Goal: Task Accomplishment & Management: Manage account settings

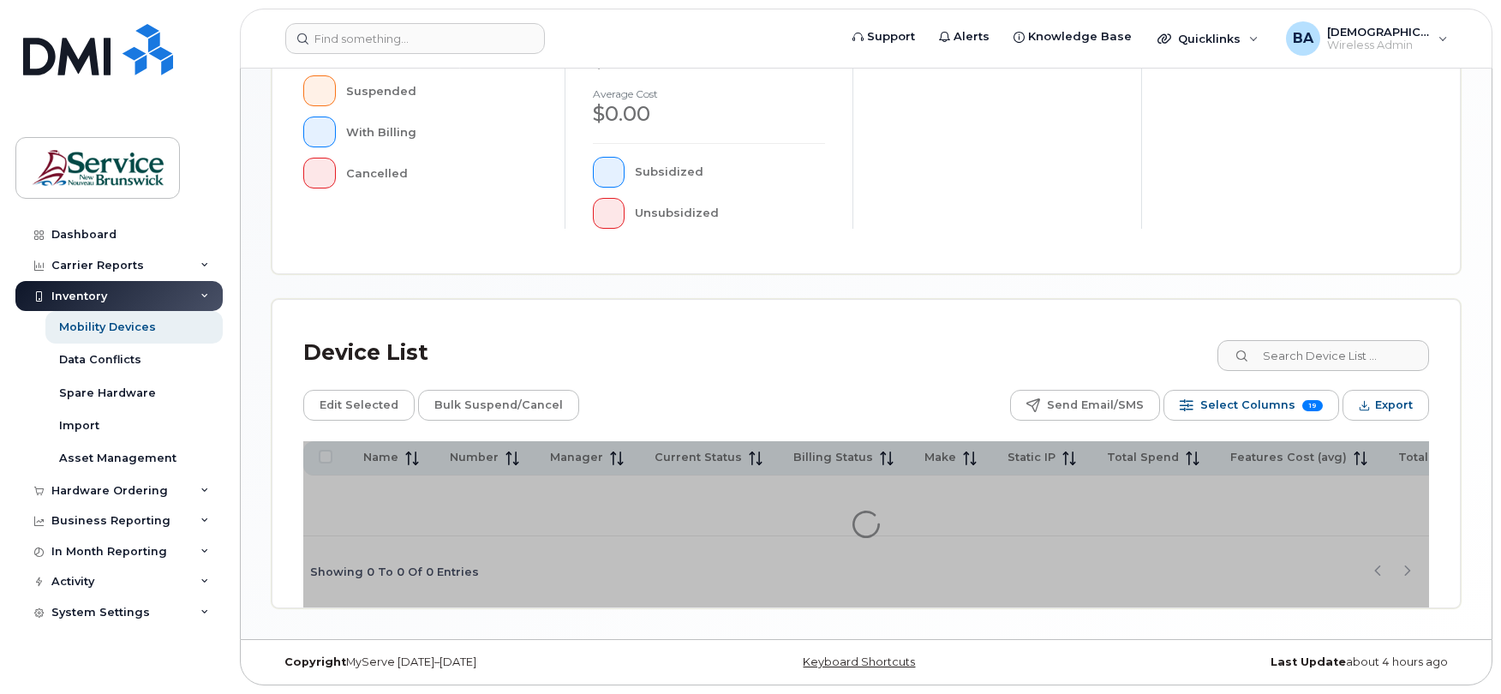
scroll to position [490, 0]
click at [93, 295] on div "Inventory" at bounding box center [79, 297] width 56 height 14
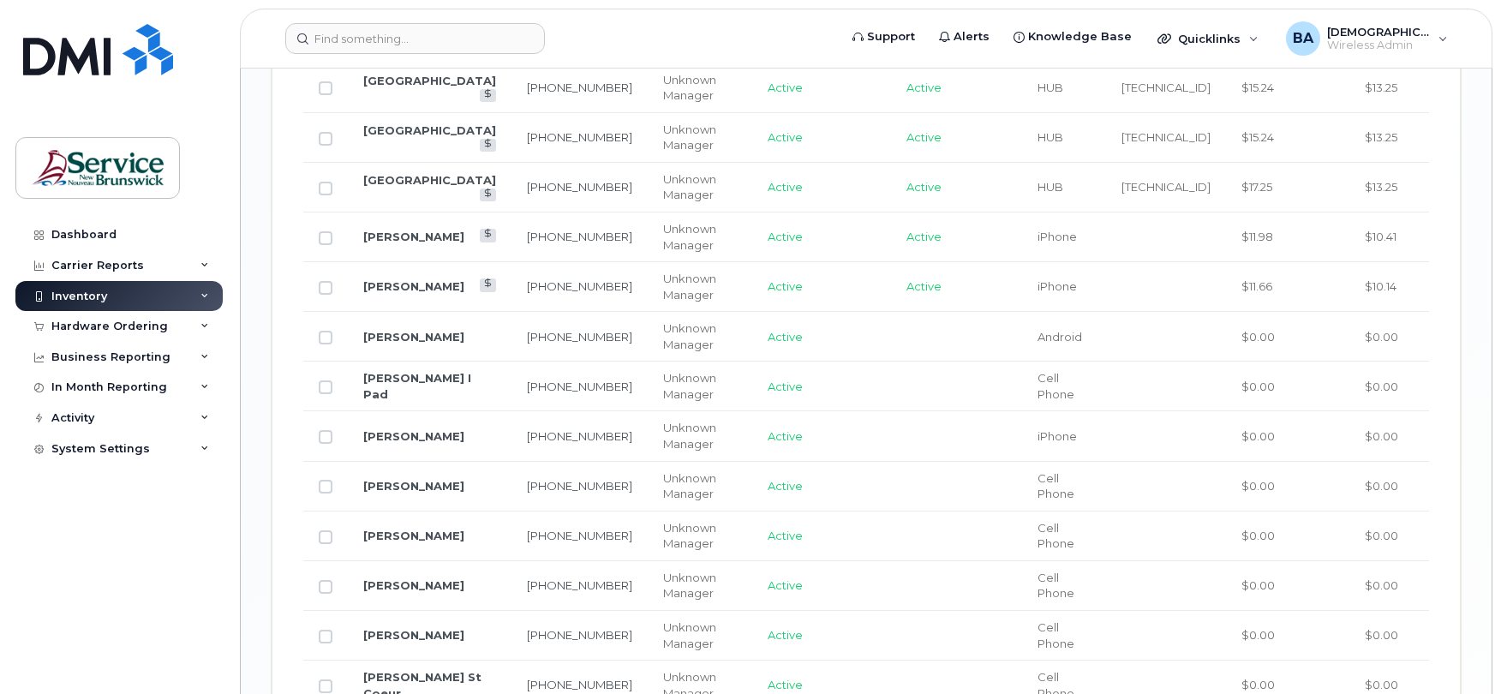
scroll to position [1560, 0]
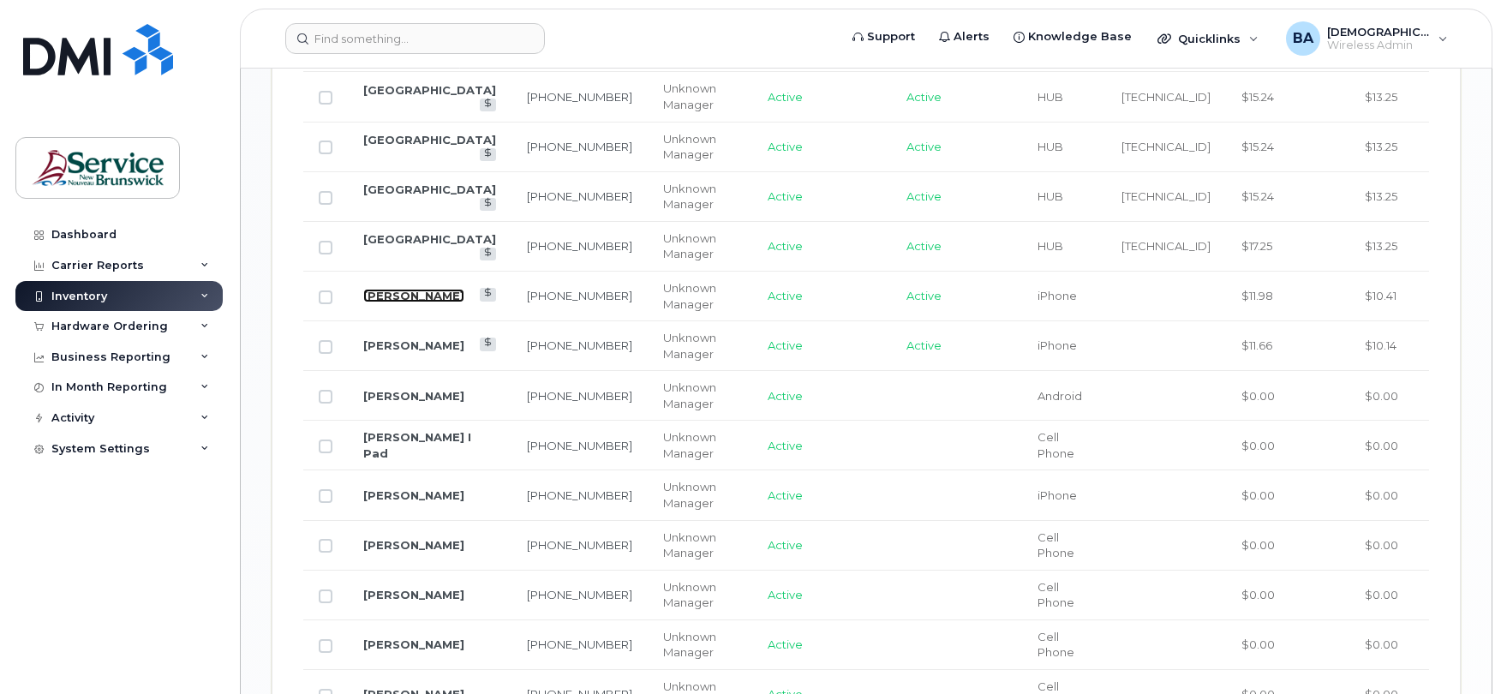
click at [386, 296] on link "Remi Levesque" at bounding box center [413, 296] width 101 height 14
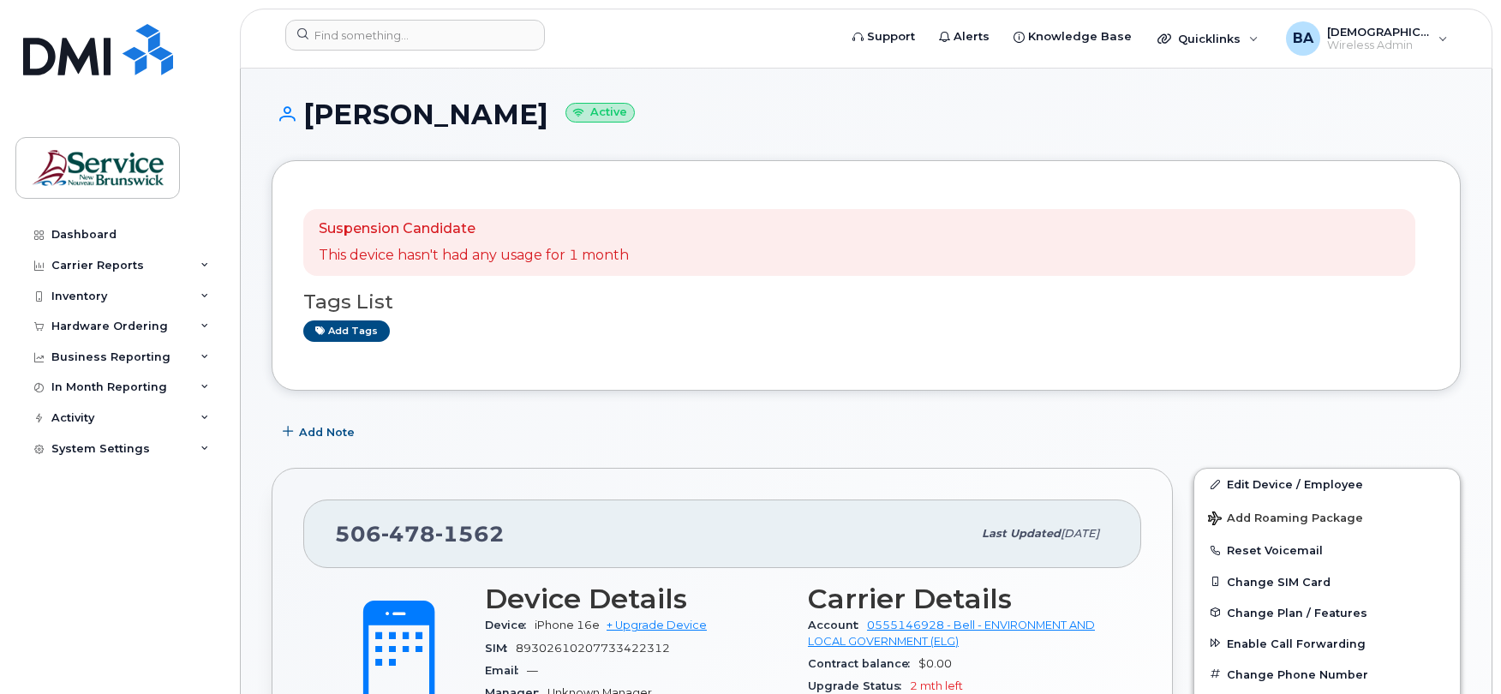
scroll to position [114, 0]
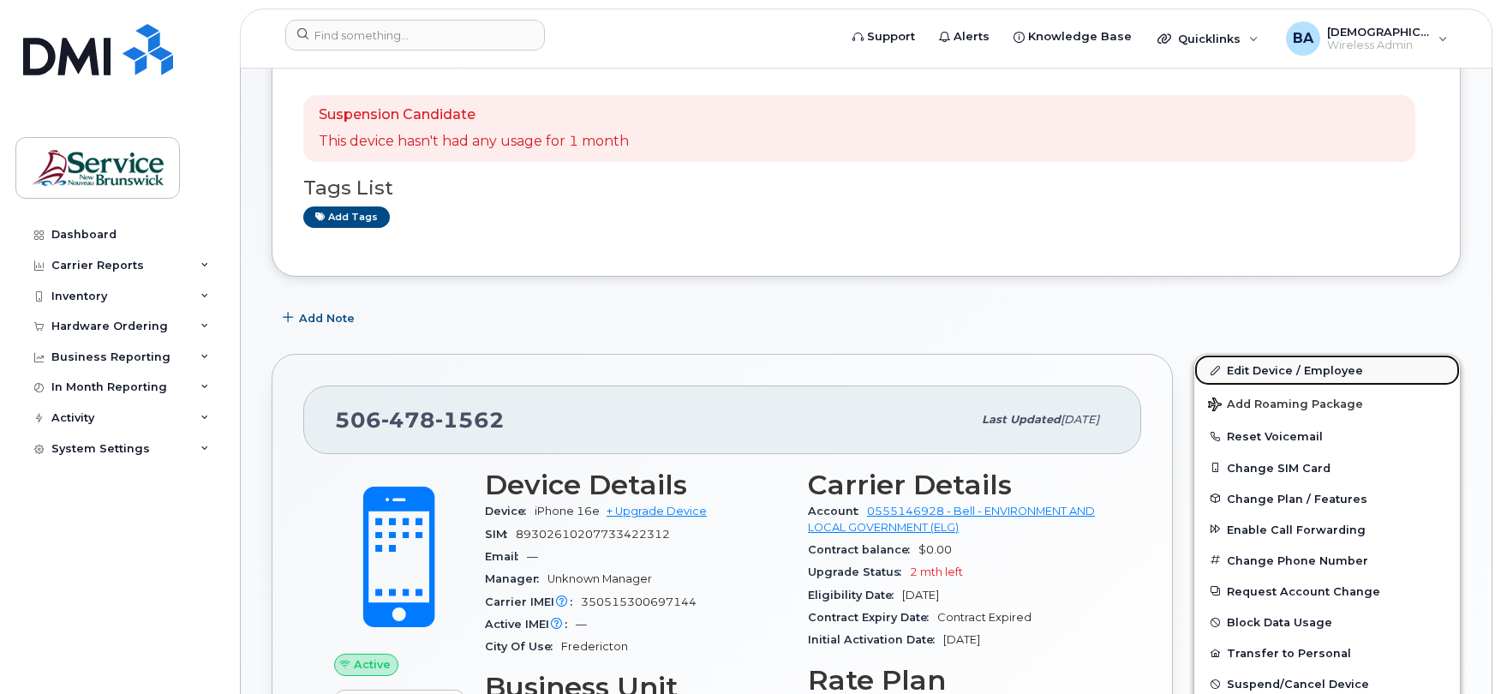
click at [1256, 374] on link "Edit Device / Employee" at bounding box center [1328, 370] width 266 height 31
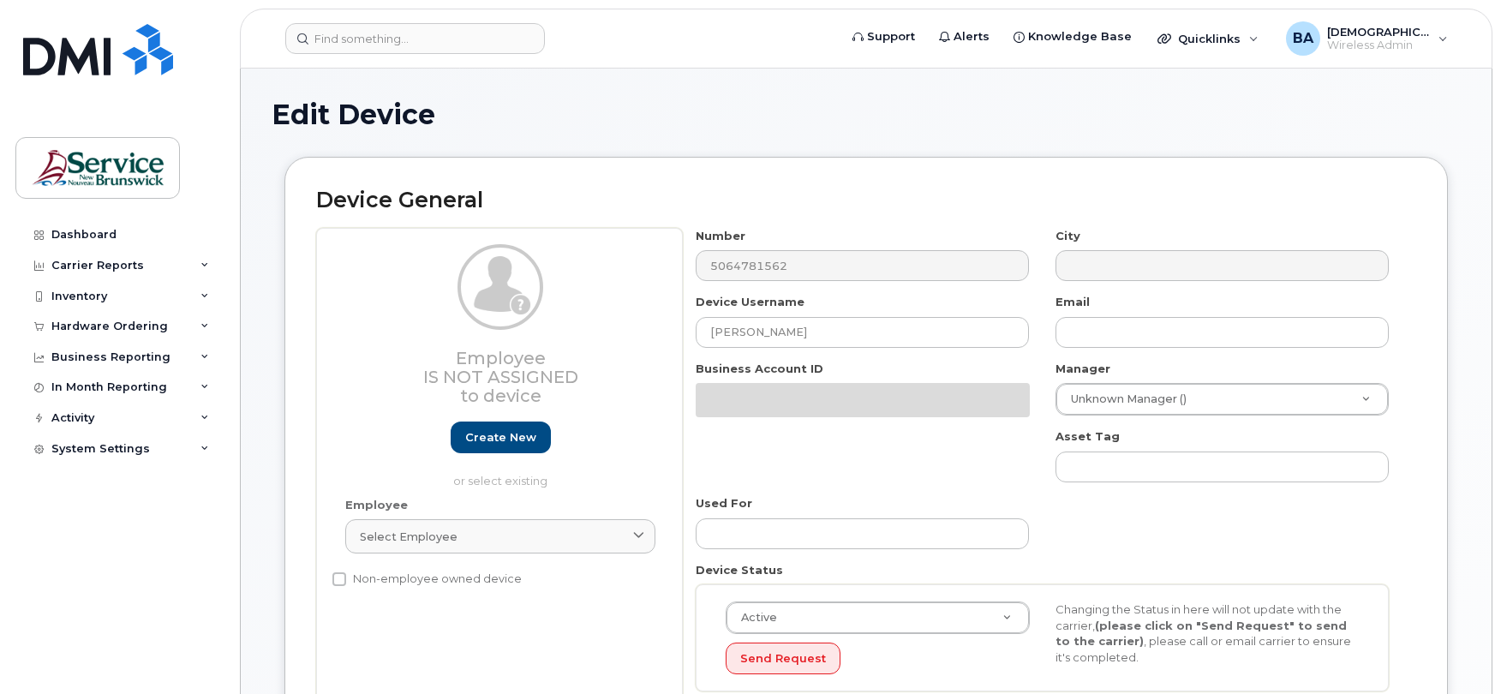
select select "34532060"
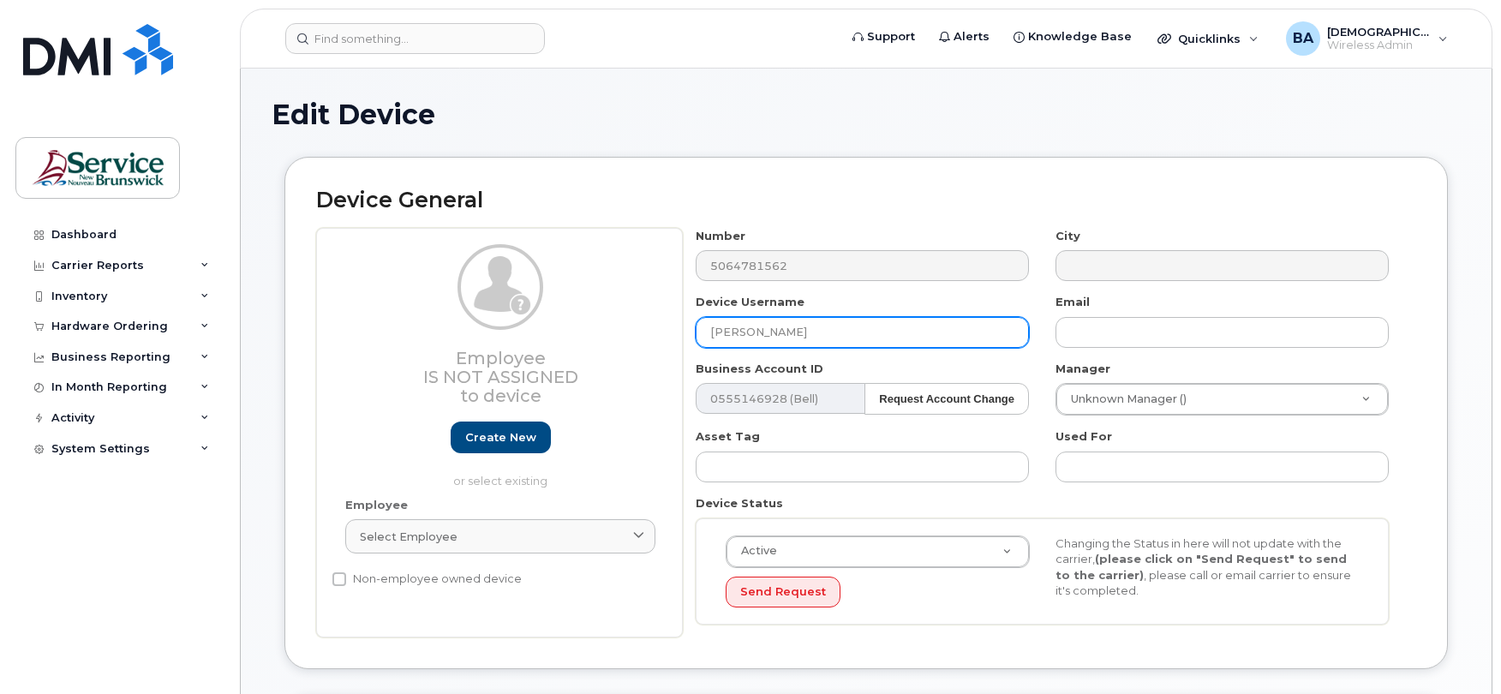
drag, startPoint x: 879, startPoint y: 332, endPoint x: 643, endPoint y: 324, distance: 236.7
click at [643, 324] on div "Employee Is not assigned to device Create new or select existing Employee Selec…" at bounding box center [866, 433] width 1100 height 410
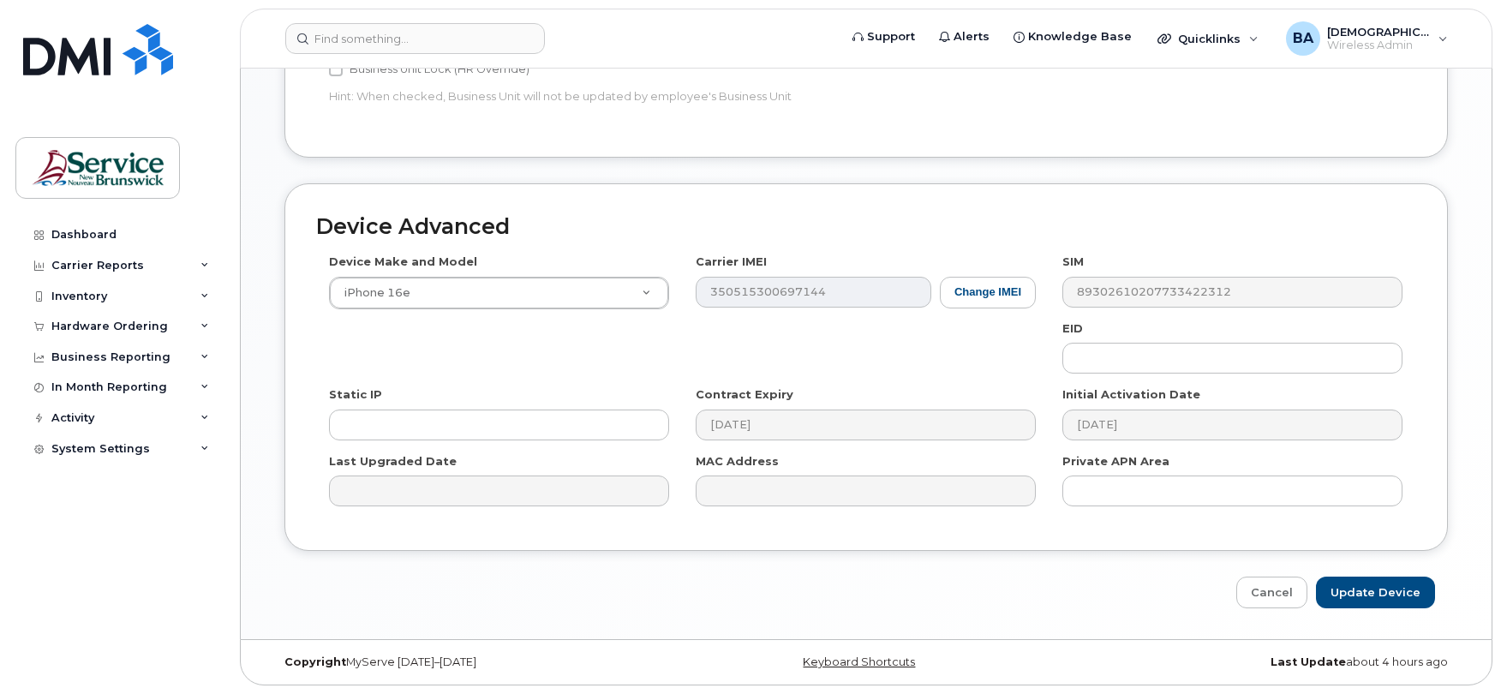
scroll to position [813, 0]
type input "SPARE"
click at [1366, 595] on input "Update Device" at bounding box center [1375, 593] width 119 height 32
type input "Saving..."
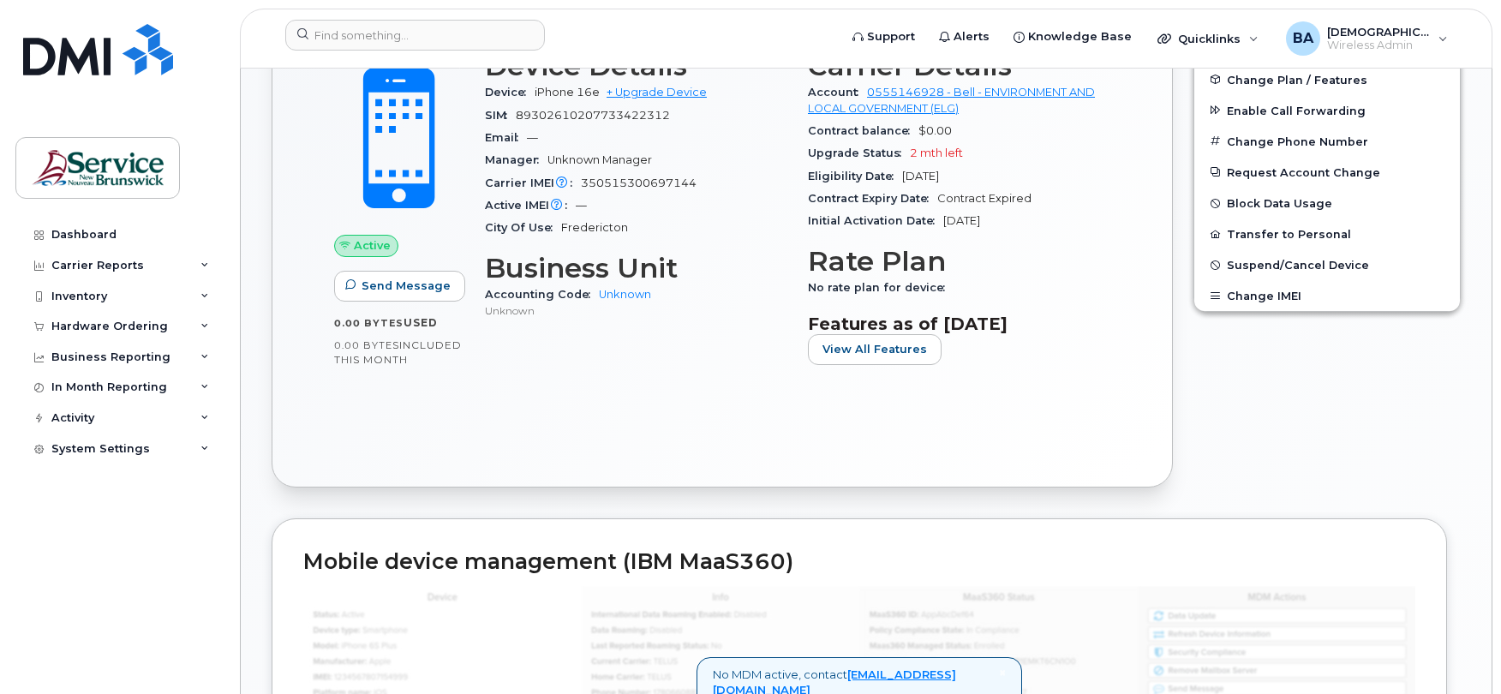
scroll to position [386, 0]
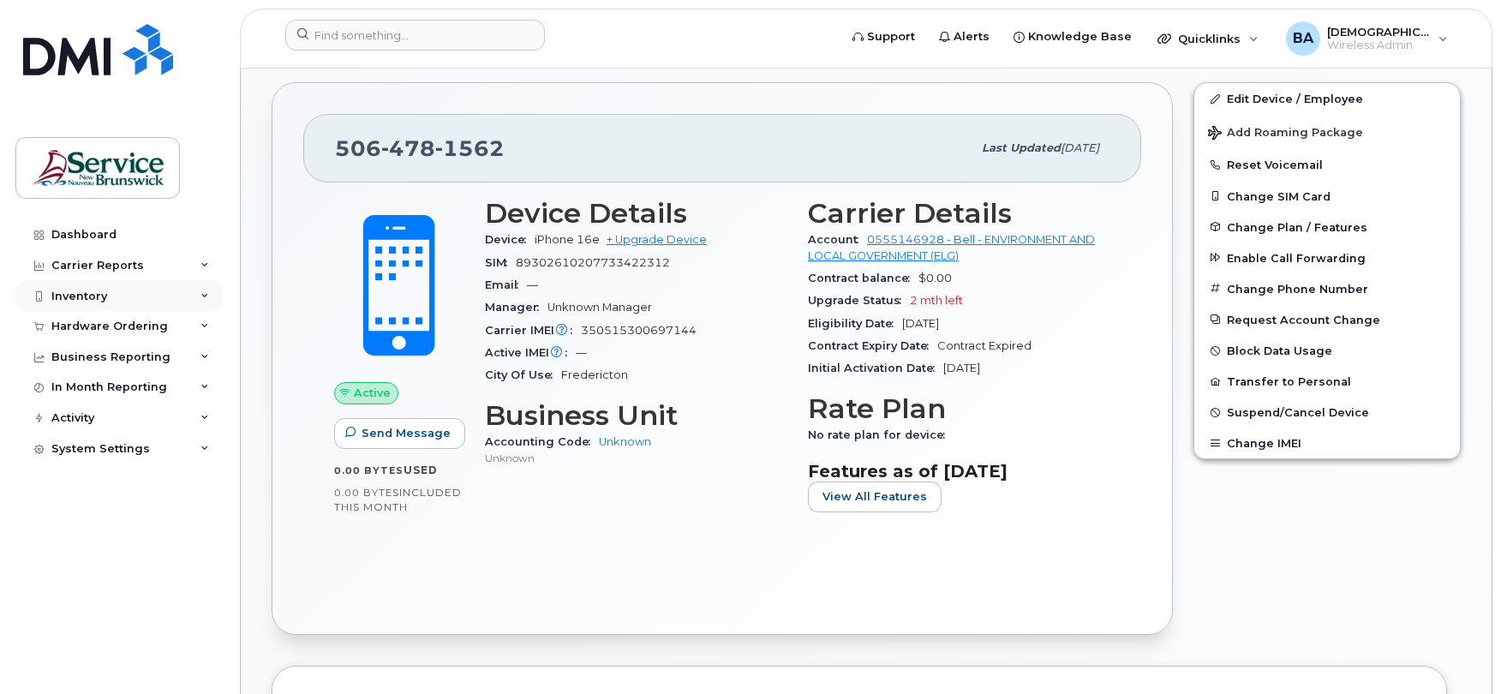
click at [65, 293] on div "Inventory" at bounding box center [79, 297] width 56 height 14
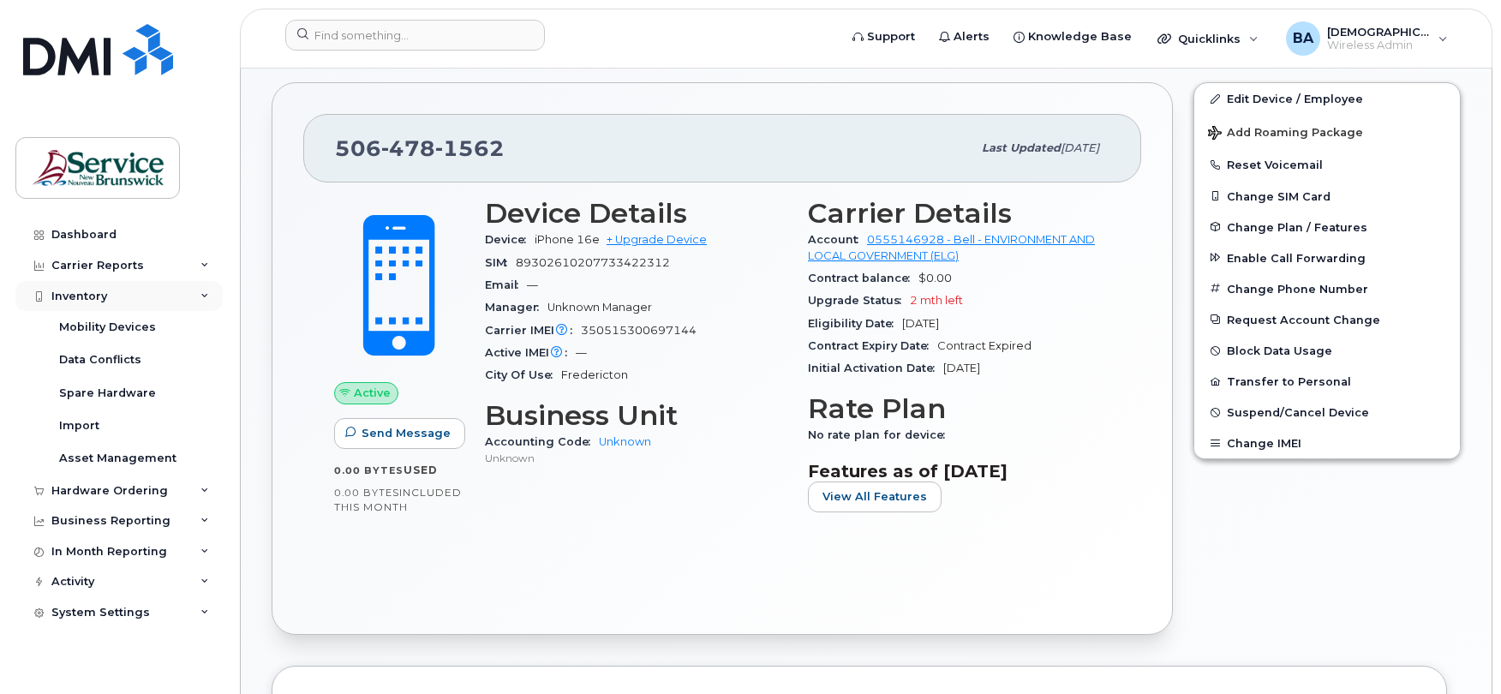
click at [60, 299] on div "Inventory" at bounding box center [79, 297] width 56 height 14
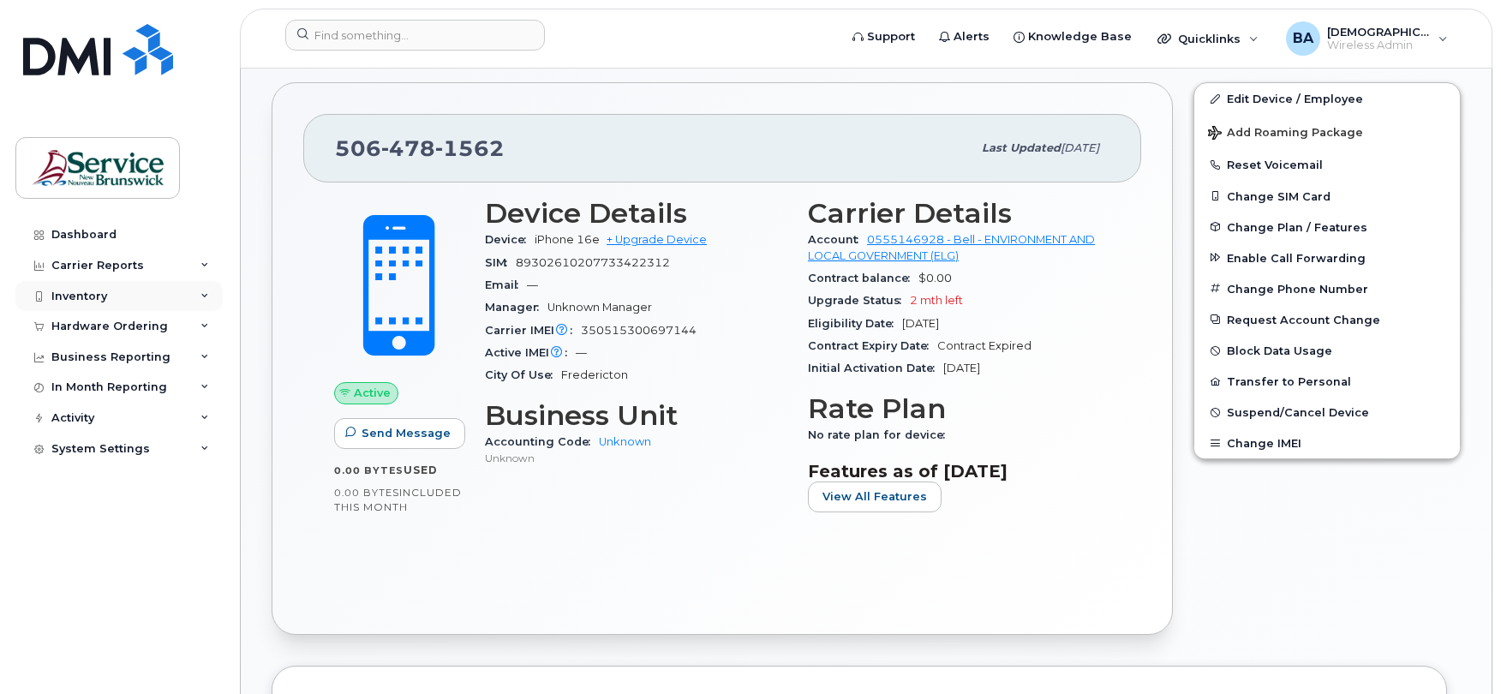
click at [63, 295] on div "Inventory" at bounding box center [79, 297] width 56 height 14
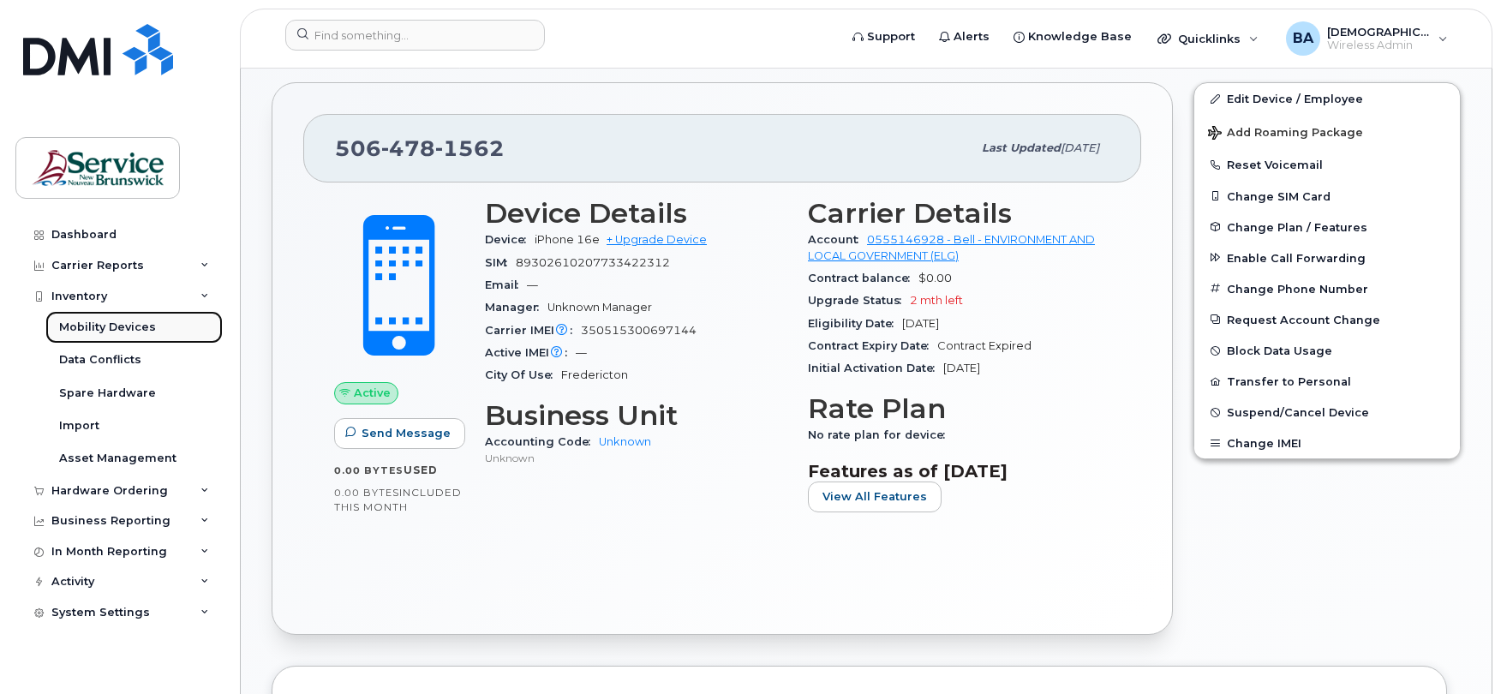
click at [81, 327] on div "Mobility Devices" at bounding box center [107, 327] width 97 height 15
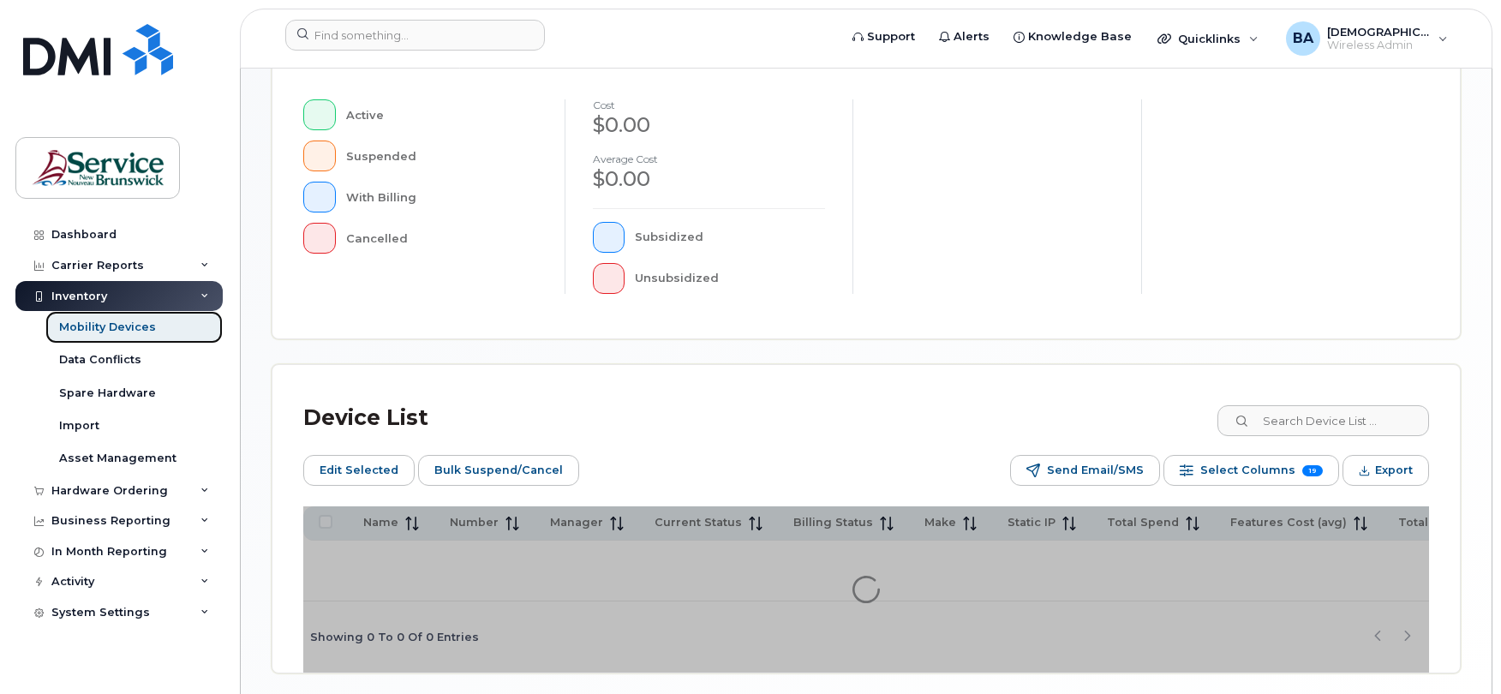
scroll to position [521, 0]
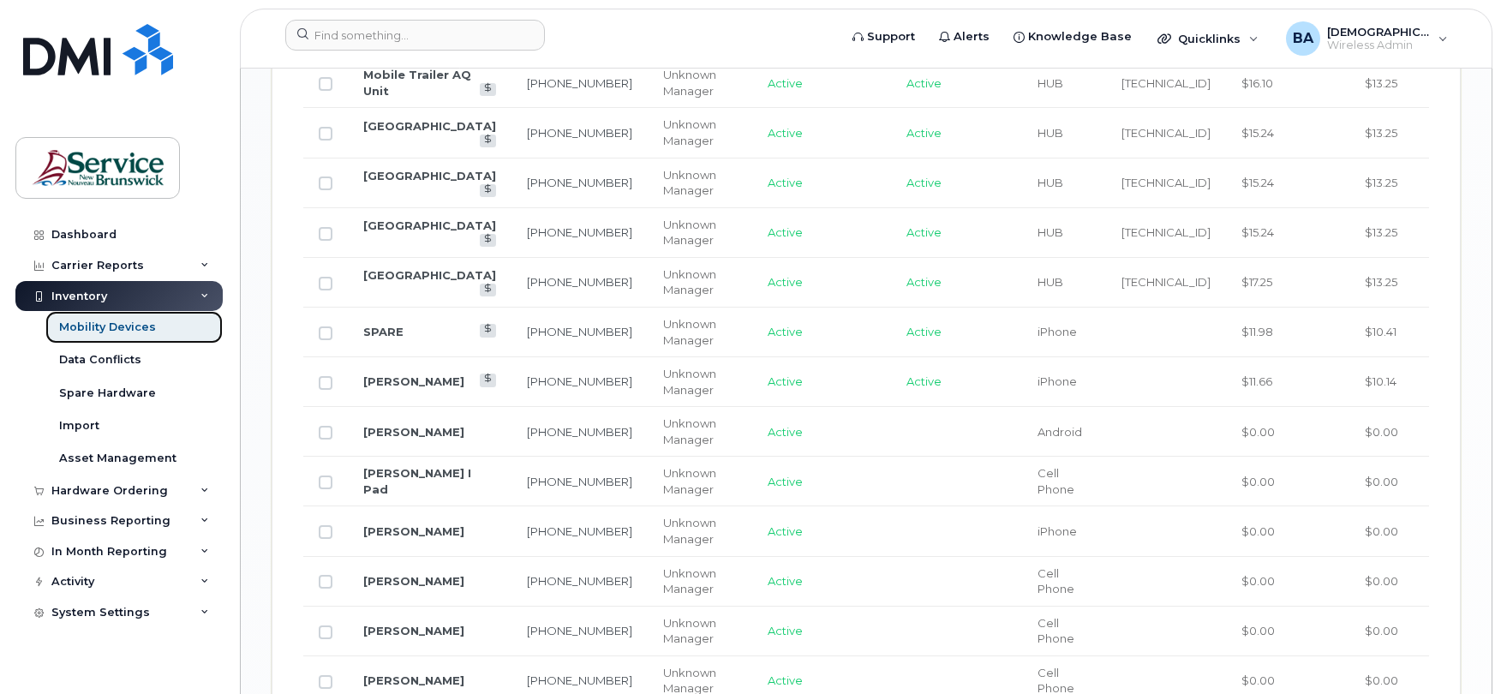
scroll to position [1595, 0]
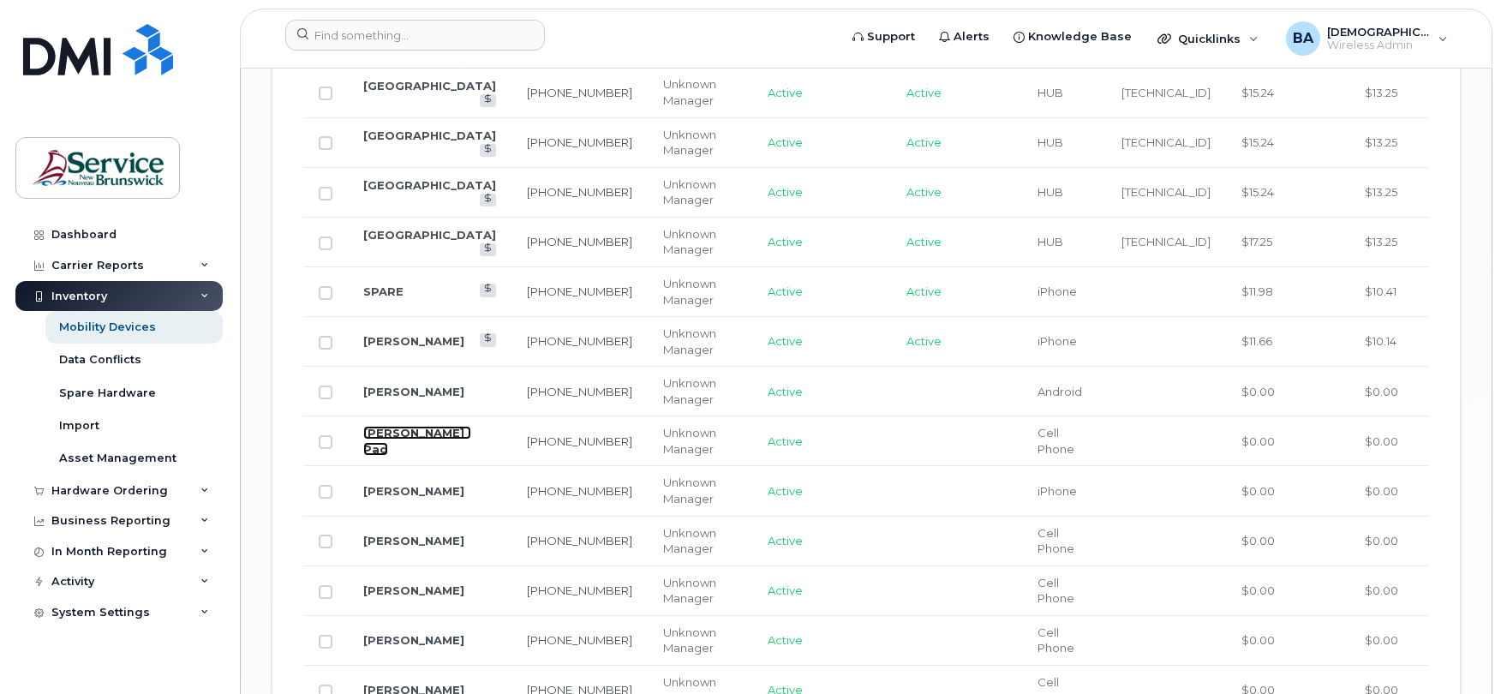
click at [396, 446] on link "[PERSON_NAME] I Pad" at bounding box center [417, 441] width 108 height 30
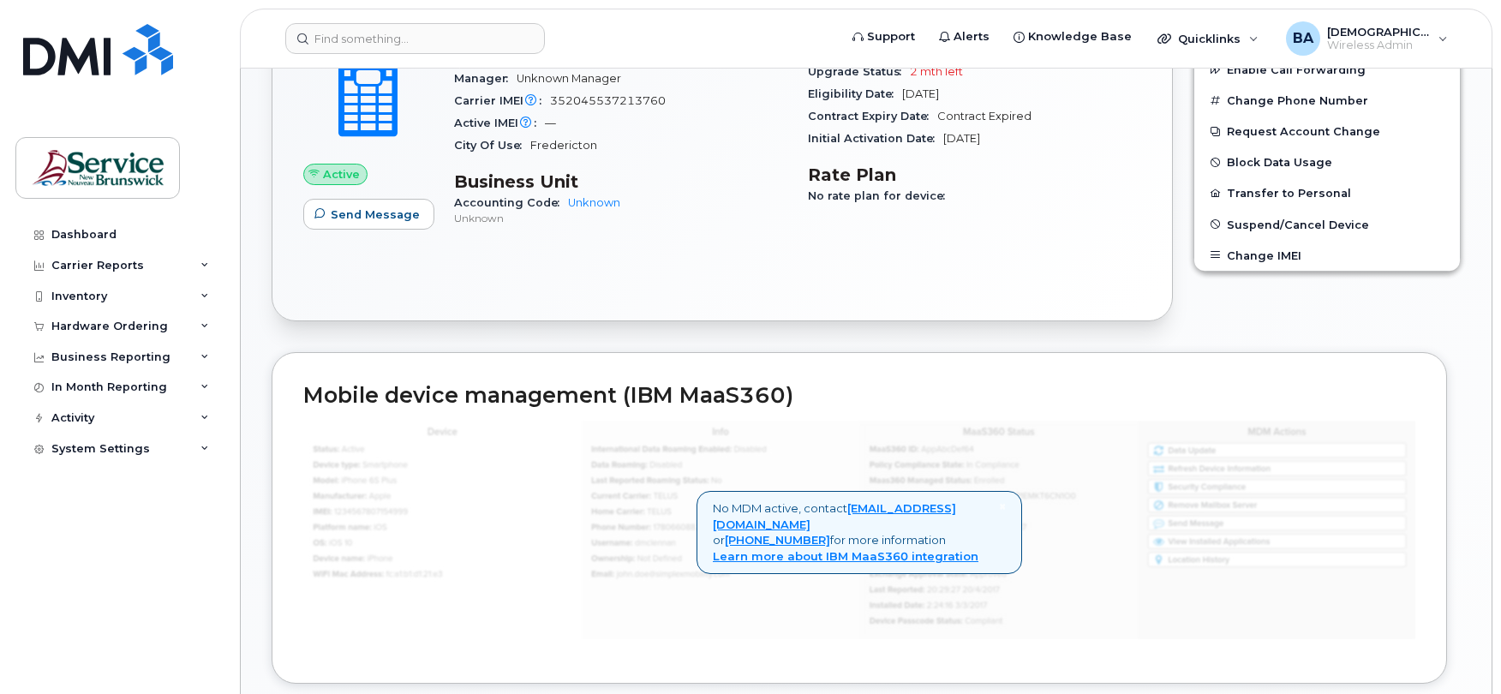
scroll to position [457, 0]
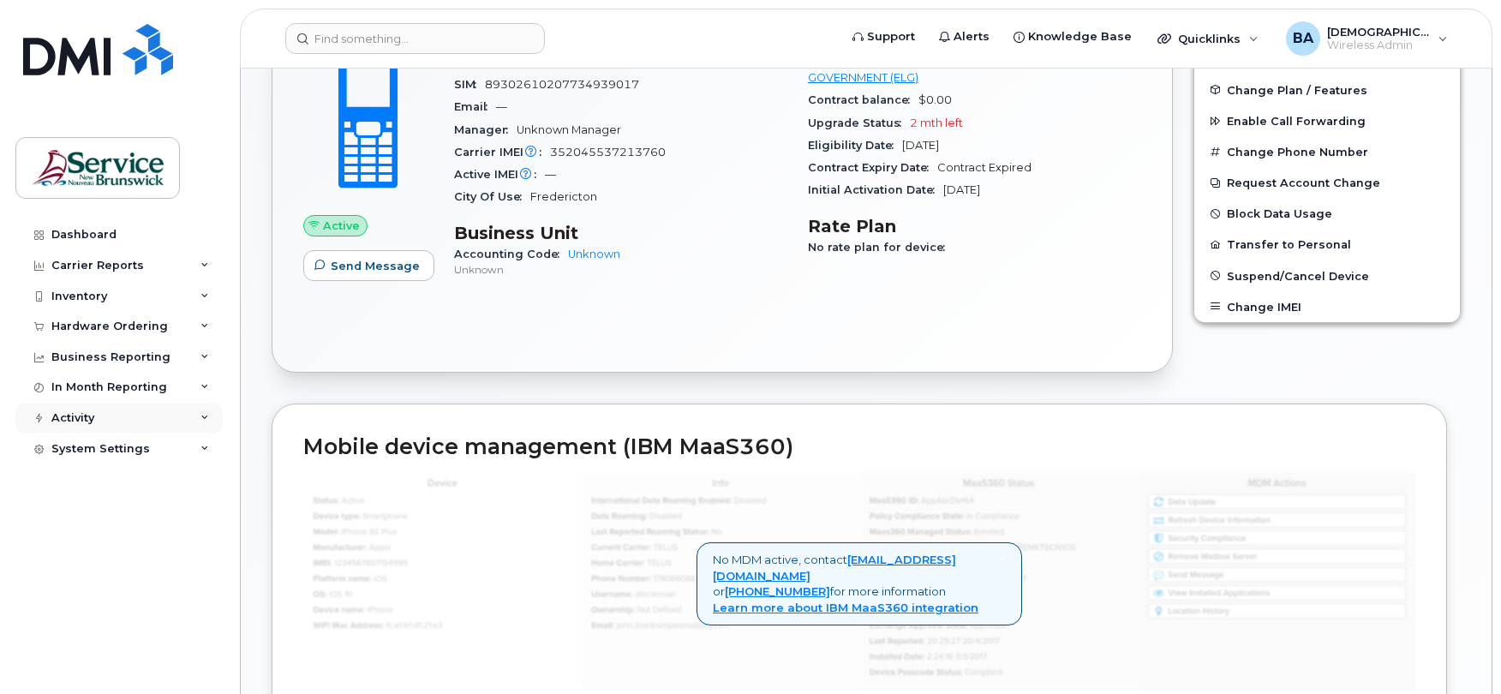
click at [72, 406] on div "Activity" at bounding box center [118, 418] width 207 height 31
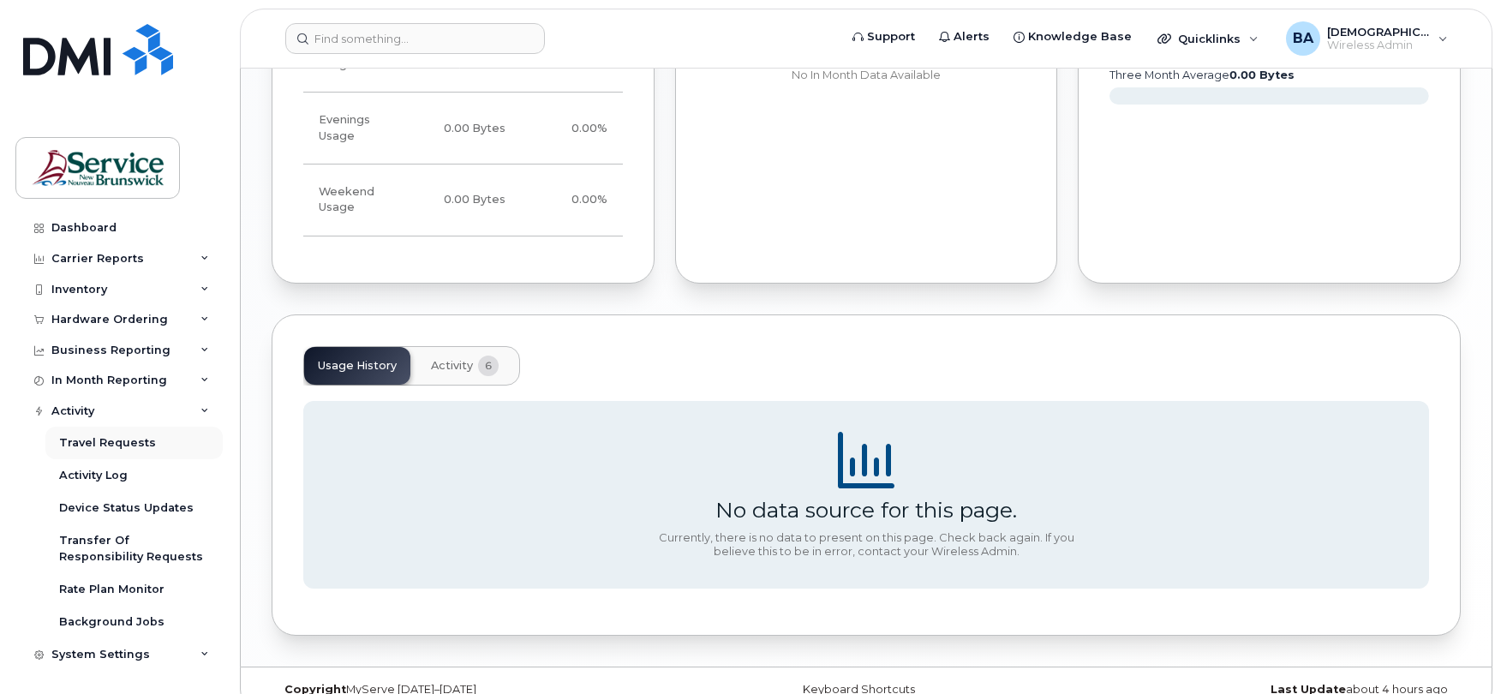
scroll to position [1334, 0]
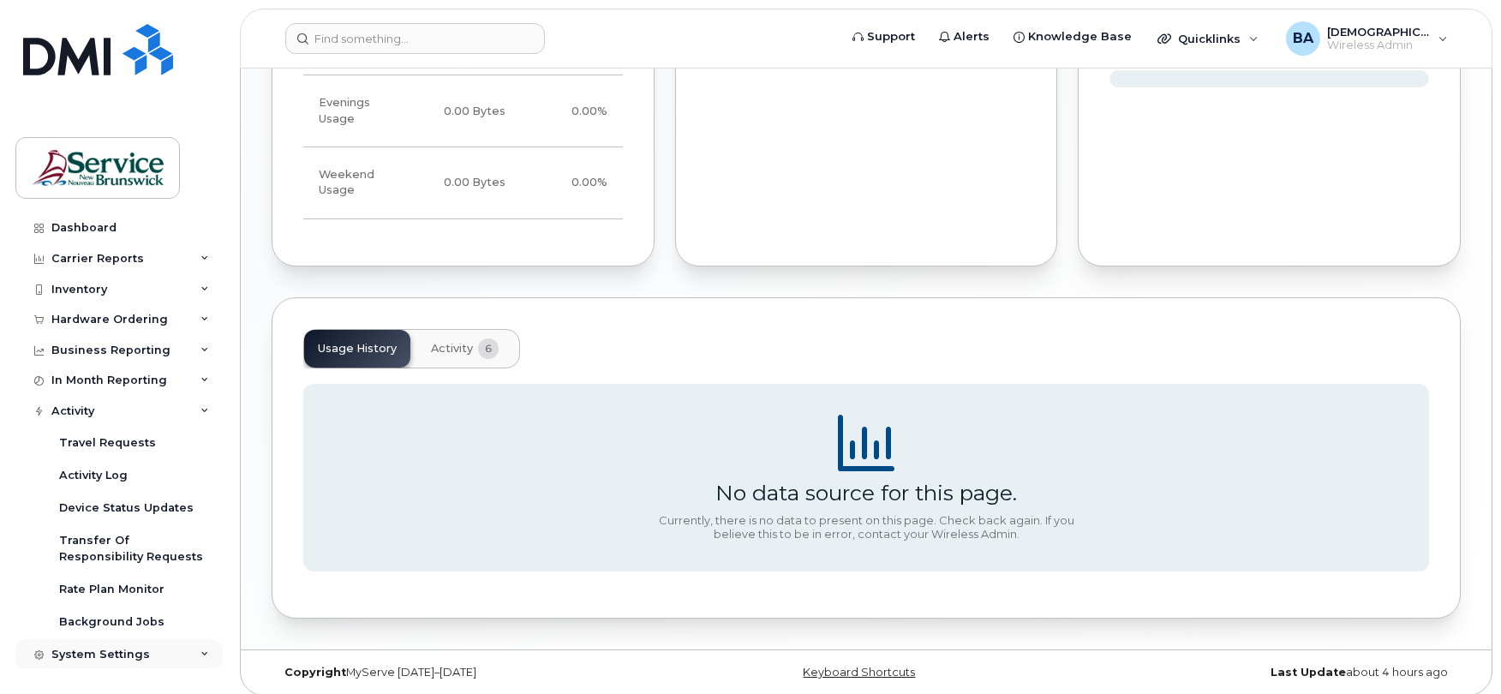
click at [91, 649] on div "System Settings" at bounding box center [100, 655] width 99 height 14
click at [107, 649] on div "System Settings" at bounding box center [100, 655] width 99 height 14
click at [201, 653] on icon at bounding box center [205, 654] width 9 height 9
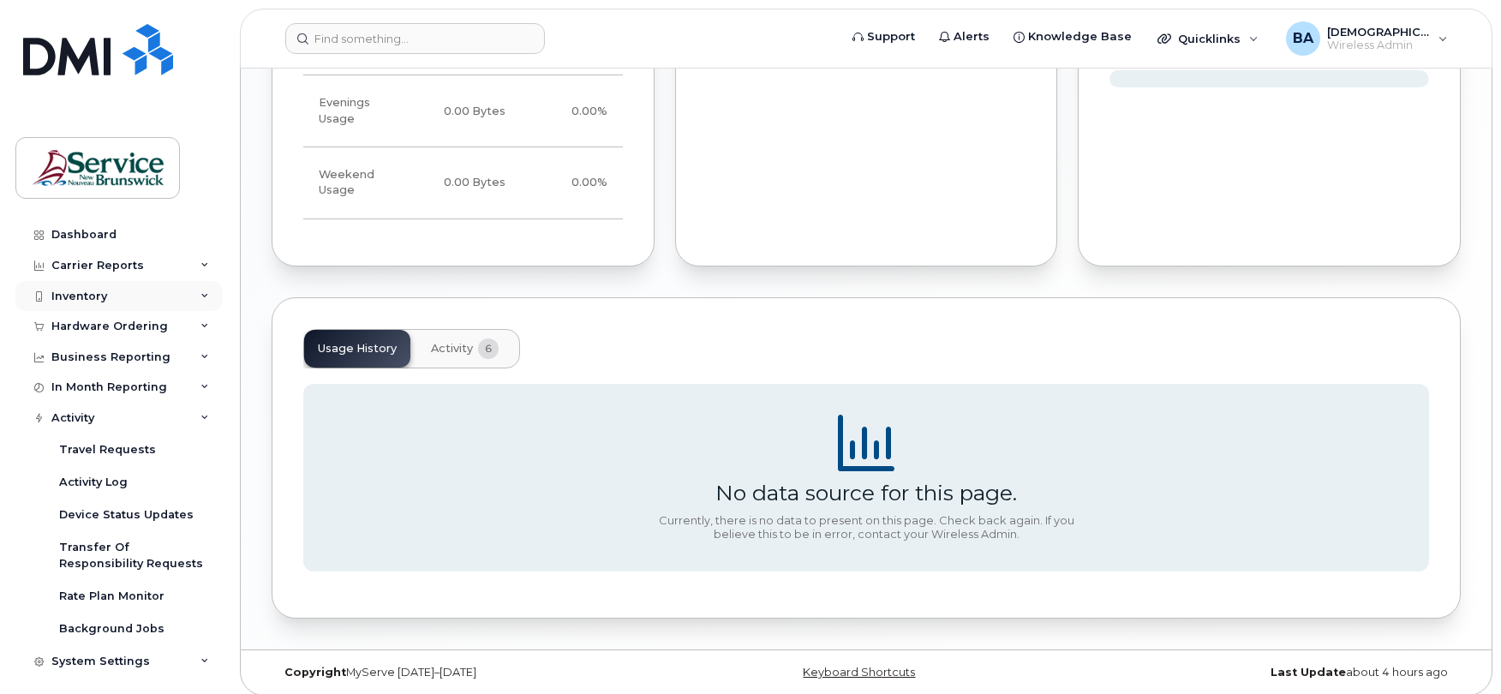
click at [79, 296] on div "Inventory" at bounding box center [79, 297] width 56 height 14
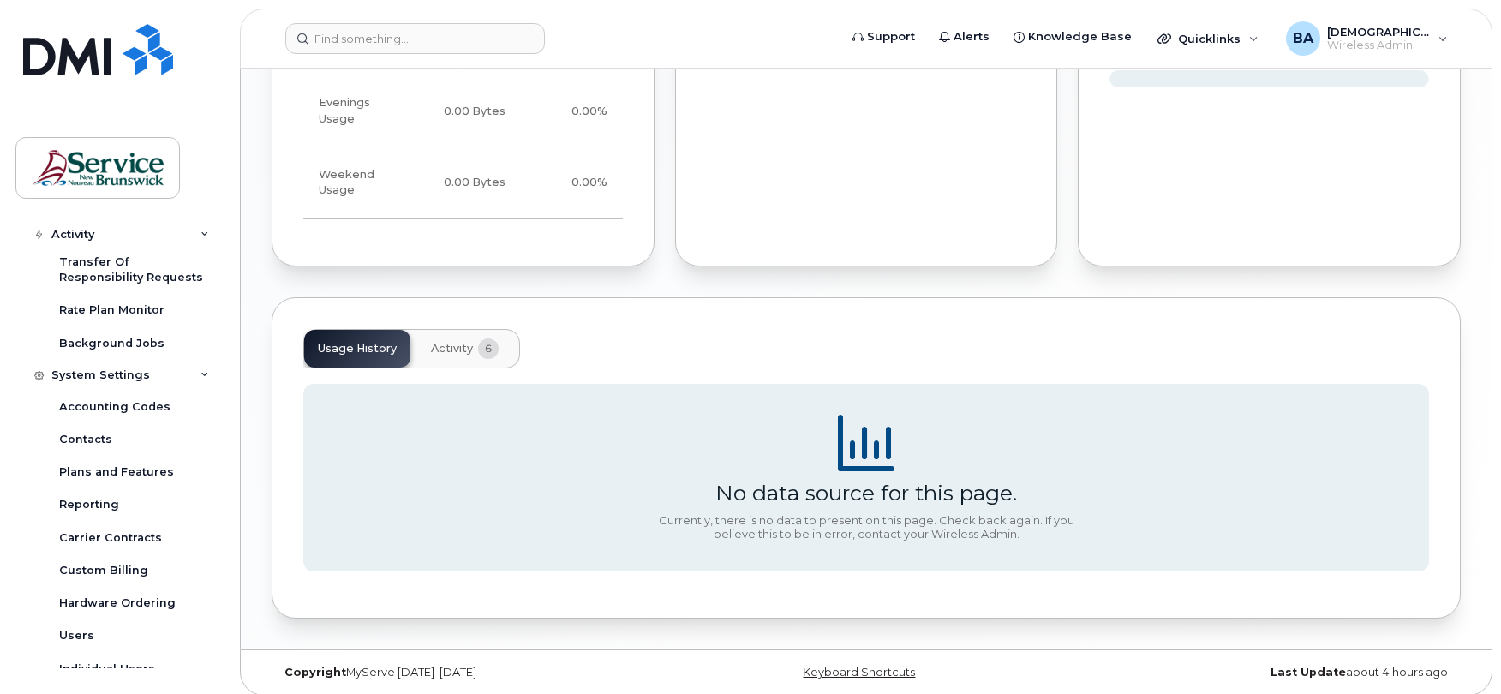
scroll to position [464, 0]
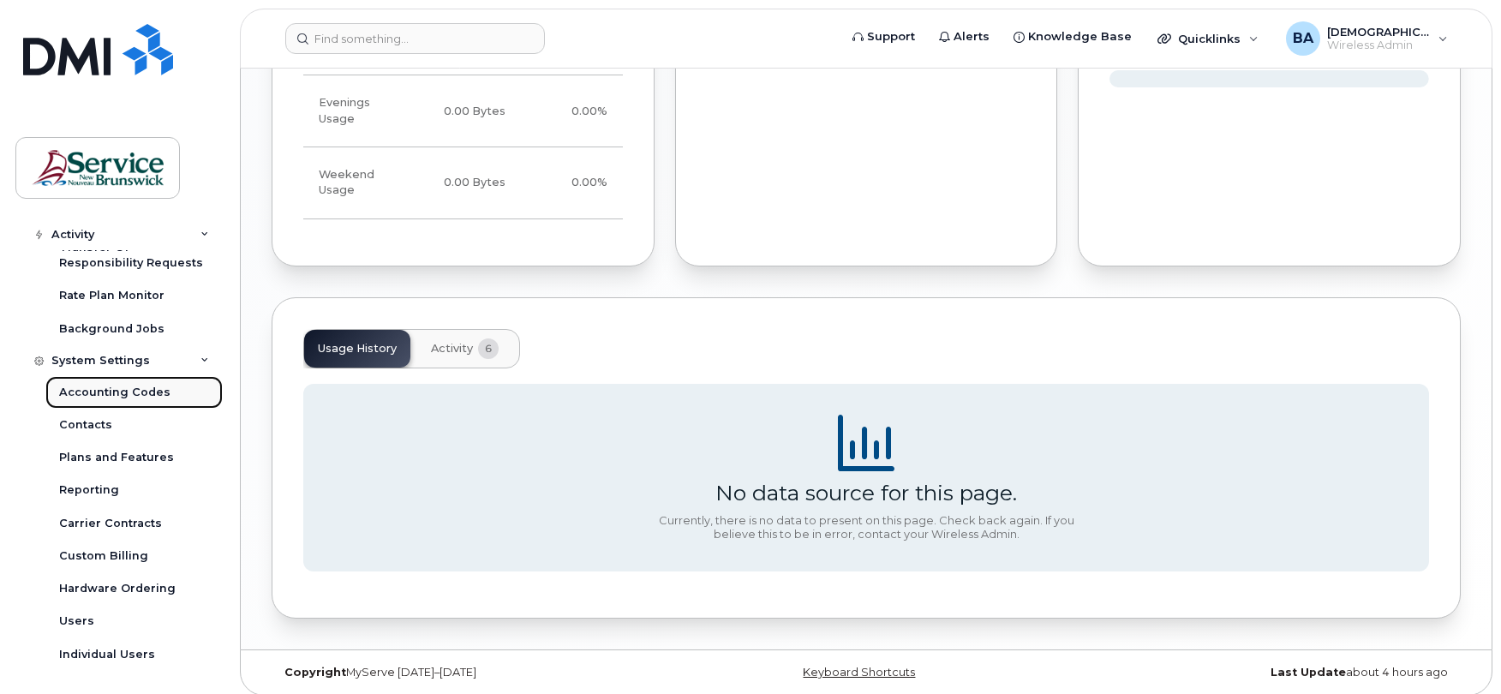
click at [97, 381] on link "Accounting Codes" at bounding box center [133, 392] width 177 height 33
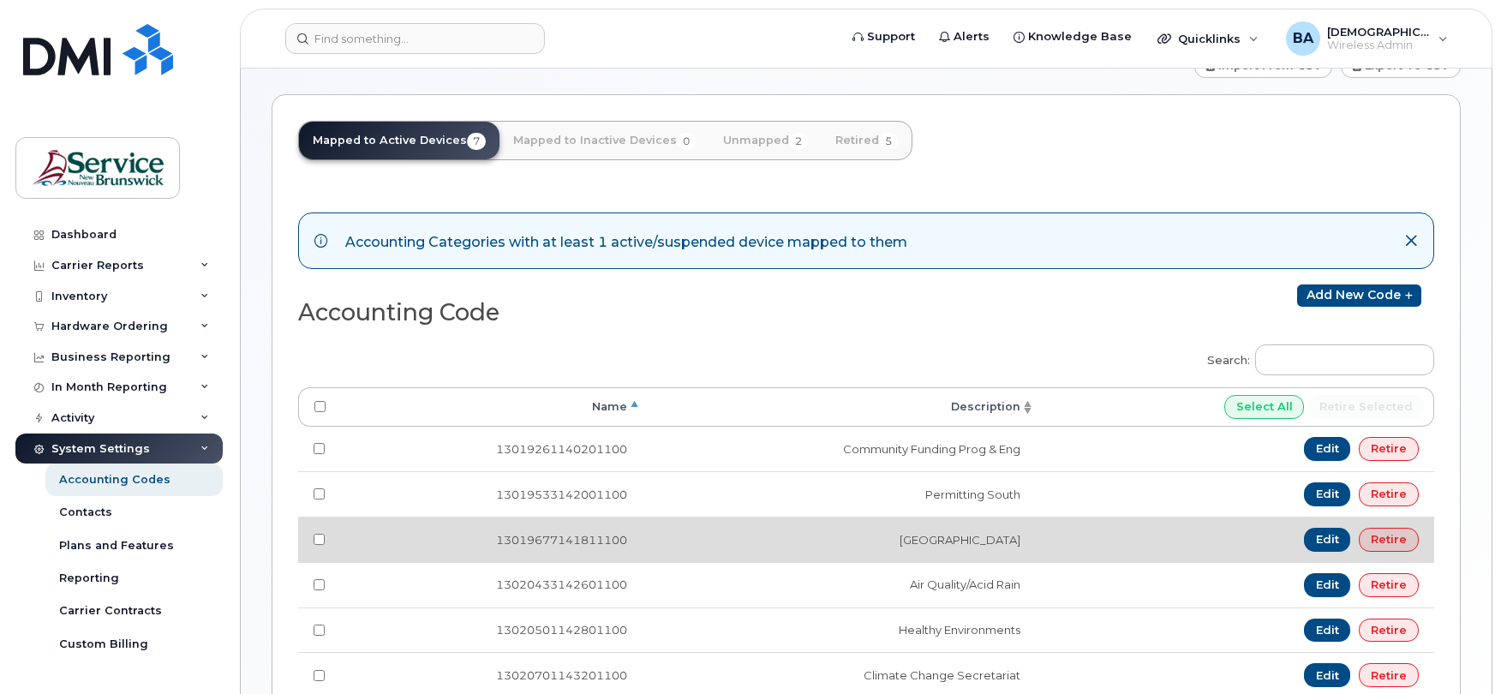
scroll to position [58, 0]
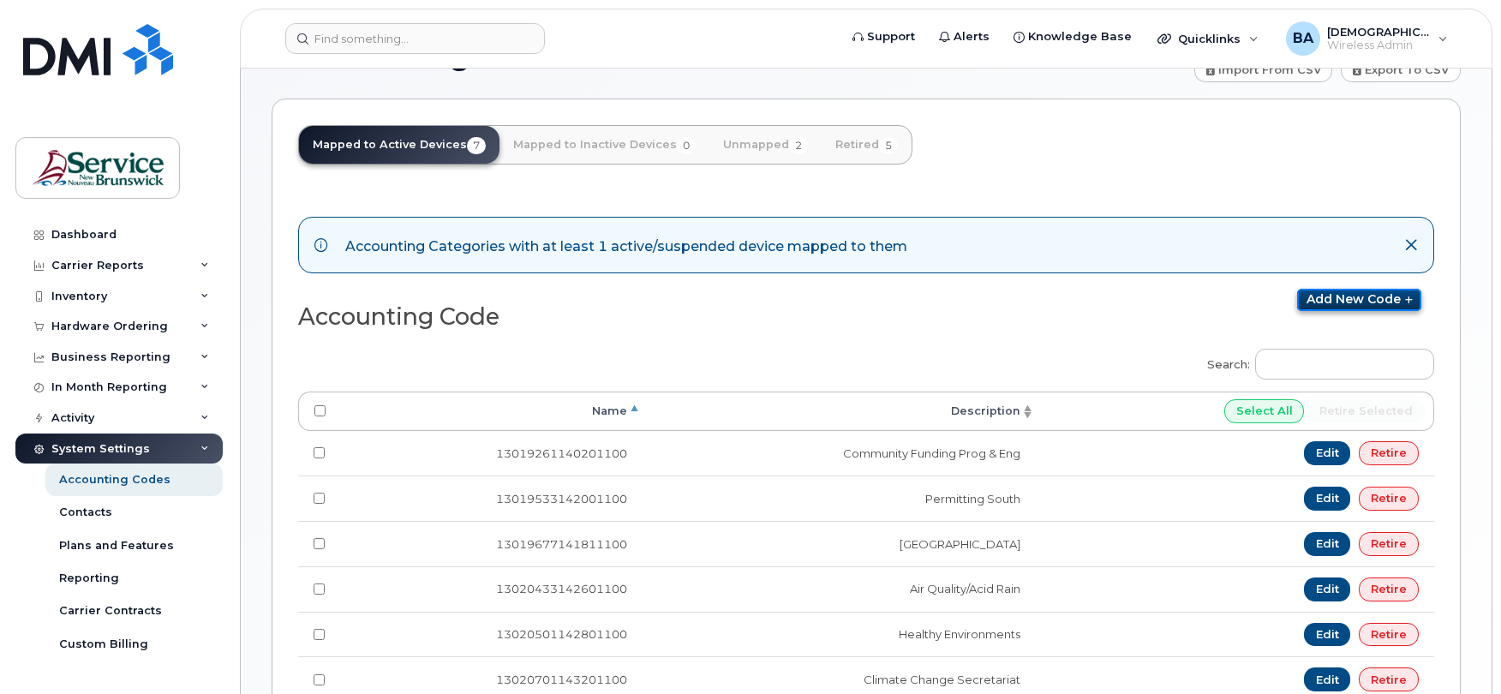
click at [1337, 302] on link "Add new code" at bounding box center [1359, 300] width 124 height 22
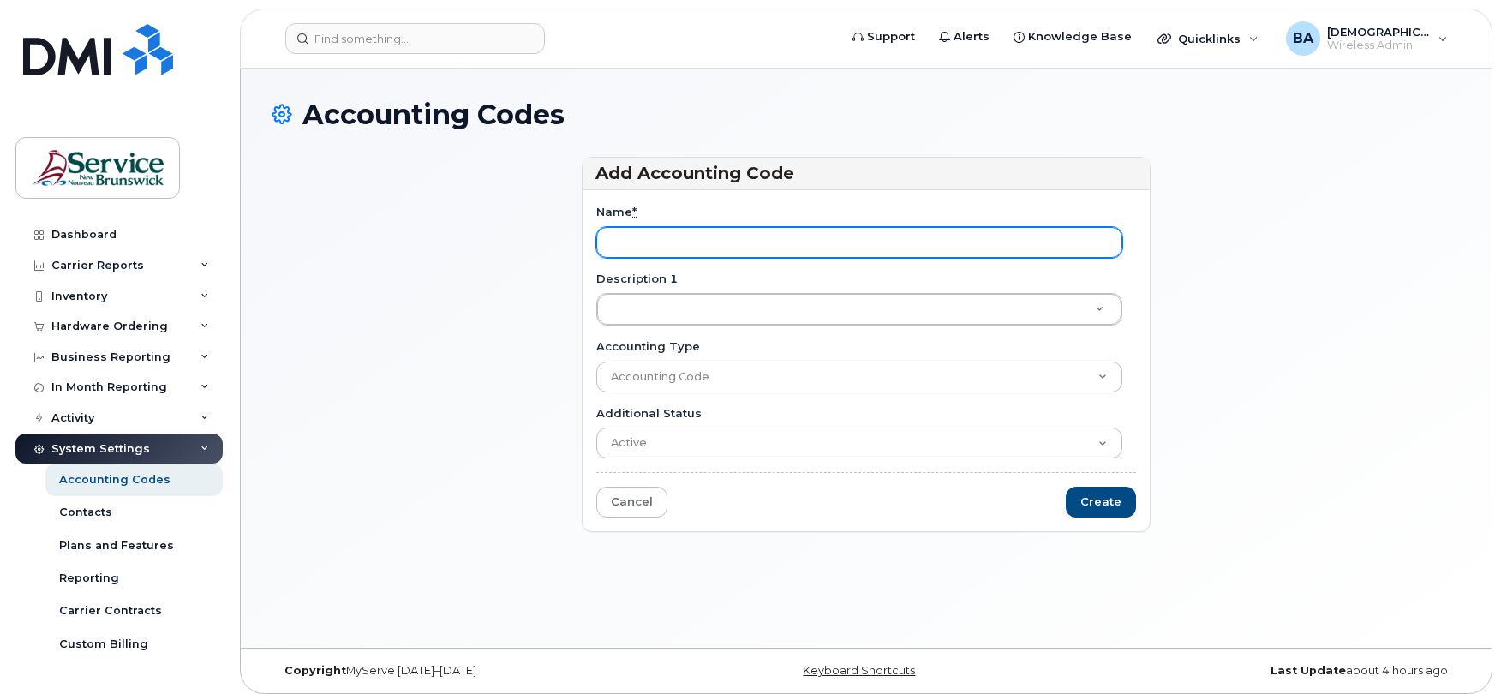
click at [682, 234] on input "Name *" at bounding box center [859, 242] width 526 height 31
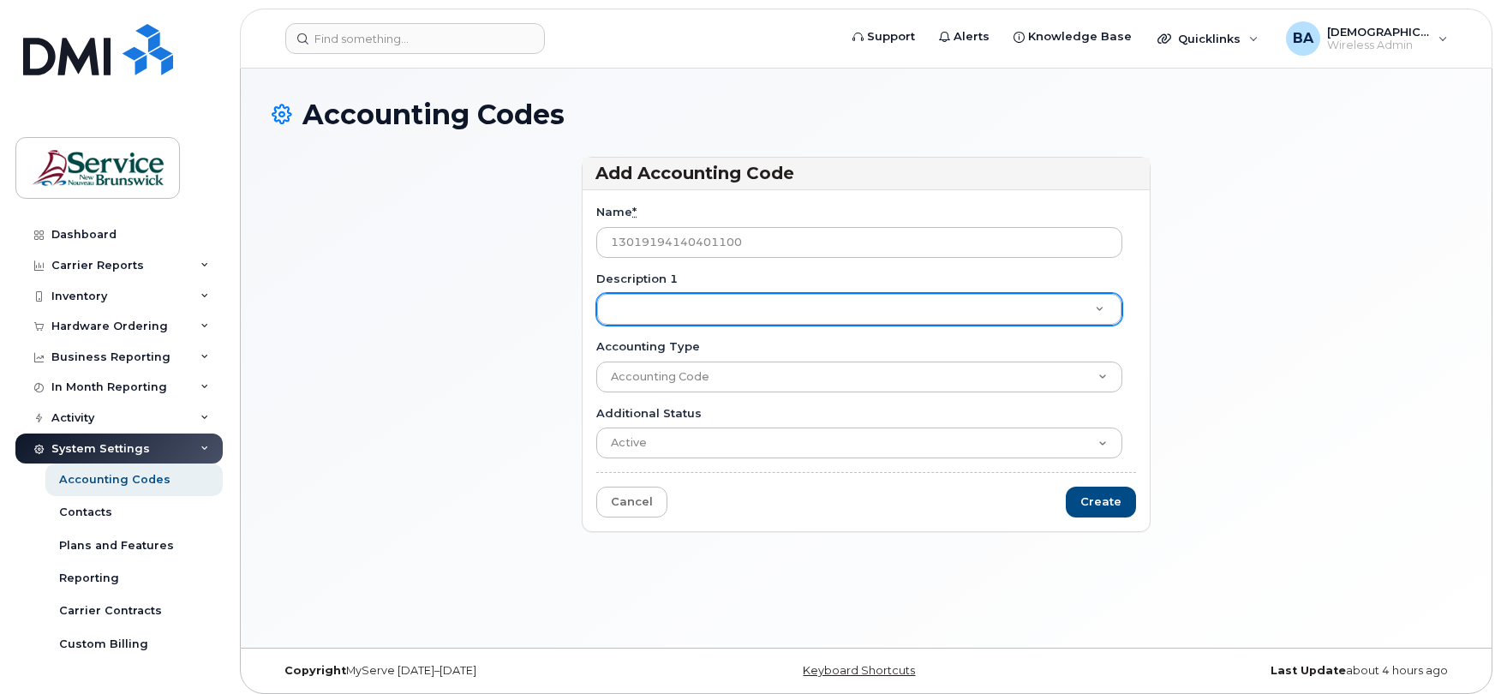
type input "13019194140401100"
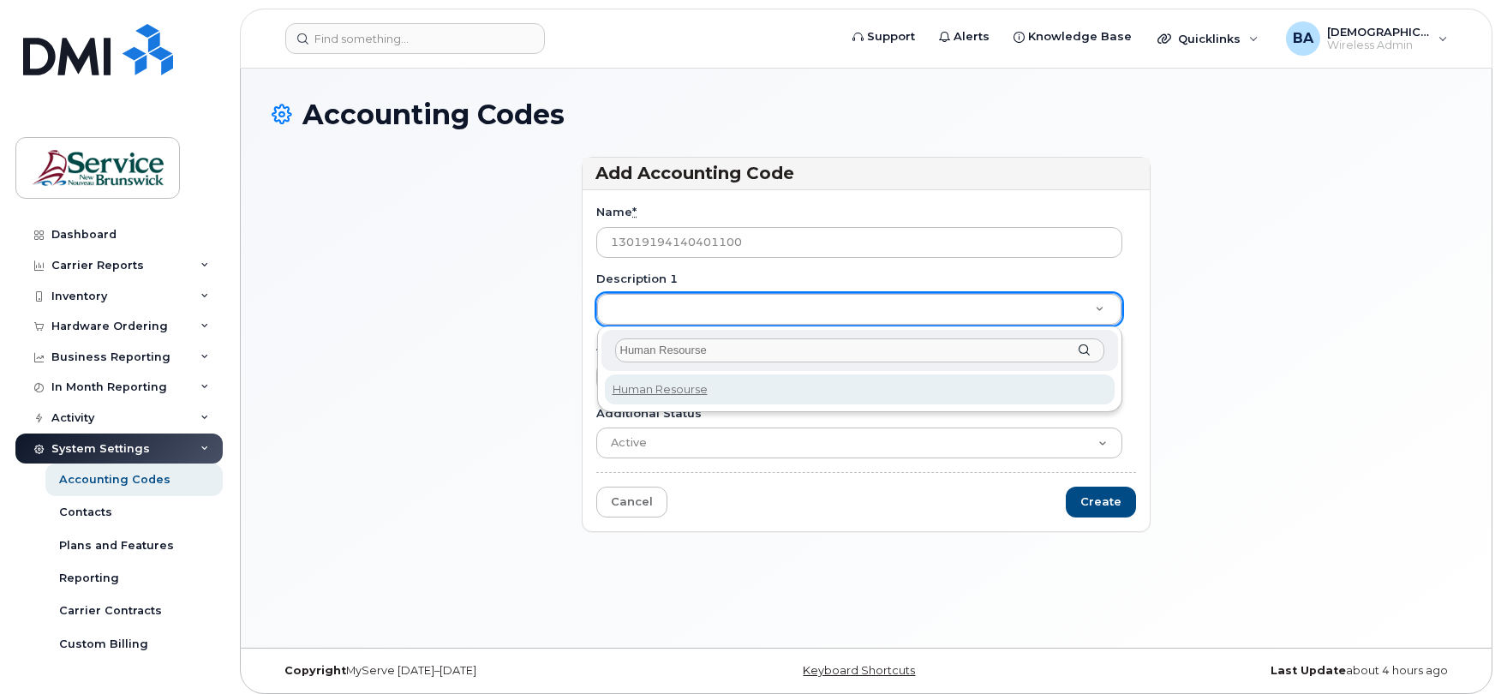
type input "Human Resoursec"
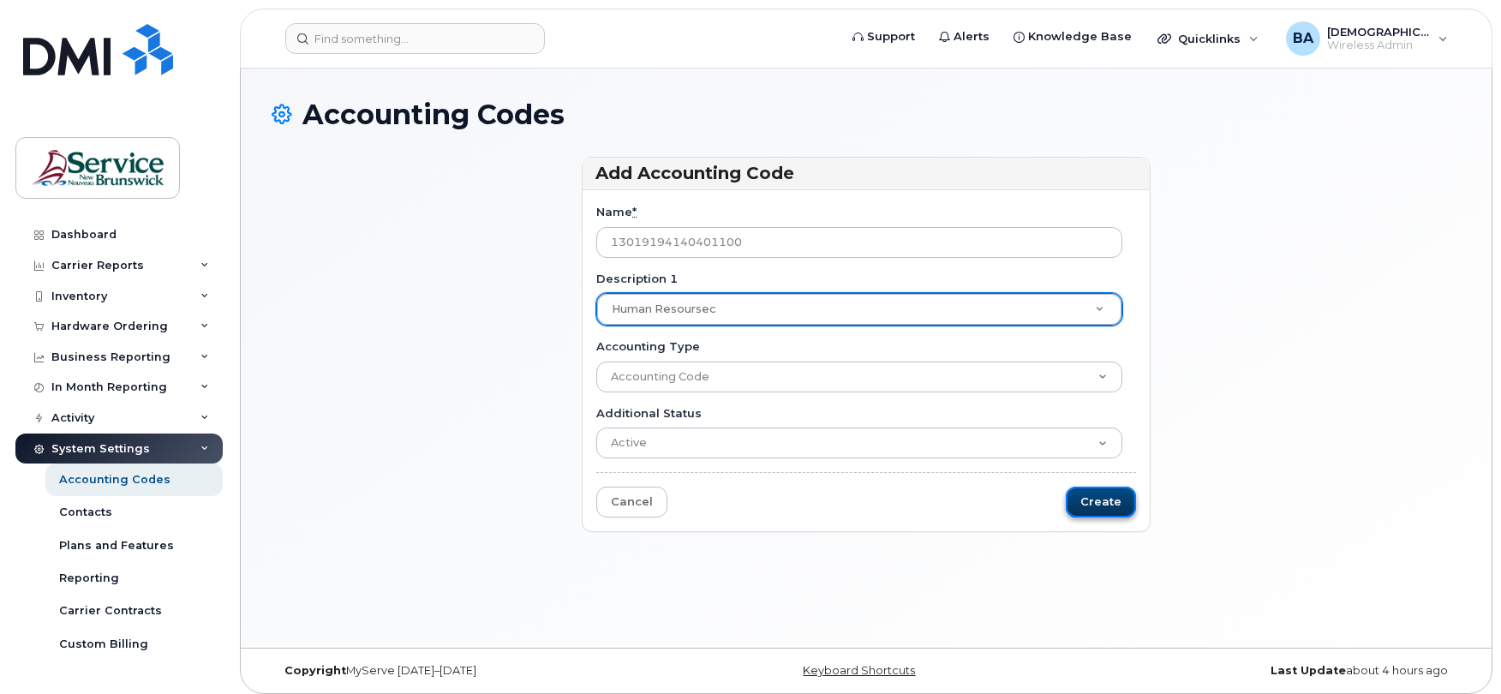
click at [1105, 500] on input "Create" at bounding box center [1101, 503] width 70 height 32
type input "Saving..."
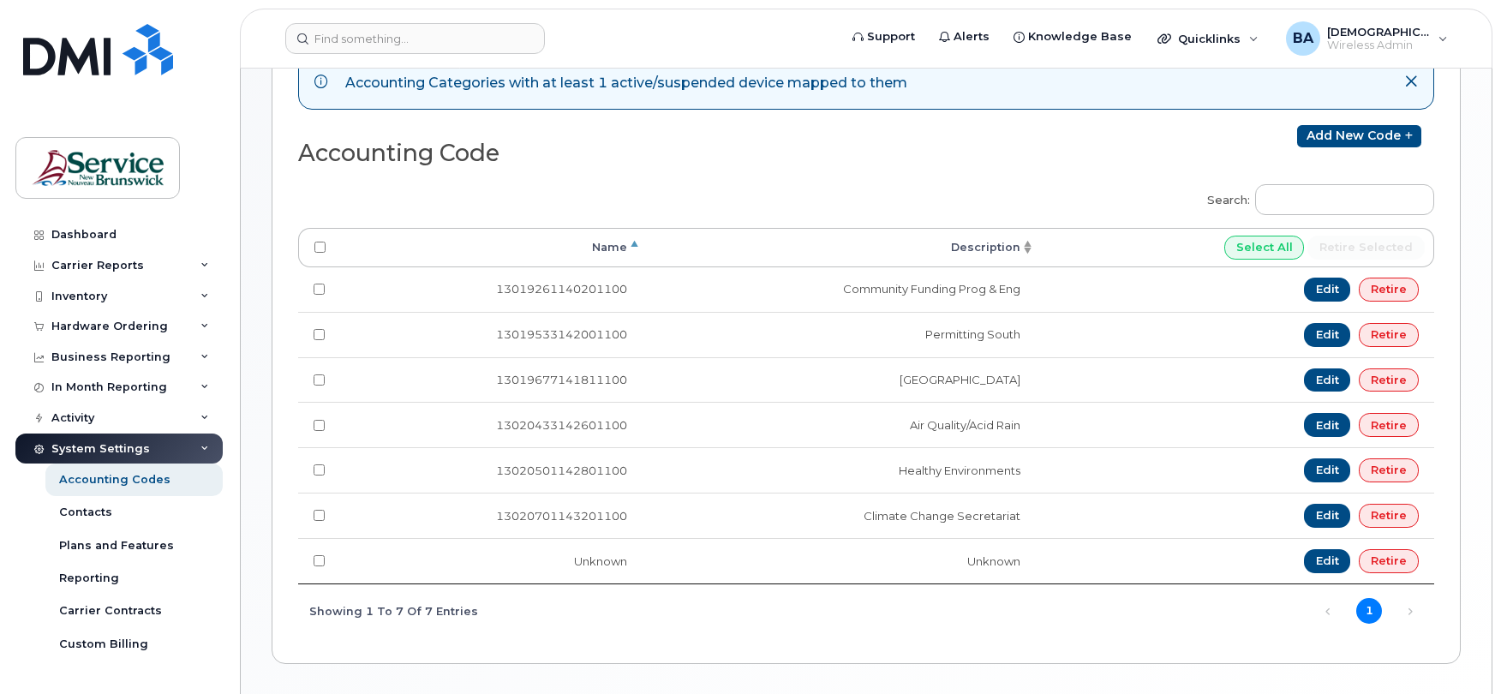
scroll to position [343, 0]
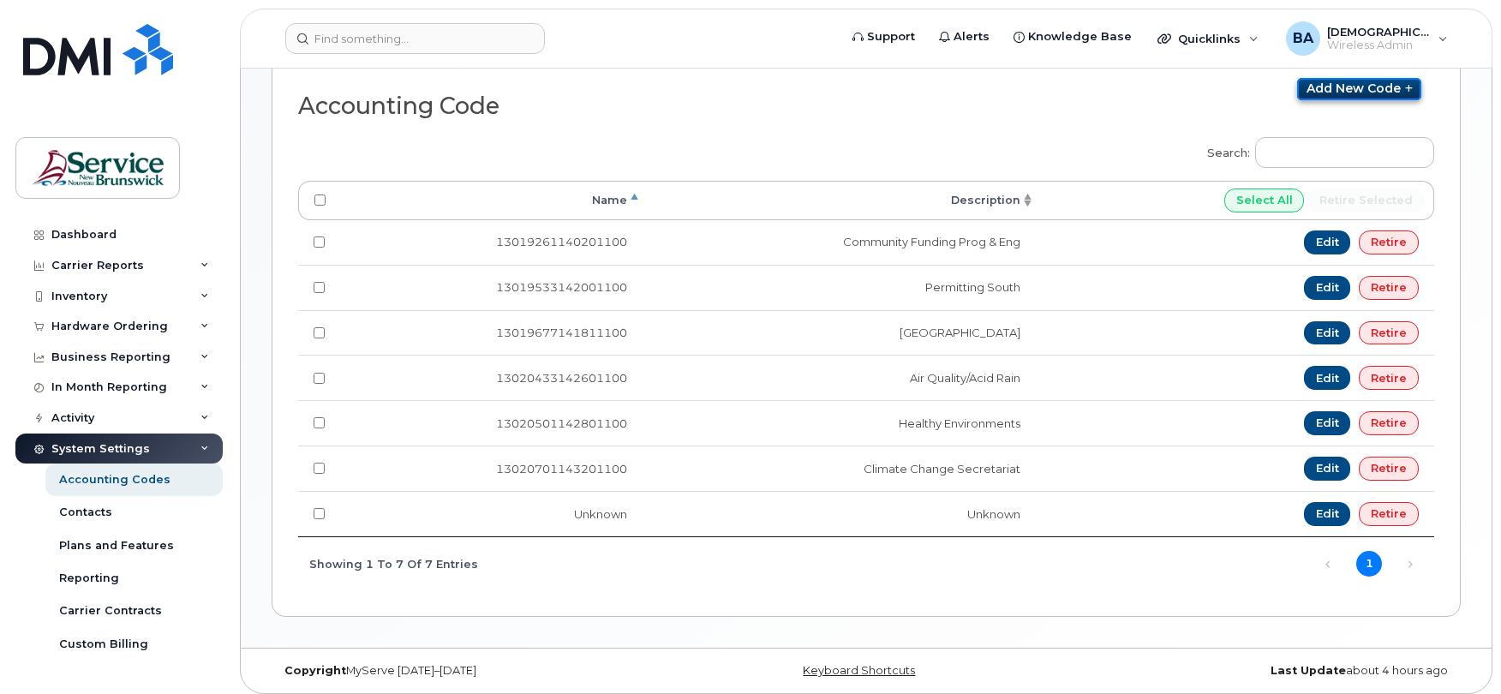
click at [1334, 84] on link "Add new code" at bounding box center [1359, 89] width 124 height 22
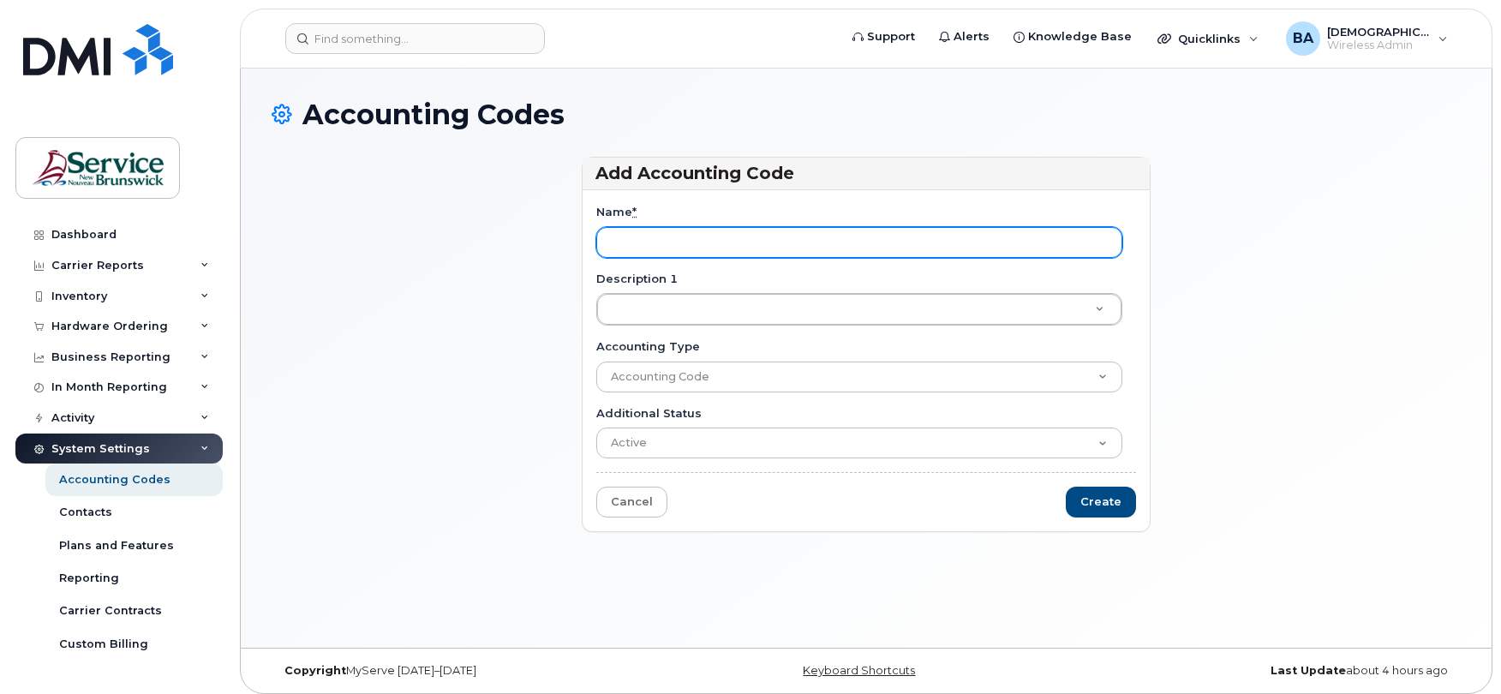
click at [710, 237] on input "Name *" at bounding box center [859, 242] width 526 height 31
paste input "13019266753211494"
type input "13019266753211494"
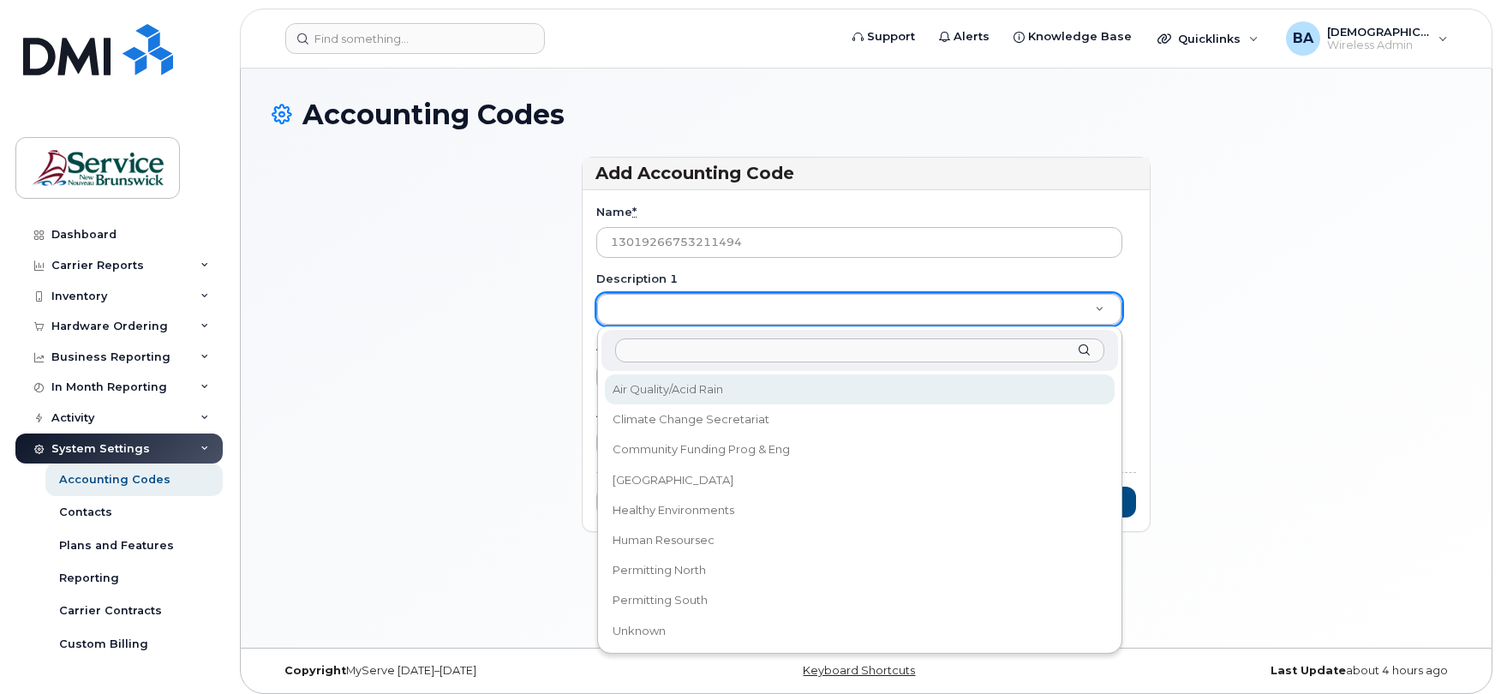
type input "CCBF Admin"
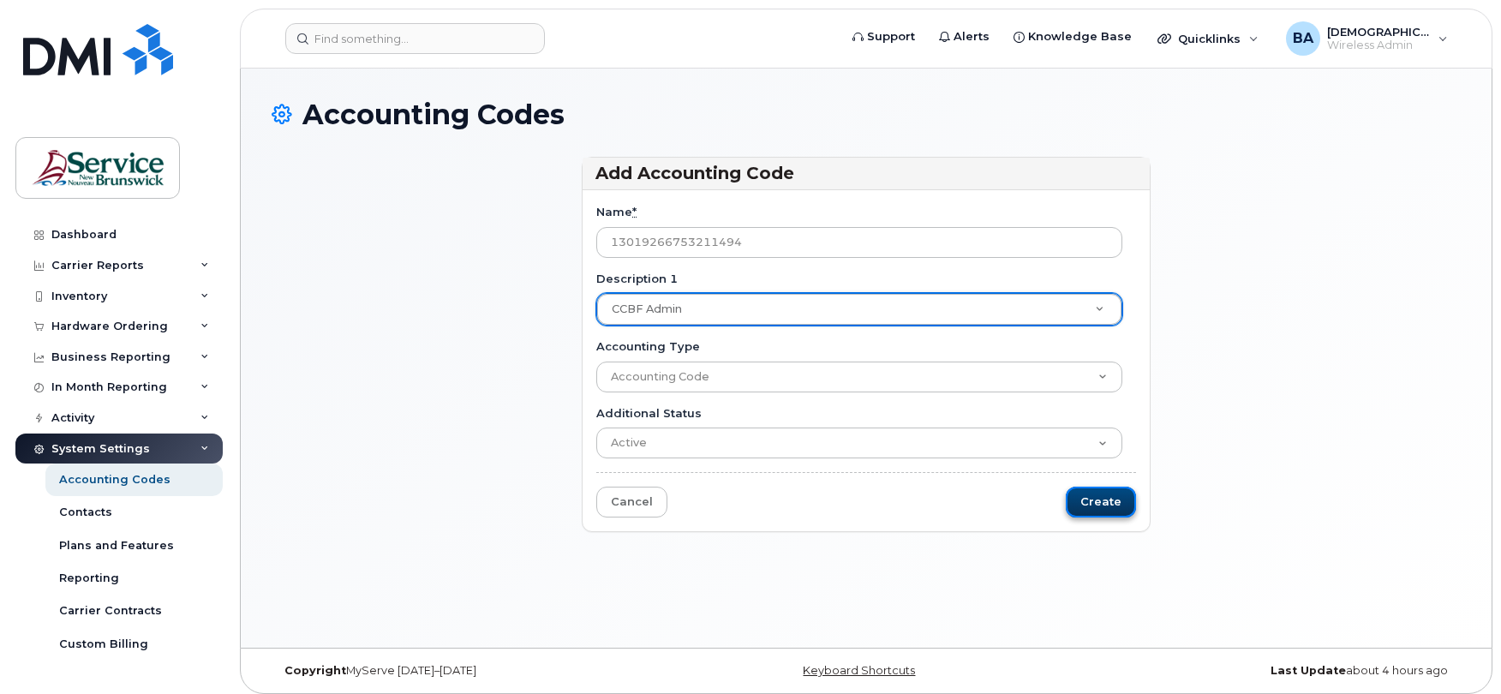
click at [1087, 507] on input "Create" at bounding box center [1101, 503] width 70 height 32
type input "Saving..."
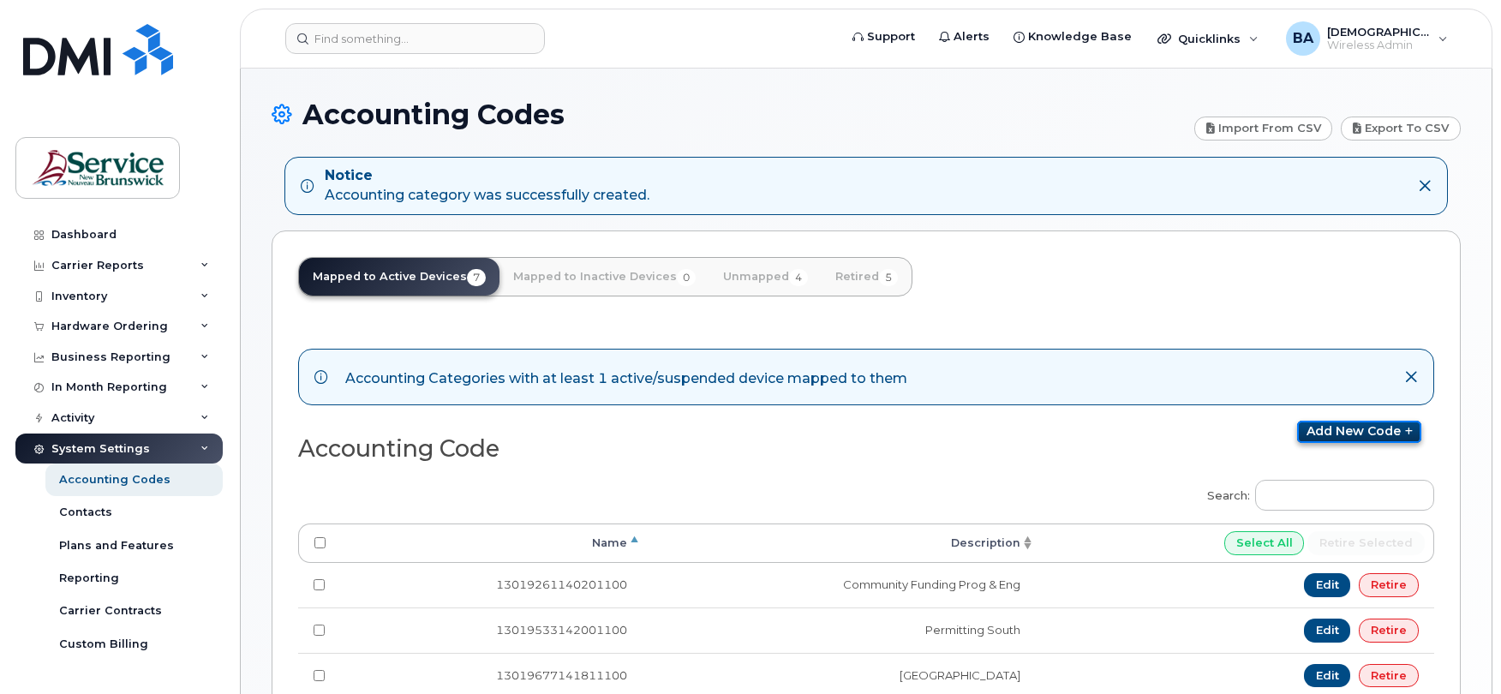
click at [1363, 430] on link "Add new code" at bounding box center [1359, 432] width 124 height 22
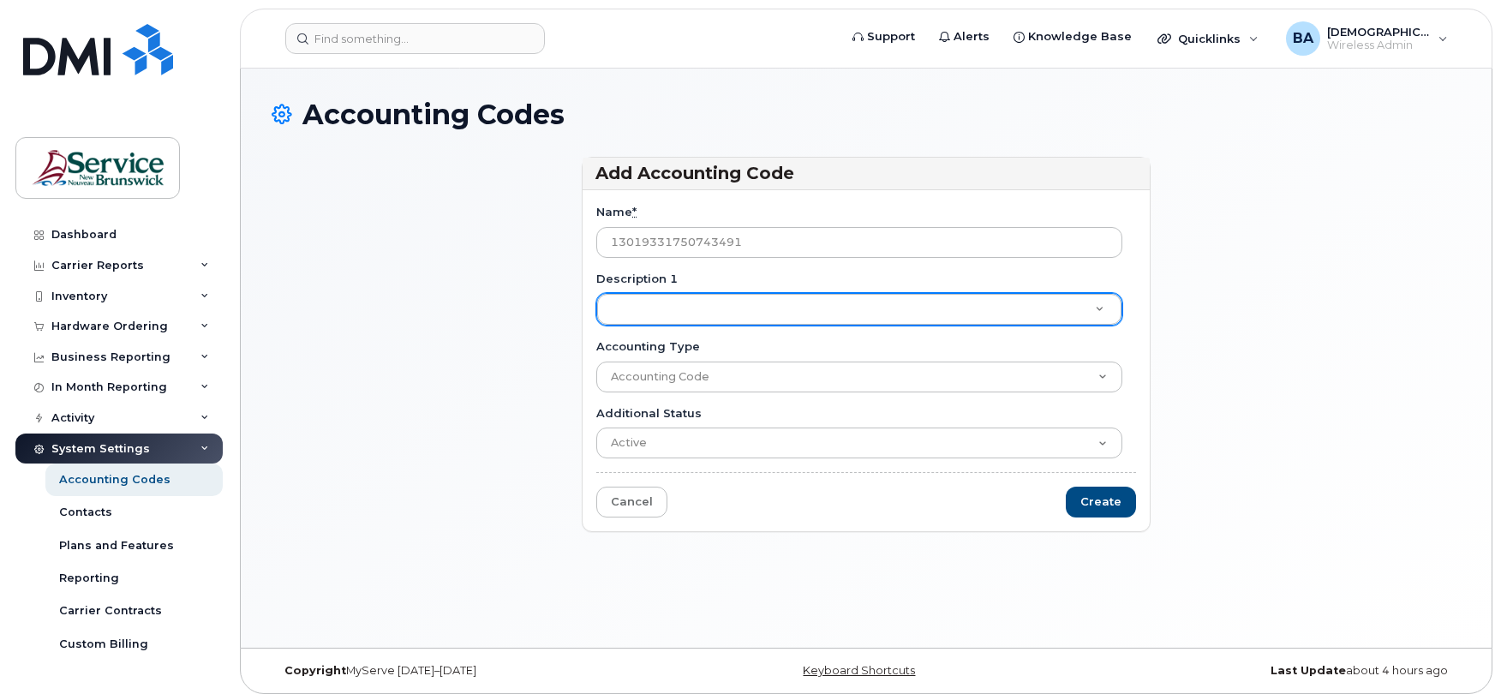
type input "13019331750743491"
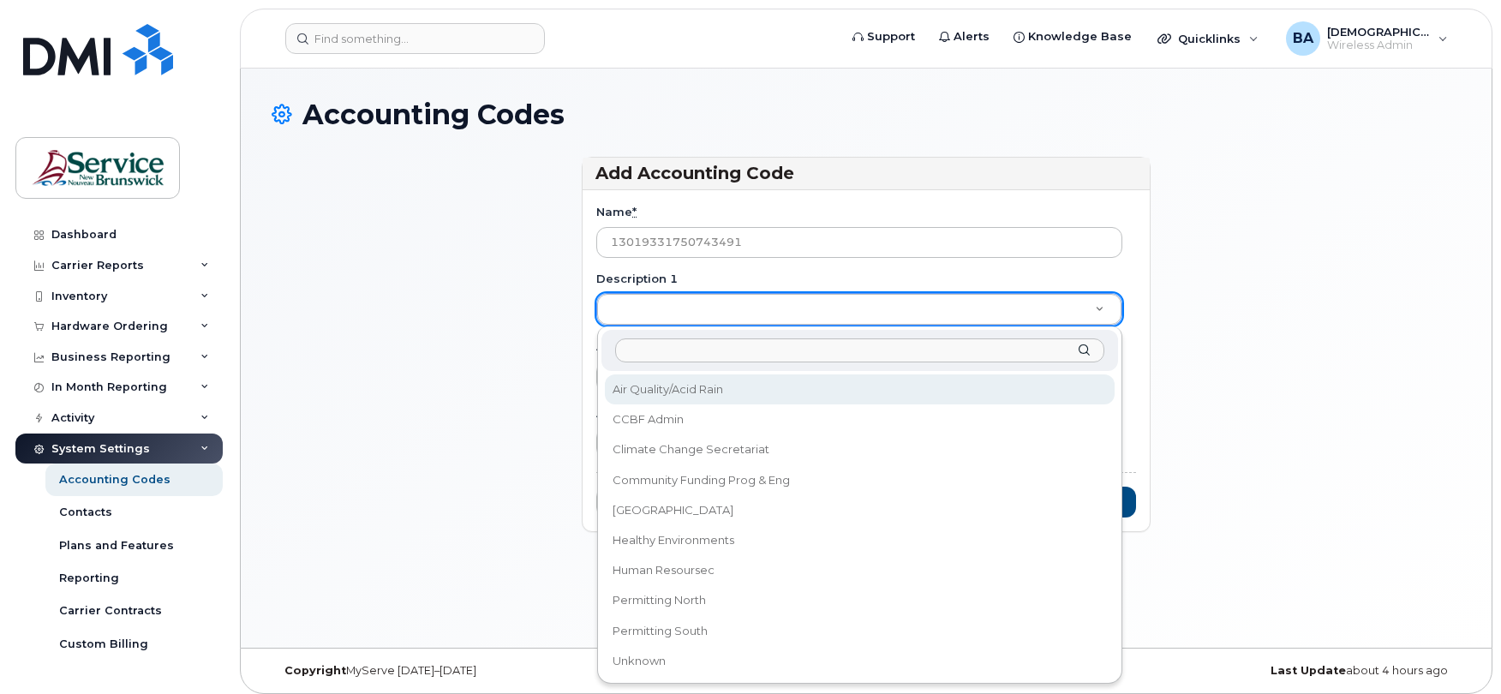
click at [638, 351] on input "Description 1" at bounding box center [859, 350] width 489 height 25
paste input "ETF Monitoring & Assessment"
type input "ETF Monitoring & Assessment"
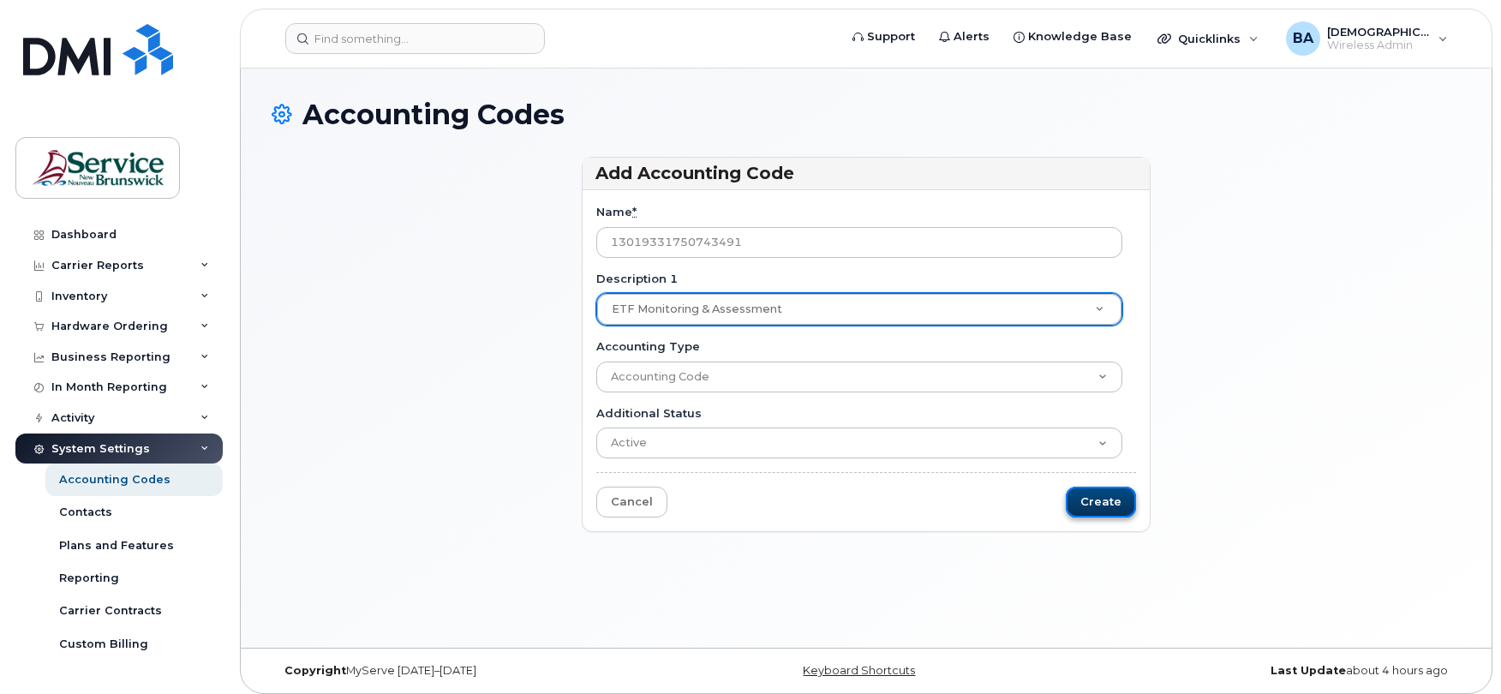
click at [1098, 508] on input "Create" at bounding box center [1101, 503] width 70 height 32
type input "Saving..."
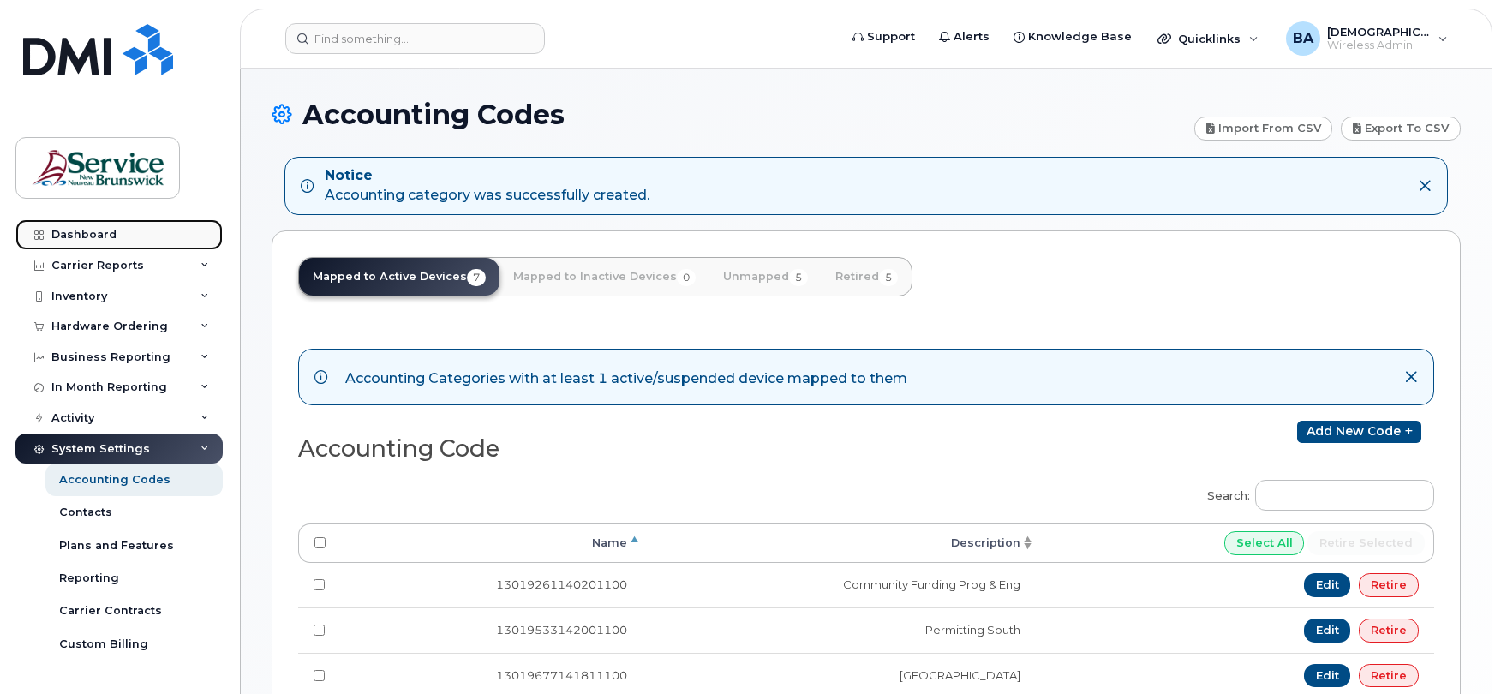
click at [59, 233] on div "Dashboard" at bounding box center [83, 235] width 65 height 14
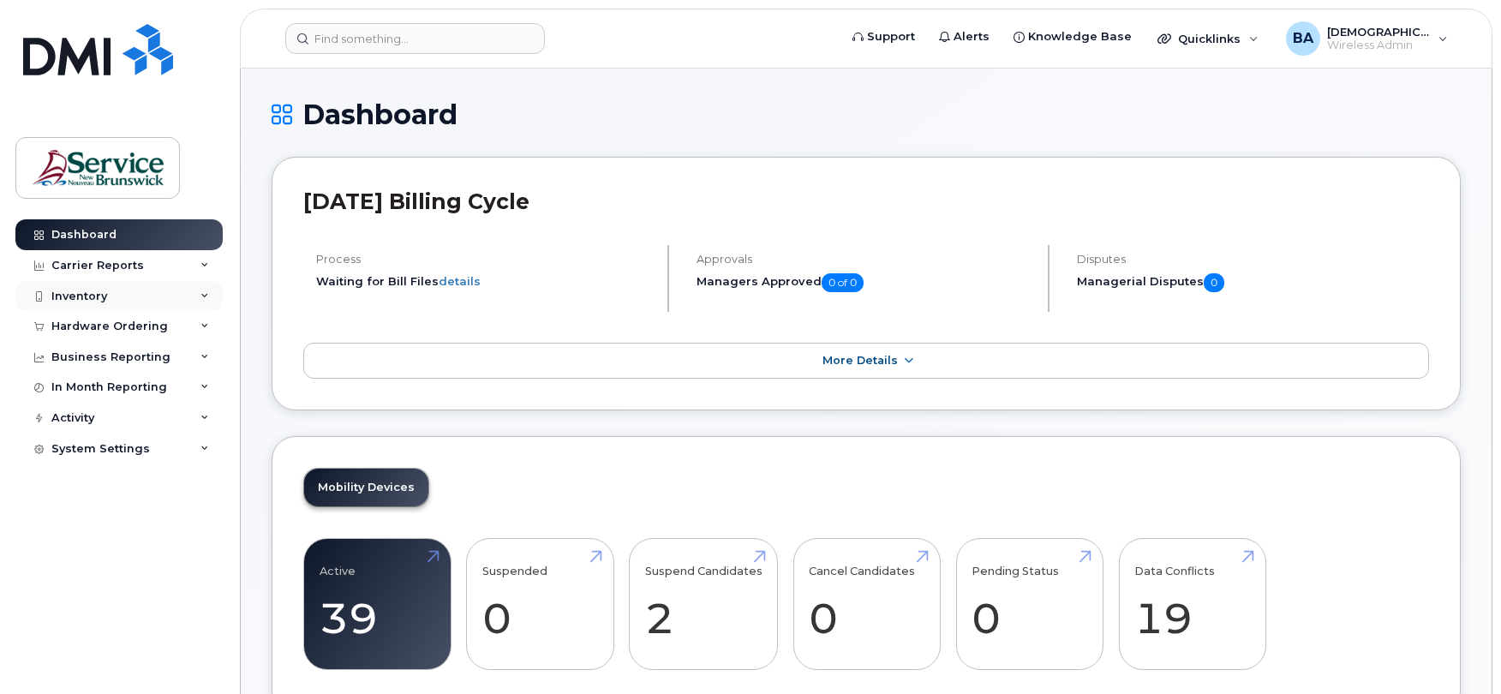
click at [72, 298] on div "Inventory" at bounding box center [79, 297] width 56 height 14
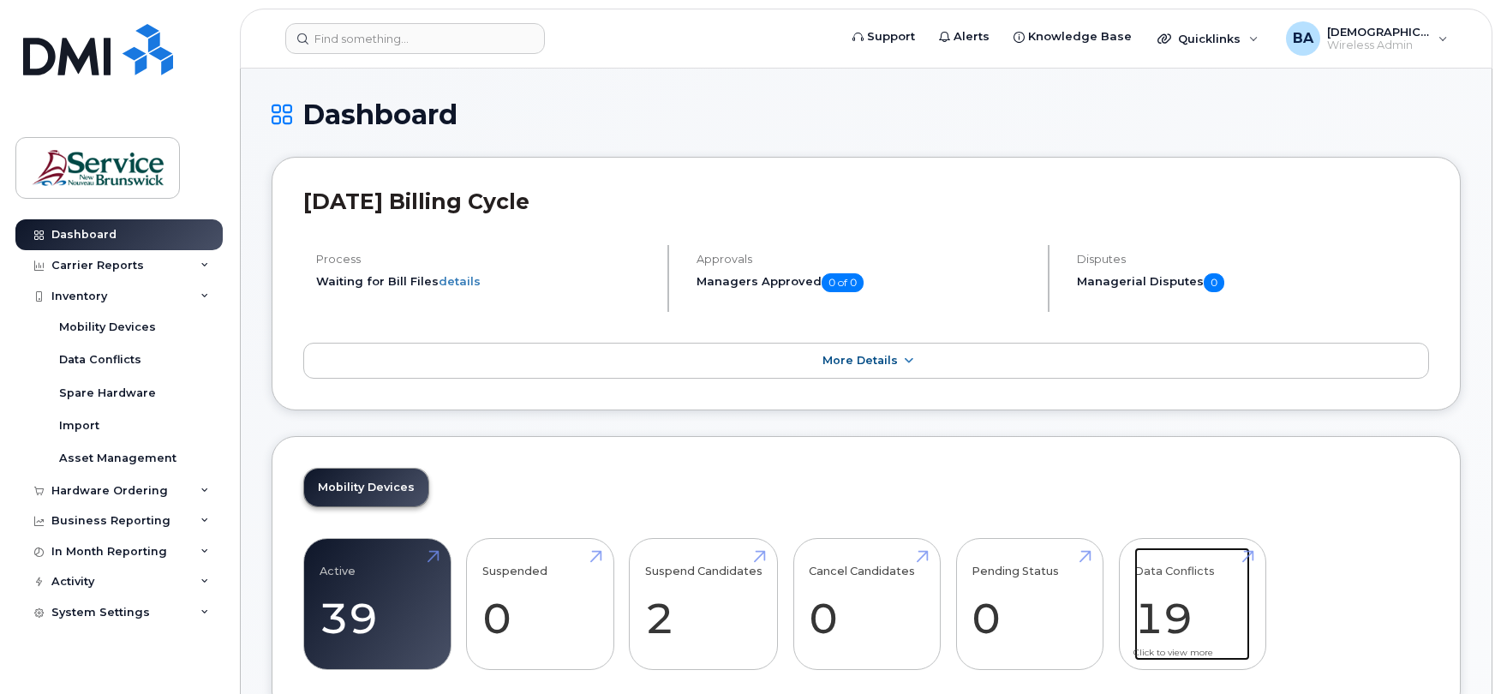
click at [1189, 580] on link "Data Conflicts 19" at bounding box center [1193, 604] width 116 height 113
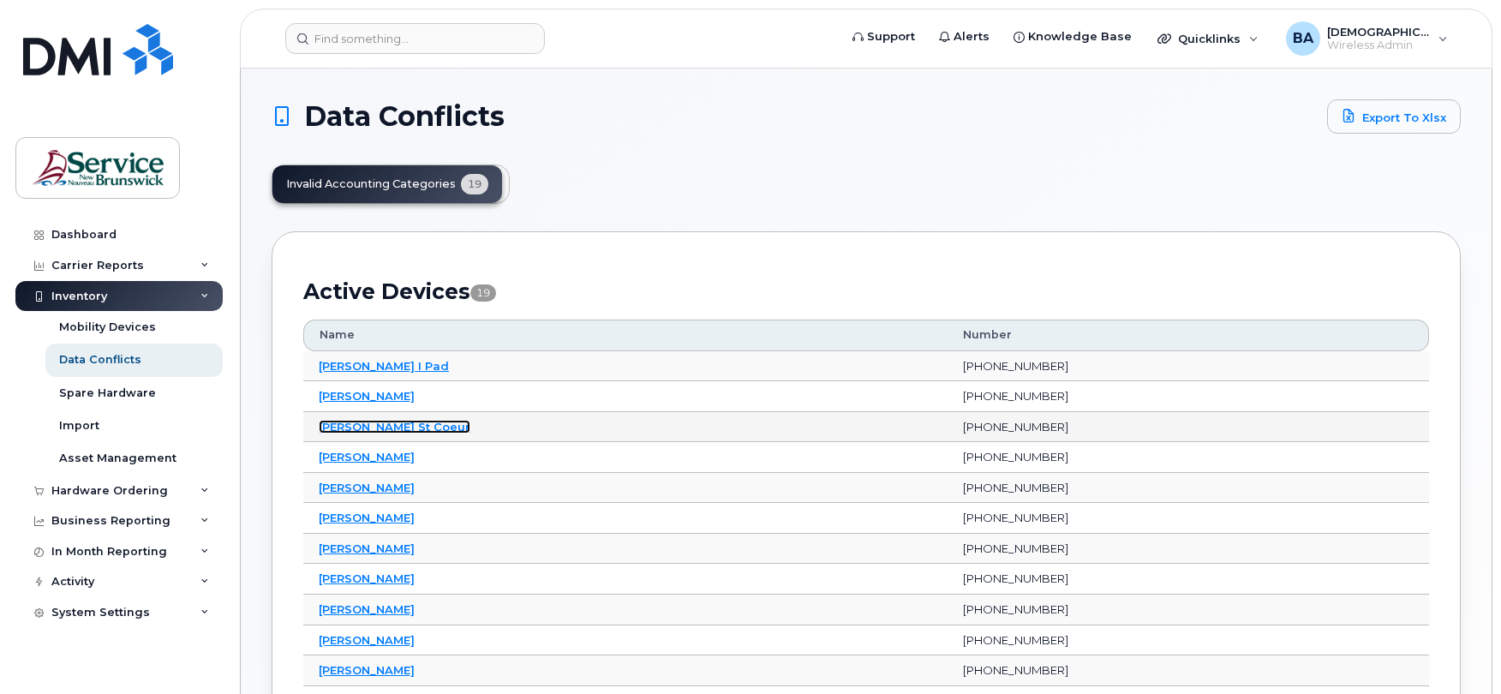
click at [330, 425] on link "[PERSON_NAME] St Coeur" at bounding box center [395, 427] width 152 height 14
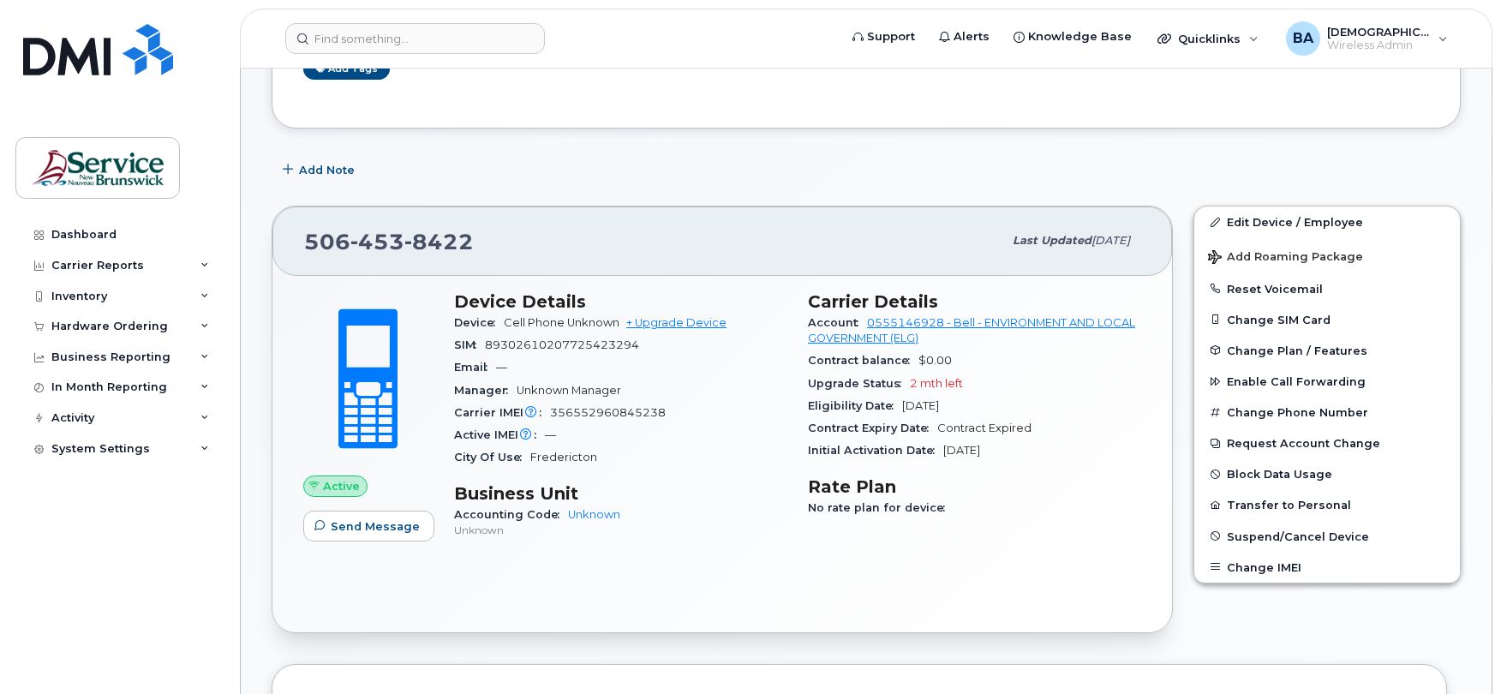
scroll to position [343, 0]
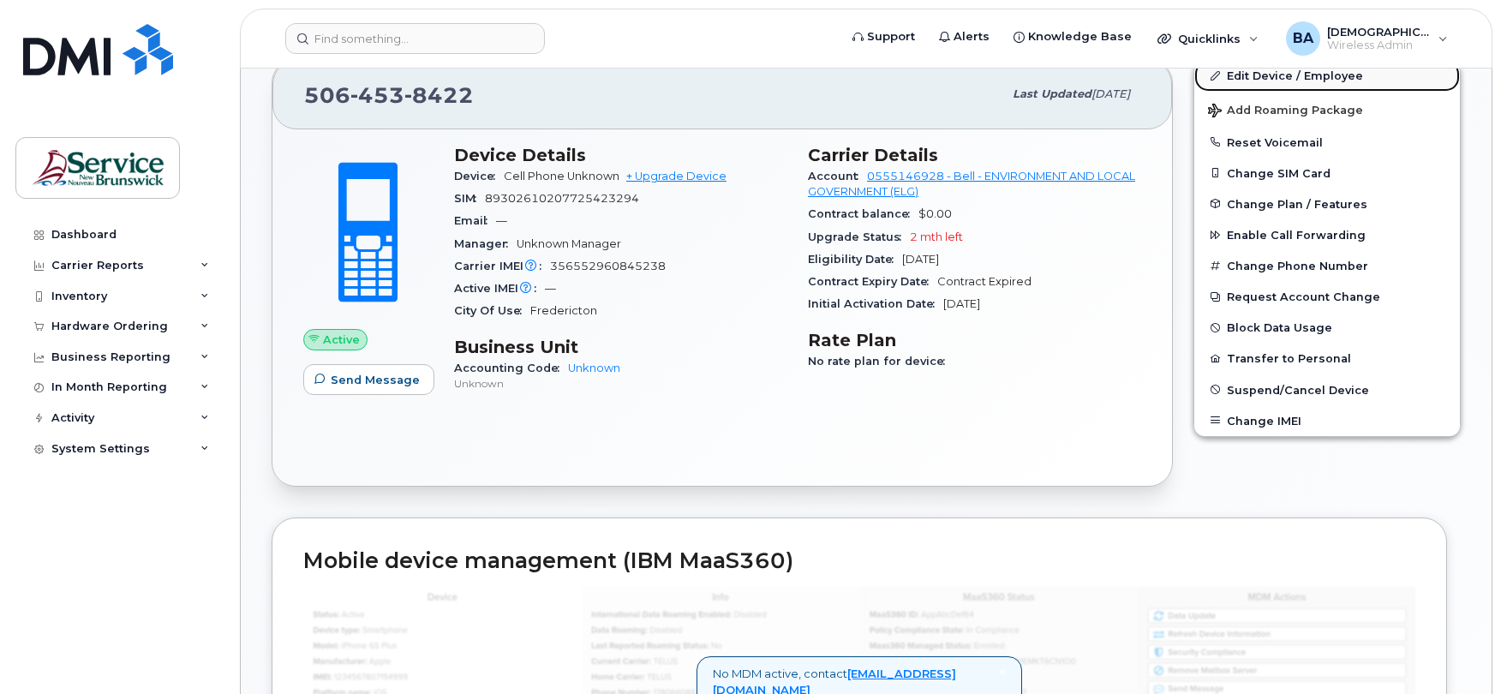
click at [1242, 76] on link "Edit Device / Employee" at bounding box center [1328, 75] width 266 height 31
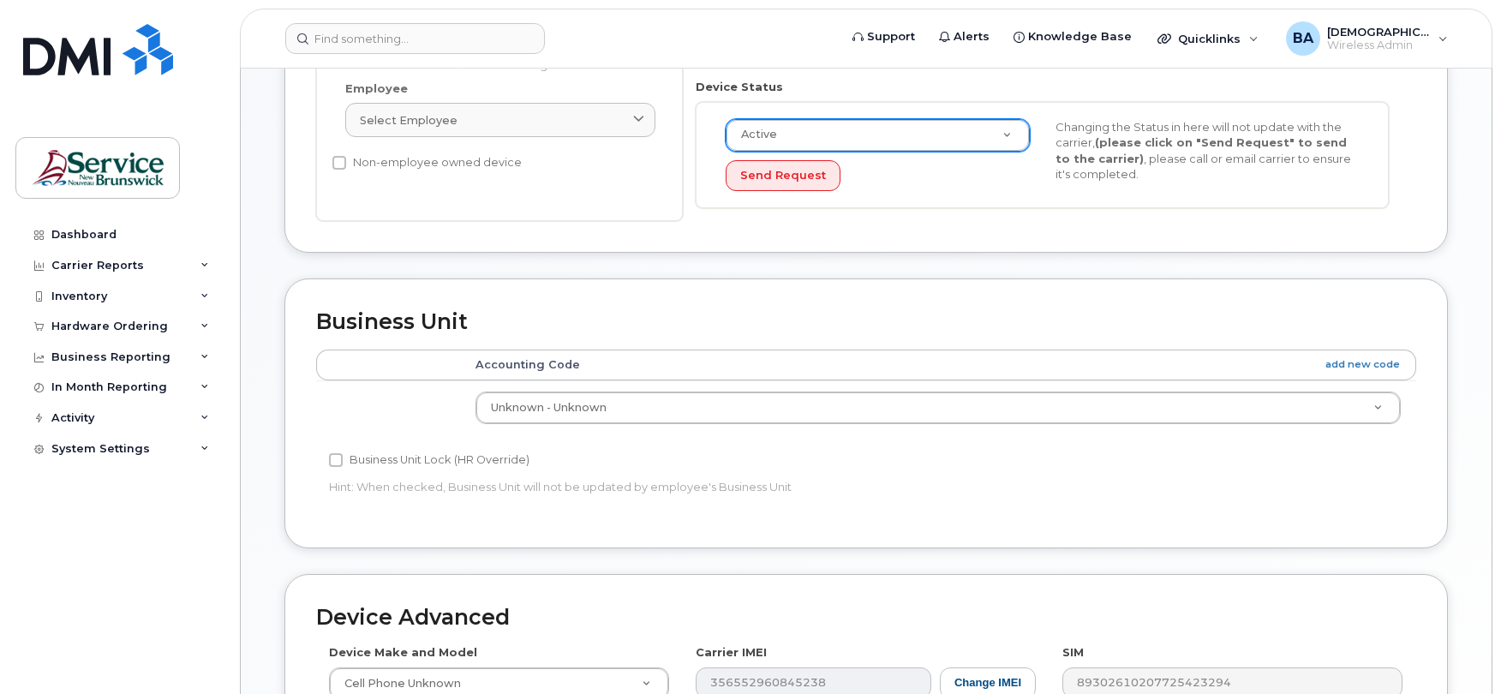
scroll to position [571, 0]
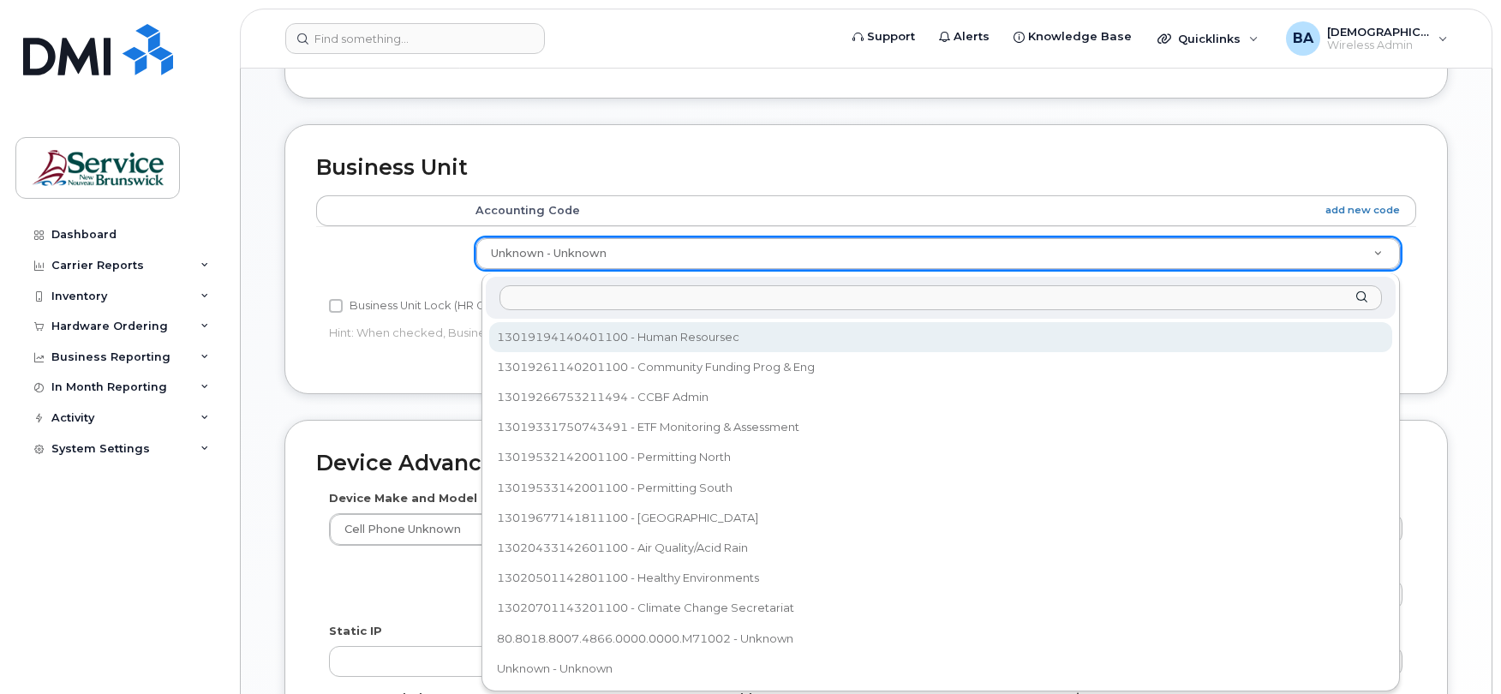
select select "35805330"
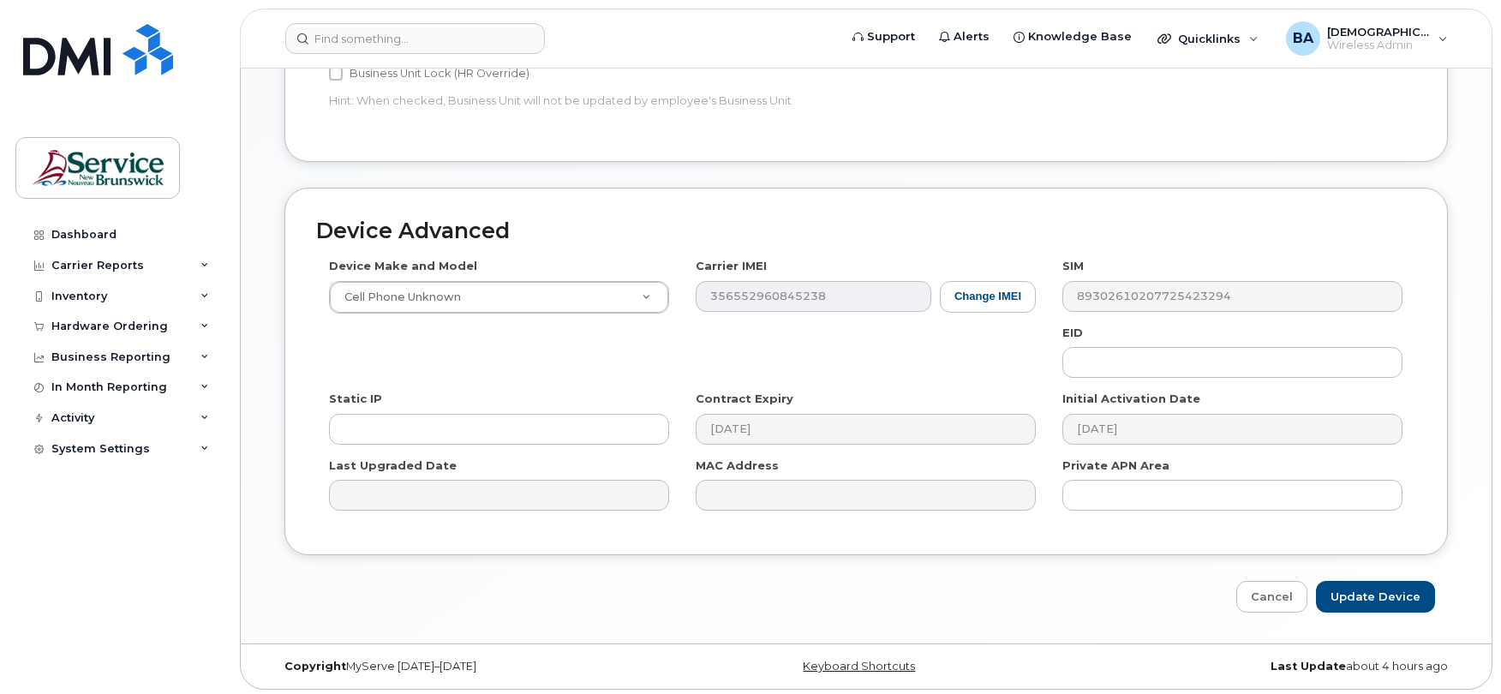
scroll to position [813, 0]
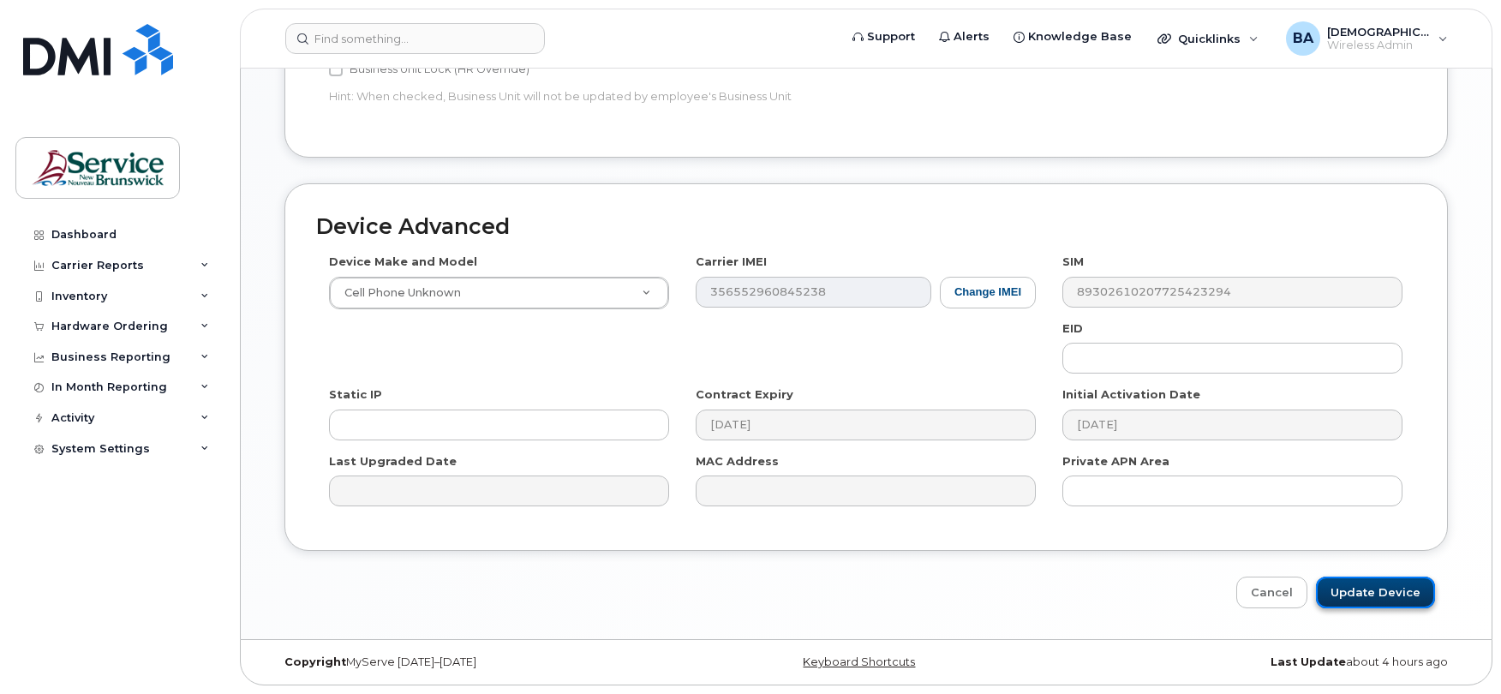
click at [1355, 583] on input "Update Device" at bounding box center [1375, 593] width 119 height 32
type input "Saving..."
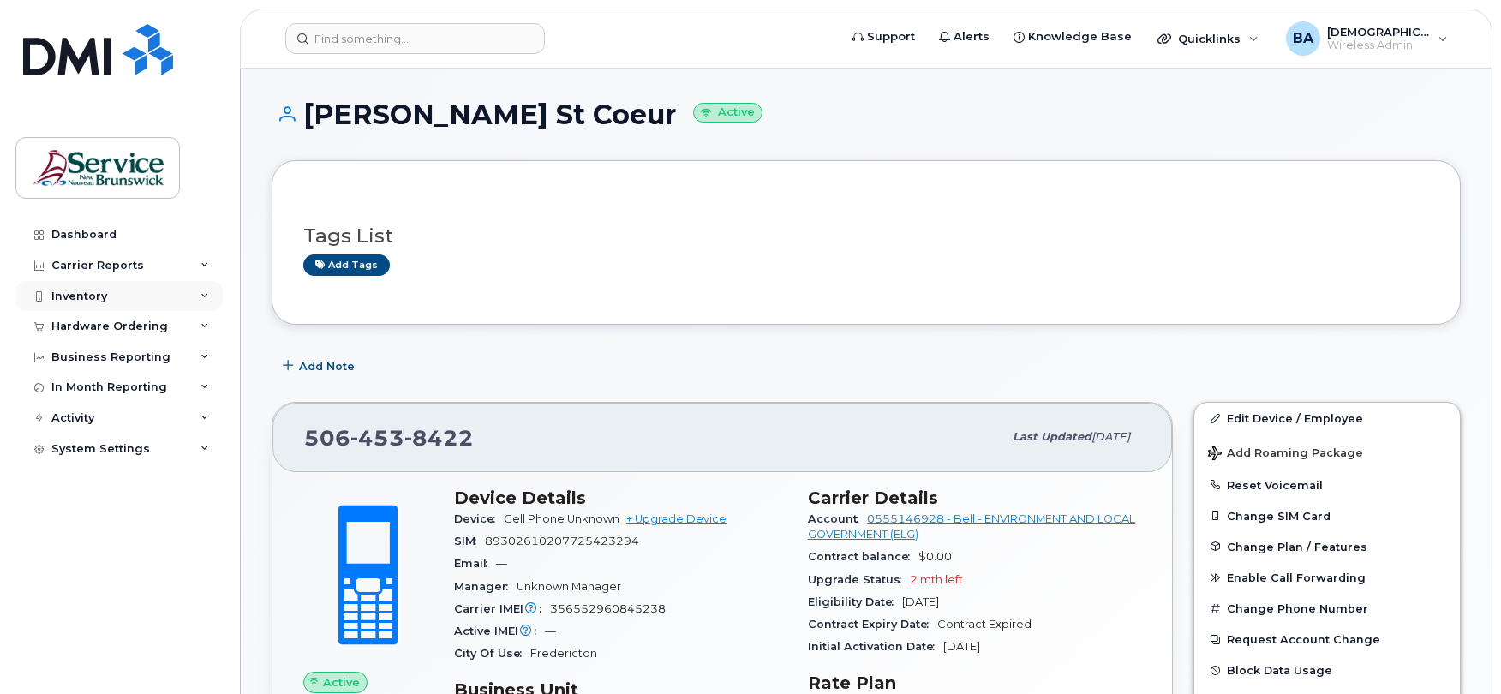
click at [52, 296] on div "Inventory" at bounding box center [79, 297] width 56 height 14
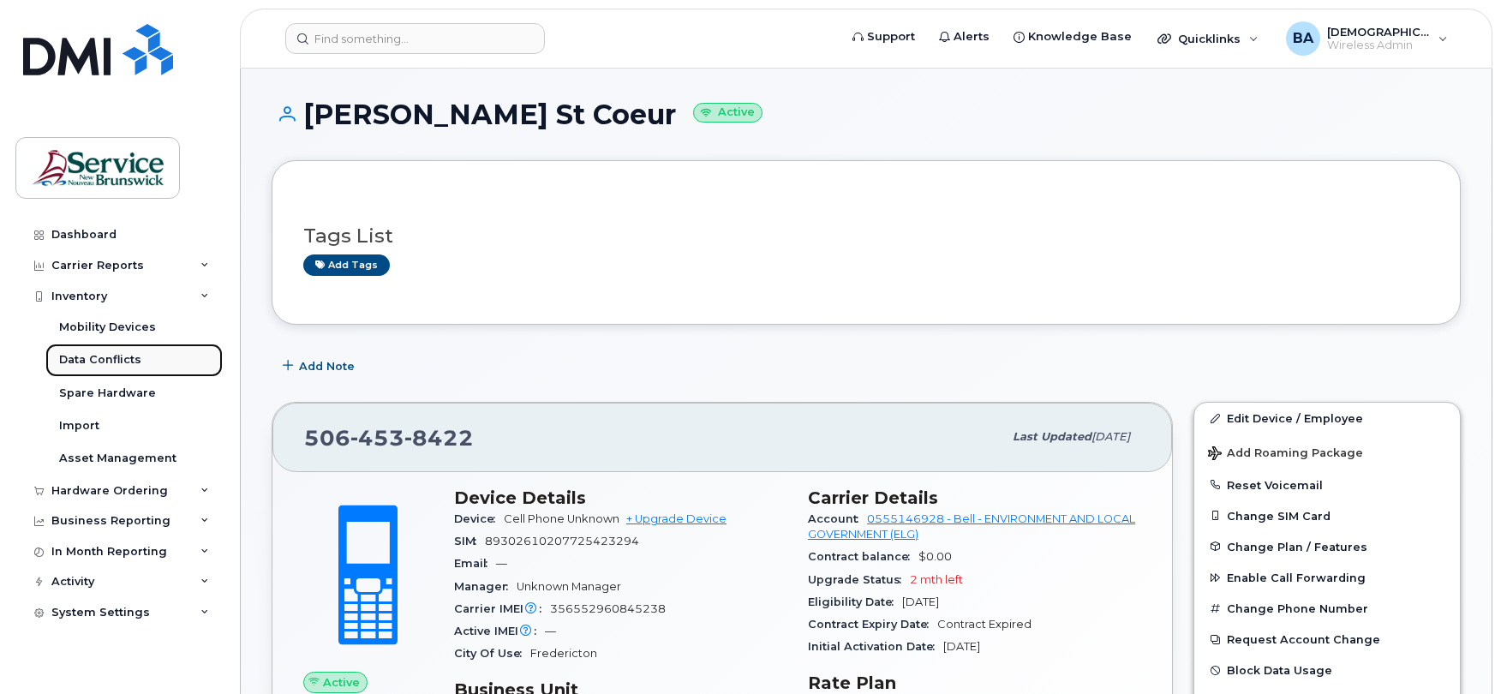
click at [99, 357] on div "Data Conflicts" at bounding box center [100, 359] width 82 height 15
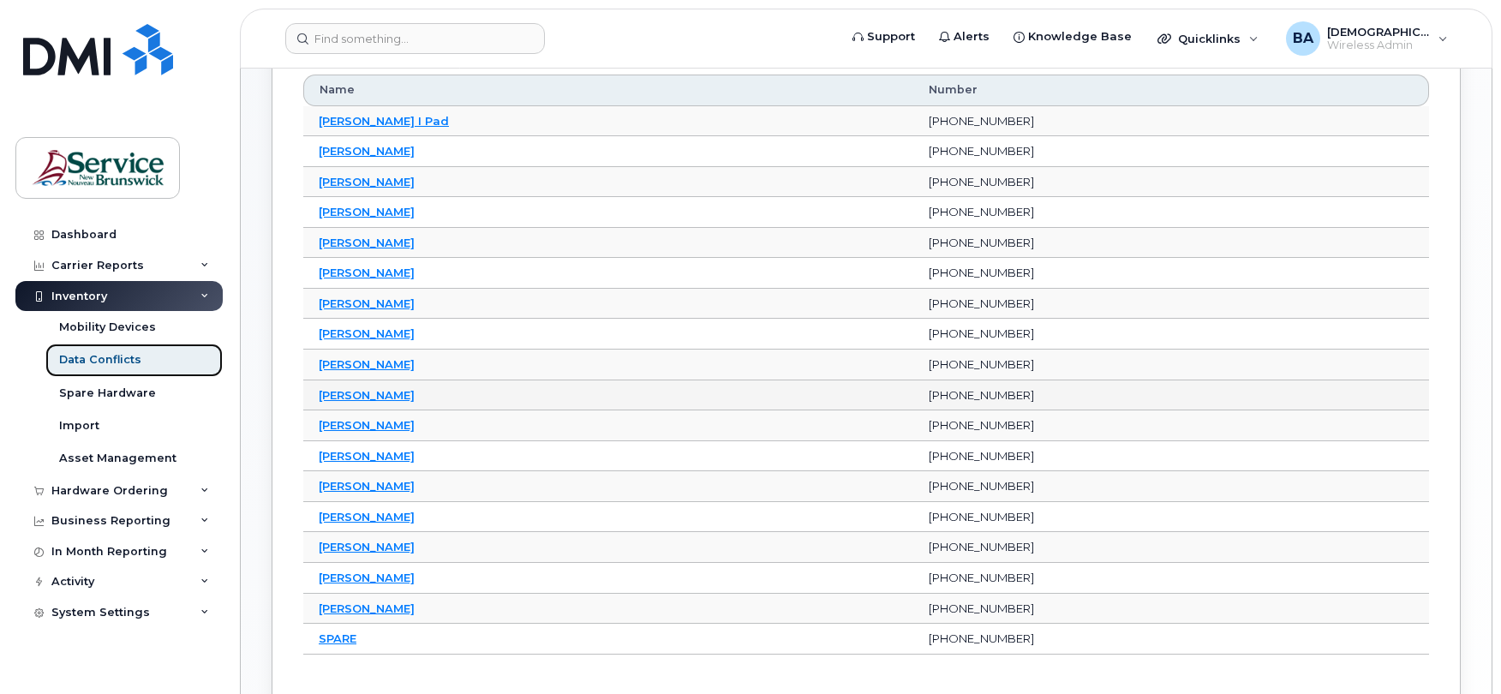
scroll to position [343, 0]
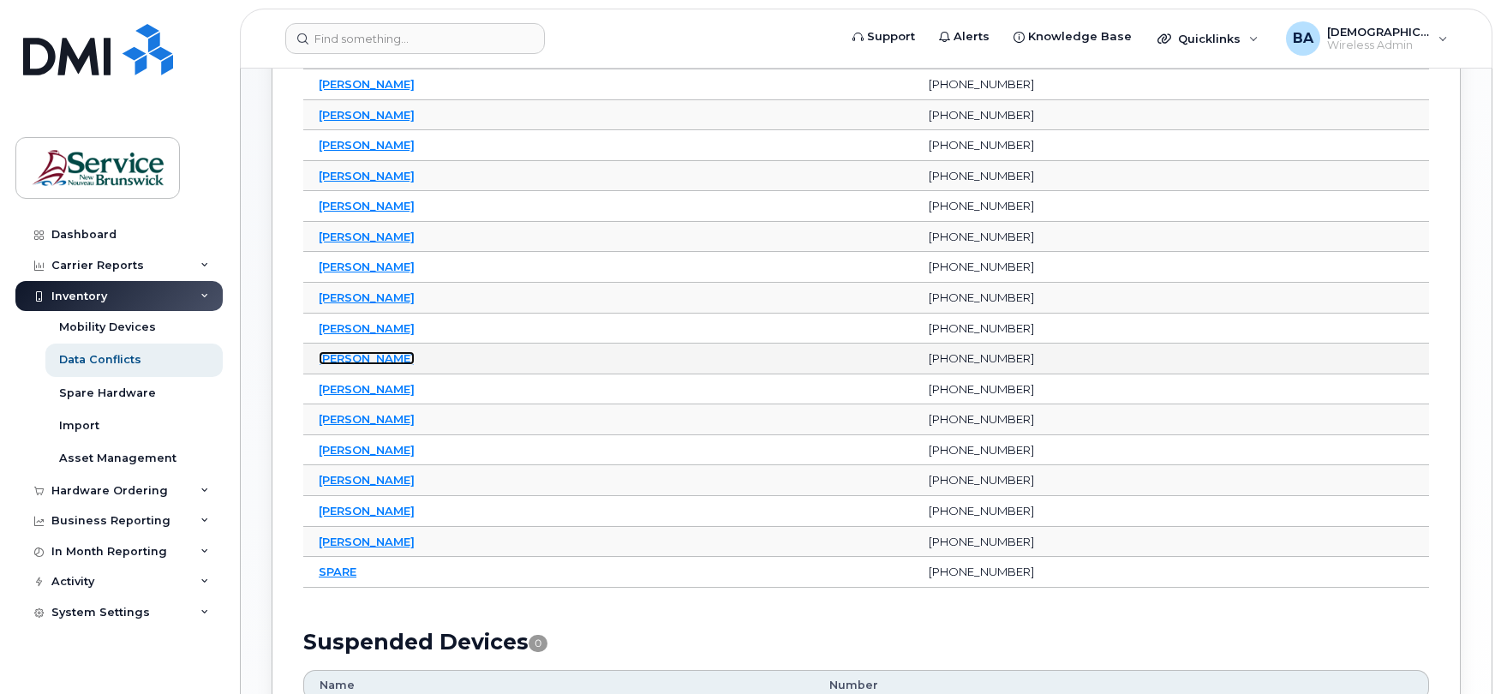
click at [346, 364] on link "[PERSON_NAME]" at bounding box center [367, 358] width 96 height 14
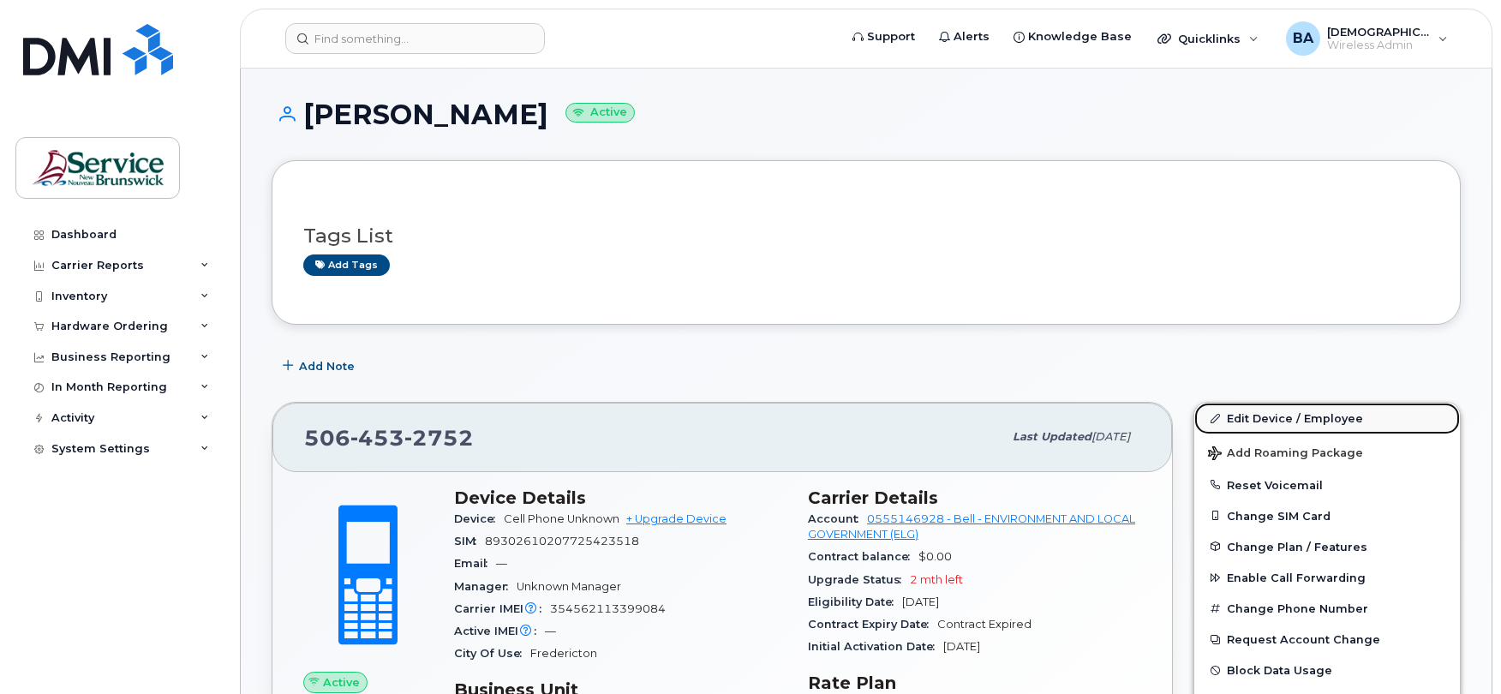
click at [1231, 418] on link "Edit Device / Employee" at bounding box center [1328, 418] width 266 height 31
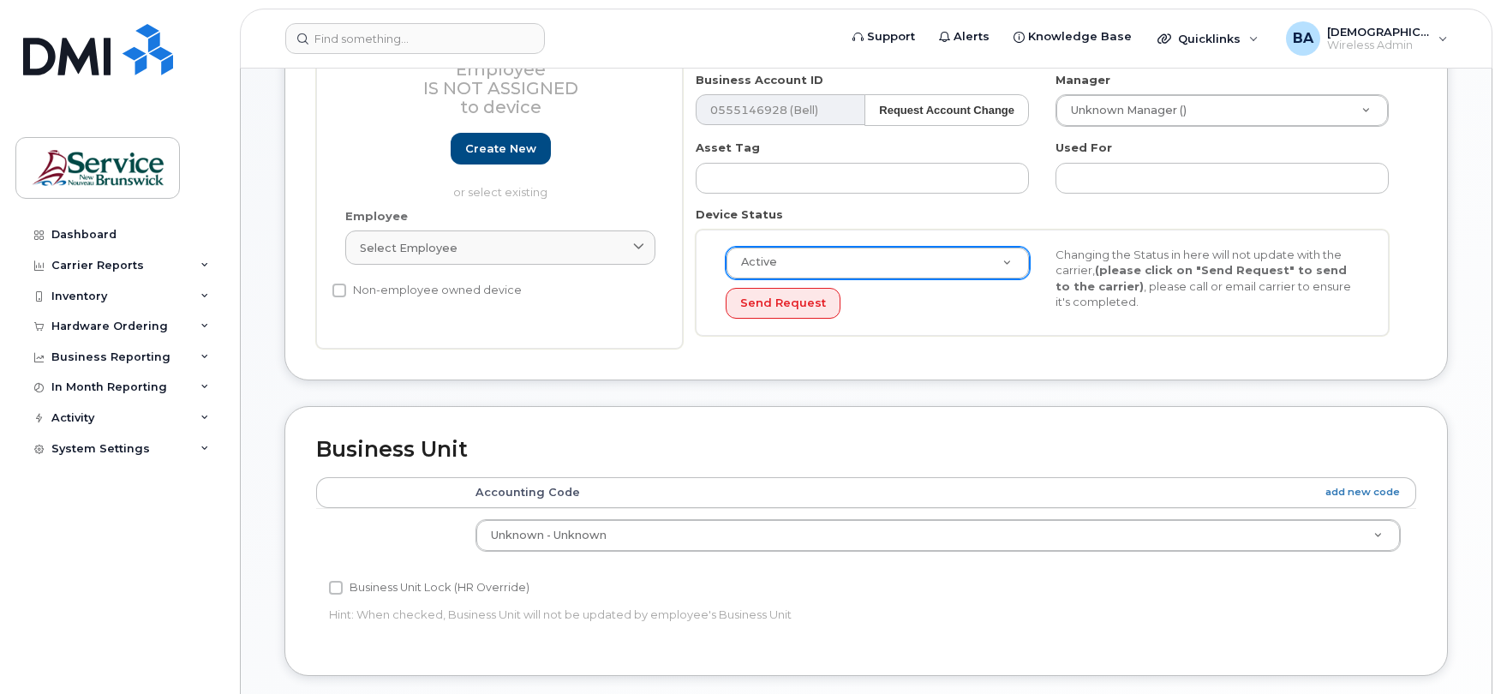
scroll to position [343, 0]
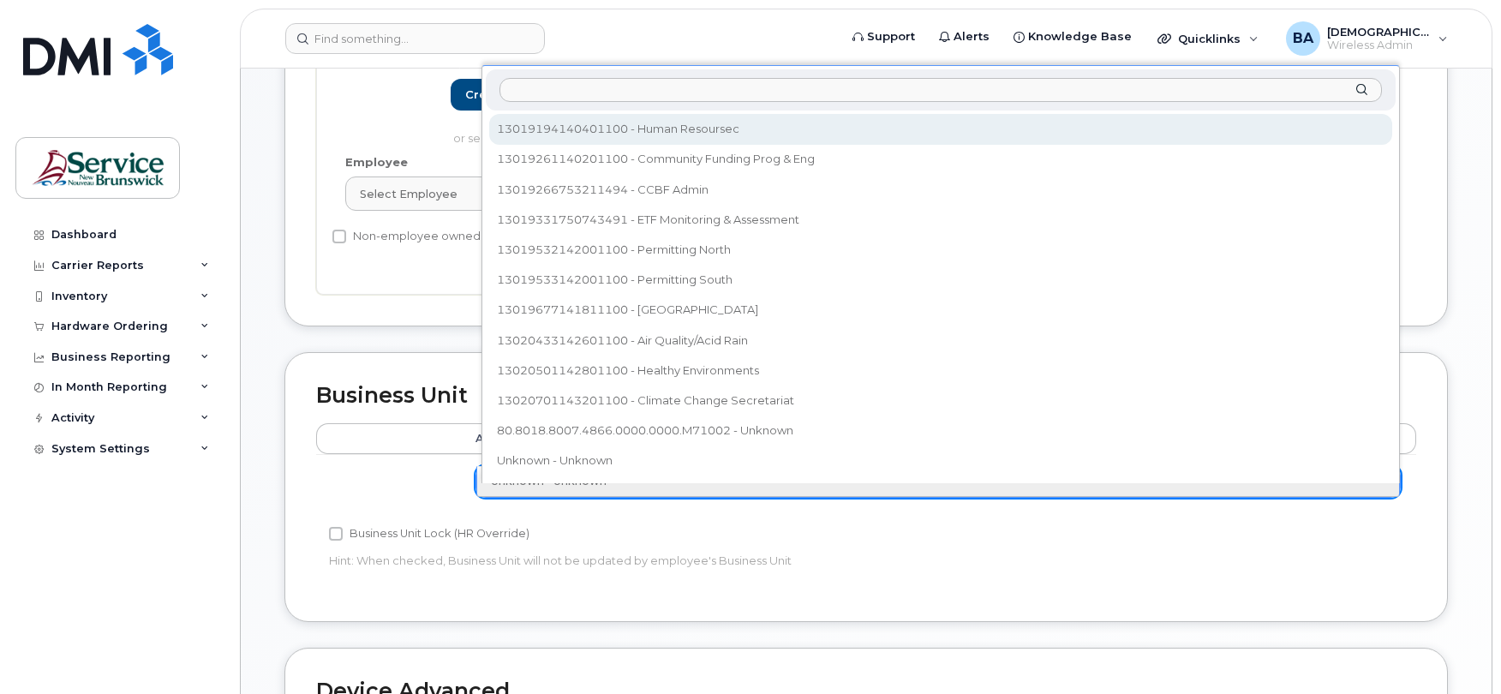
select select "35805330"
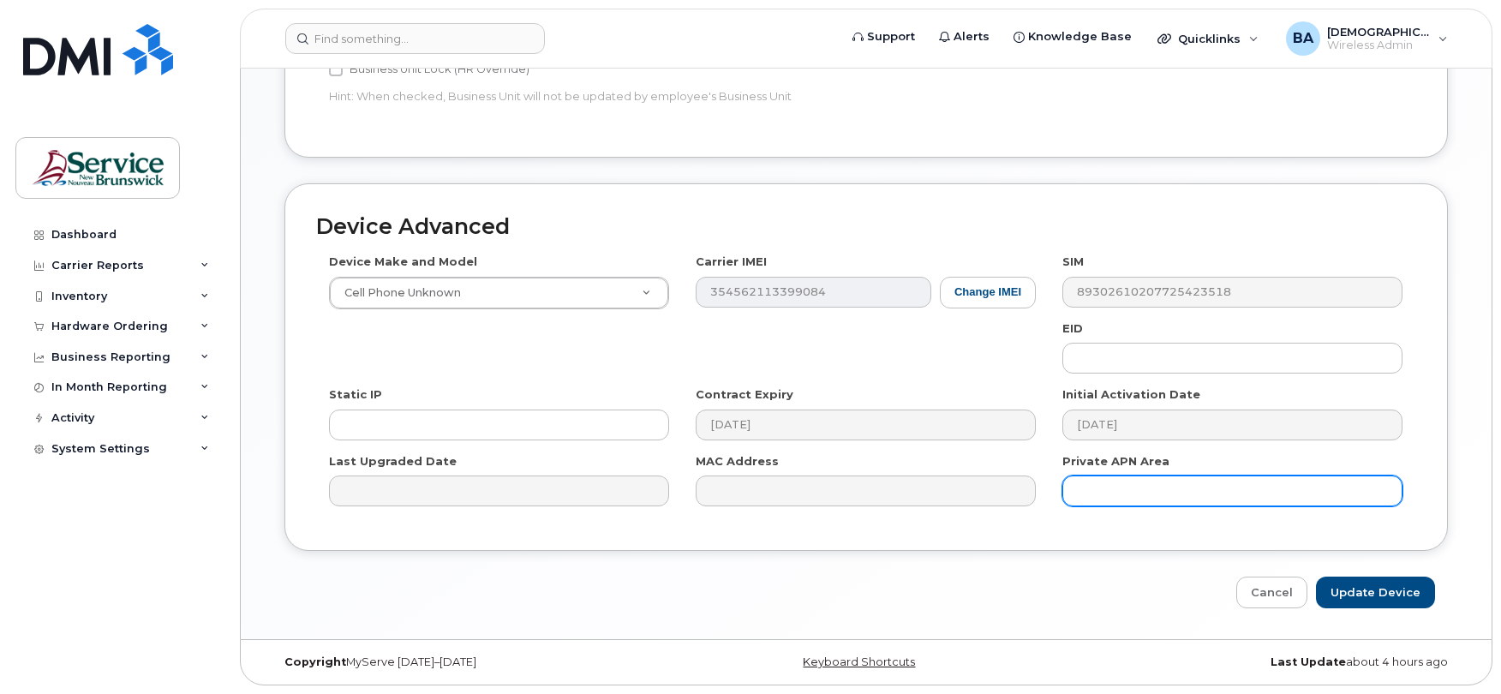
scroll to position [813, 0]
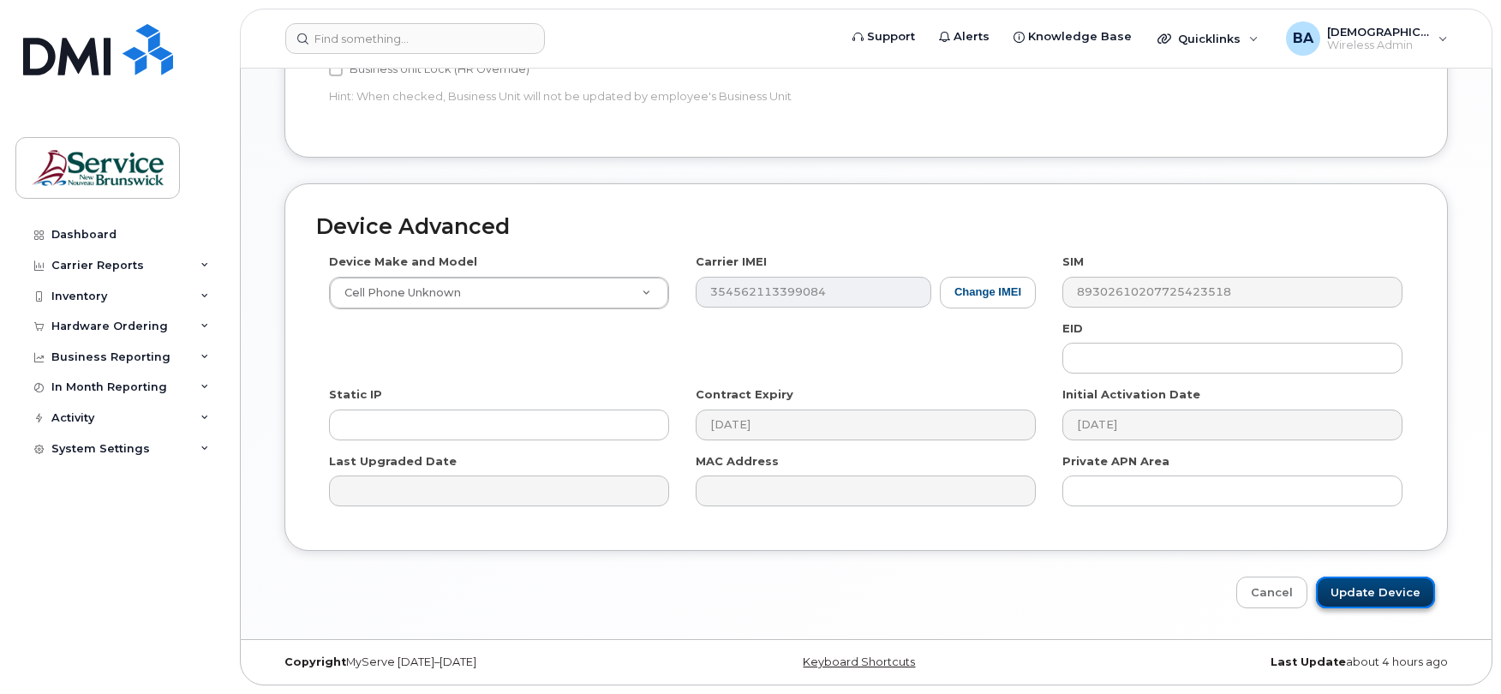
click at [1338, 584] on input "Update Device" at bounding box center [1375, 593] width 119 height 32
type input "Saving..."
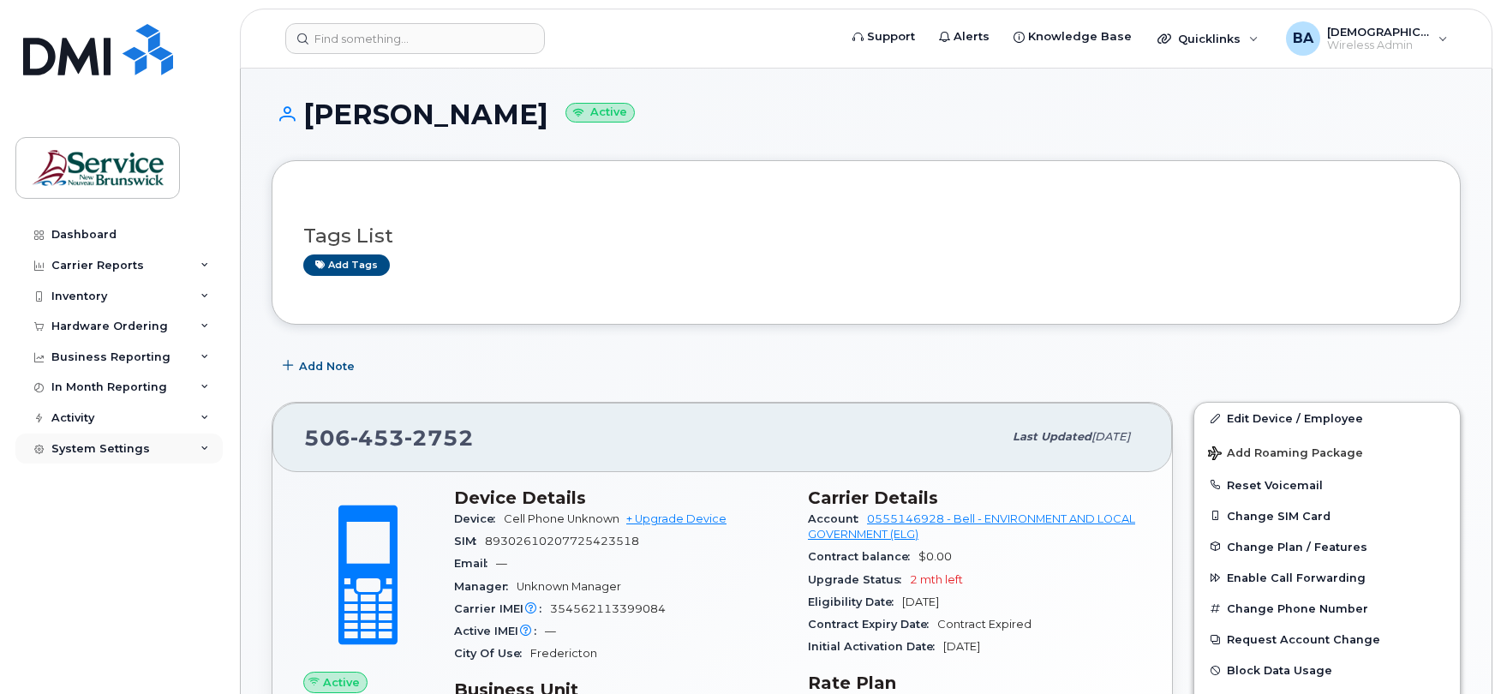
click at [73, 451] on div "System Settings" at bounding box center [100, 449] width 99 height 14
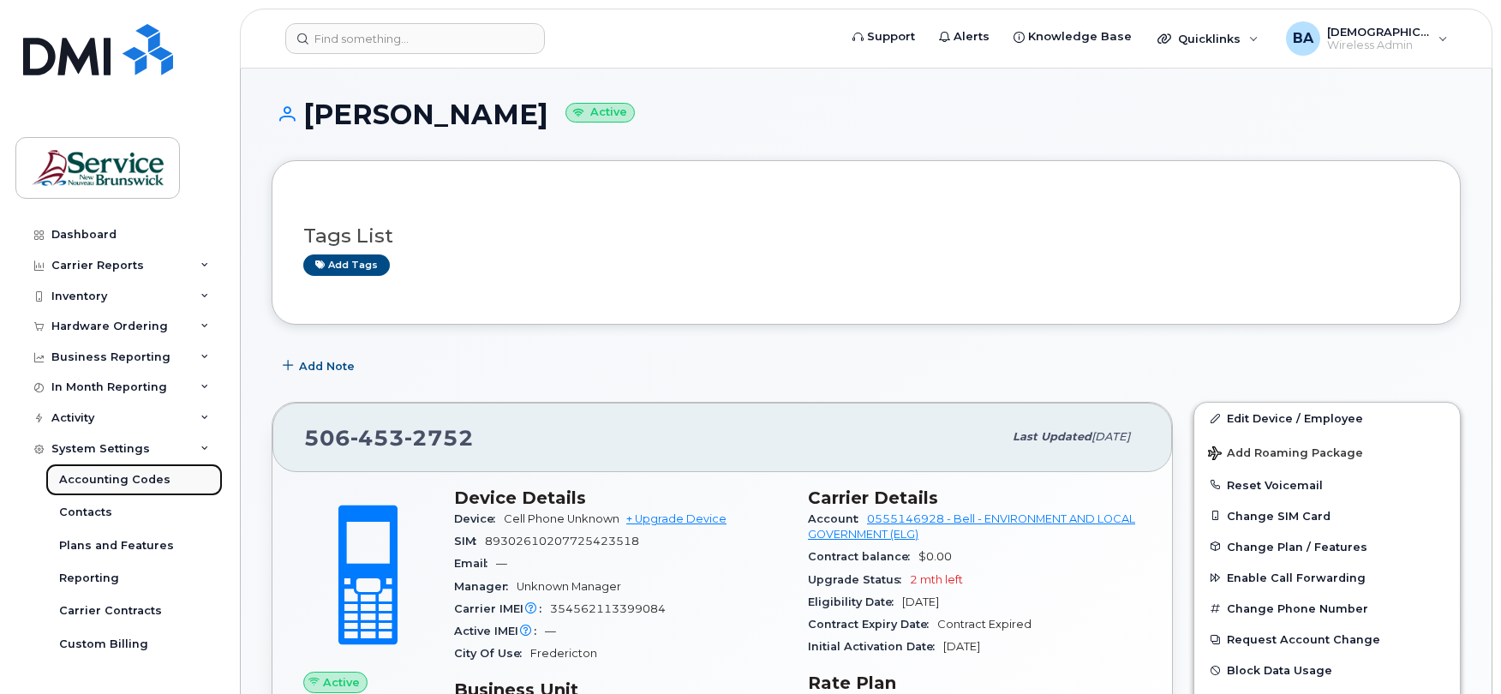
click at [80, 480] on div "Accounting Codes" at bounding box center [114, 479] width 111 height 15
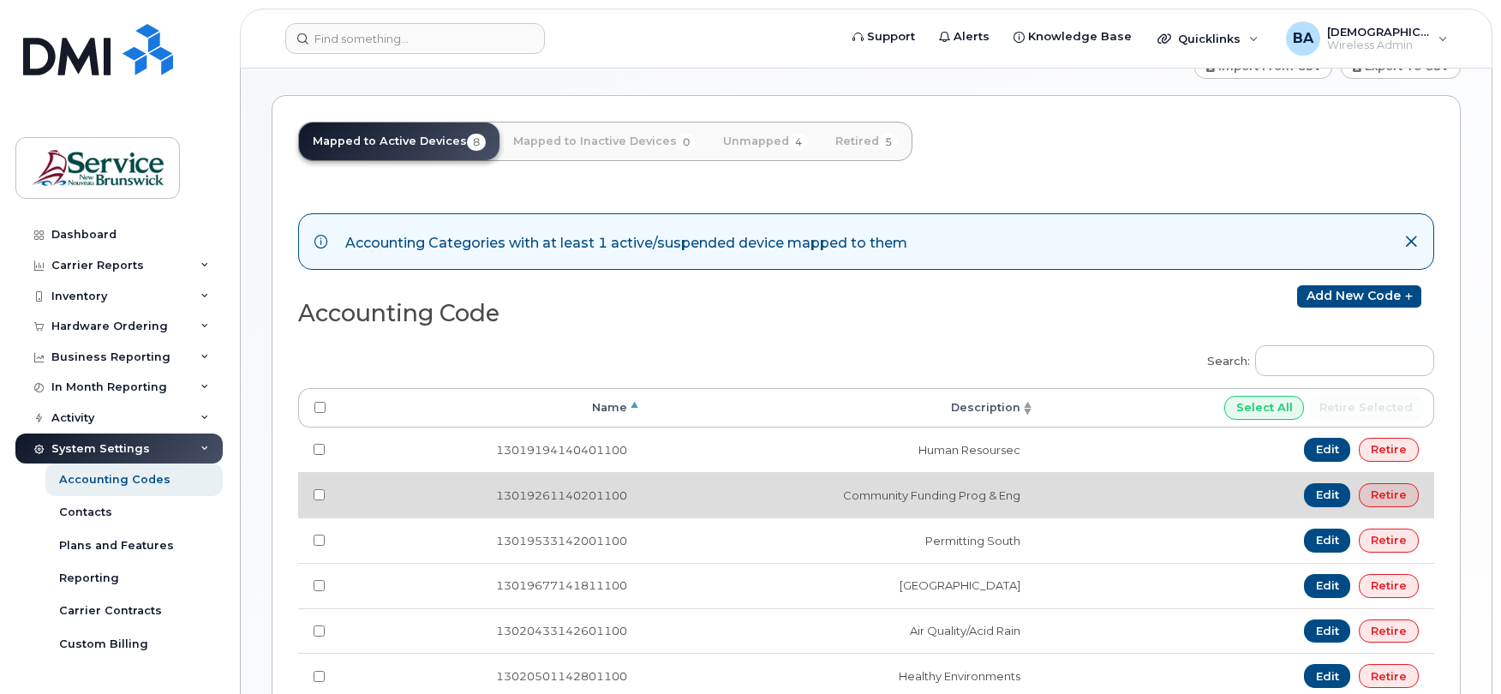
scroll to position [114, 0]
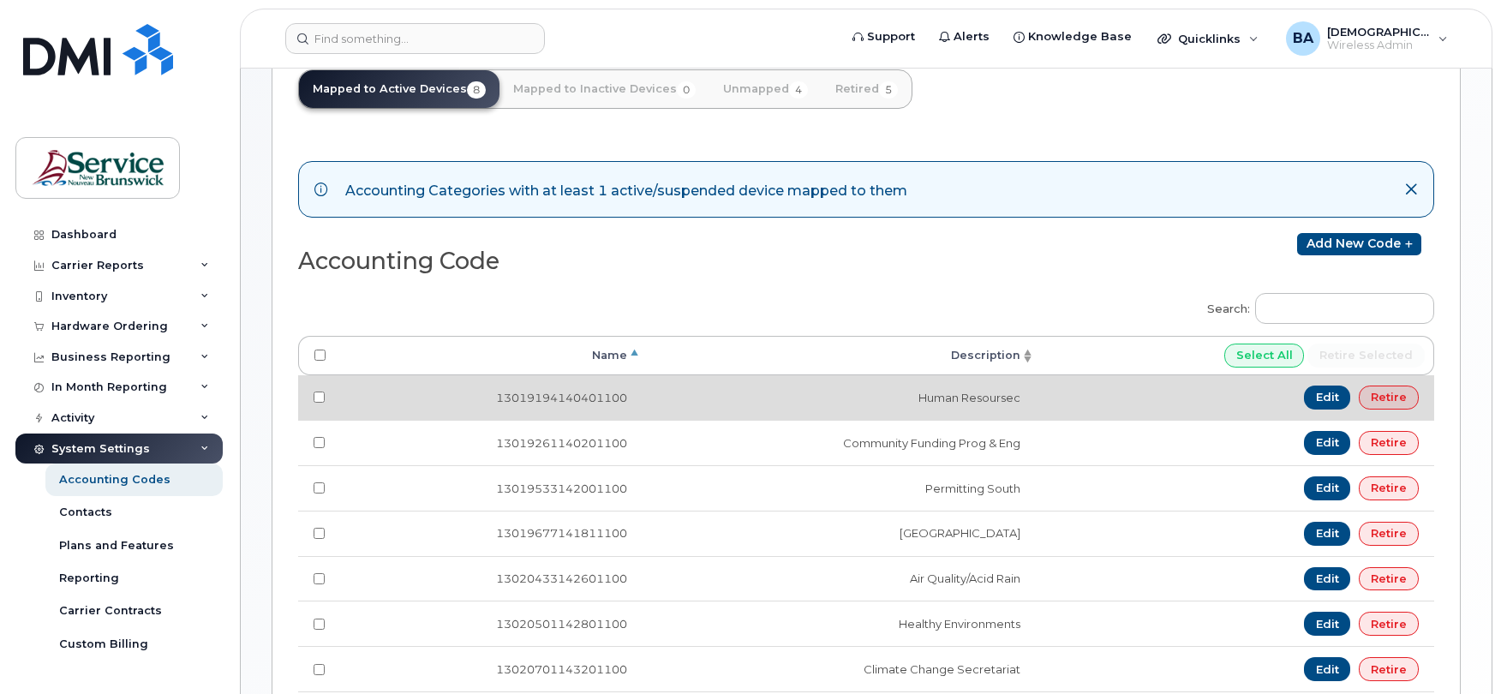
click at [908, 396] on td "Human Resoursec" at bounding box center [839, 397] width 393 height 45
click at [1314, 396] on link "Edit" at bounding box center [1327, 398] width 47 height 24
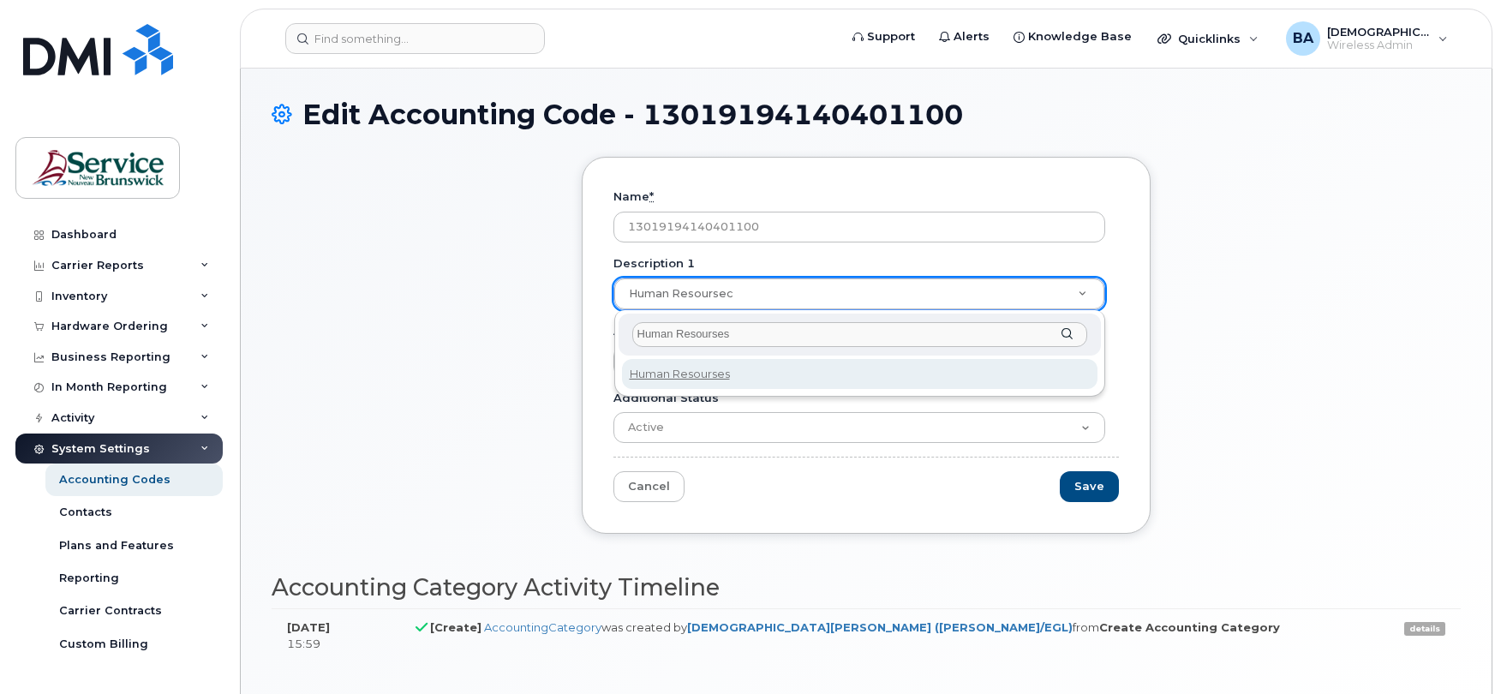
click at [744, 333] on input "Human Resourses" at bounding box center [859, 334] width 455 height 25
type input "Human Resources"
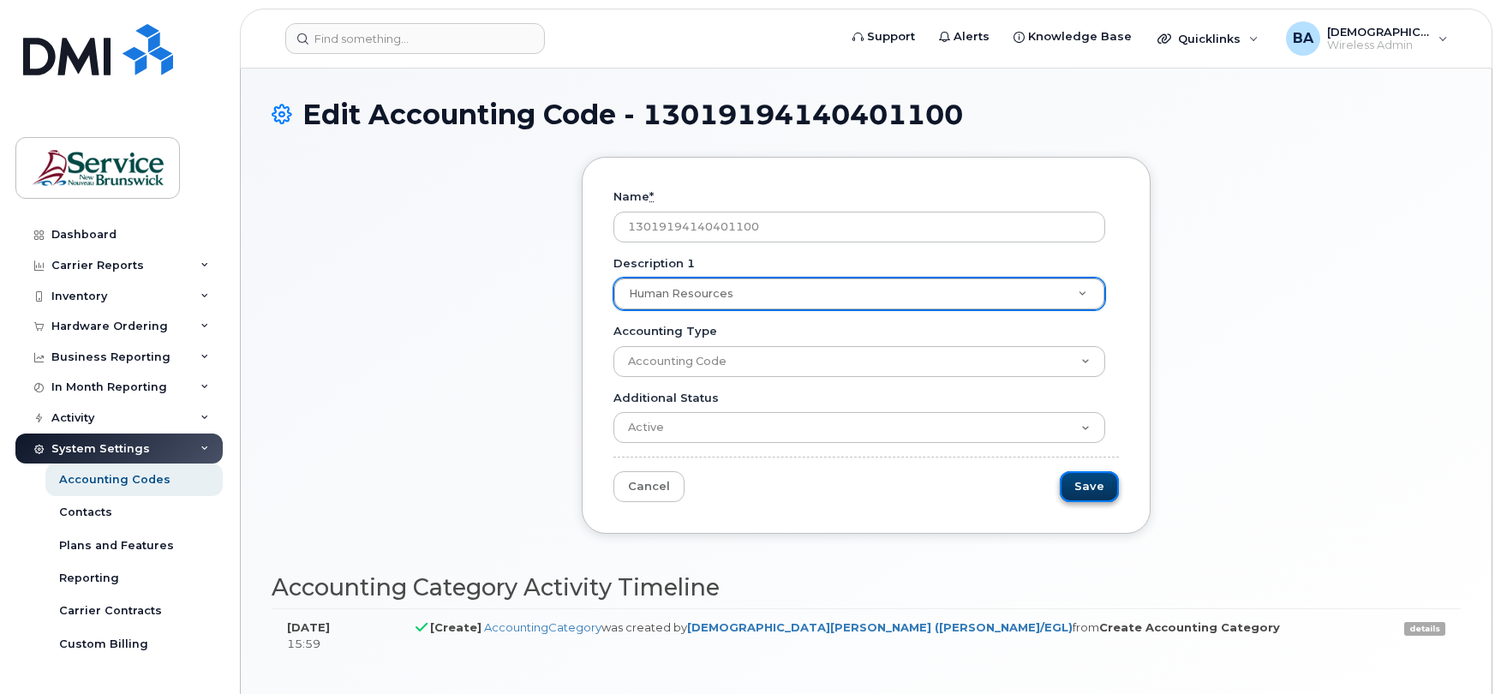
click at [1108, 488] on input "Save" at bounding box center [1089, 487] width 59 height 32
type input "Saving..."
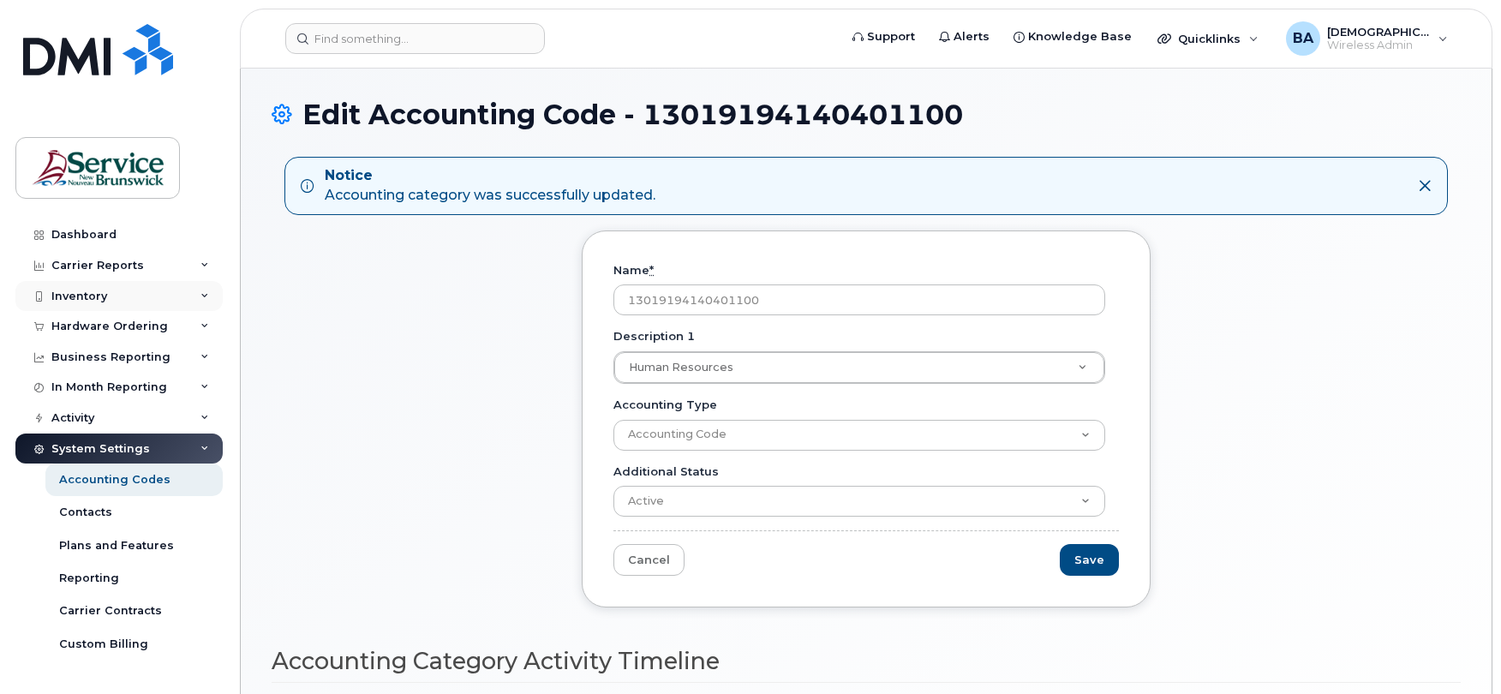
click at [69, 298] on div "Inventory" at bounding box center [79, 297] width 56 height 14
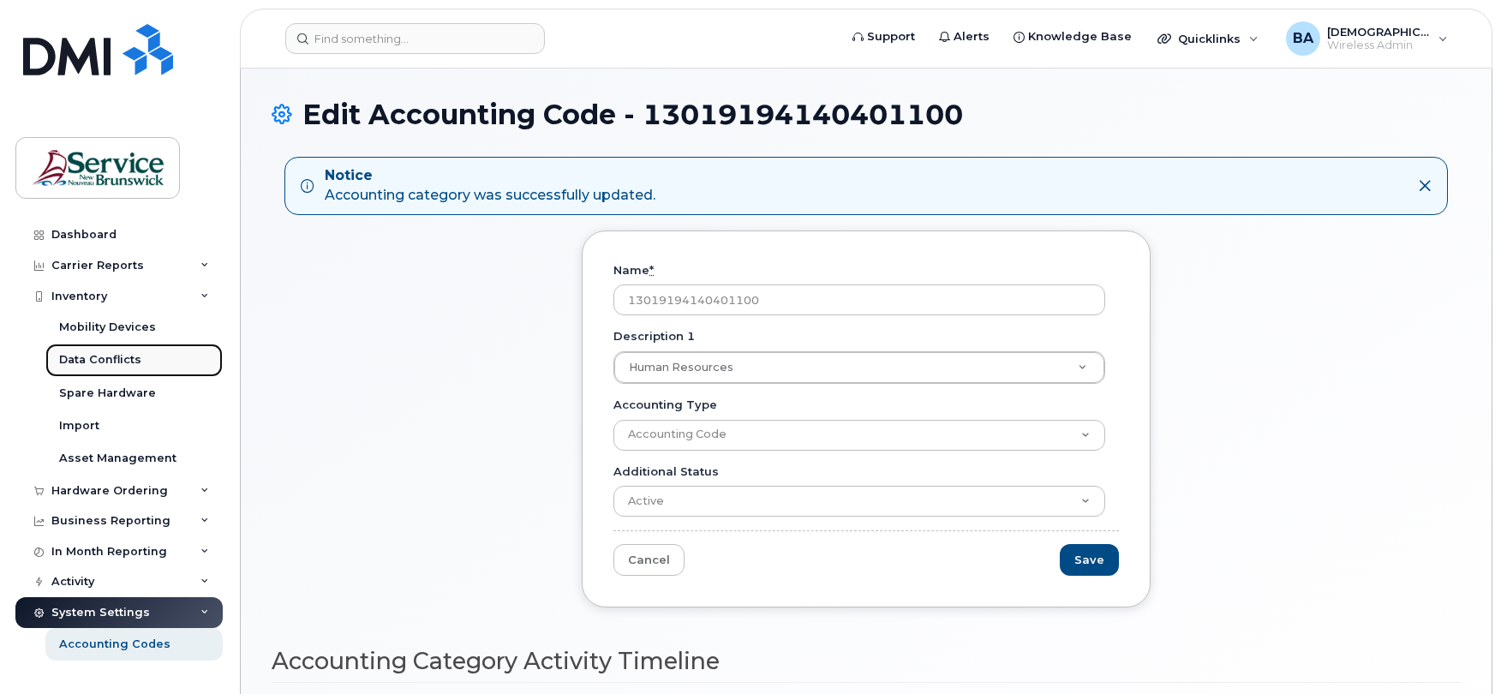
click at [84, 348] on link "Data Conflicts" at bounding box center [133, 360] width 177 height 33
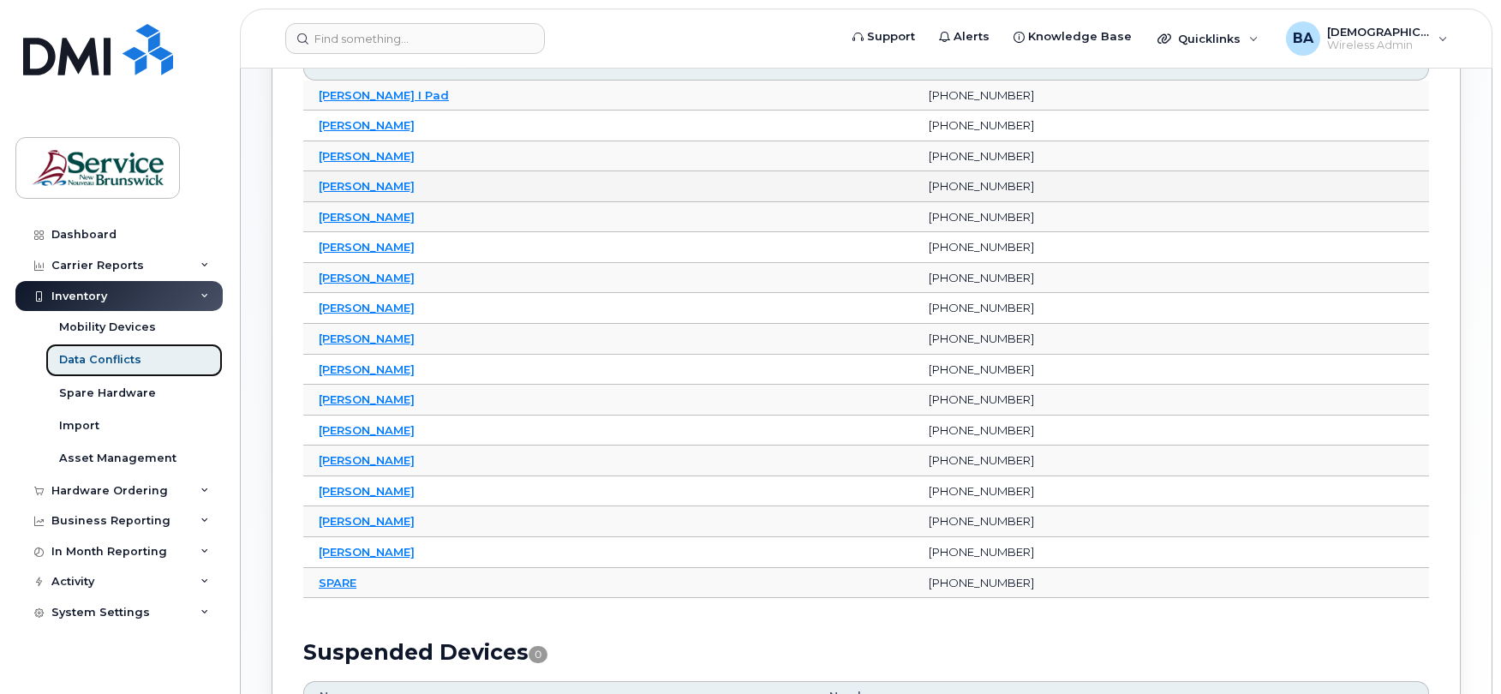
scroll to position [343, 0]
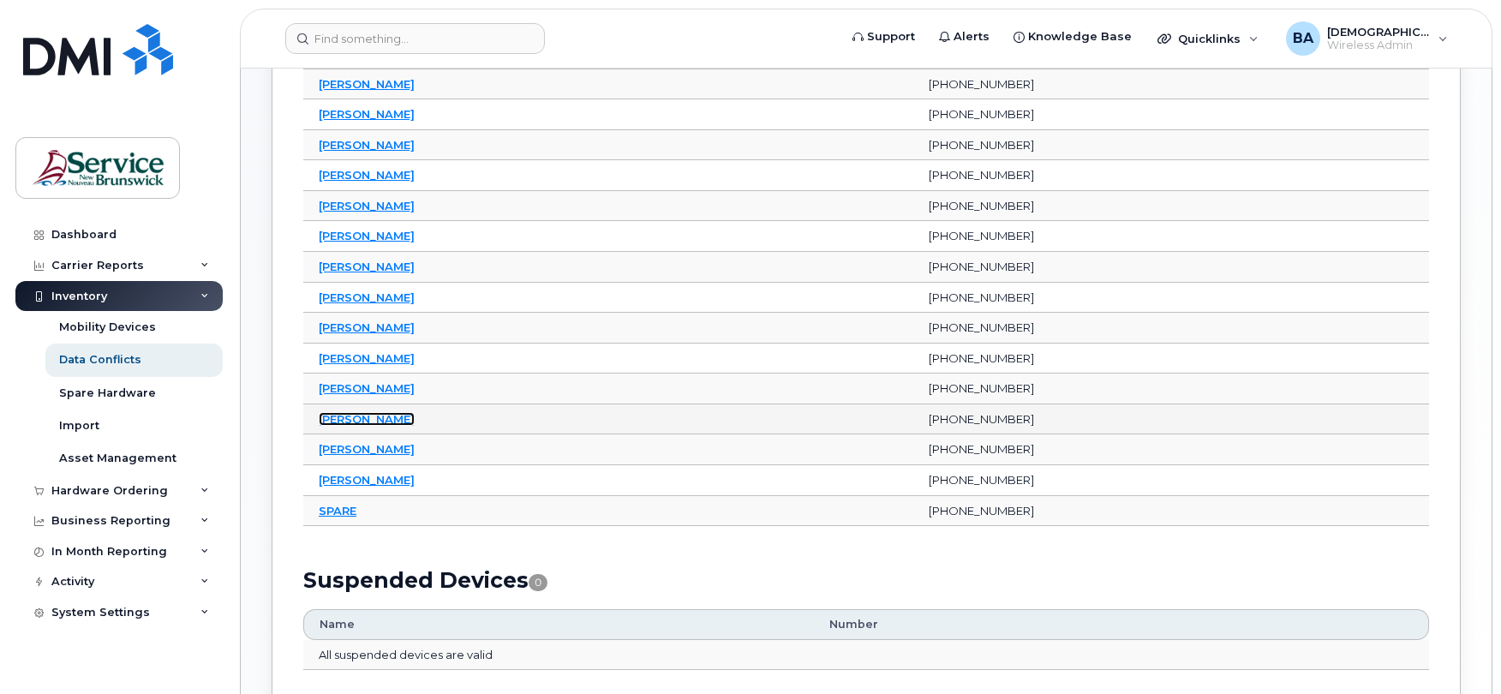
click at [354, 422] on link "[PERSON_NAME]" at bounding box center [367, 419] width 96 height 14
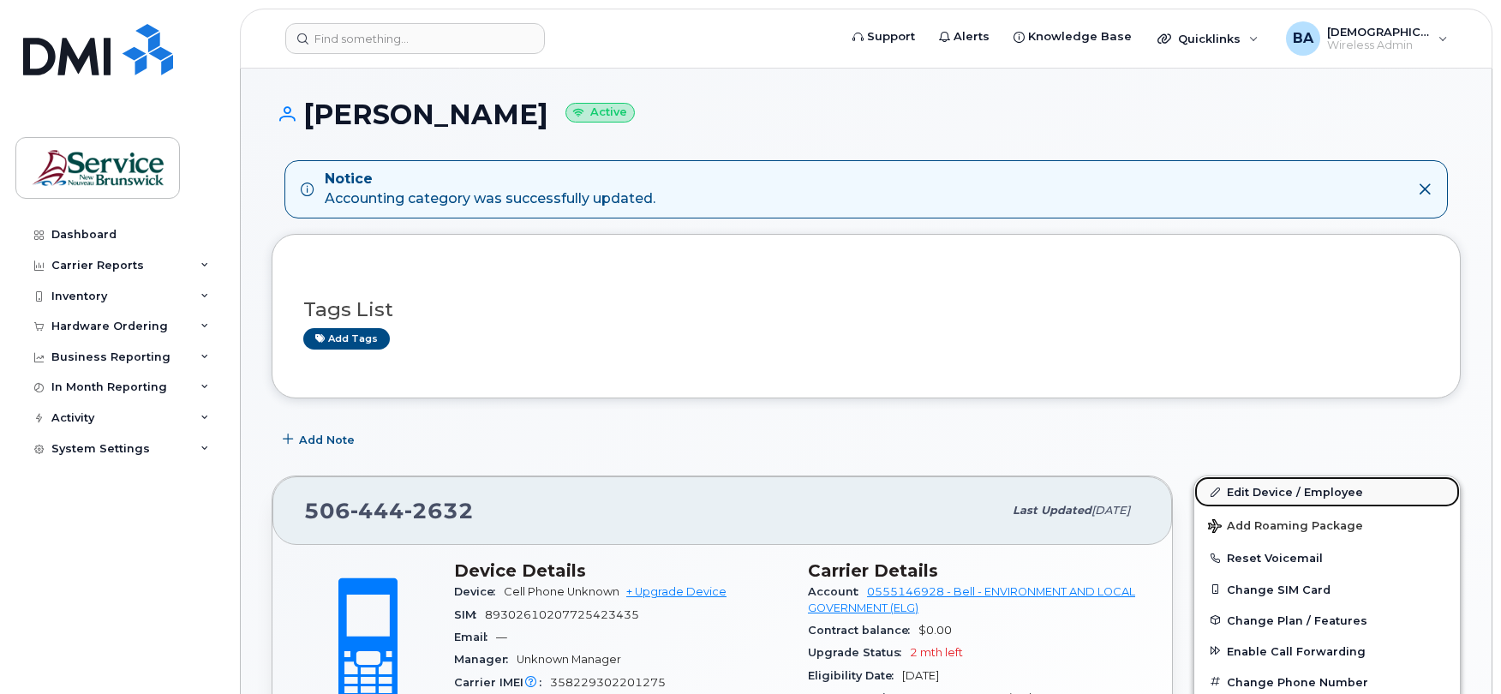
click at [1261, 497] on link "Edit Device / Employee" at bounding box center [1328, 491] width 266 height 31
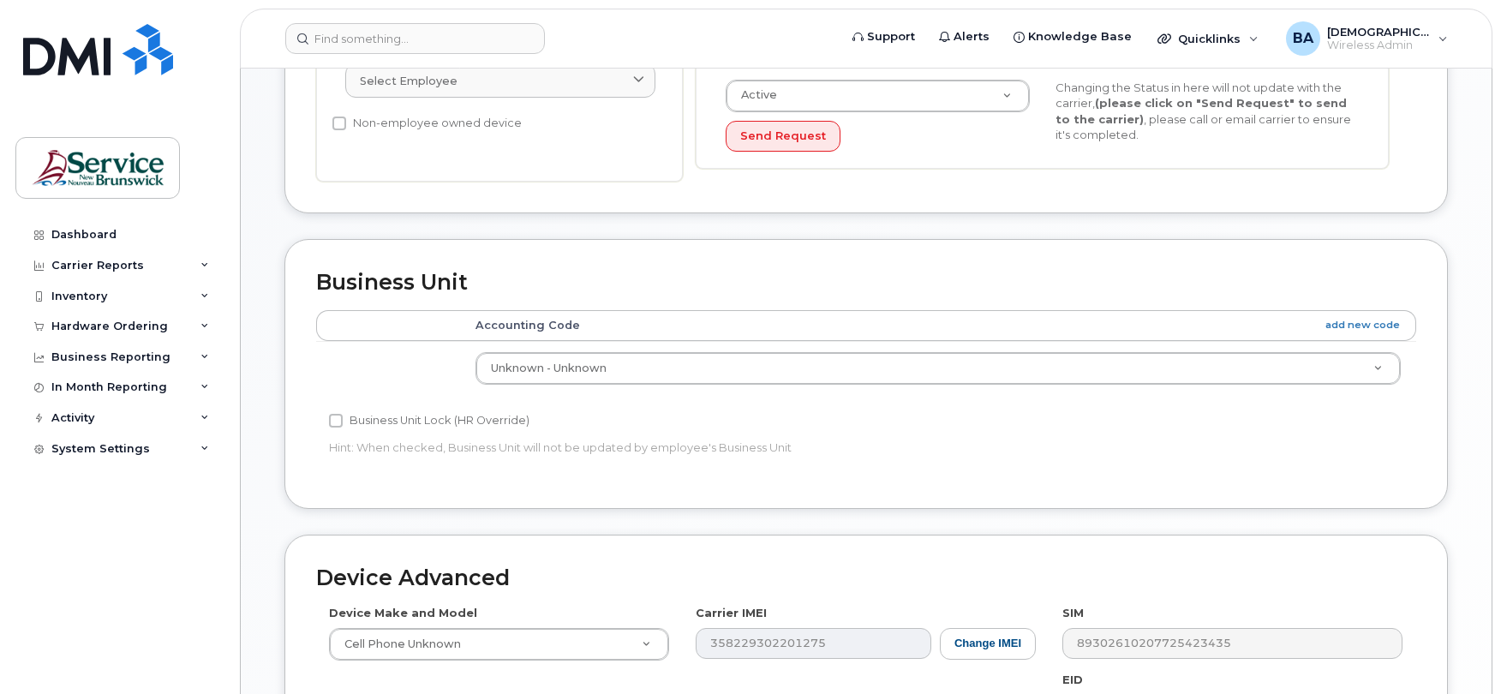
scroll to position [571, 0]
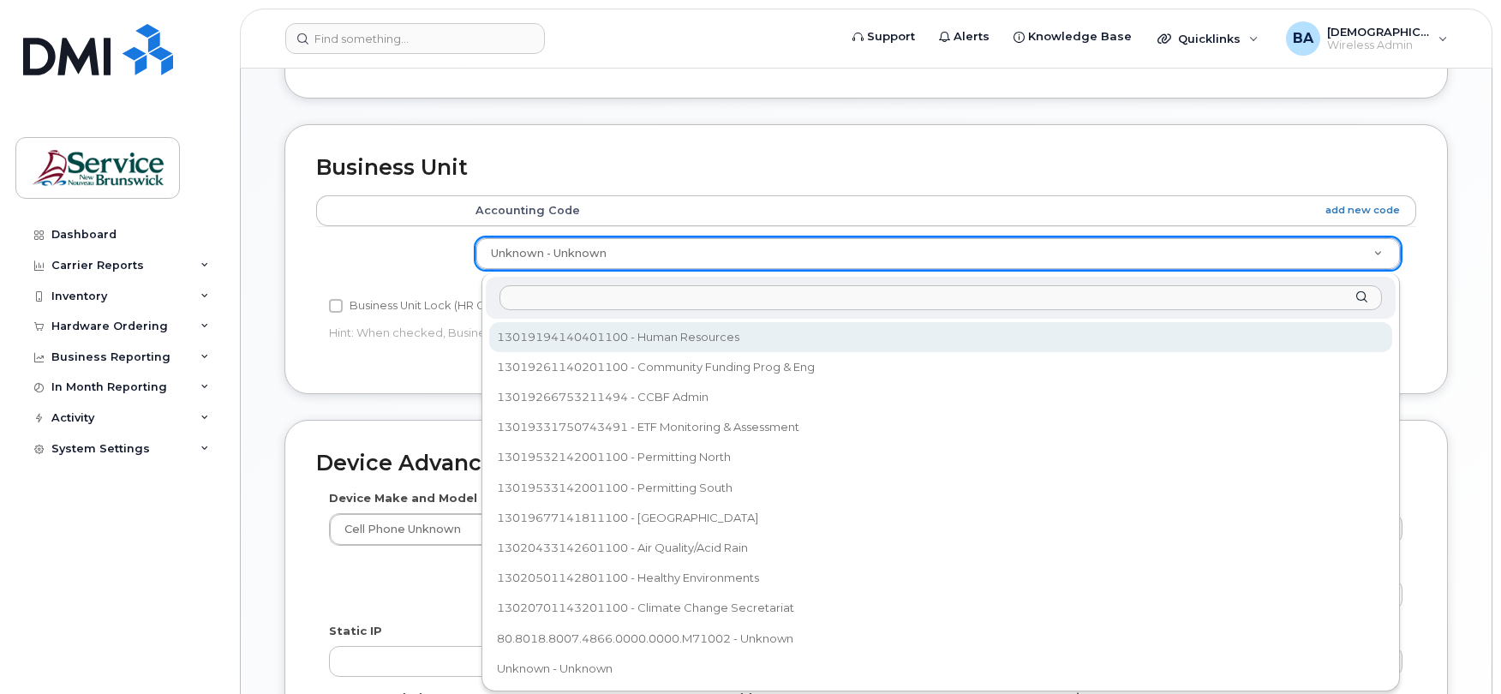
select select "35805330"
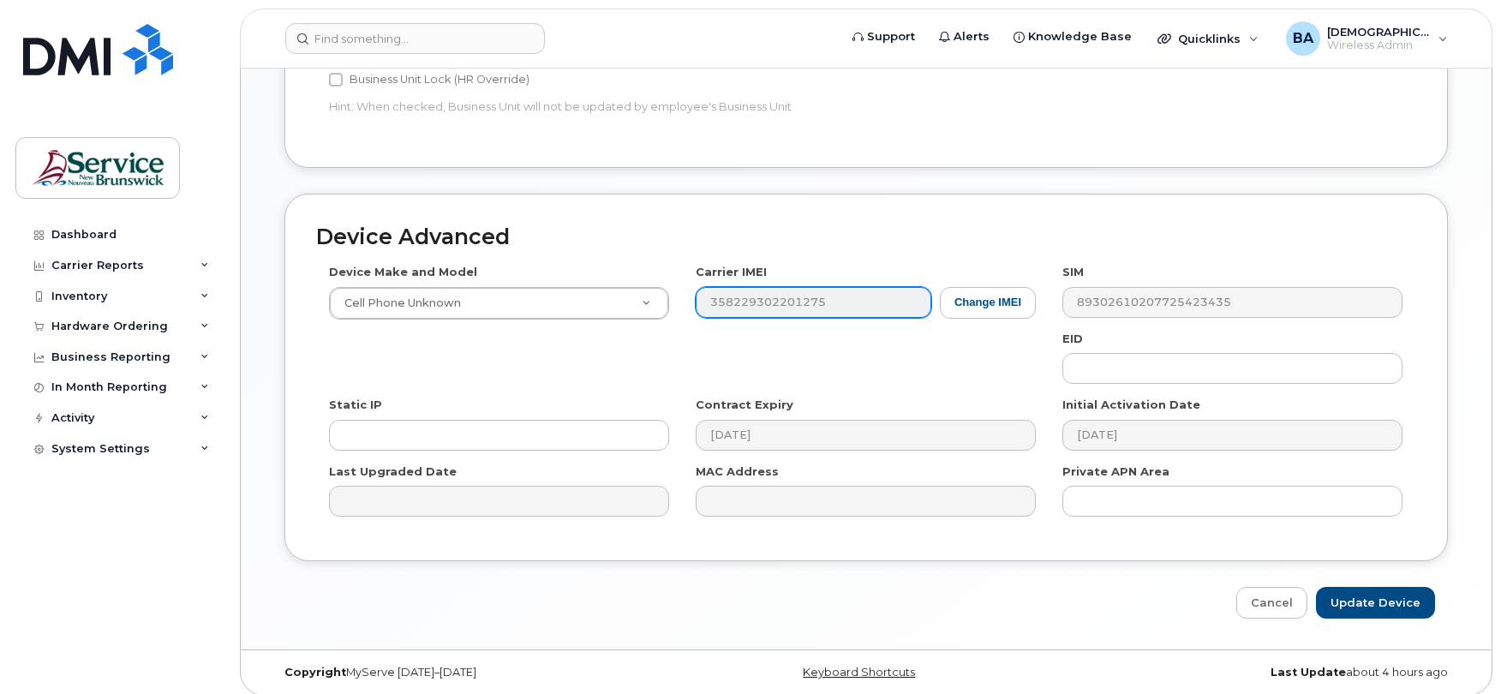
scroll to position [813, 0]
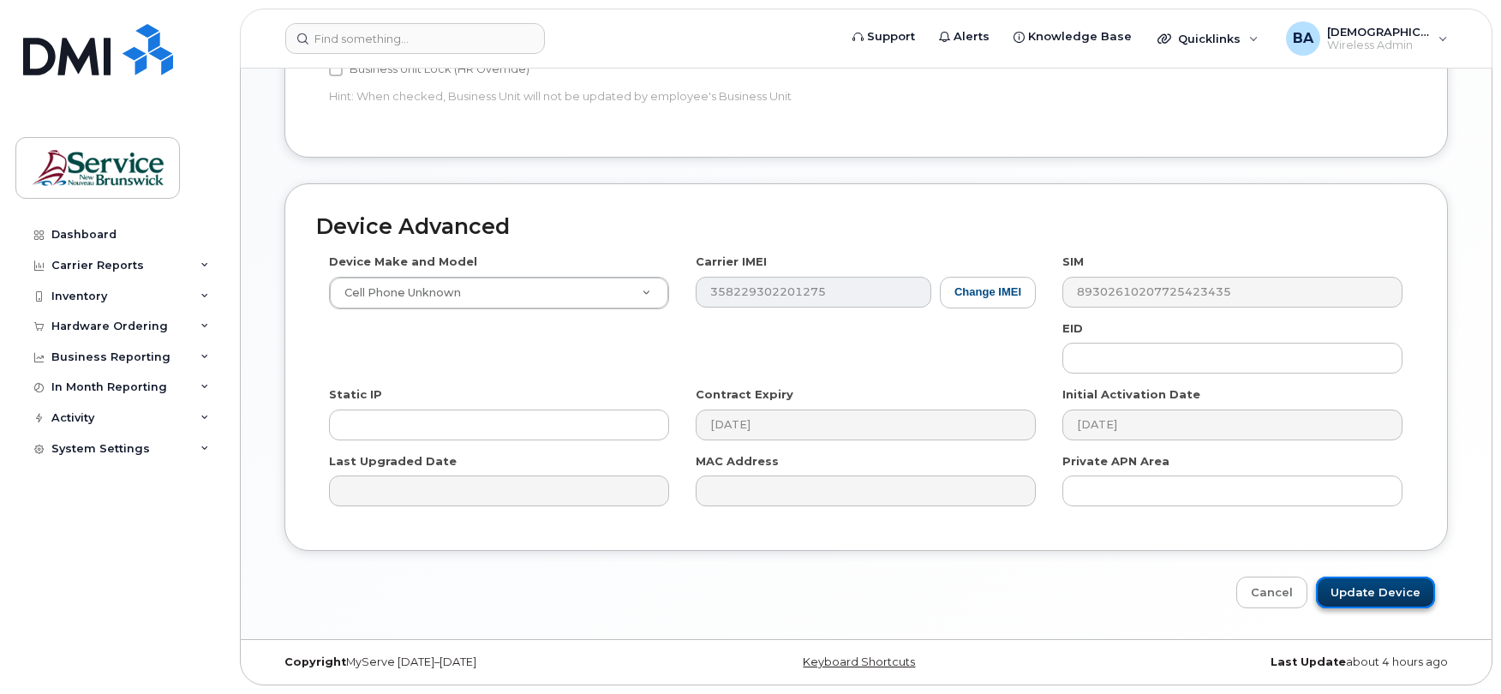
click at [1389, 591] on input "Update Device" at bounding box center [1375, 593] width 119 height 32
type input "Saving..."
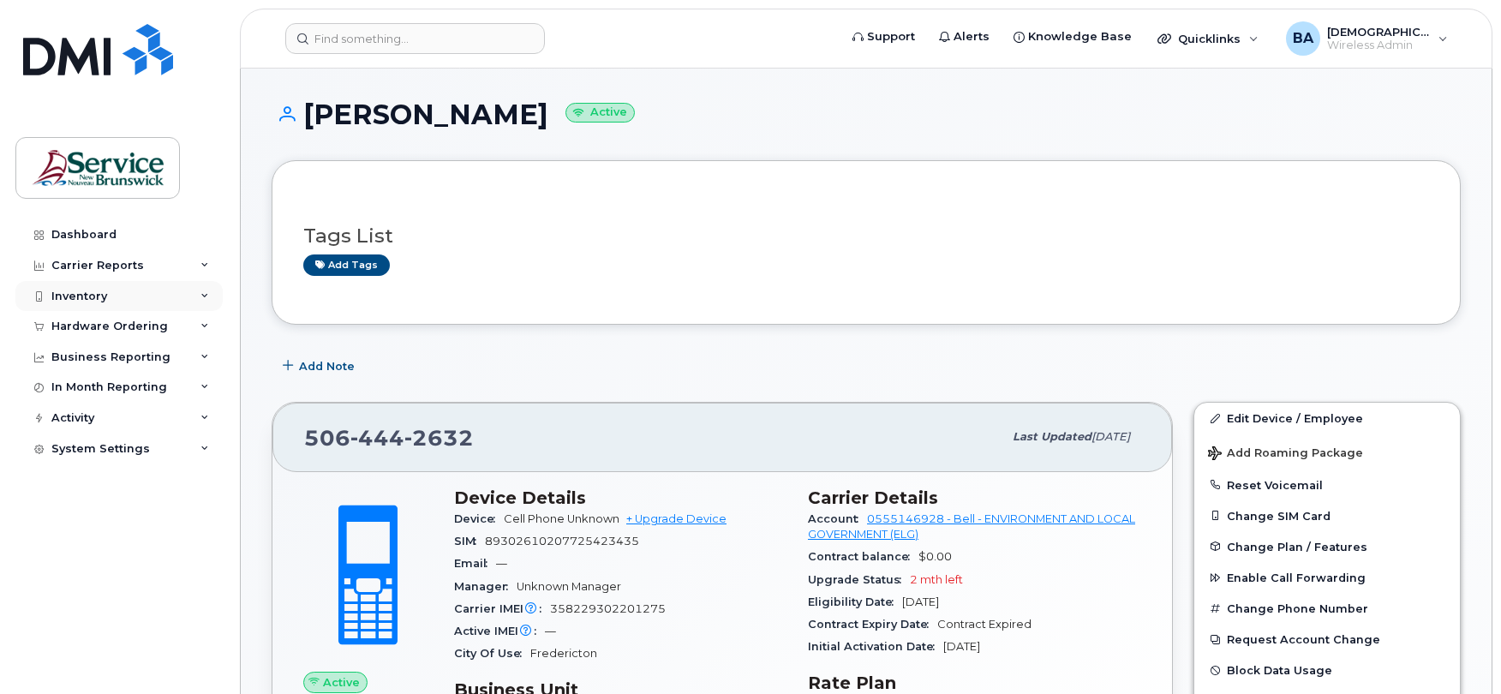
click at [76, 296] on div "Inventory" at bounding box center [79, 297] width 56 height 14
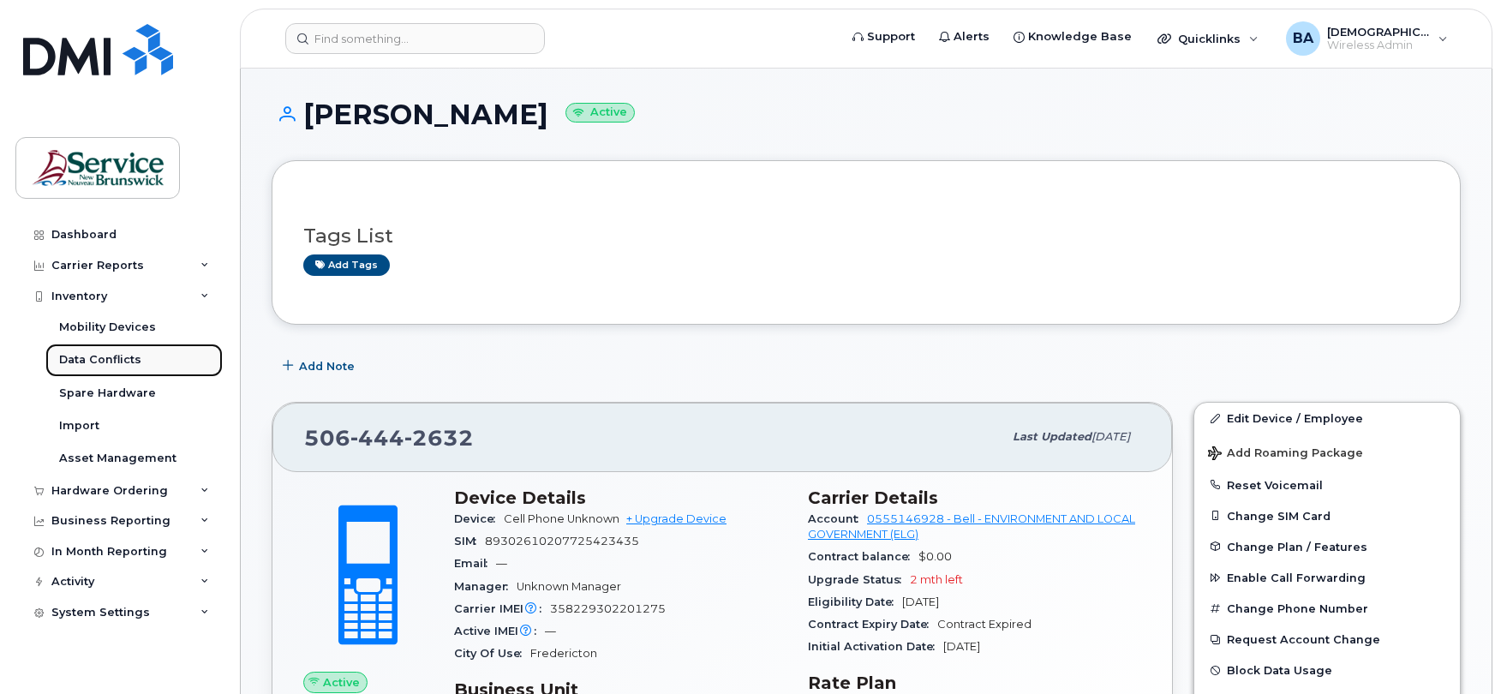
click at [87, 354] on div "Data Conflicts" at bounding box center [100, 359] width 82 height 15
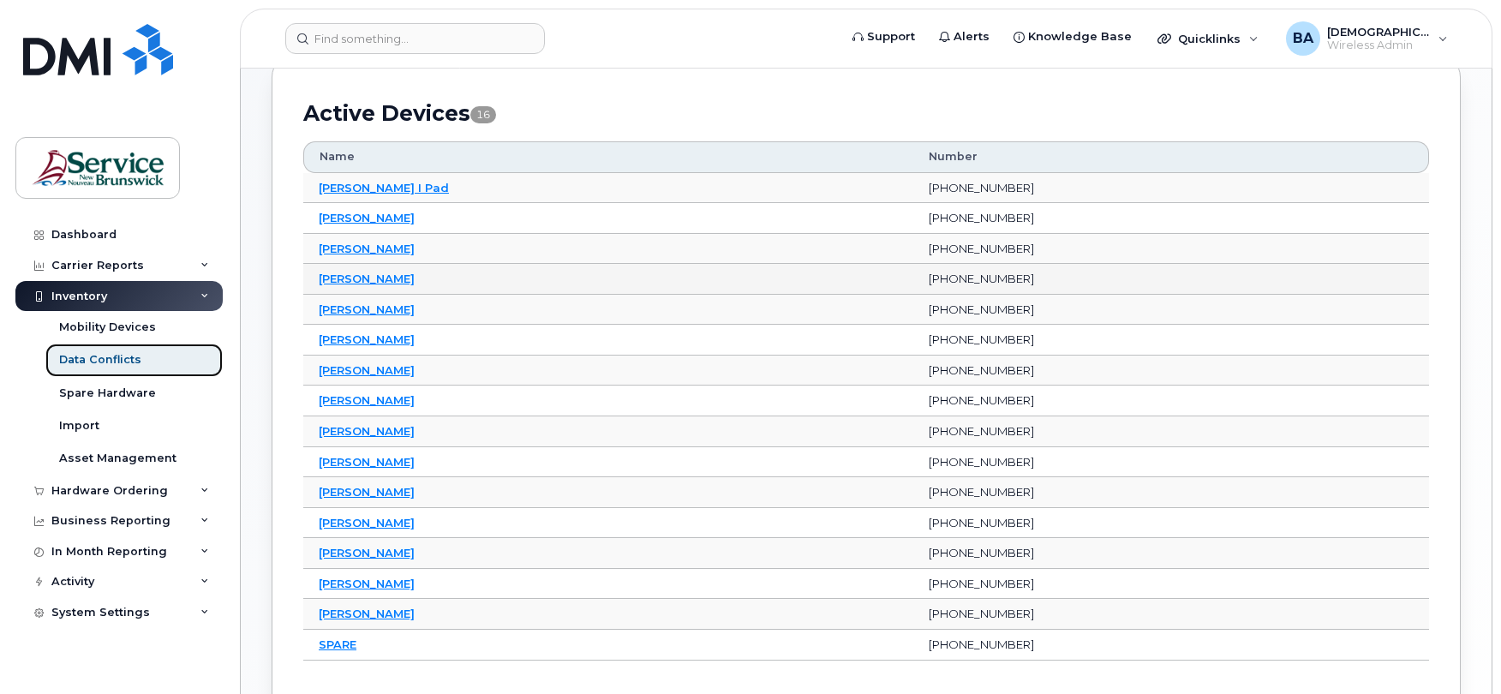
scroll to position [228, 0]
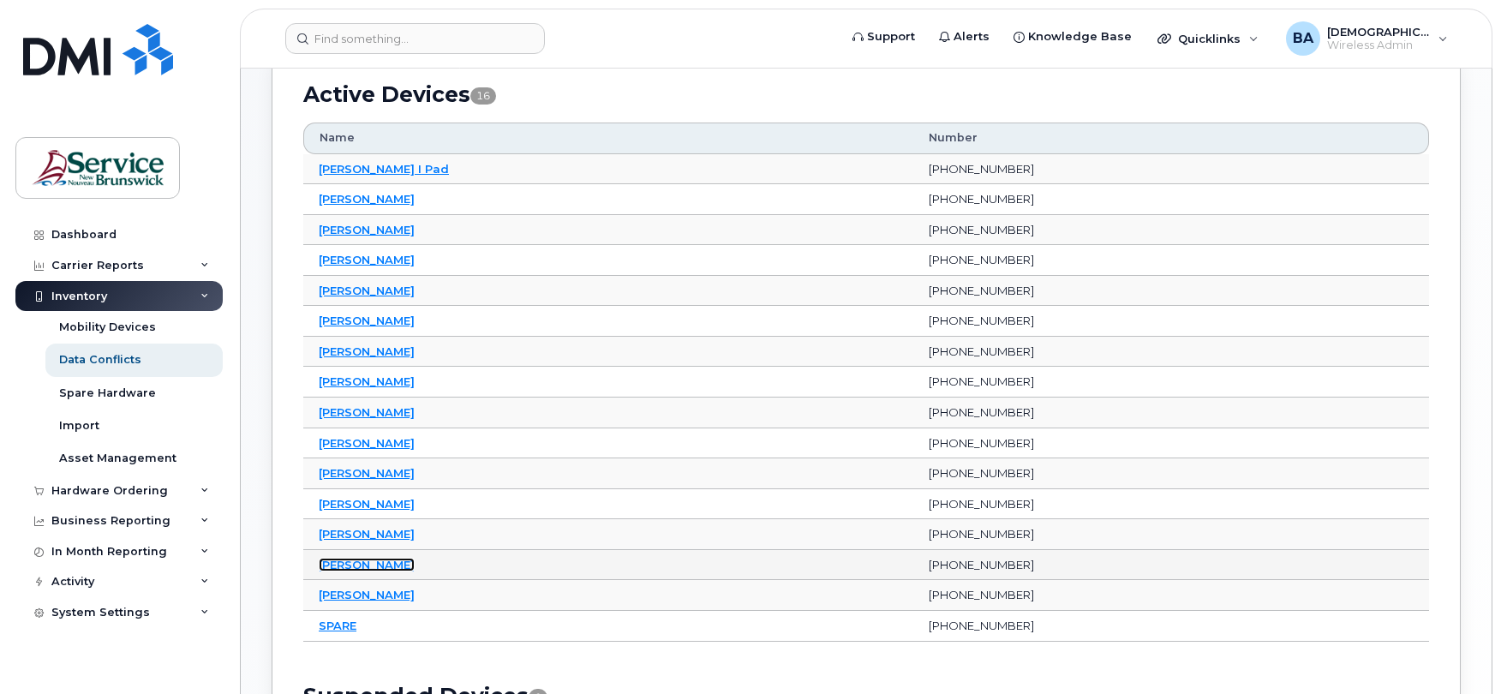
click at [346, 564] on link "[PERSON_NAME]" at bounding box center [367, 565] width 96 height 14
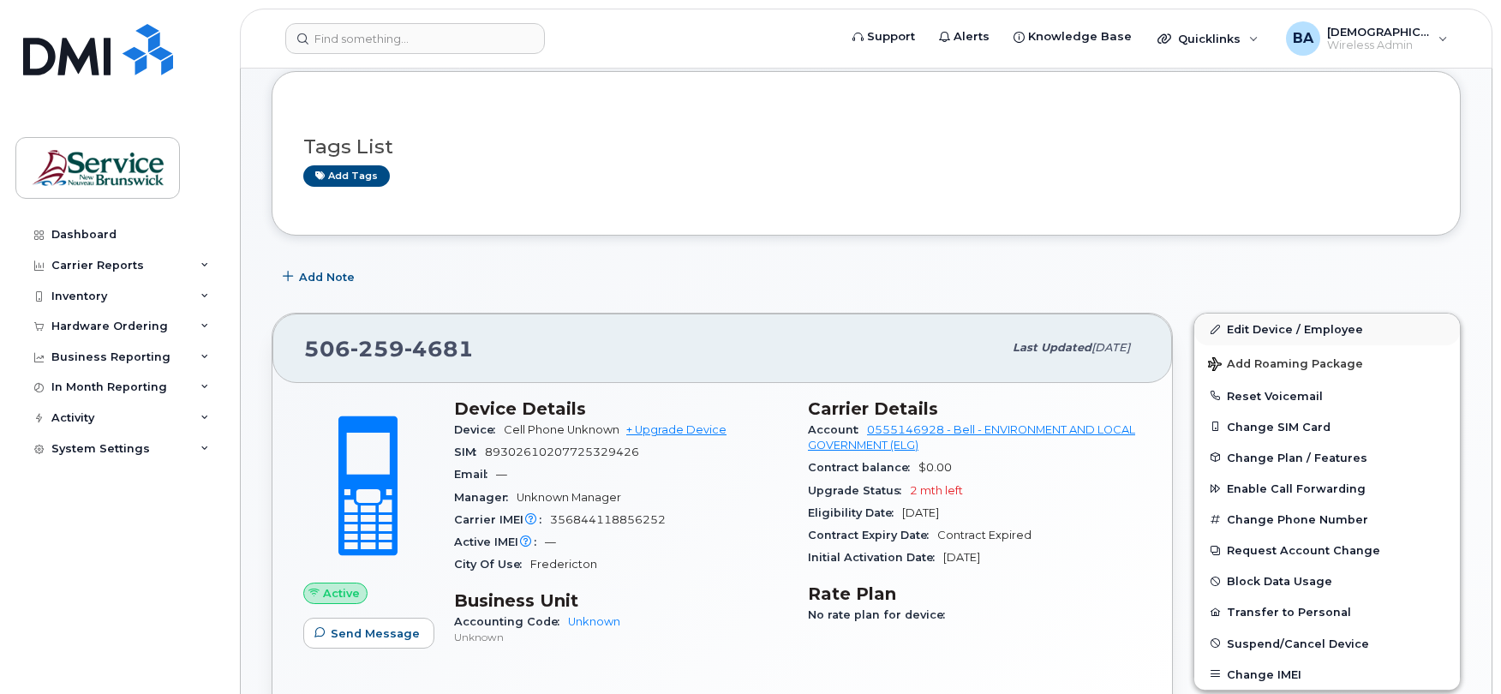
scroll to position [228, 0]
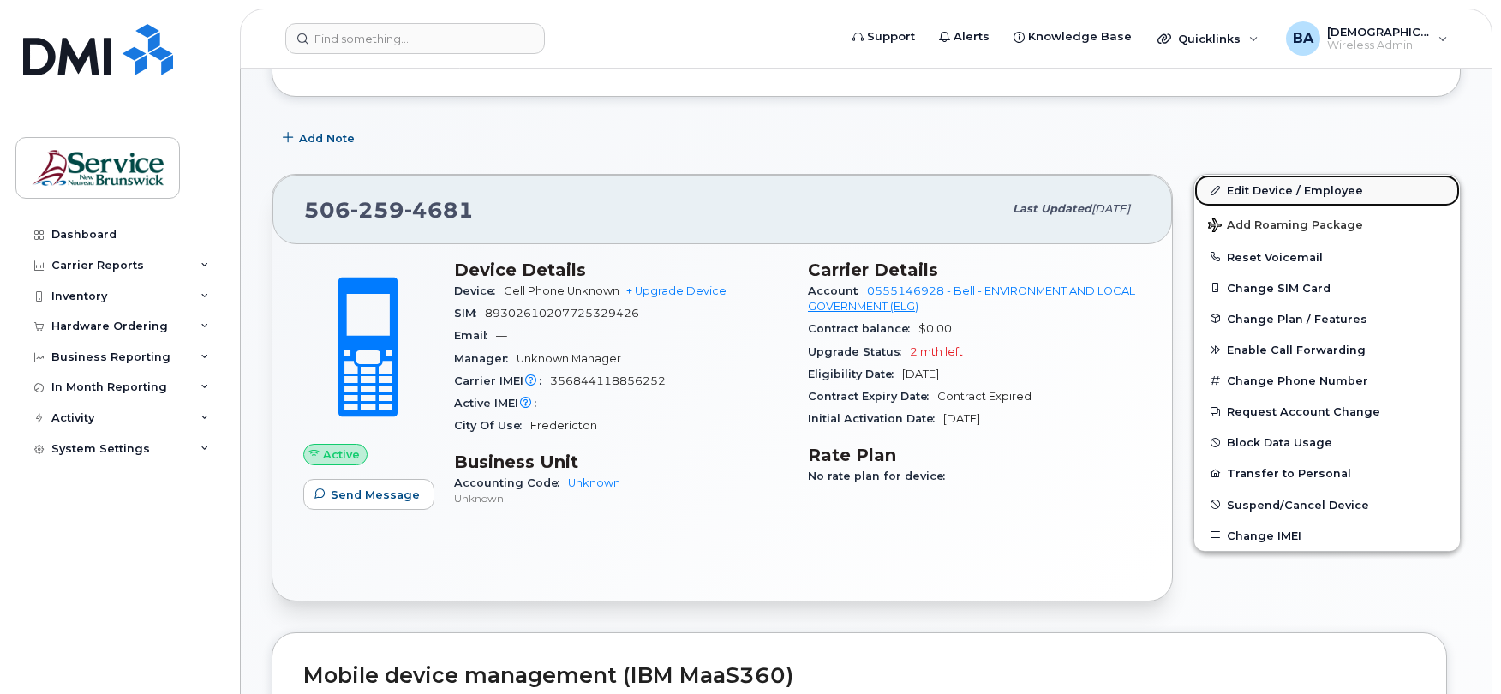
click at [1268, 196] on link "Edit Device / Employee" at bounding box center [1328, 190] width 266 height 31
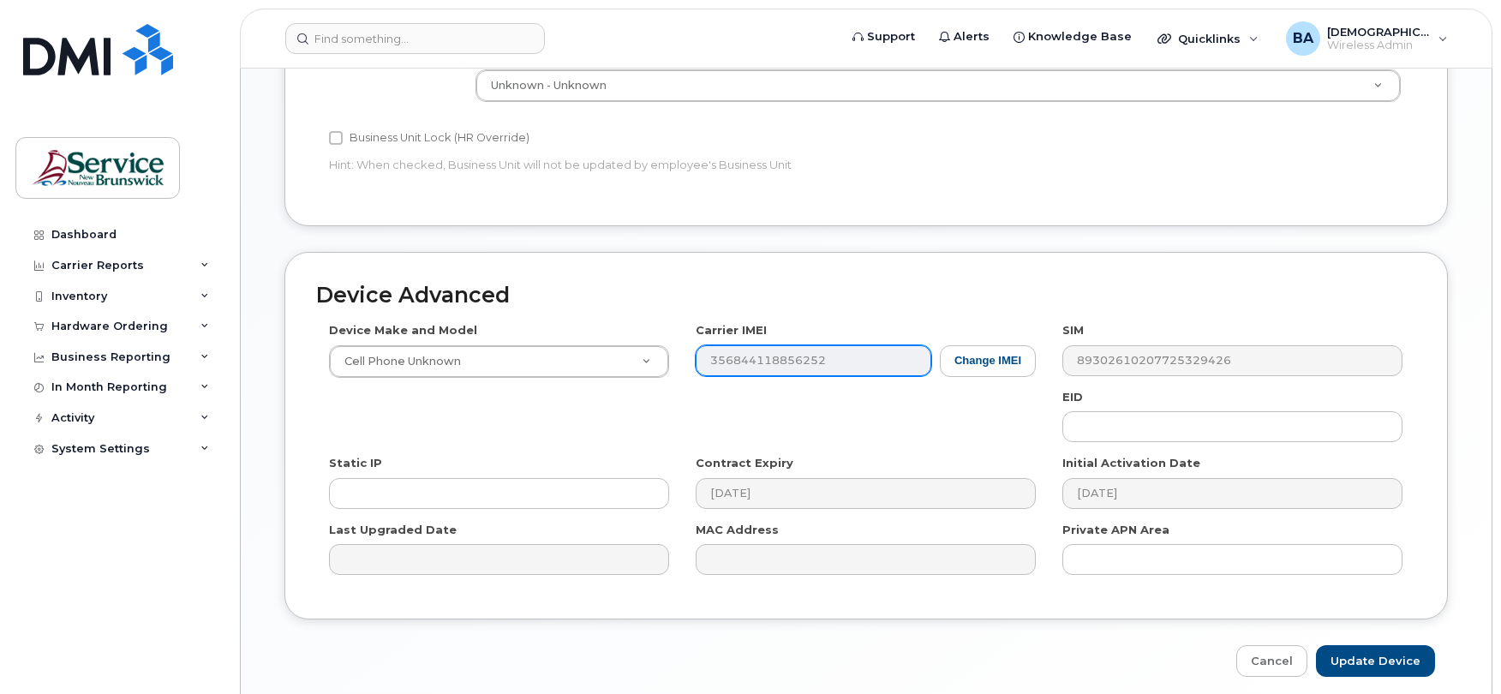
scroll to position [699, 0]
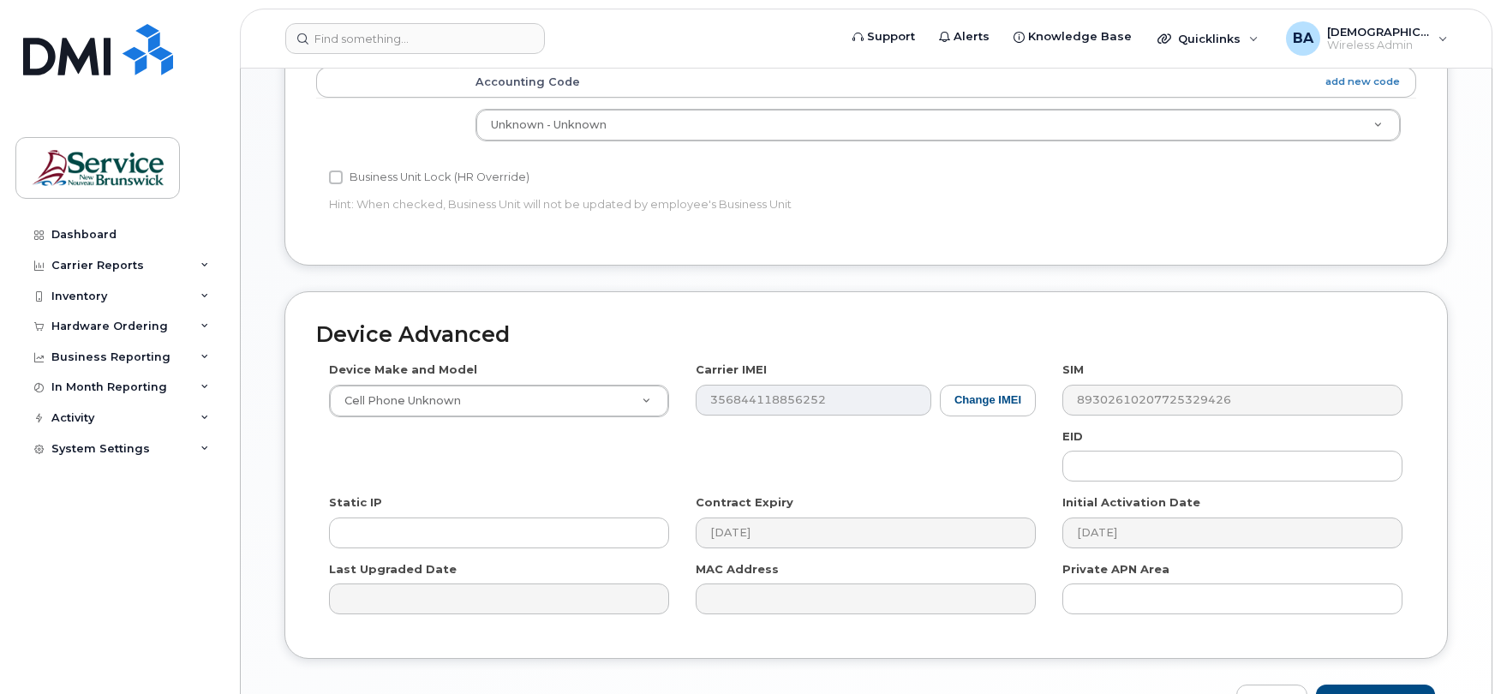
click at [722, 147] on td "Unknown - Unknown 13019194140401100 - Human Resources 13019261140201100 - Commu…" at bounding box center [938, 125] width 956 height 54
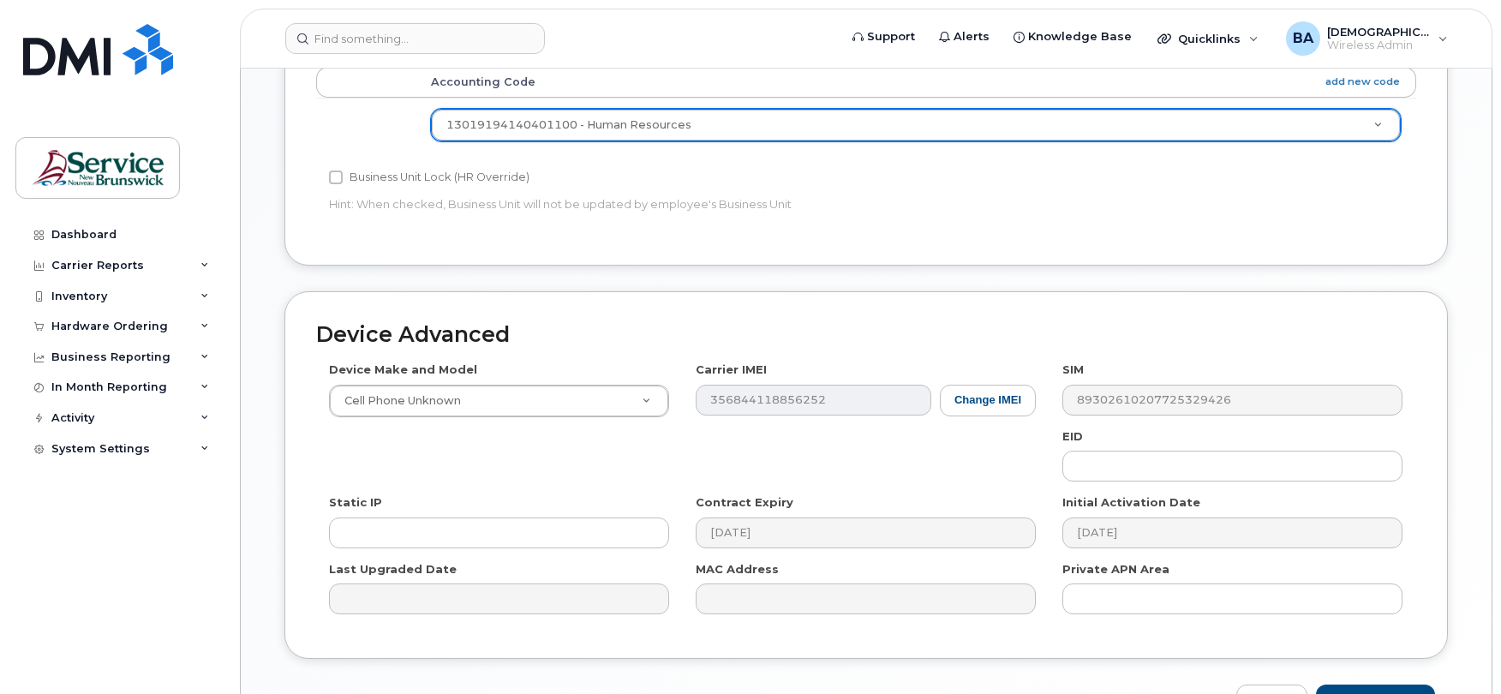
select select "35805330"
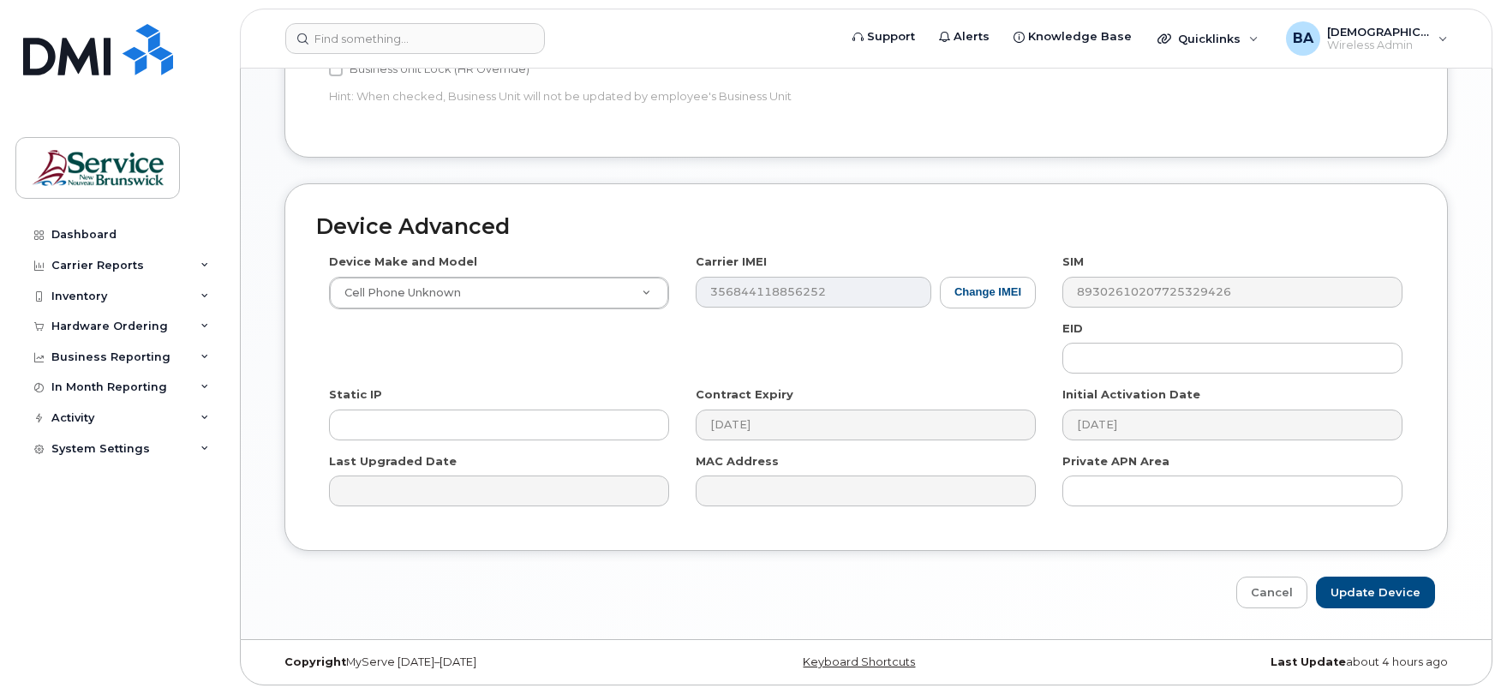
scroll to position [813, 0]
click at [1385, 600] on input "Update Device" at bounding box center [1375, 593] width 119 height 32
type input "Saving..."
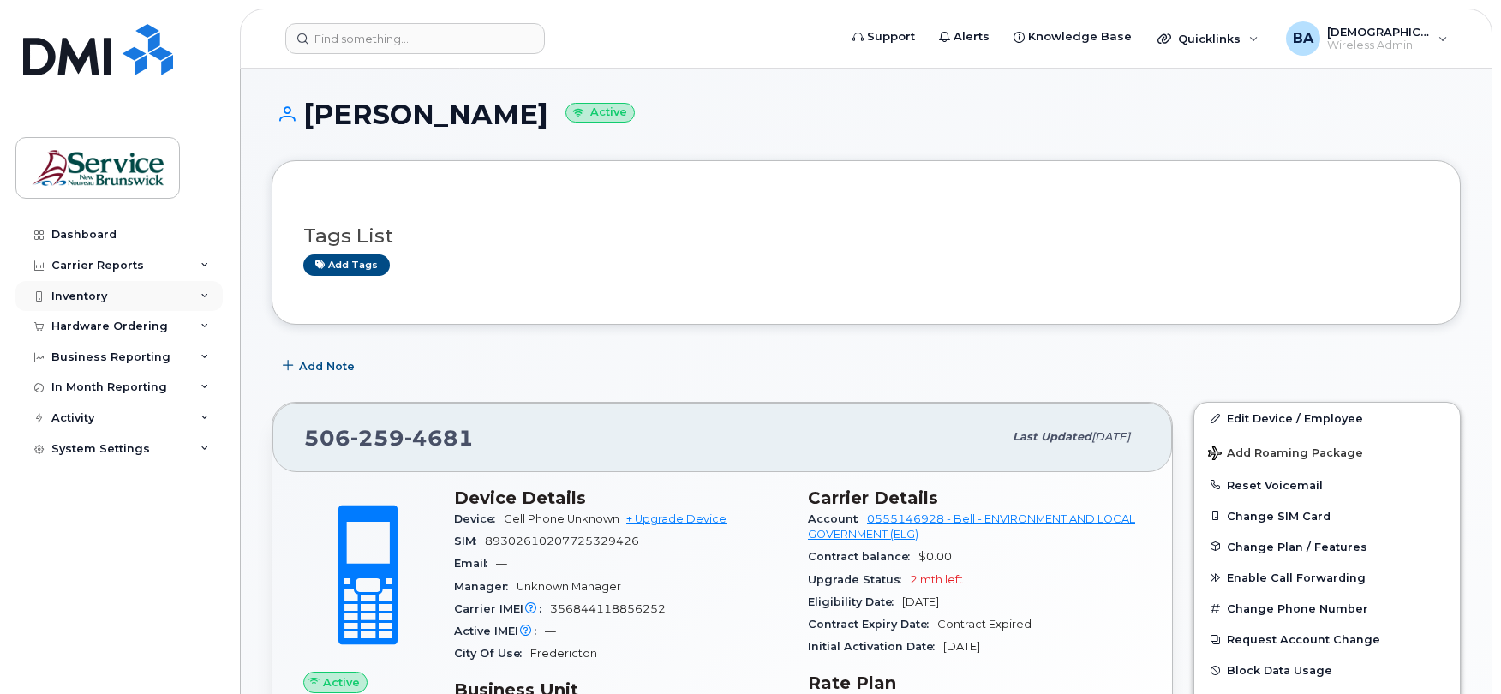
click at [59, 299] on div "Inventory" at bounding box center [79, 297] width 56 height 14
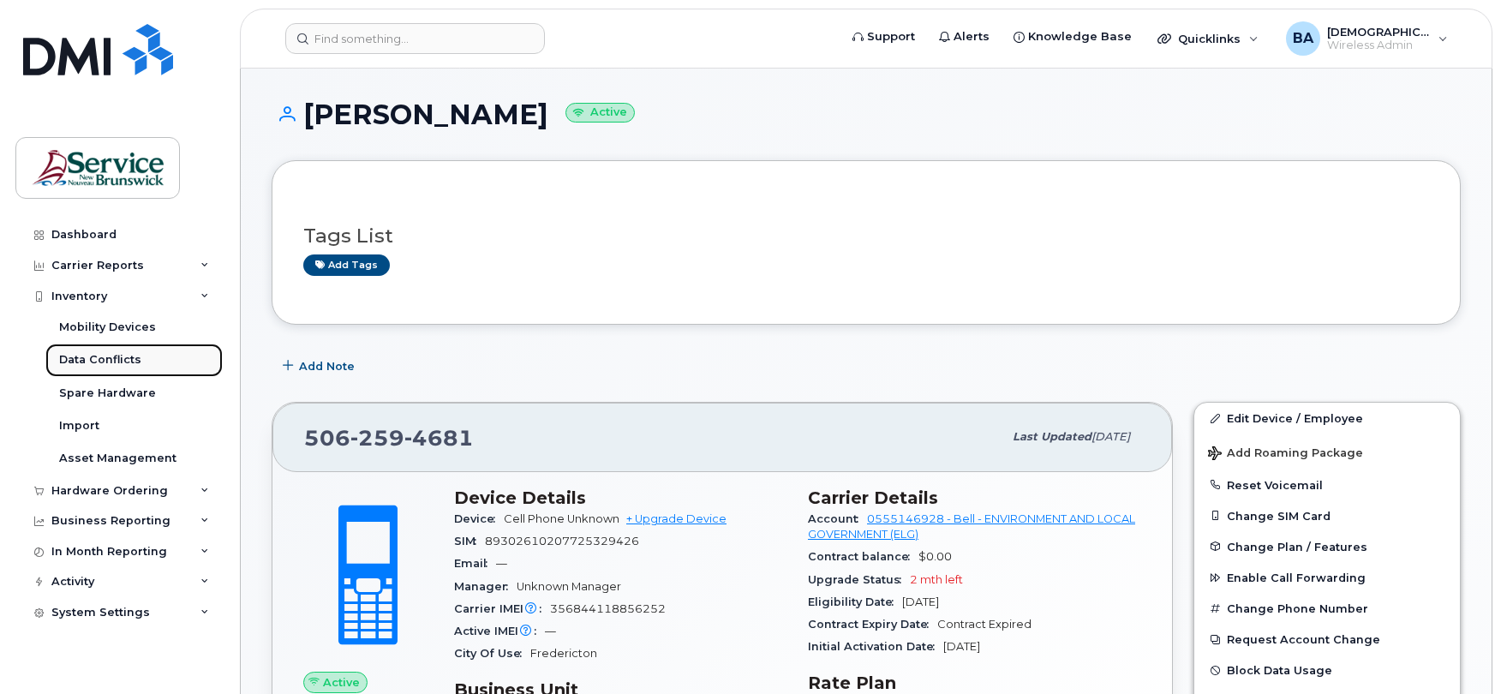
click at [97, 356] on div "Data Conflicts" at bounding box center [100, 359] width 82 height 15
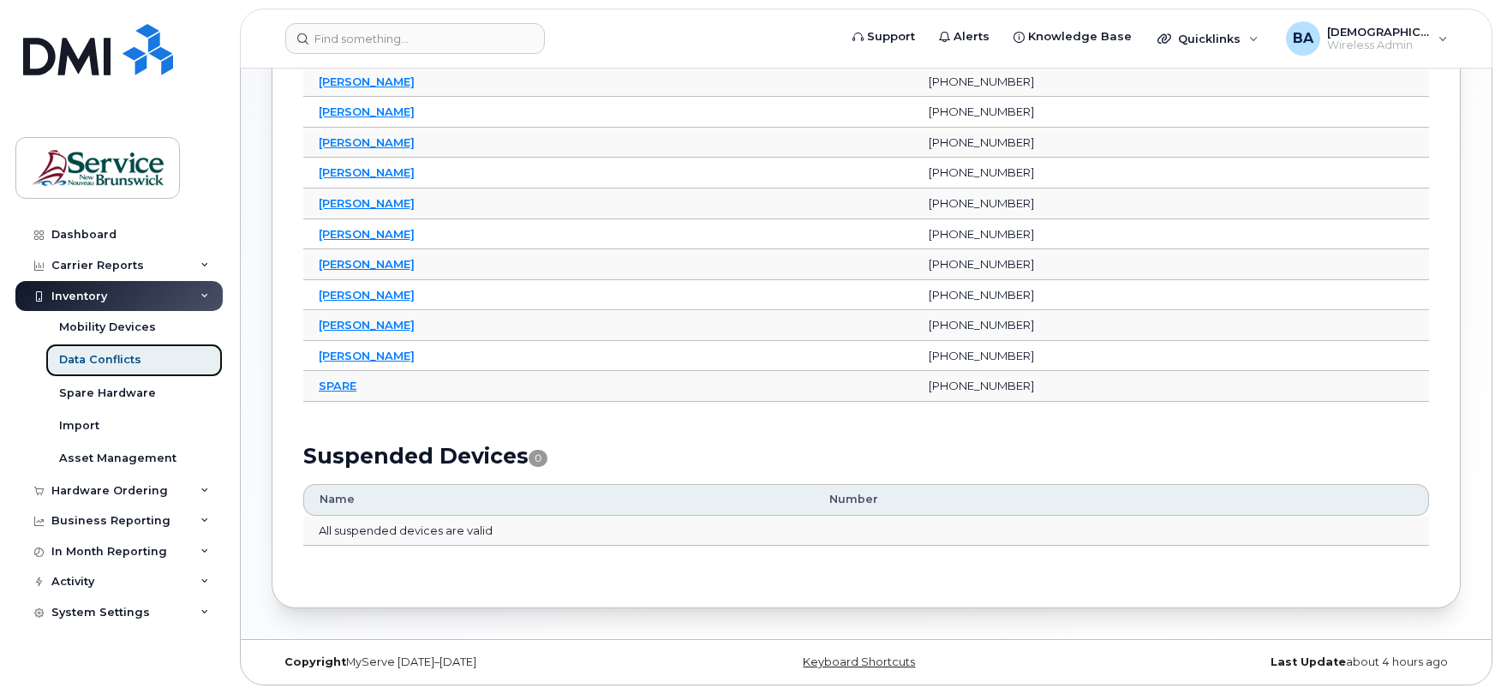
scroll to position [444, 0]
click at [377, 322] on link "[PERSON_NAME]" at bounding box center [367, 325] width 96 height 14
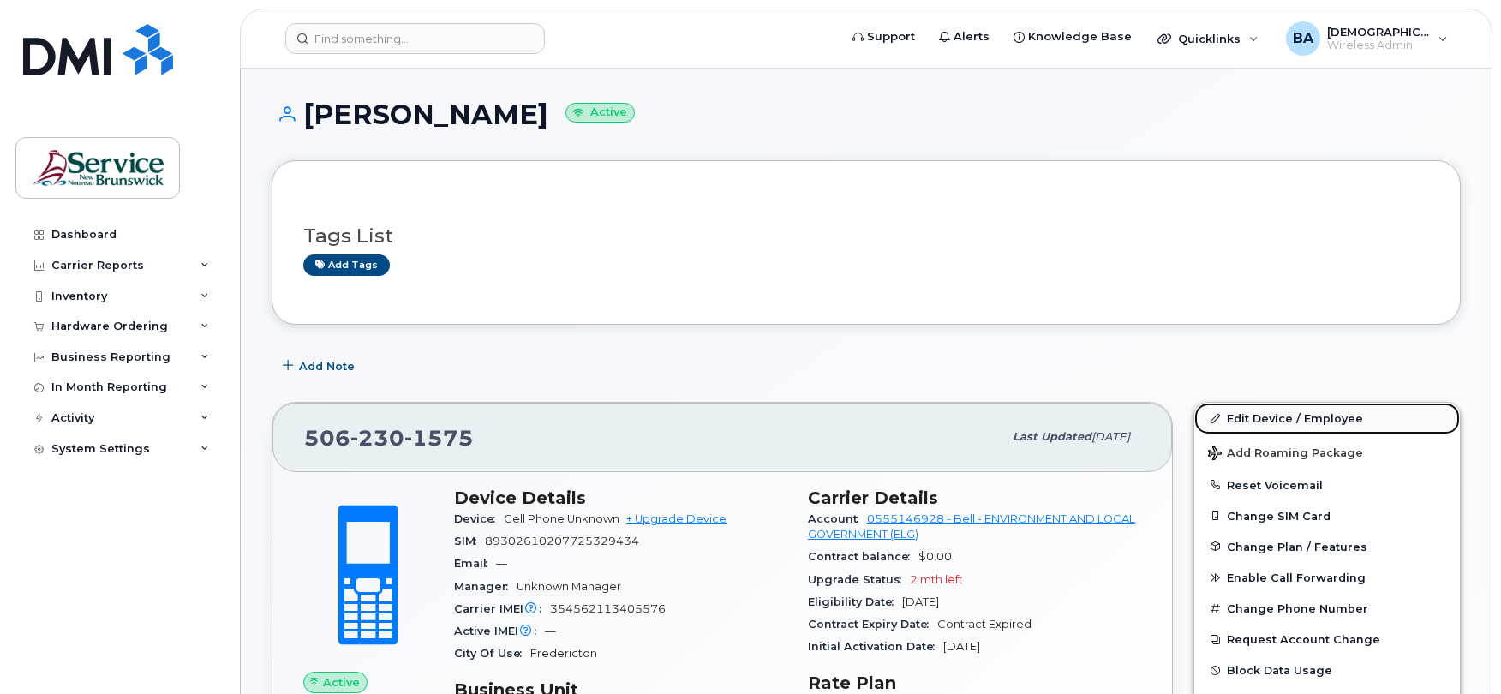
click at [1267, 418] on link "Edit Device / Employee" at bounding box center [1328, 418] width 266 height 31
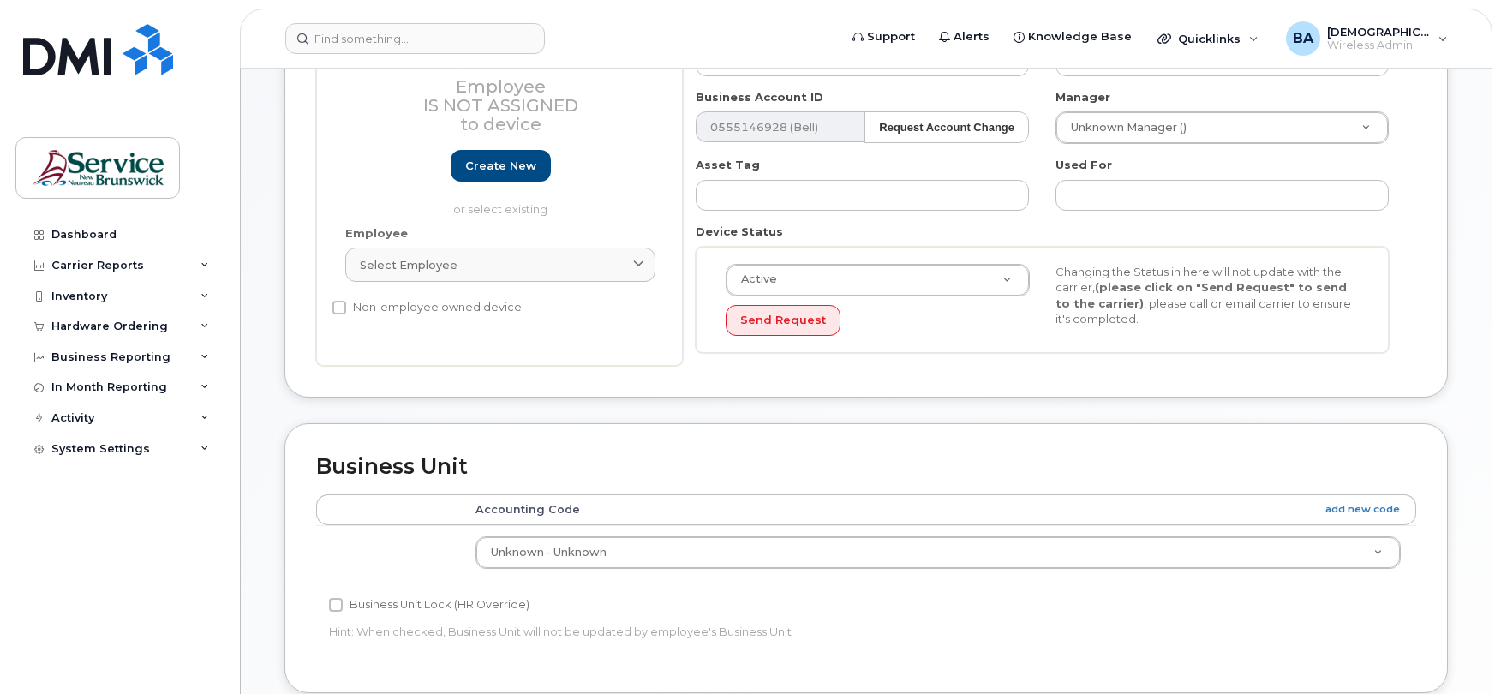
scroll to position [457, 0]
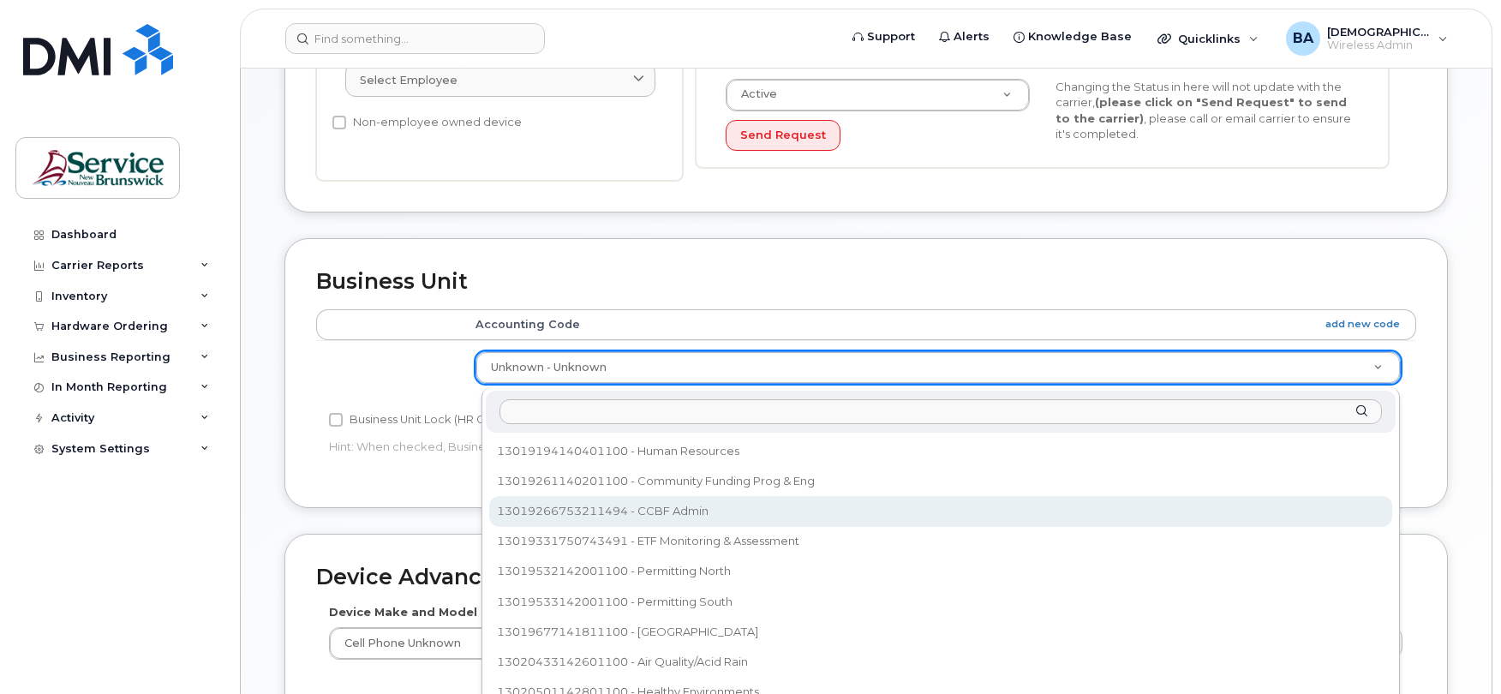
select select "35805331"
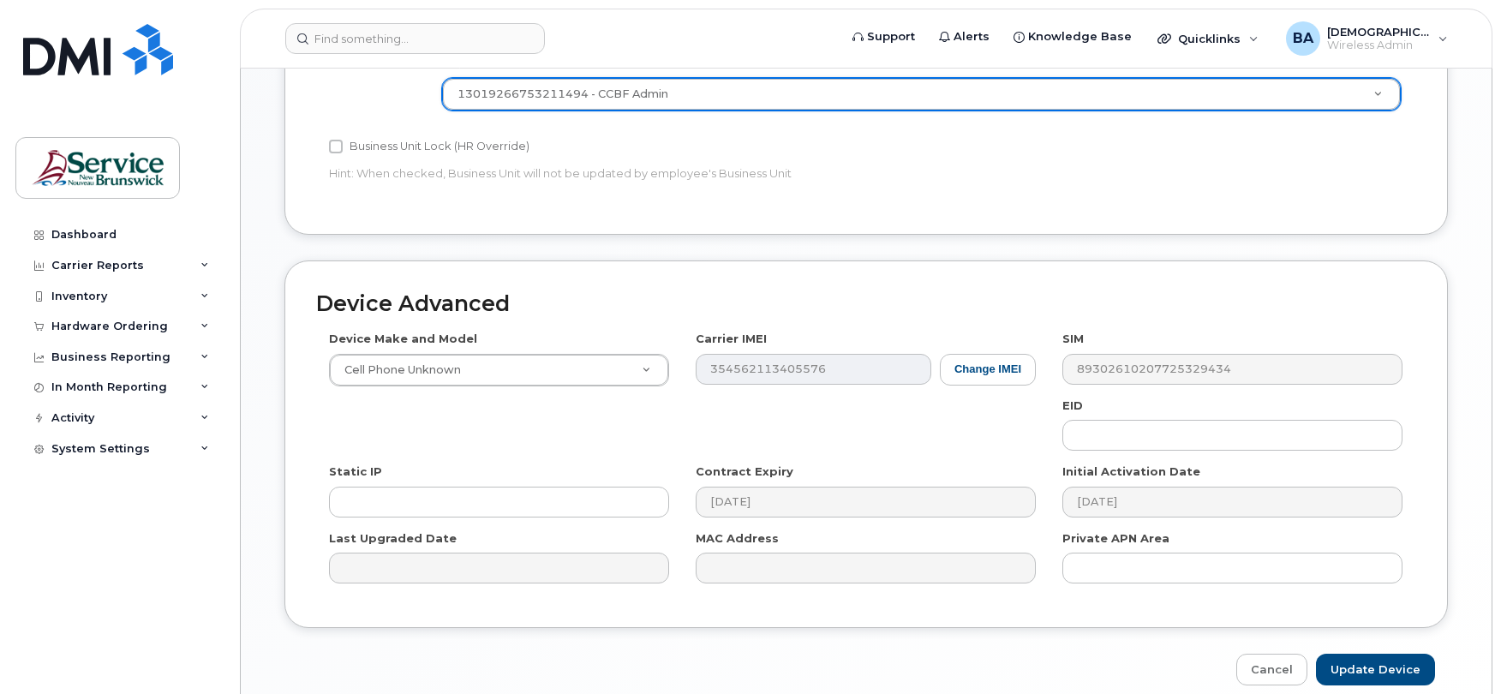
scroll to position [800, 0]
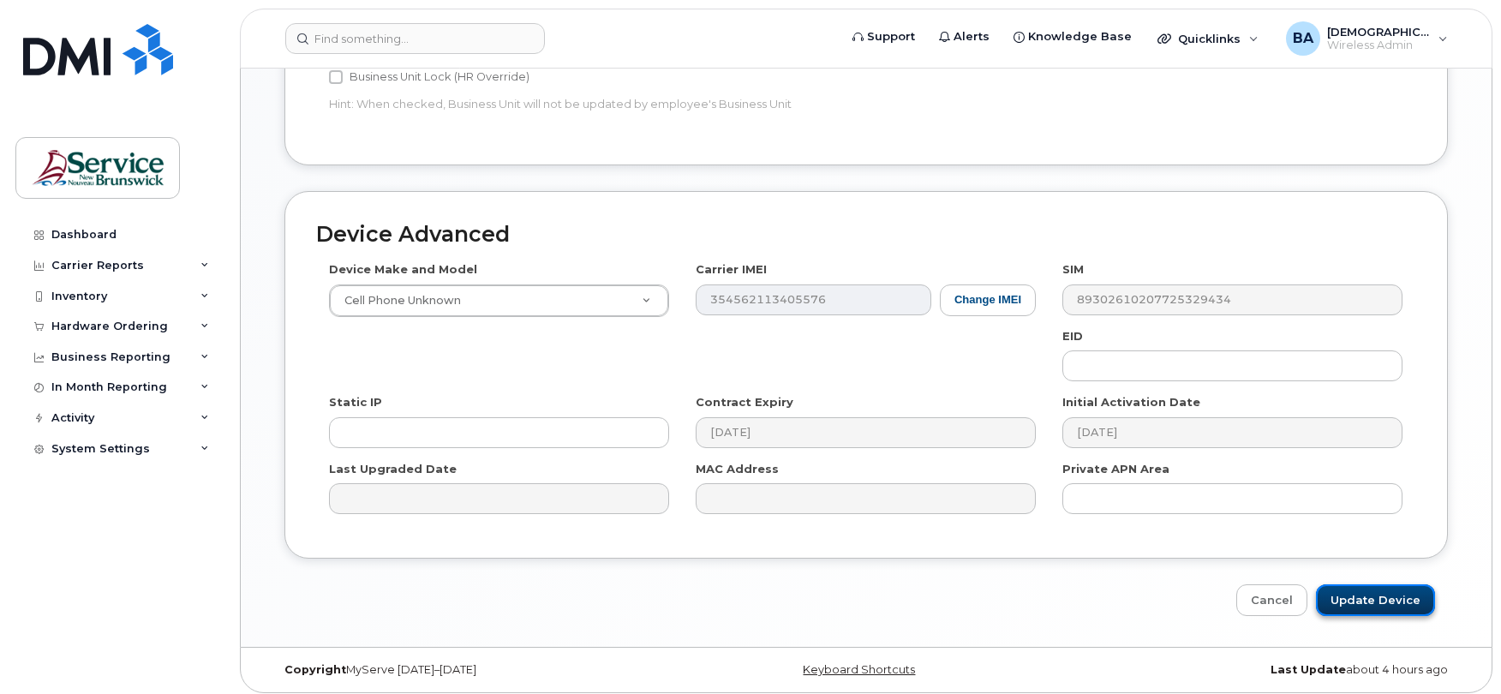
click at [1380, 594] on input "Update Device" at bounding box center [1375, 600] width 119 height 32
type input "Saving..."
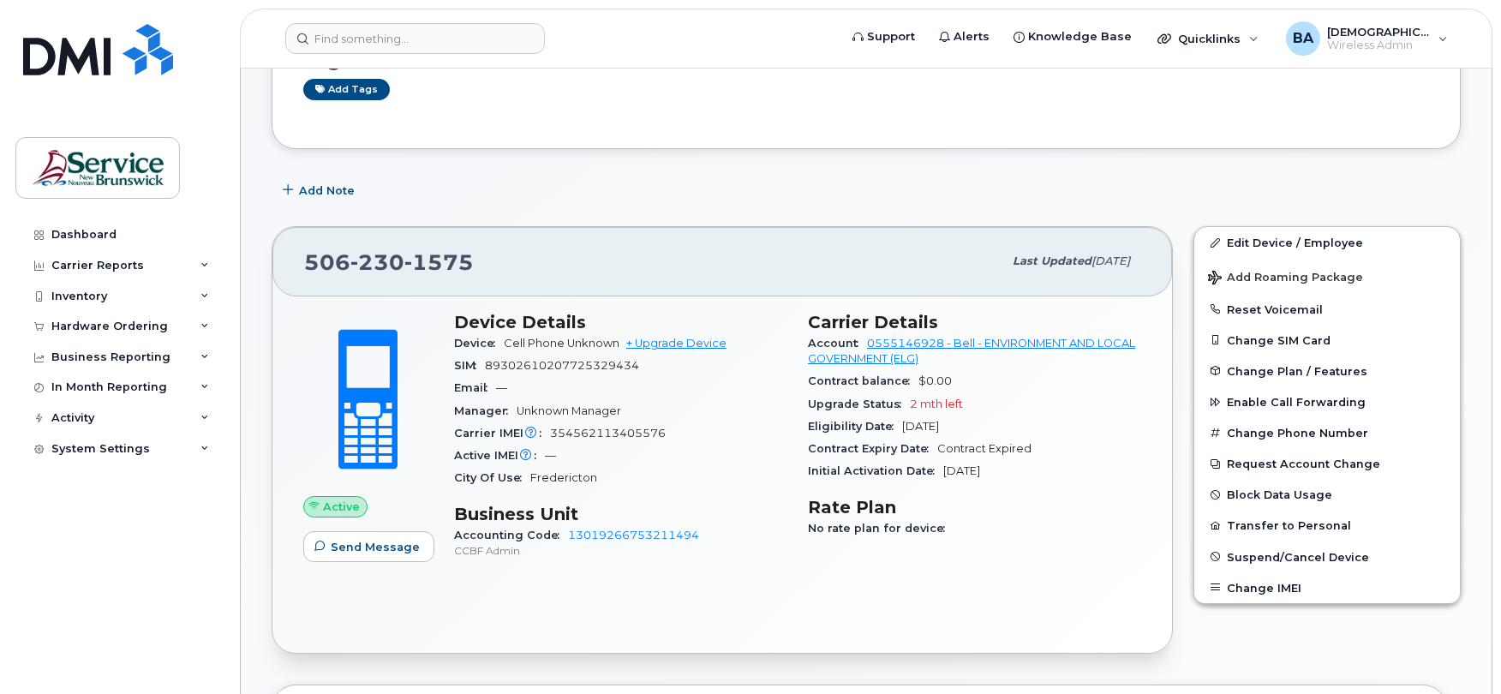
scroll to position [343, 0]
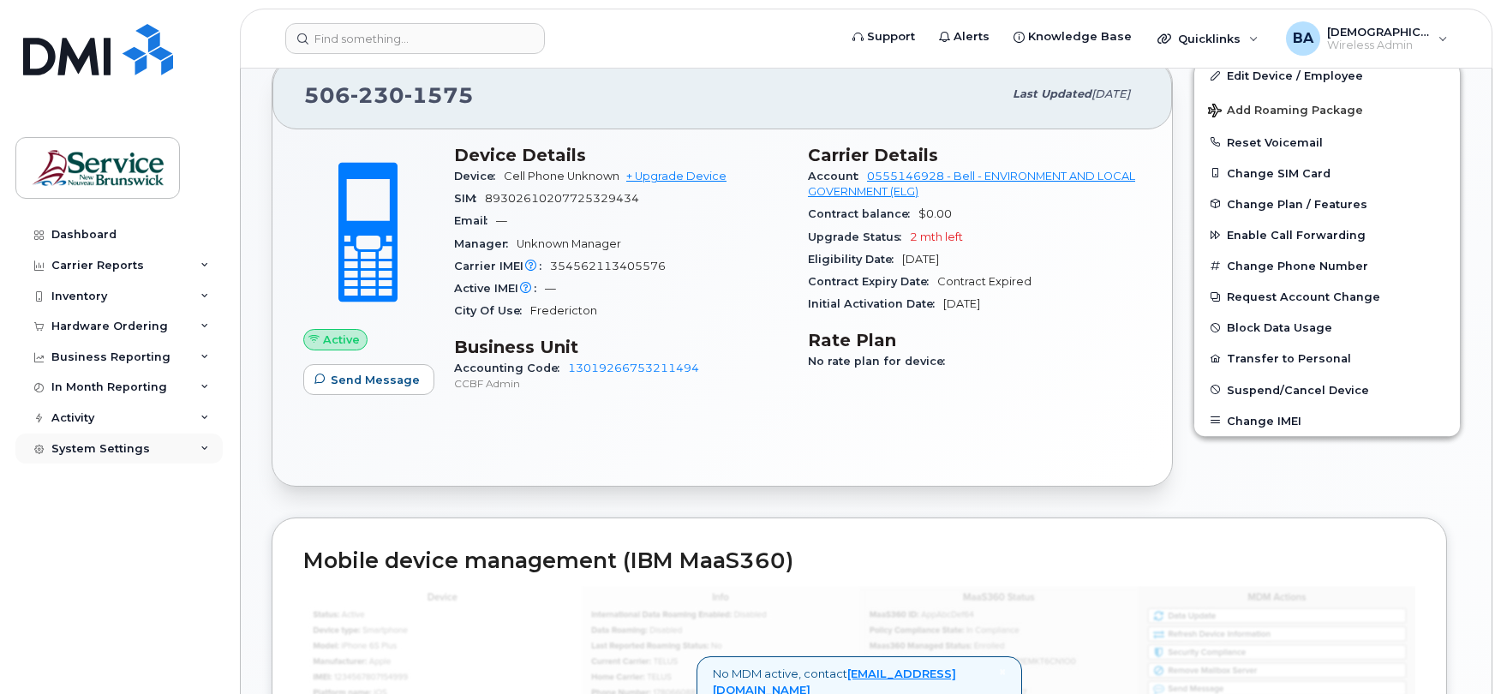
click at [105, 443] on div "System Settings" at bounding box center [100, 449] width 99 height 14
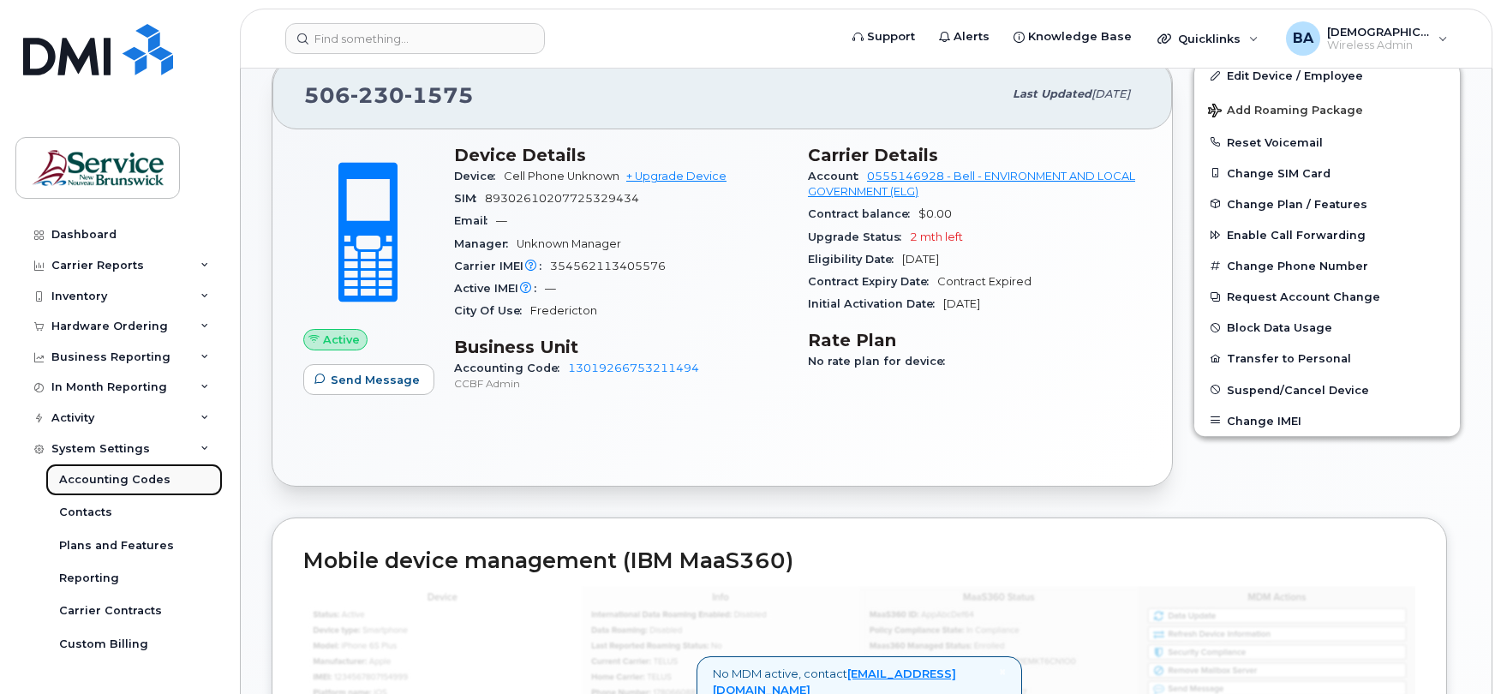
click at [89, 482] on div "Accounting Codes" at bounding box center [114, 479] width 111 height 15
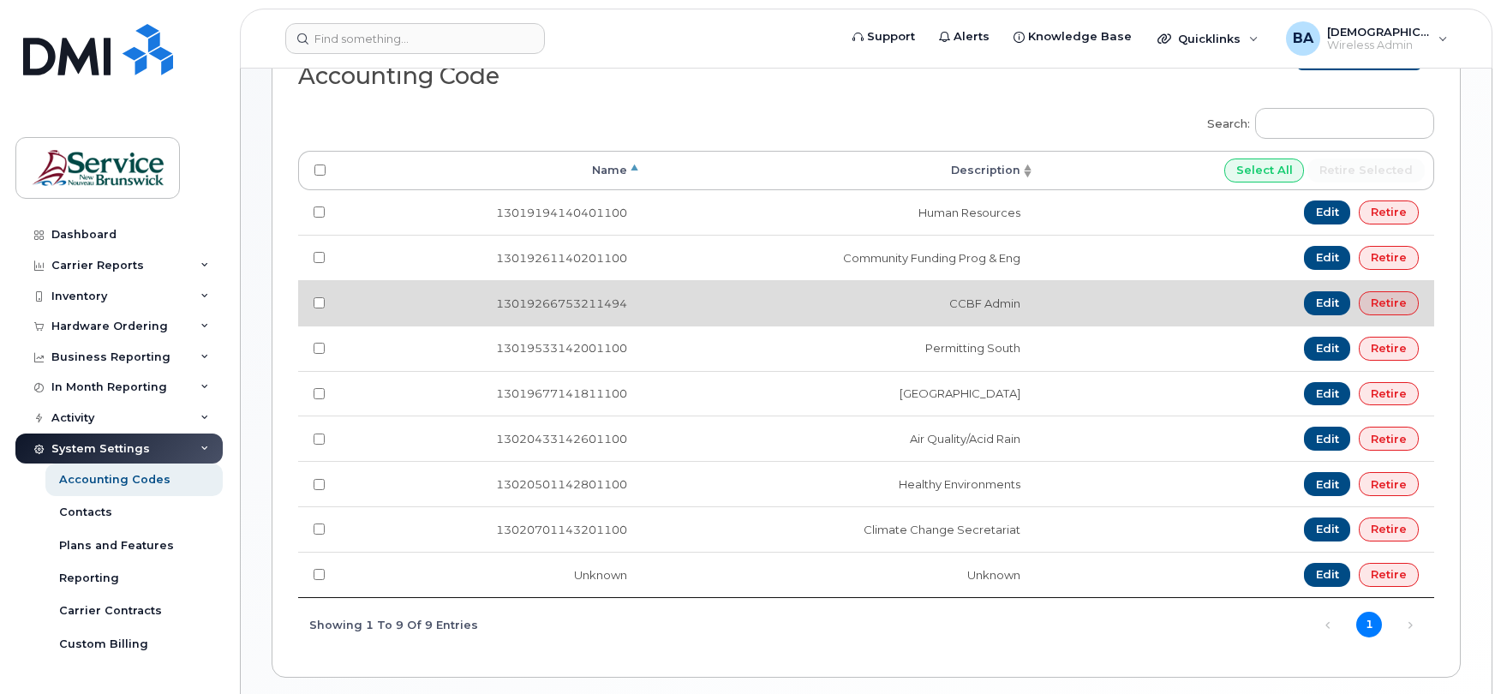
scroll to position [151, 0]
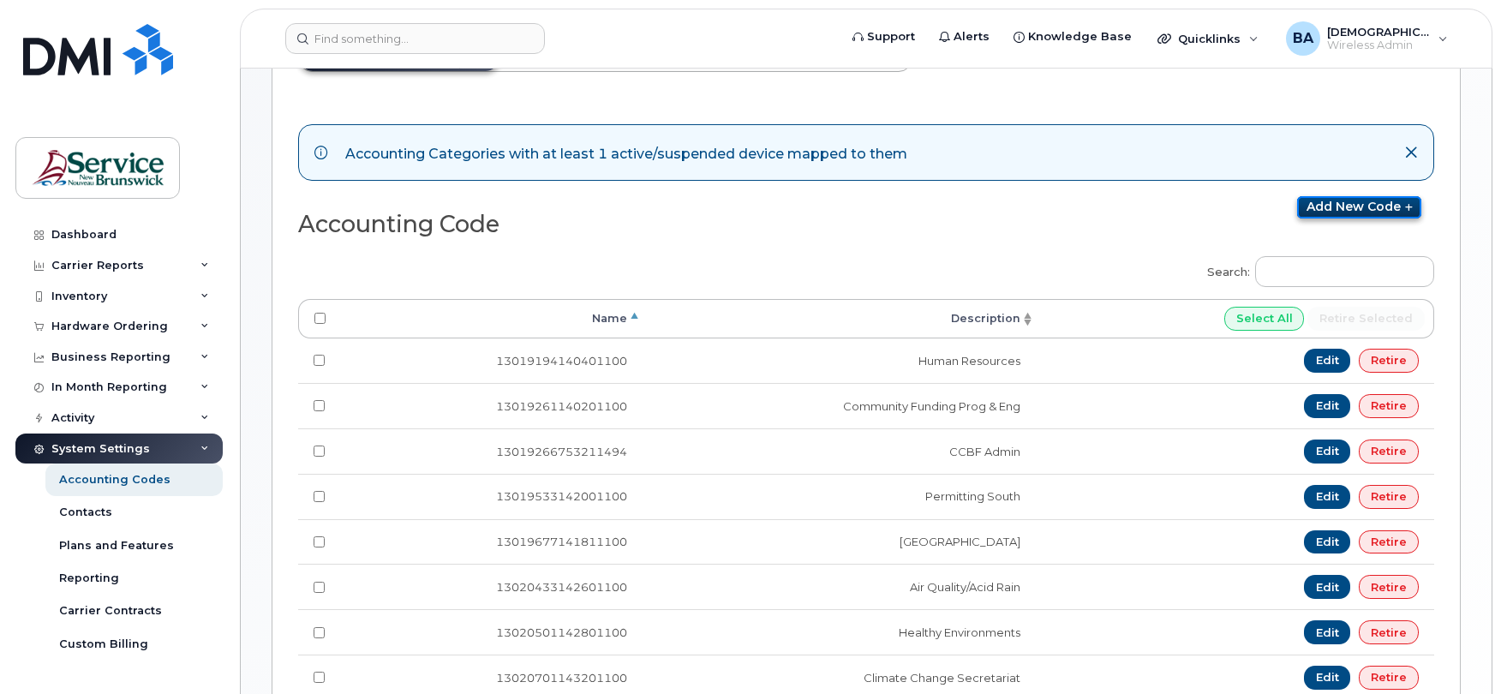
click at [1331, 209] on link "Add new code" at bounding box center [1359, 207] width 124 height 22
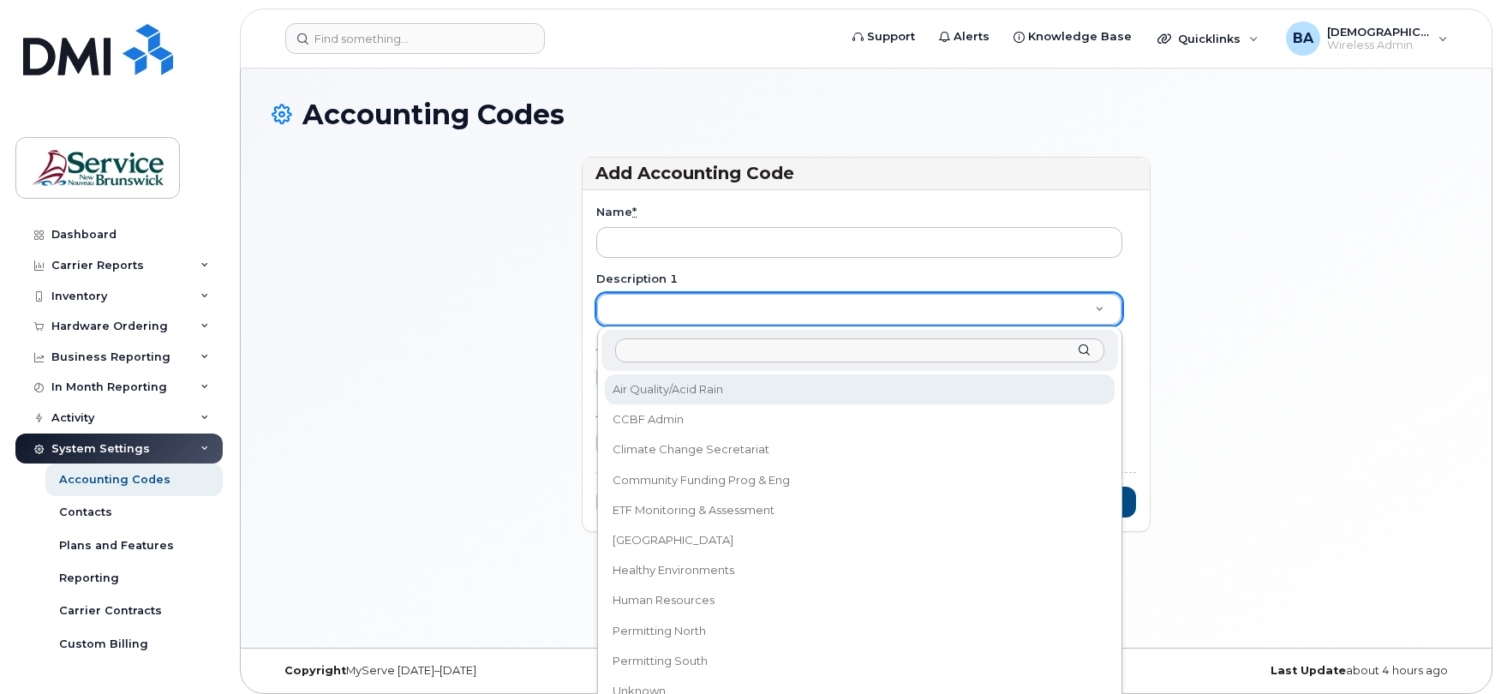
type input "Performance Excellence Process"
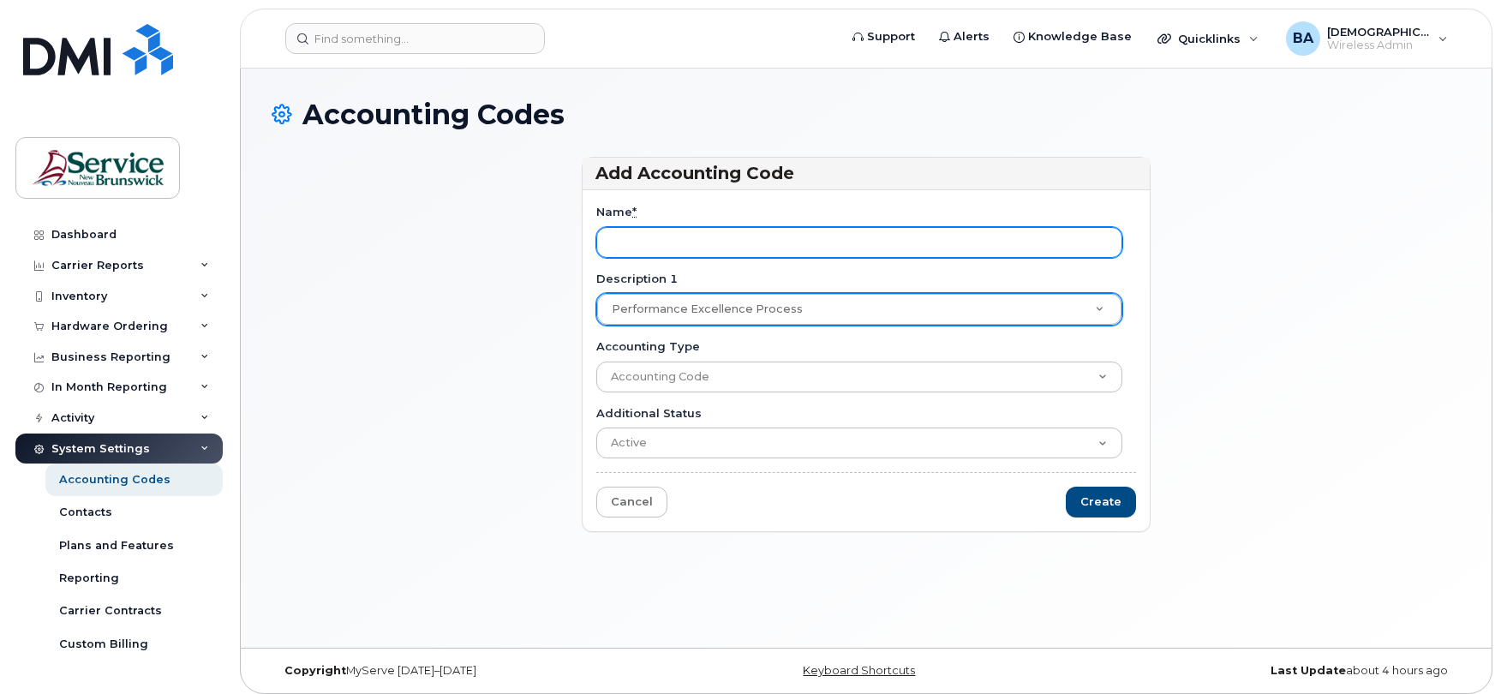
click at [646, 248] on input "Name *" at bounding box center [859, 242] width 526 height 31
paste input "13019197140401100"
type input "13019197140401100"
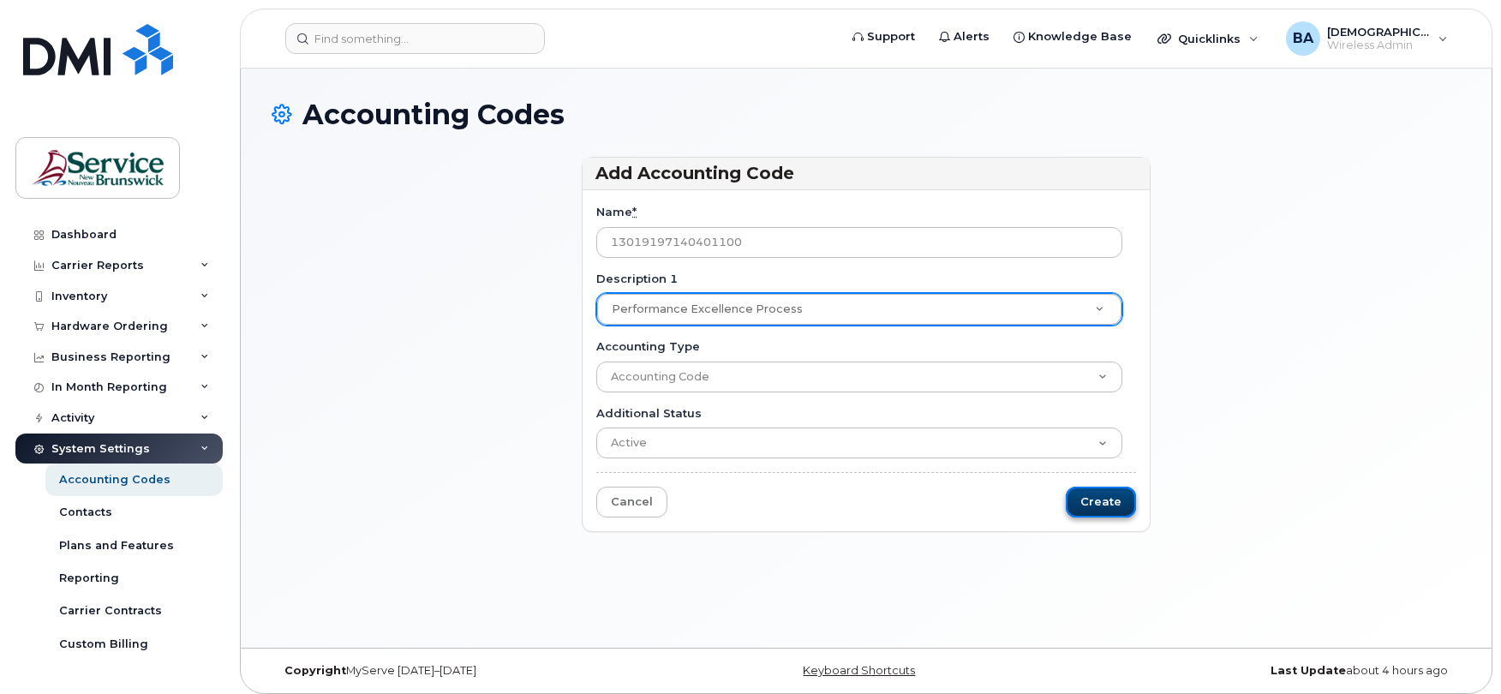
click at [1085, 506] on input "Create" at bounding box center [1101, 503] width 70 height 32
type input "Saving..."
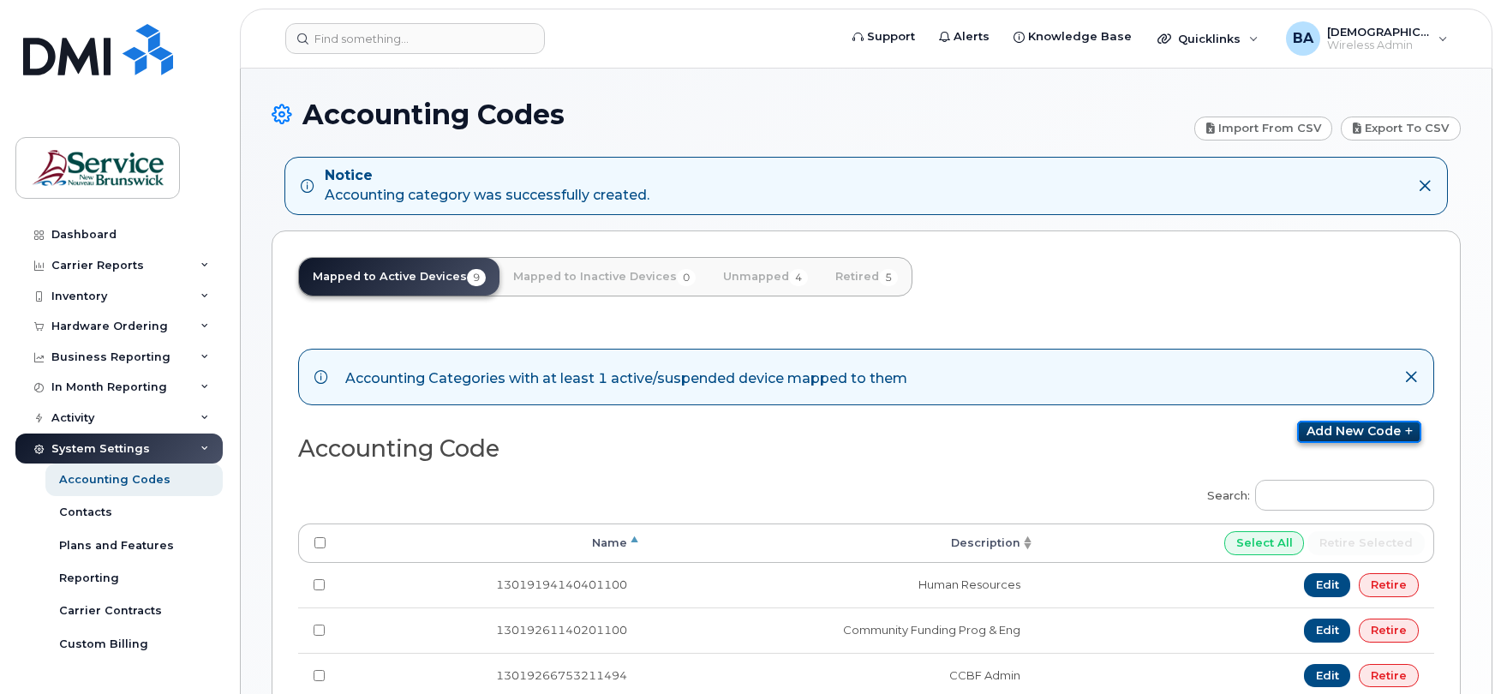
click at [1366, 426] on link "Add new code" at bounding box center [1359, 432] width 124 height 22
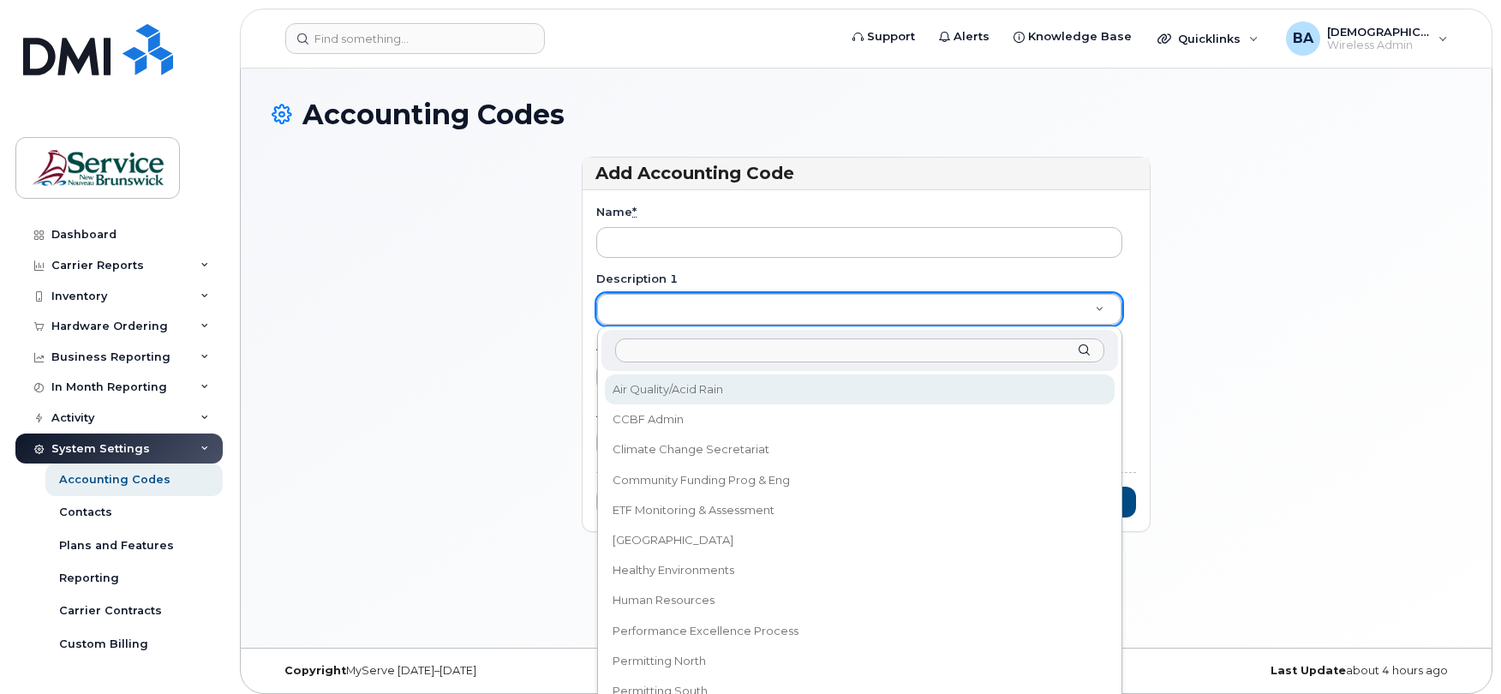
type input "Information Technology"
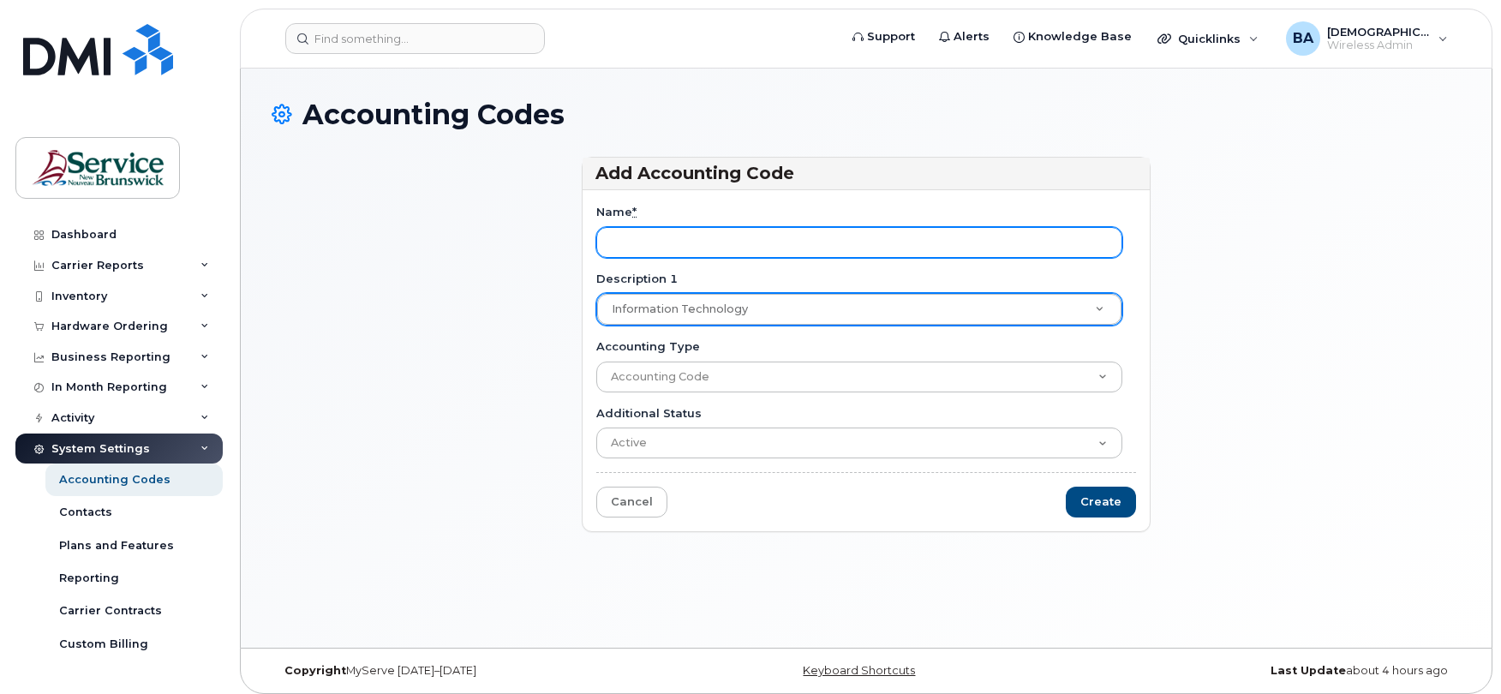
click at [660, 250] on input "Name *" at bounding box center [859, 242] width 526 height 31
paste input "13019196140401100"
type input "13019196140401100"
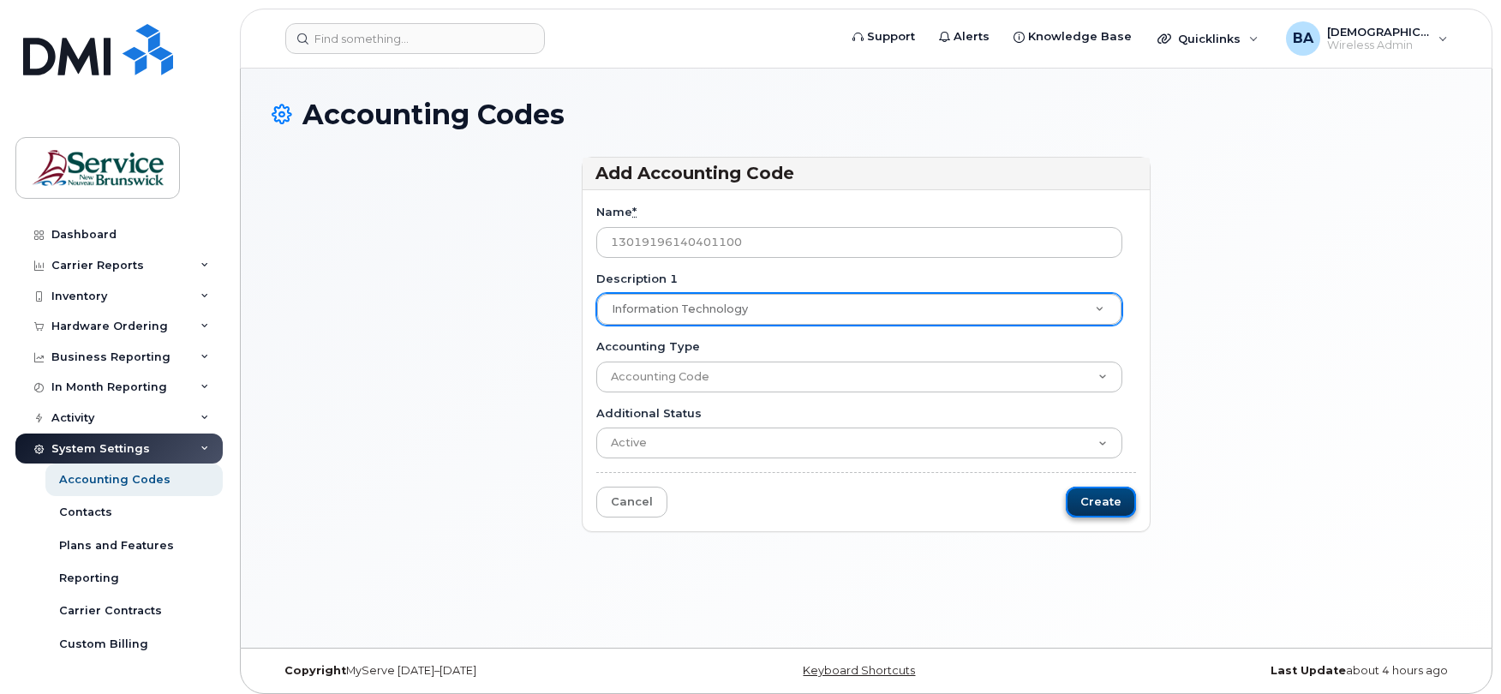
click at [1095, 505] on input "Create" at bounding box center [1101, 503] width 70 height 32
type input "Saving..."
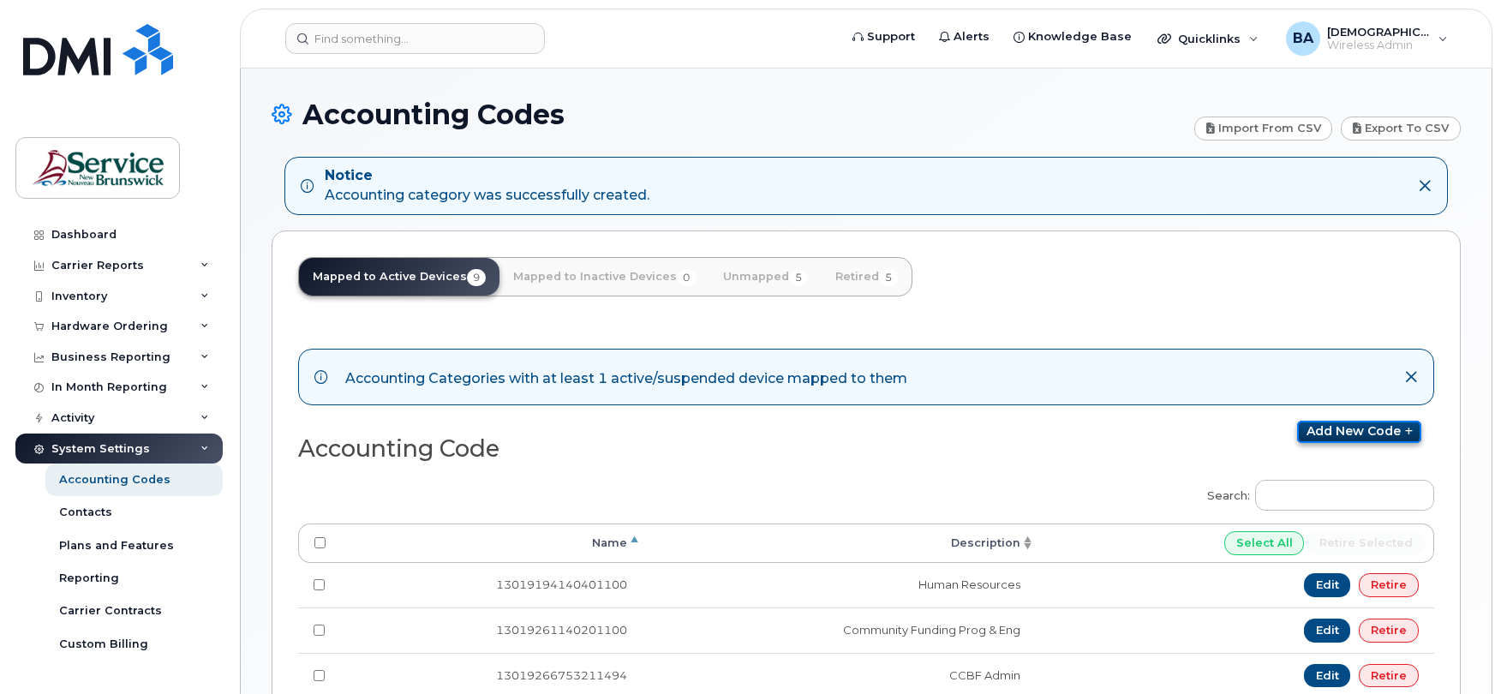
click at [1321, 427] on link "Add new code" at bounding box center [1359, 432] width 124 height 22
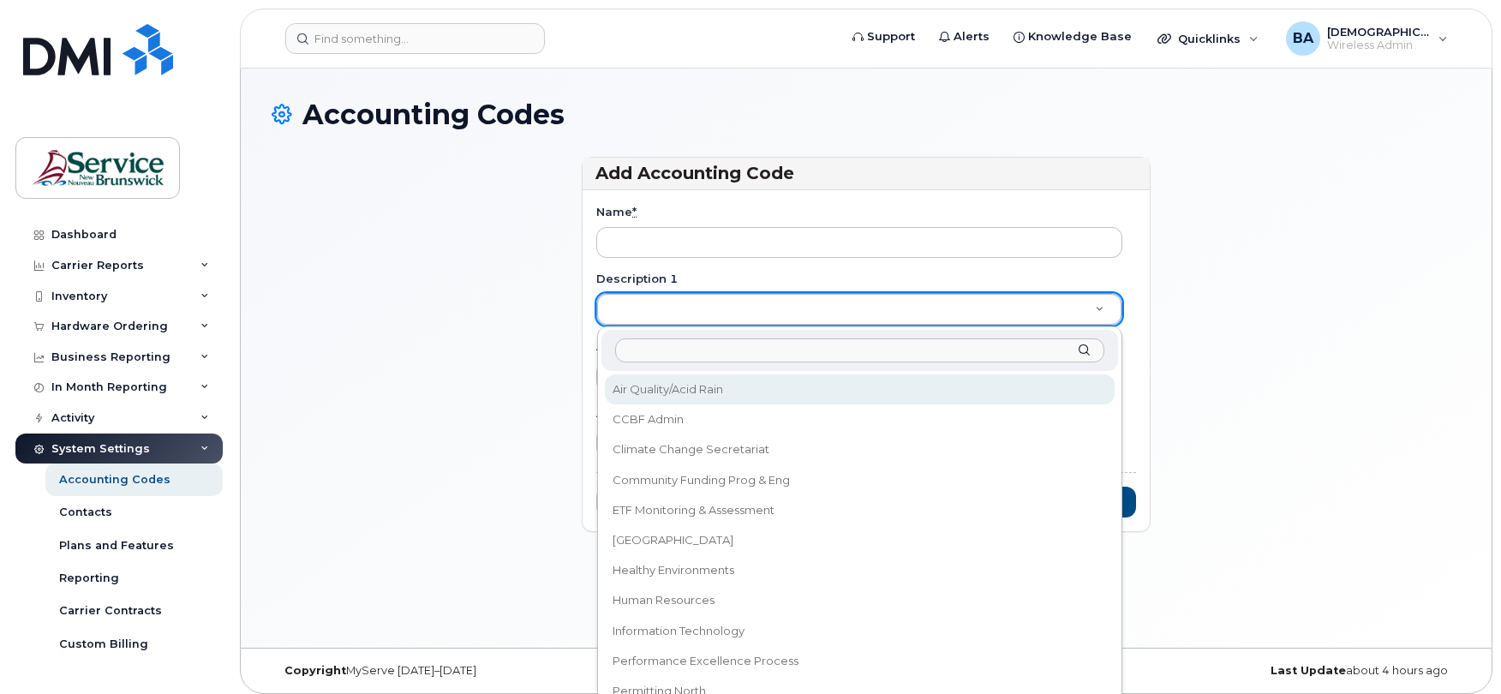
paste input "Administration Services"
type input "Administration Services"
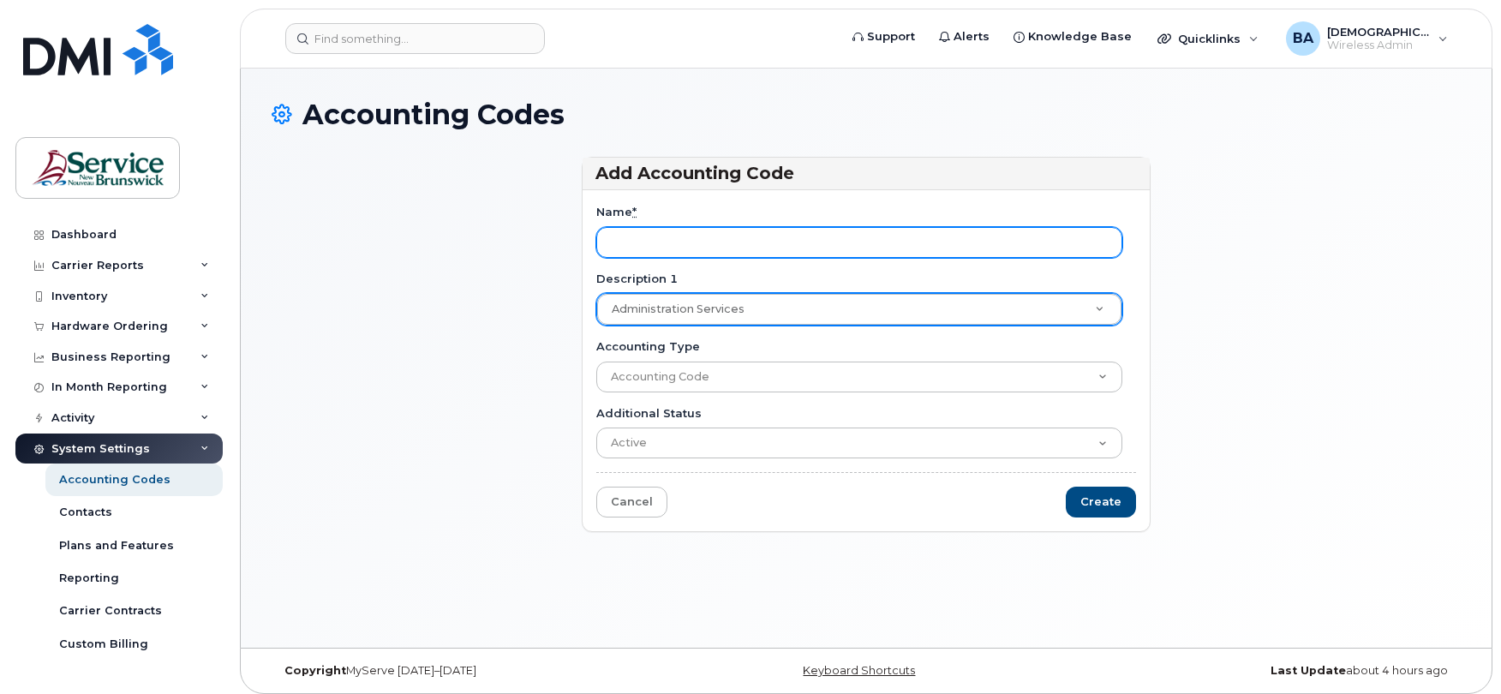
click at [725, 238] on input "Name *" at bounding box center [859, 242] width 526 height 31
paste input "'13019195140401100"
click at [614, 244] on input "'13019195140401100" at bounding box center [859, 242] width 526 height 31
type input "13019195140401100"
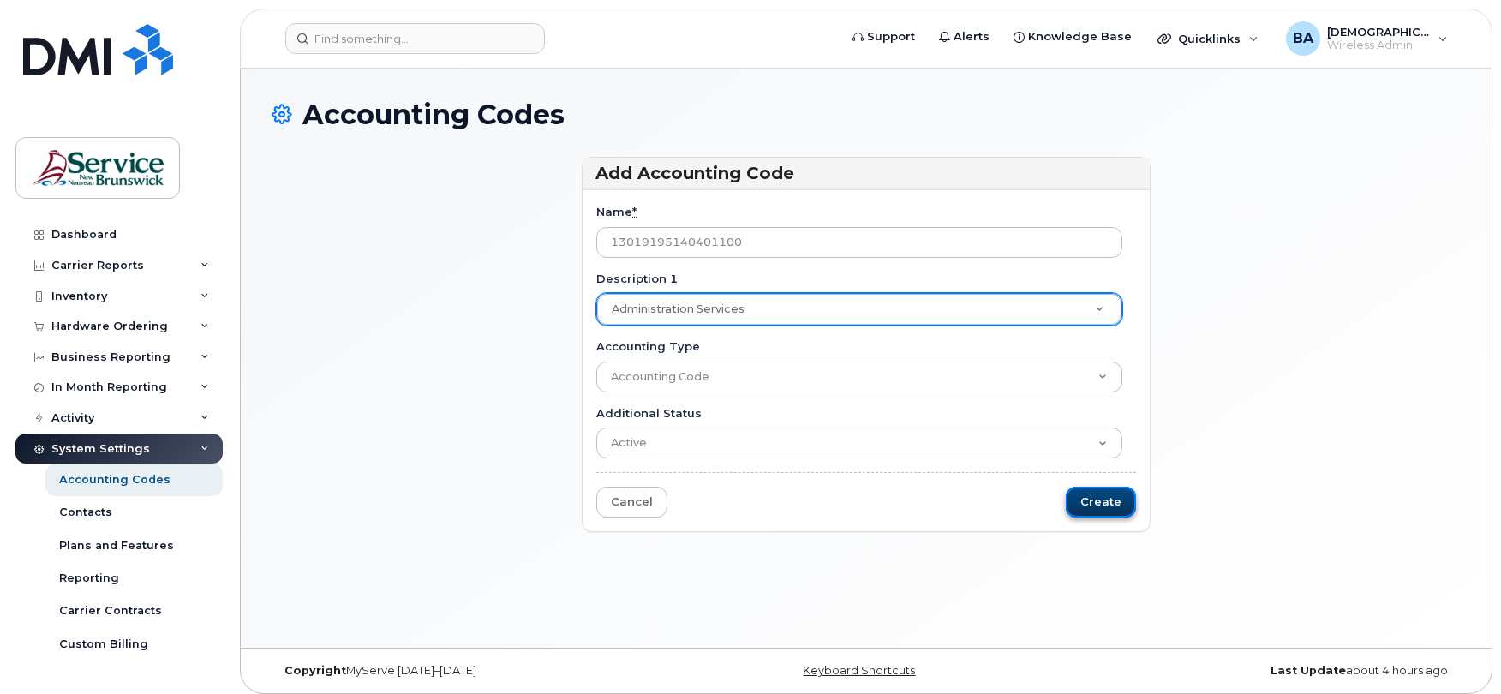
click at [1092, 494] on input "Create" at bounding box center [1101, 503] width 70 height 32
type input "Saving..."
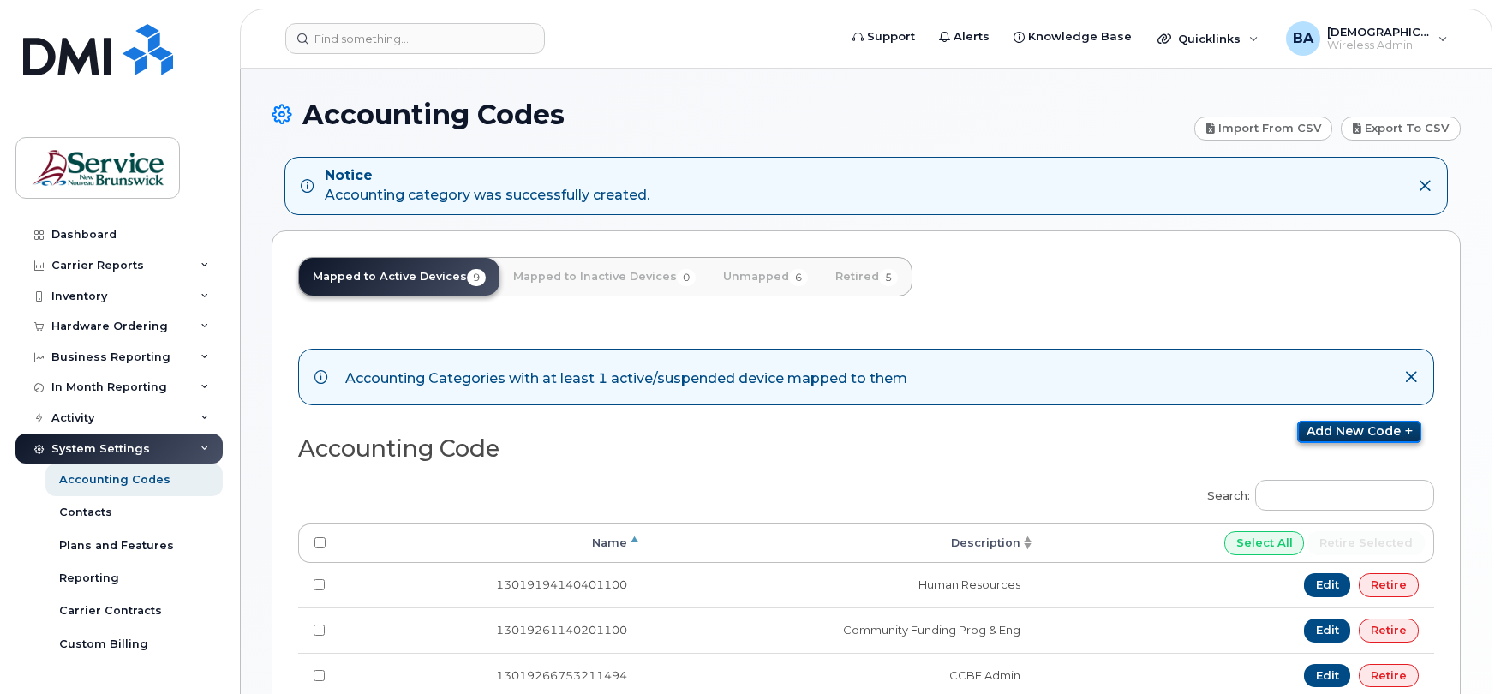
click at [1314, 442] on link "Add new code" at bounding box center [1359, 432] width 124 height 22
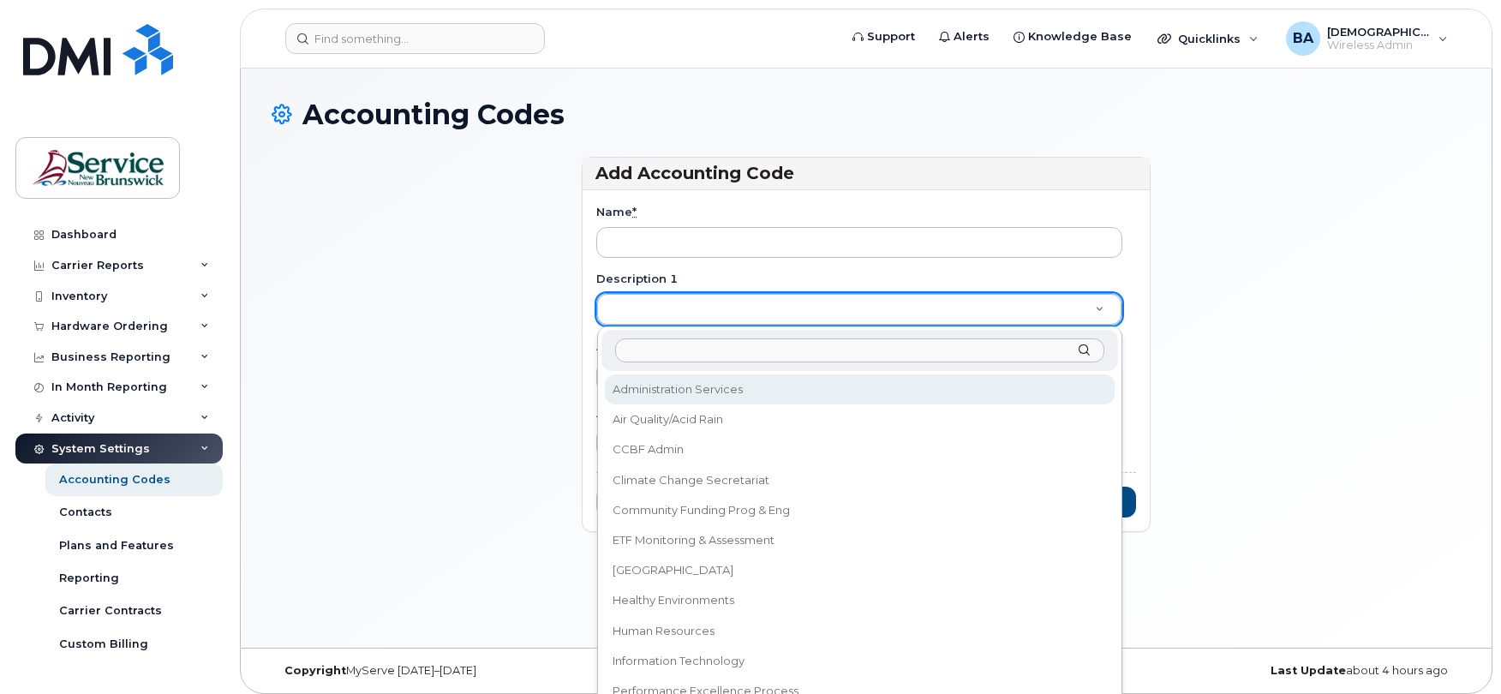
type input "Corporate Finance"
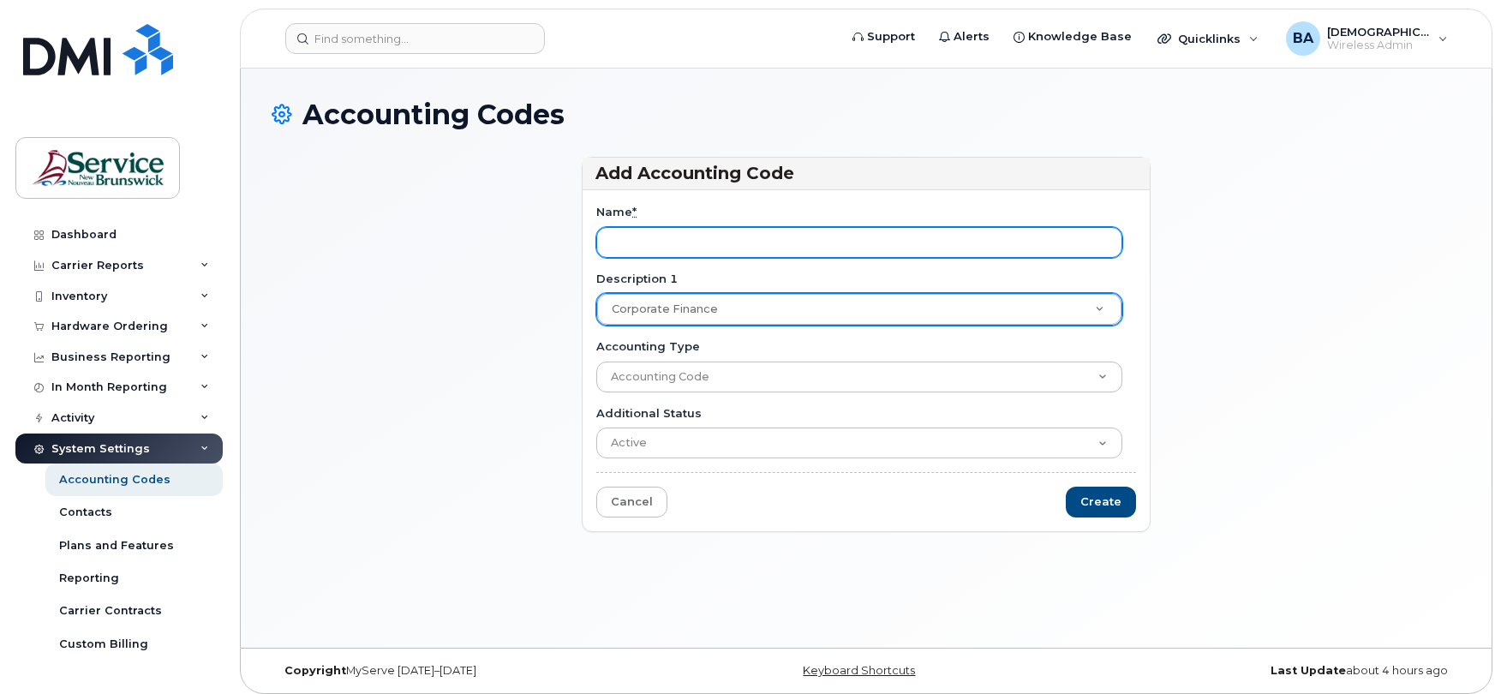
click at [636, 255] on input "Name *" at bounding box center [859, 242] width 526 height 31
paste input "13019193140401100"
type input "13019193140401100"
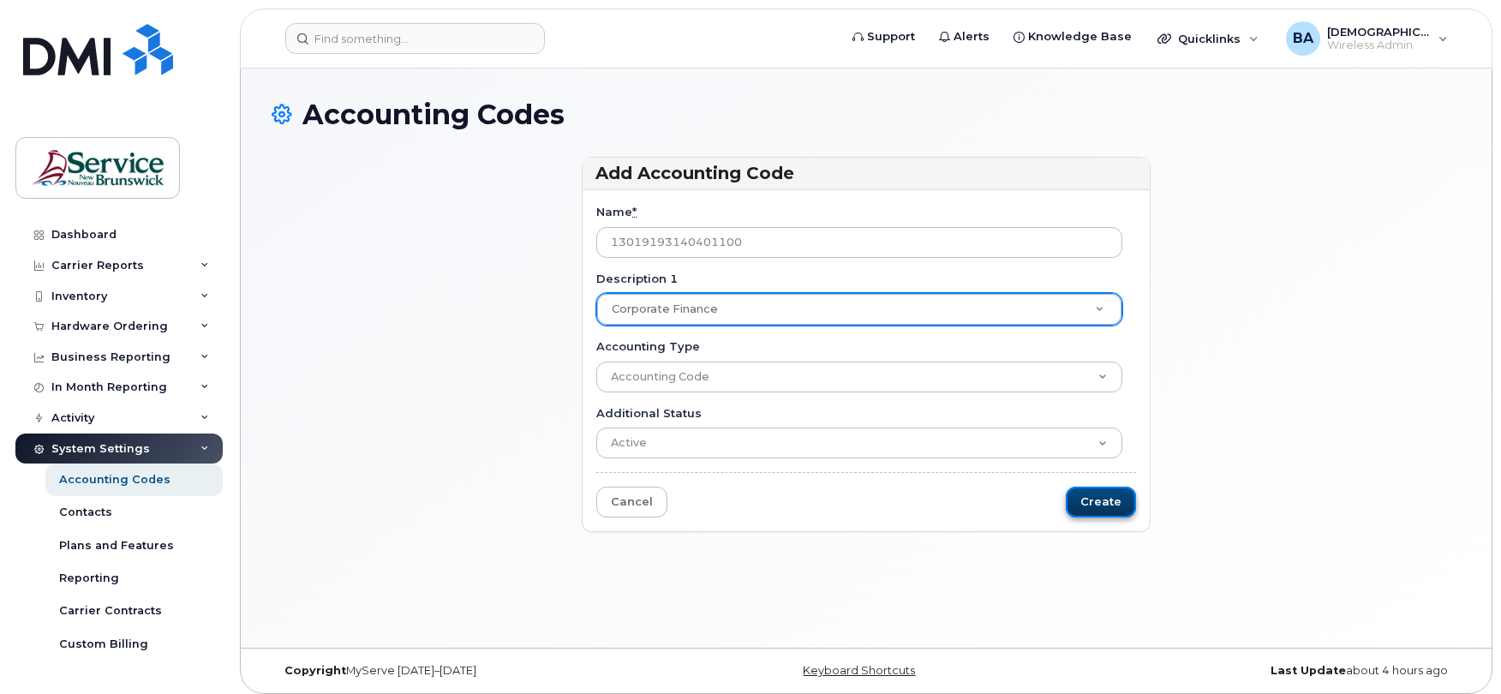
click at [1094, 505] on input "Create" at bounding box center [1101, 503] width 70 height 32
type input "Saving..."
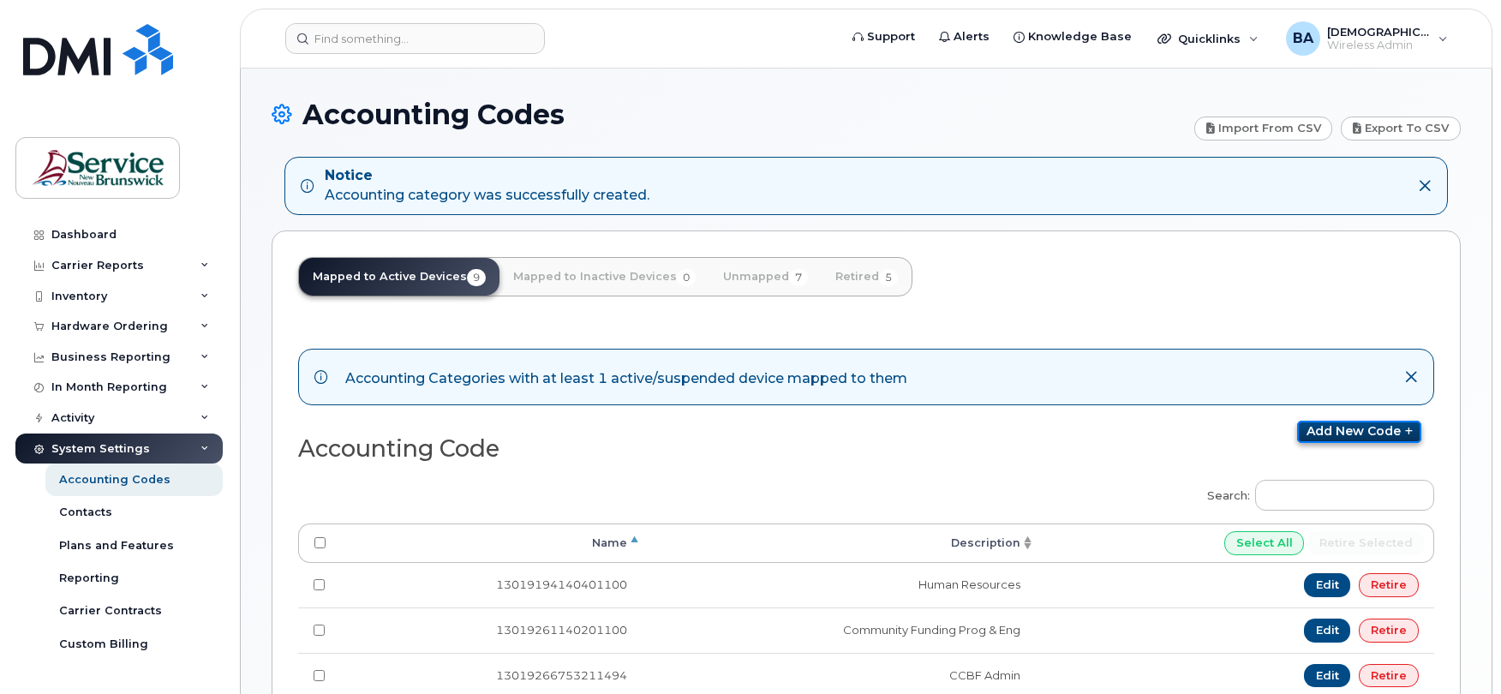
click at [1342, 427] on link "Add new code" at bounding box center [1359, 432] width 124 height 22
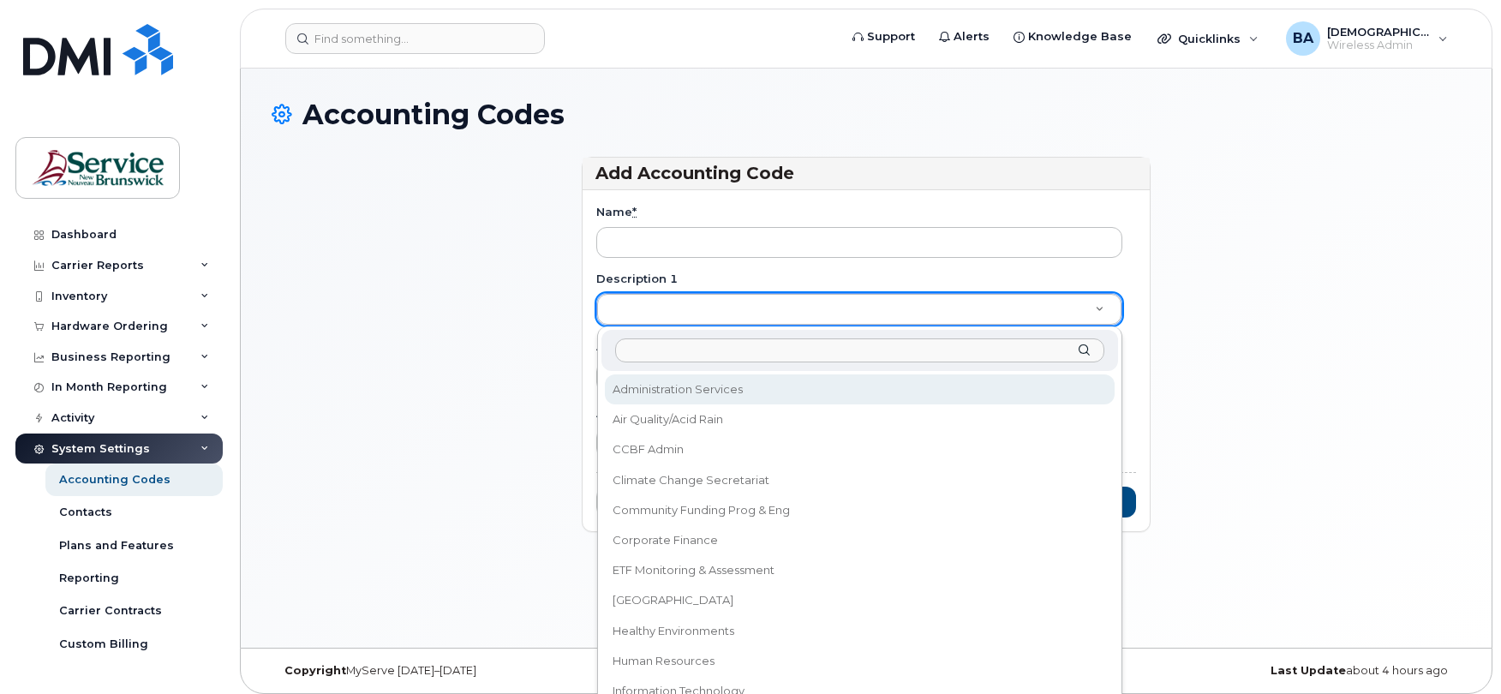
type input "Deputy Minister's Office"
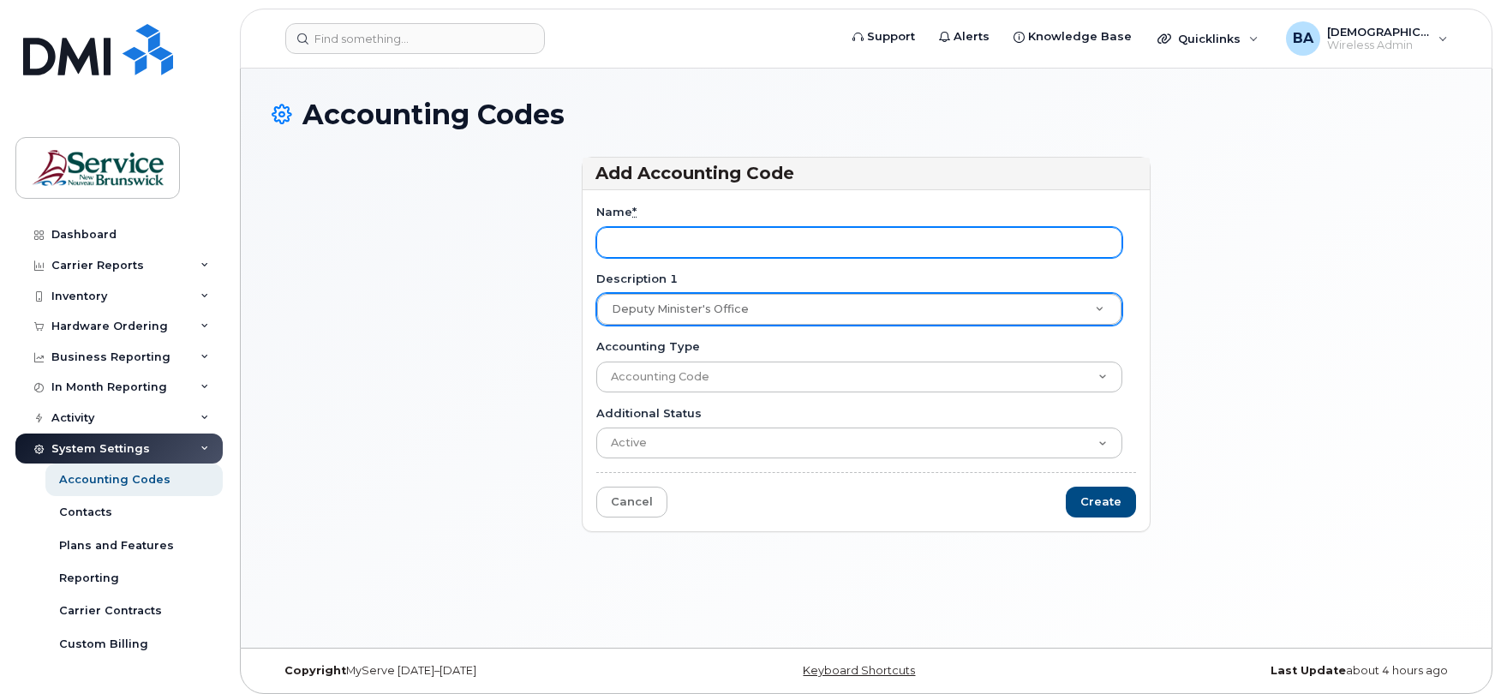
click at [663, 242] on input "Name *" at bounding box center [859, 242] width 526 height 31
paste input "13019122140021100"
type input "13019122140021100"
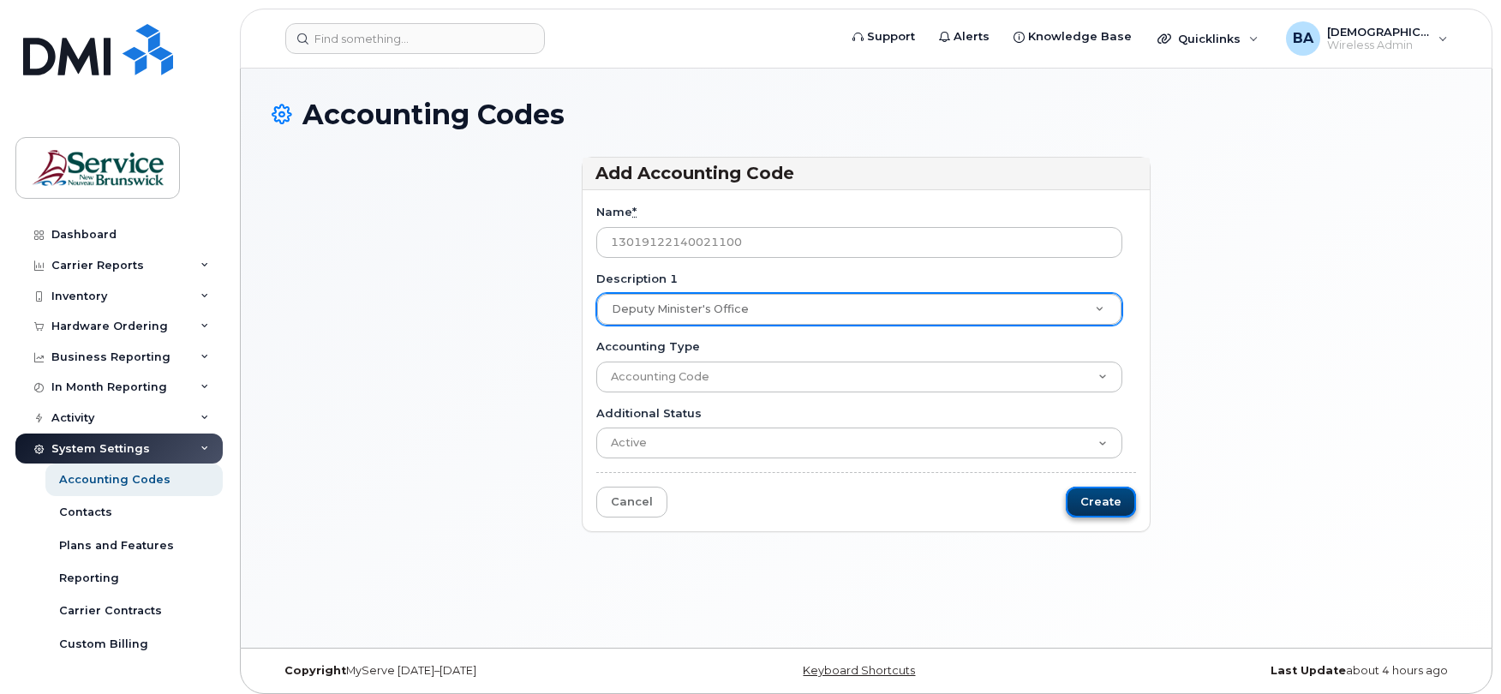
click at [1097, 511] on input "Create" at bounding box center [1101, 503] width 70 height 32
type input "Saving..."
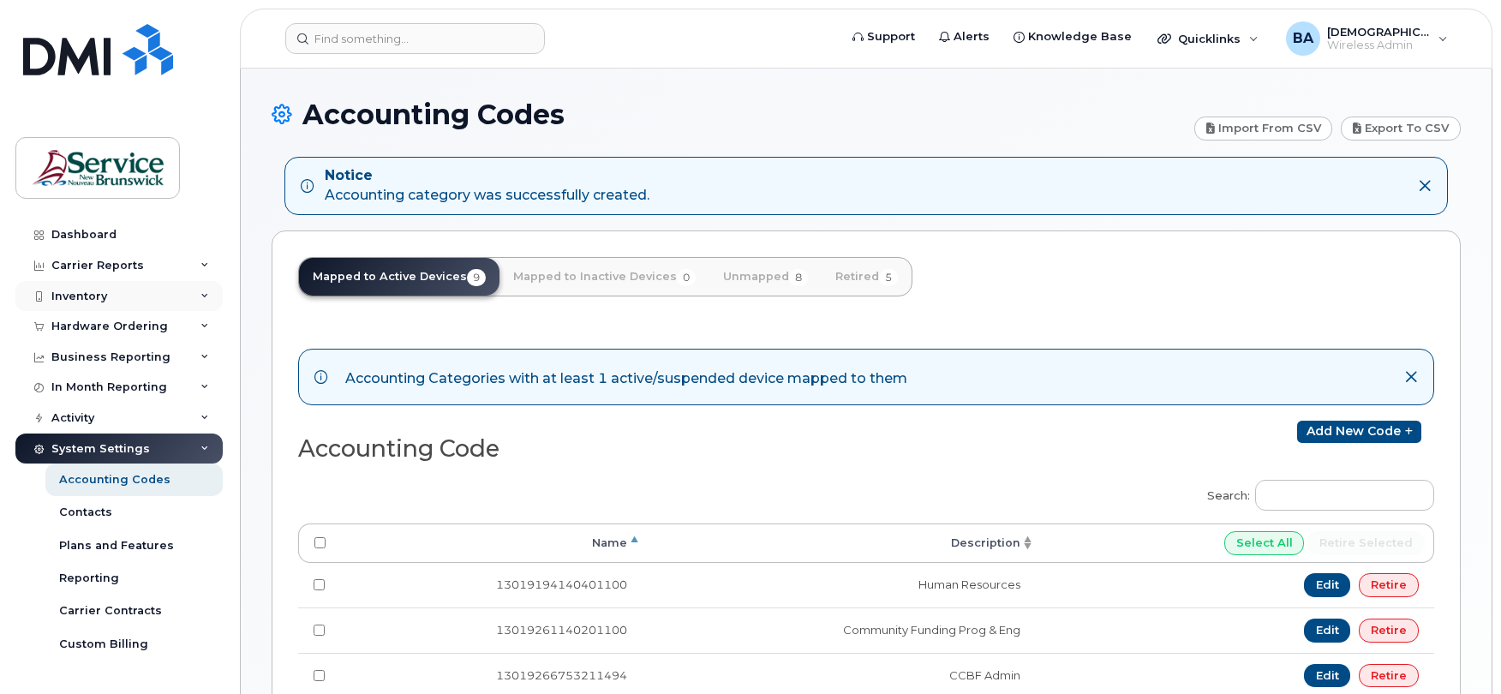
click at [63, 296] on div "Inventory" at bounding box center [79, 297] width 56 height 14
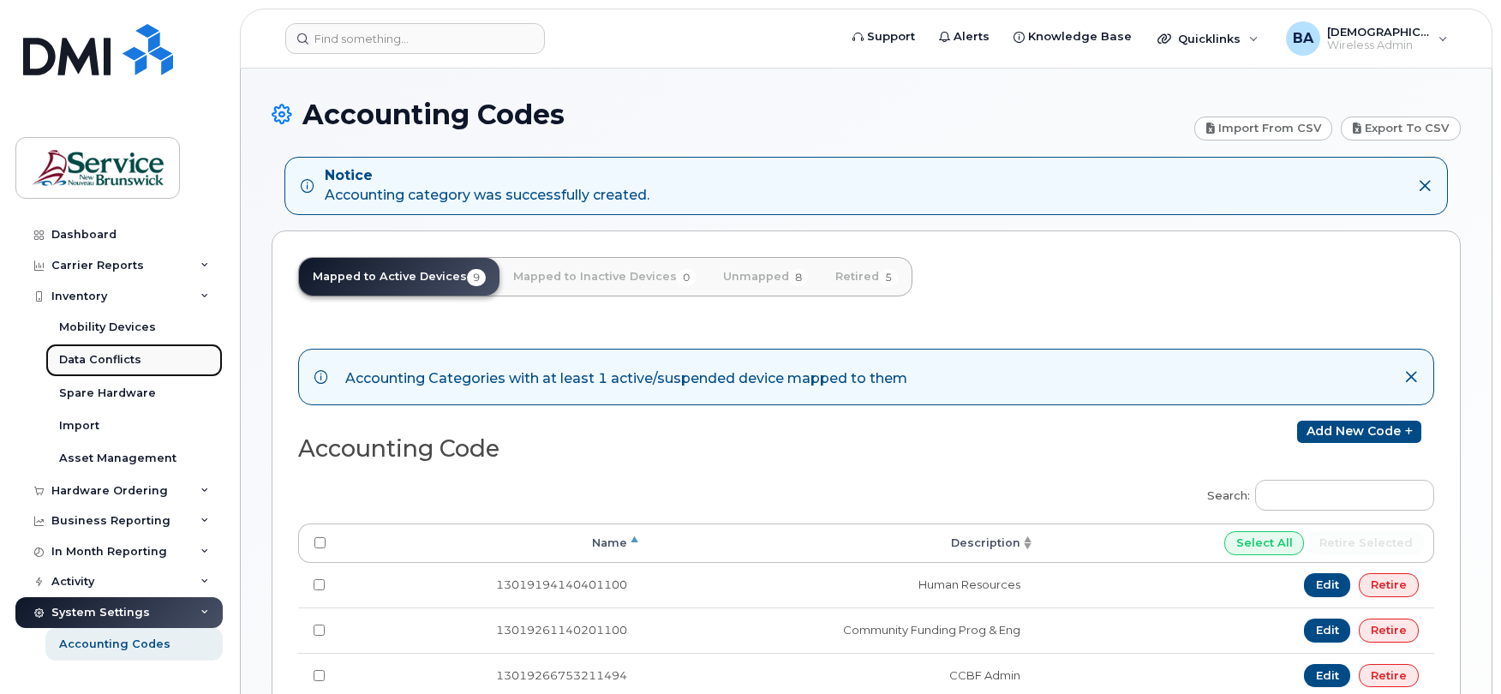
click at [70, 355] on div "Data Conflicts" at bounding box center [100, 359] width 82 height 15
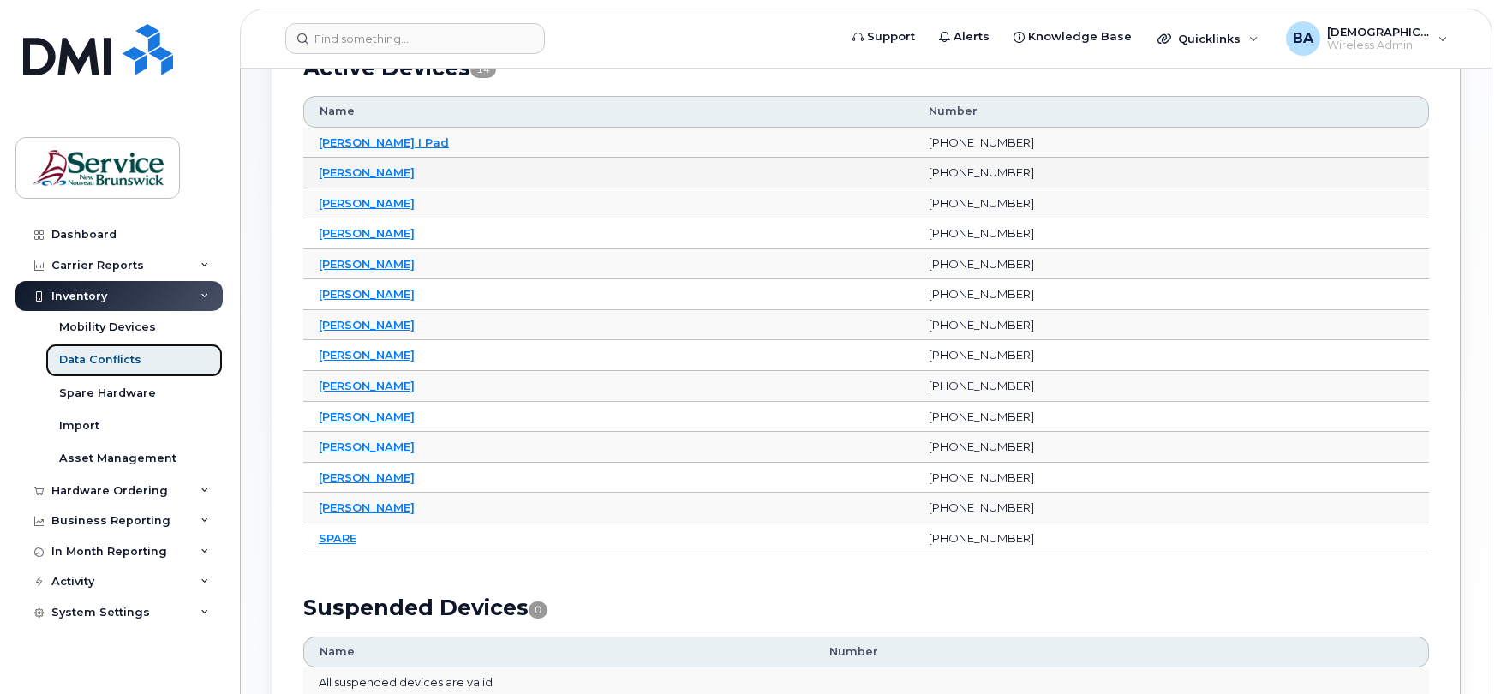
scroll to position [343, 0]
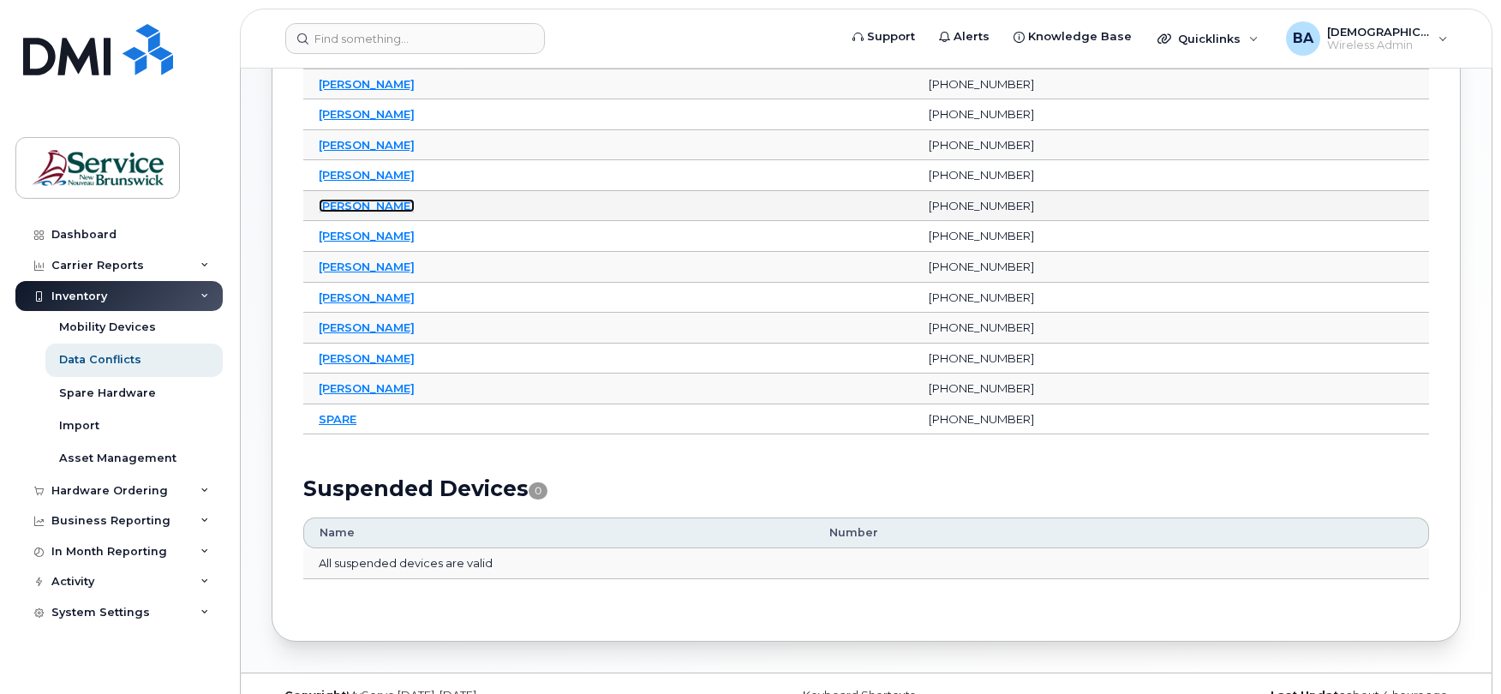
click at [367, 209] on link "[PERSON_NAME]" at bounding box center [367, 206] width 96 height 14
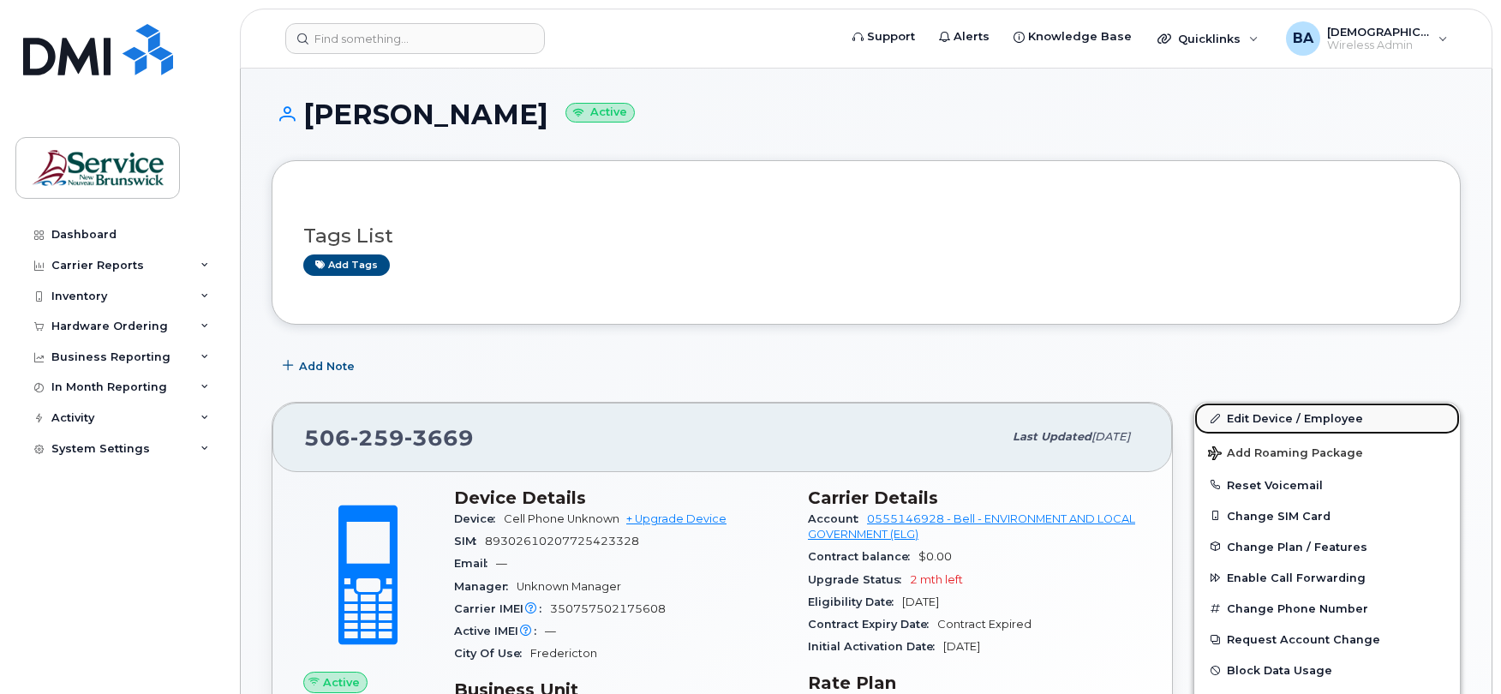
click at [1273, 429] on link "Edit Device / Employee" at bounding box center [1328, 418] width 266 height 31
click at [1269, 416] on link "Edit Device / Employee" at bounding box center [1328, 418] width 266 height 31
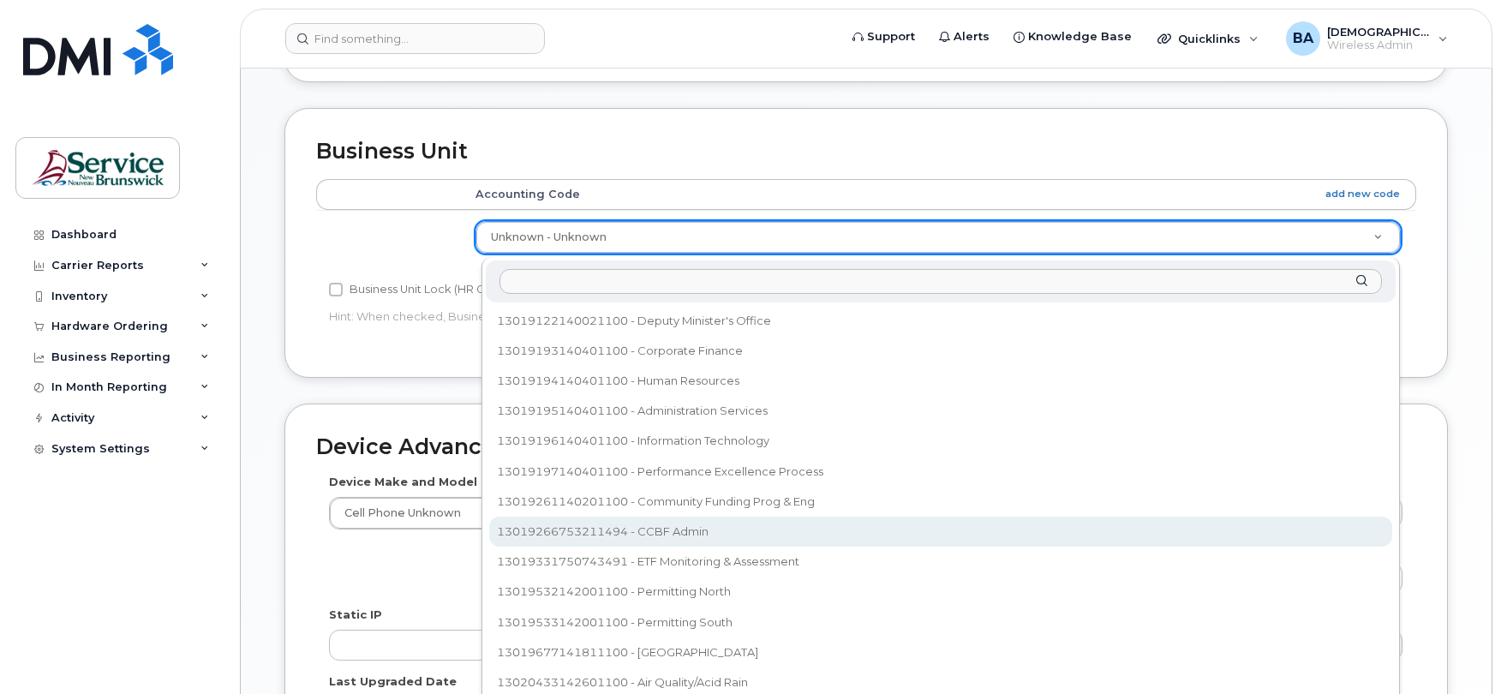
scroll to position [584, 0]
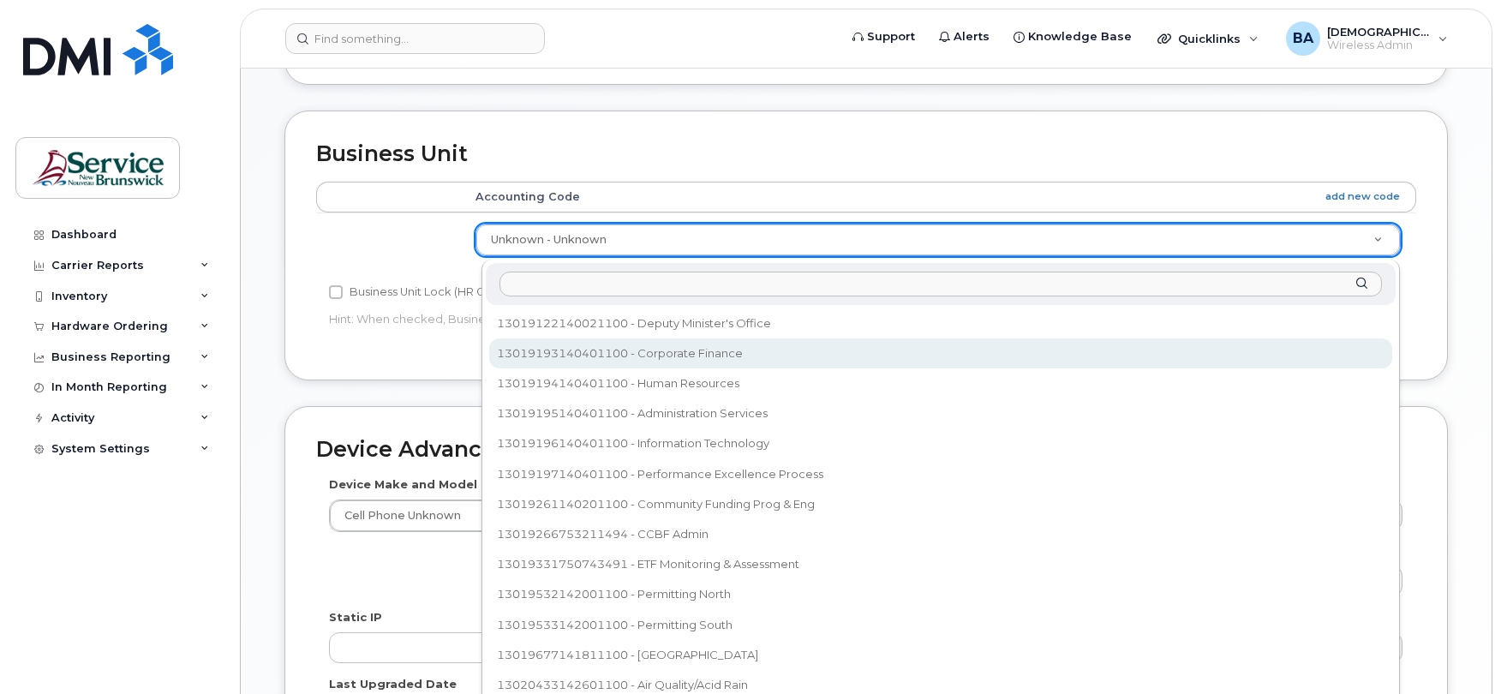
select select "35805336"
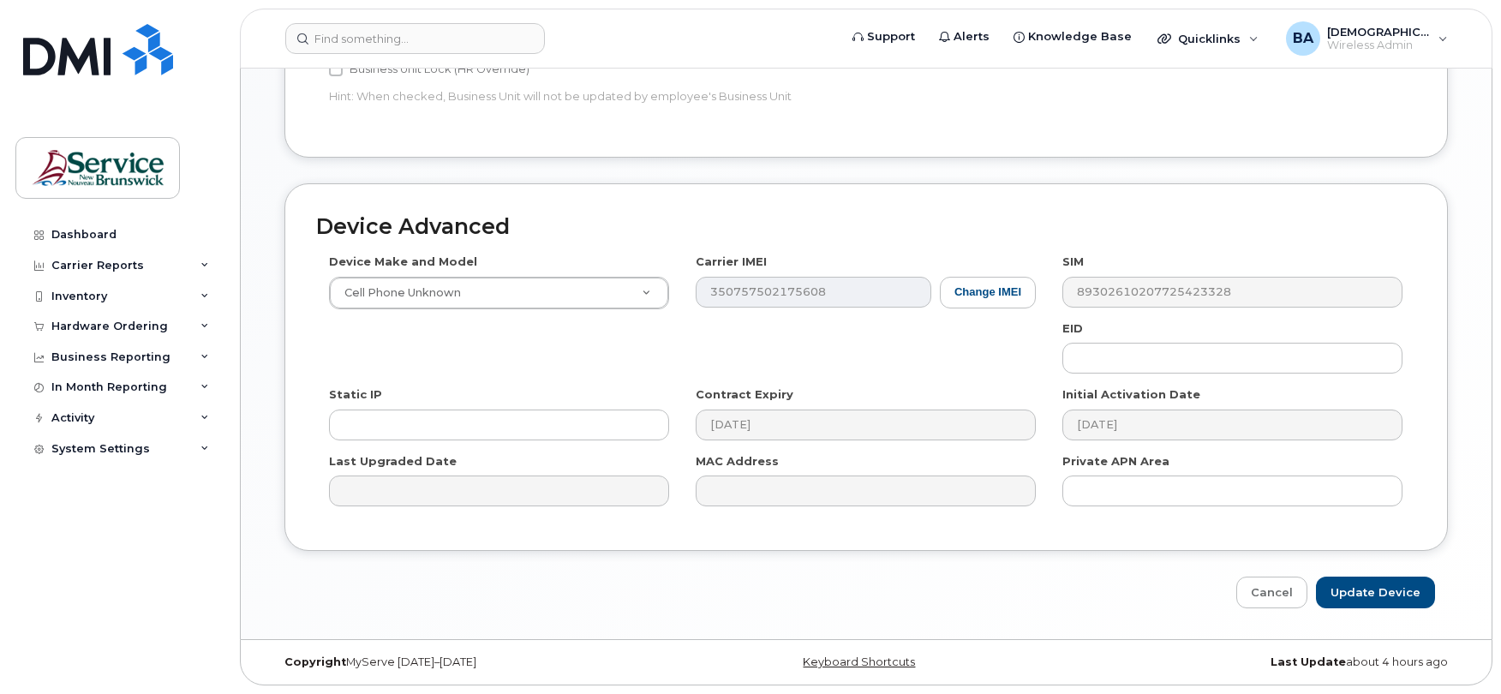
scroll to position [813, 0]
click at [1368, 590] on input "Update Device" at bounding box center [1375, 593] width 119 height 32
type input "Saving..."
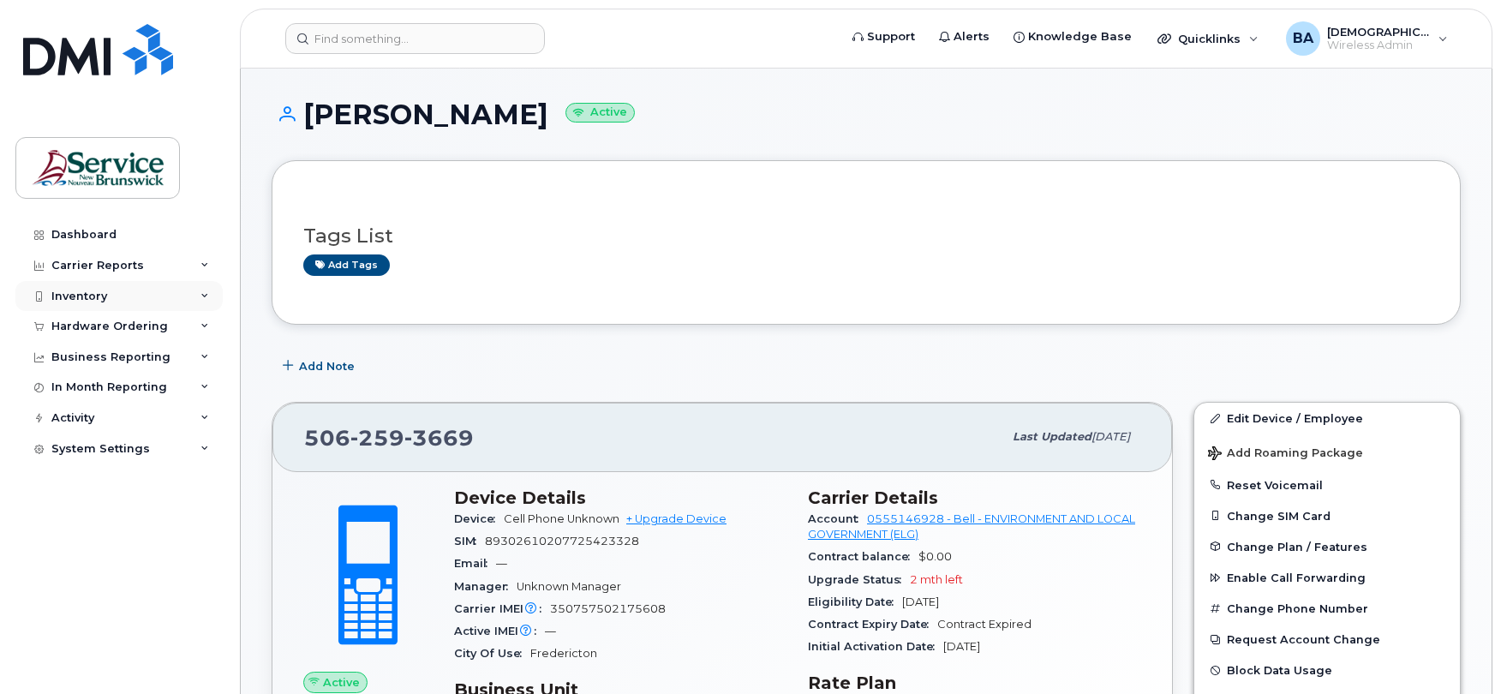
click at [74, 298] on div "Inventory" at bounding box center [79, 297] width 56 height 14
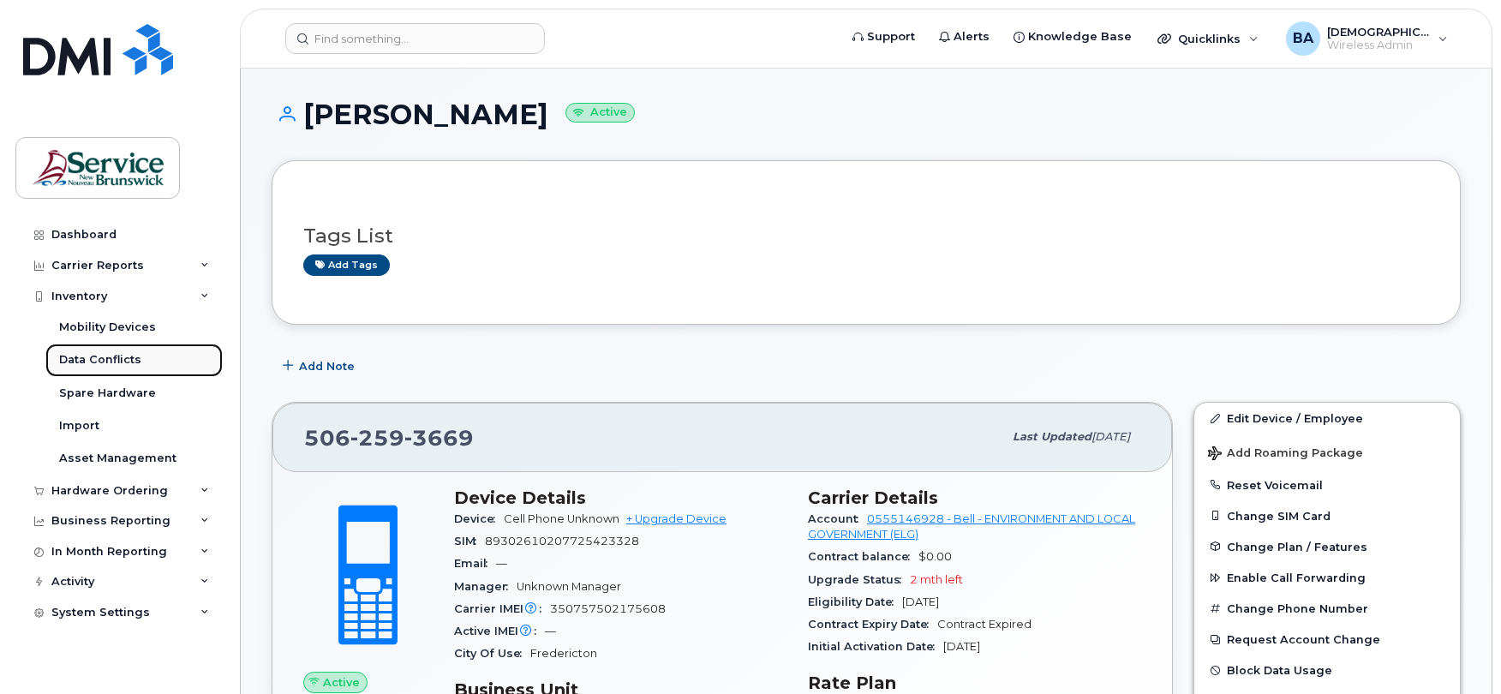
click at [73, 356] on div "Data Conflicts" at bounding box center [100, 359] width 82 height 15
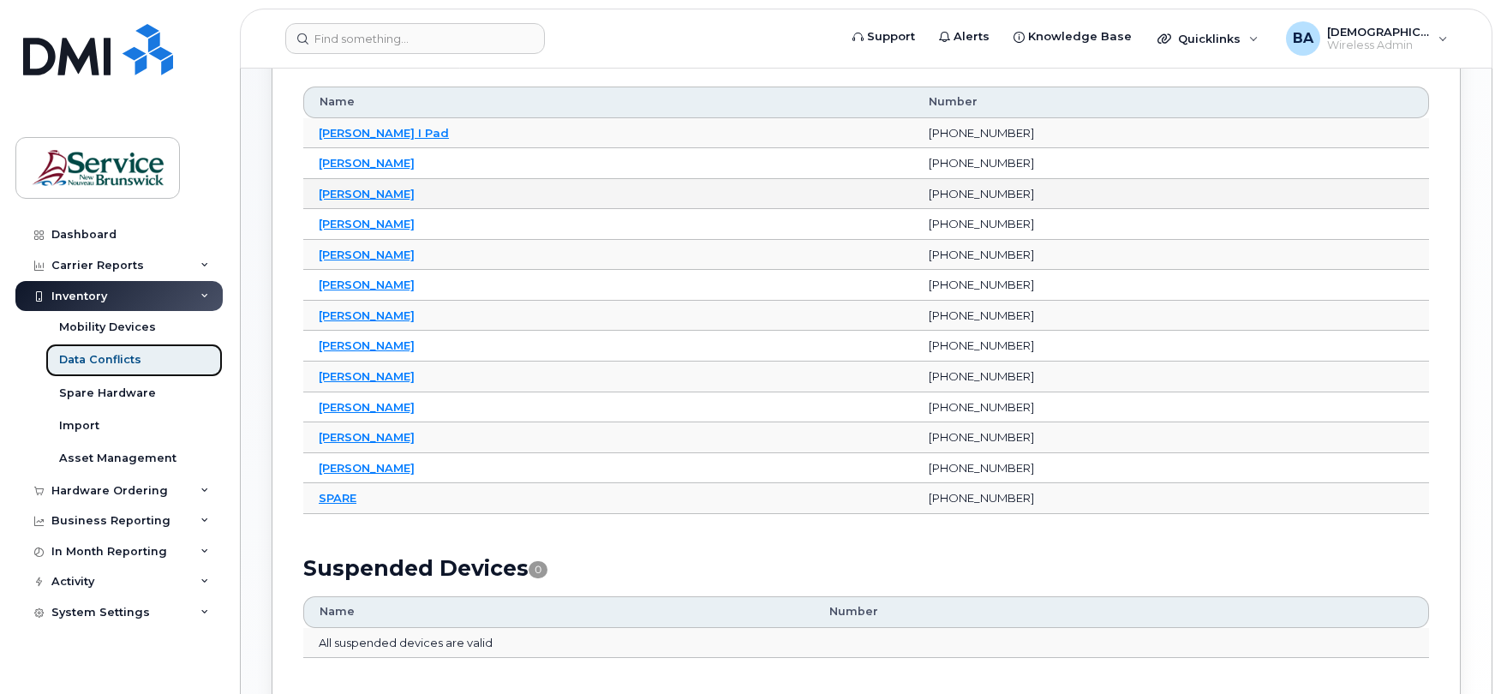
scroll to position [343, 0]
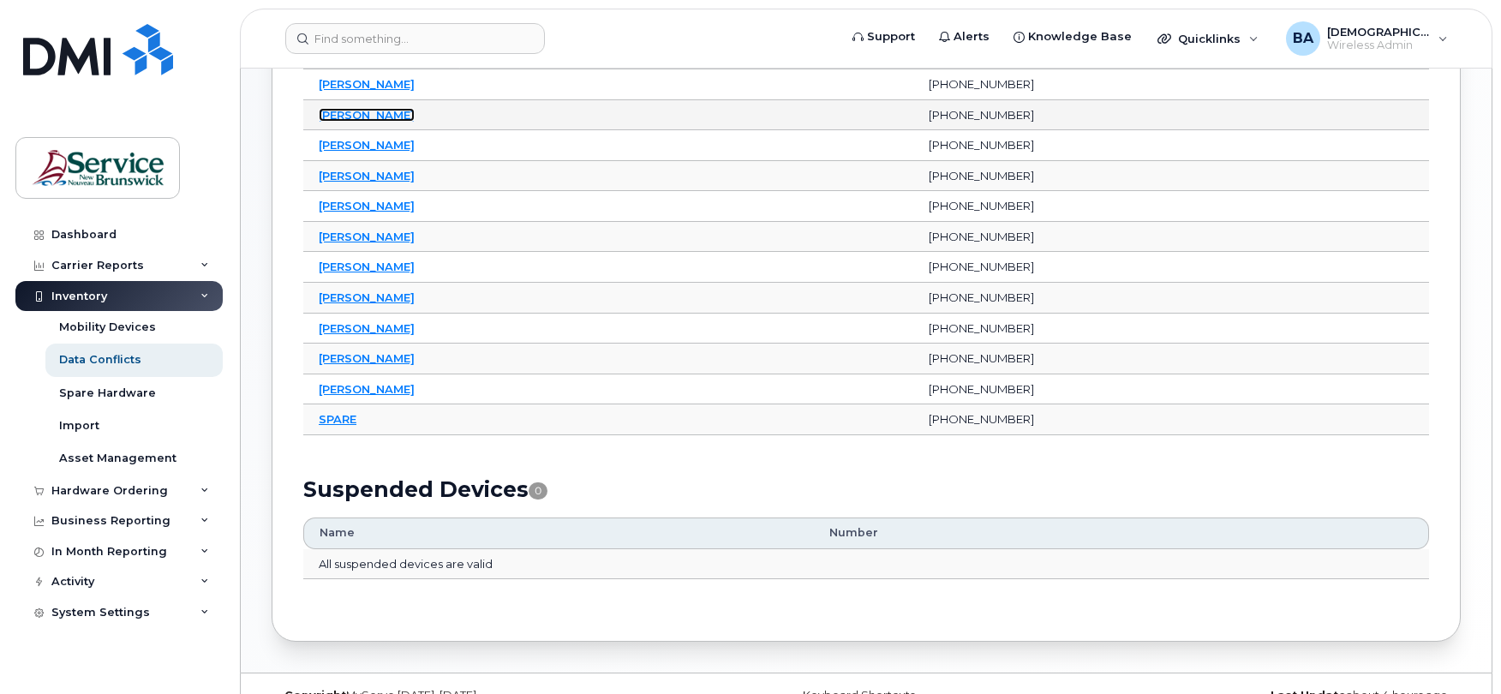
click at [344, 115] on link "[PERSON_NAME]" at bounding box center [367, 115] width 96 height 14
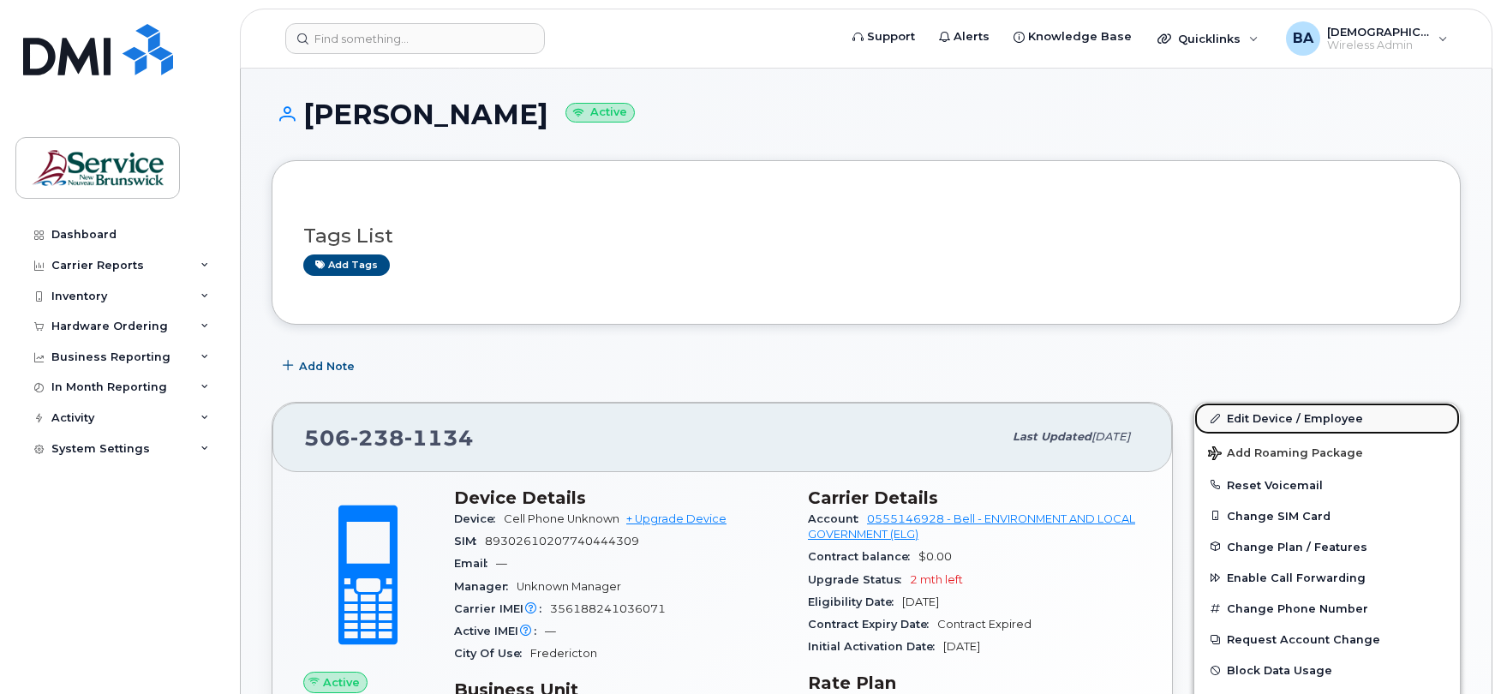
click at [1303, 429] on link "Edit Device / Employee" at bounding box center [1328, 418] width 266 height 31
click at [1299, 419] on link "Edit Device / Employee" at bounding box center [1328, 418] width 266 height 31
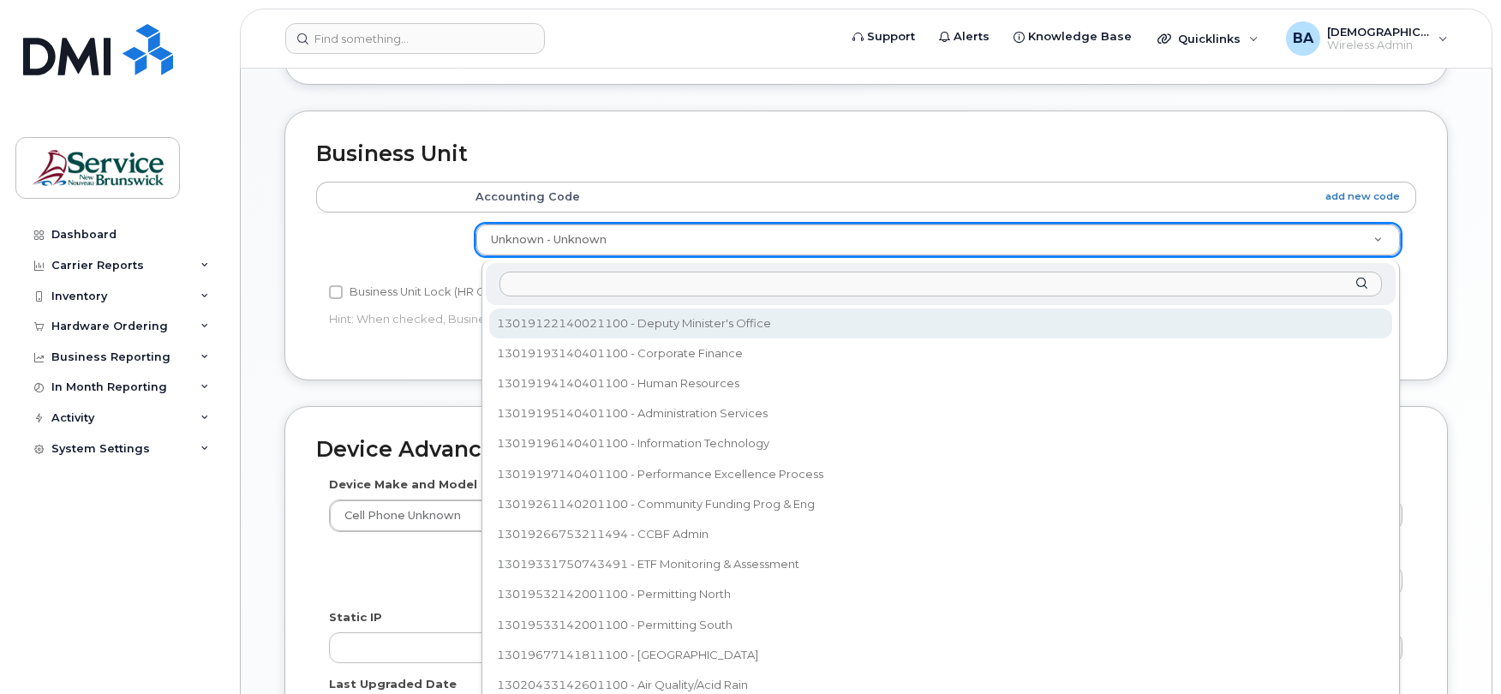
select select "35805337"
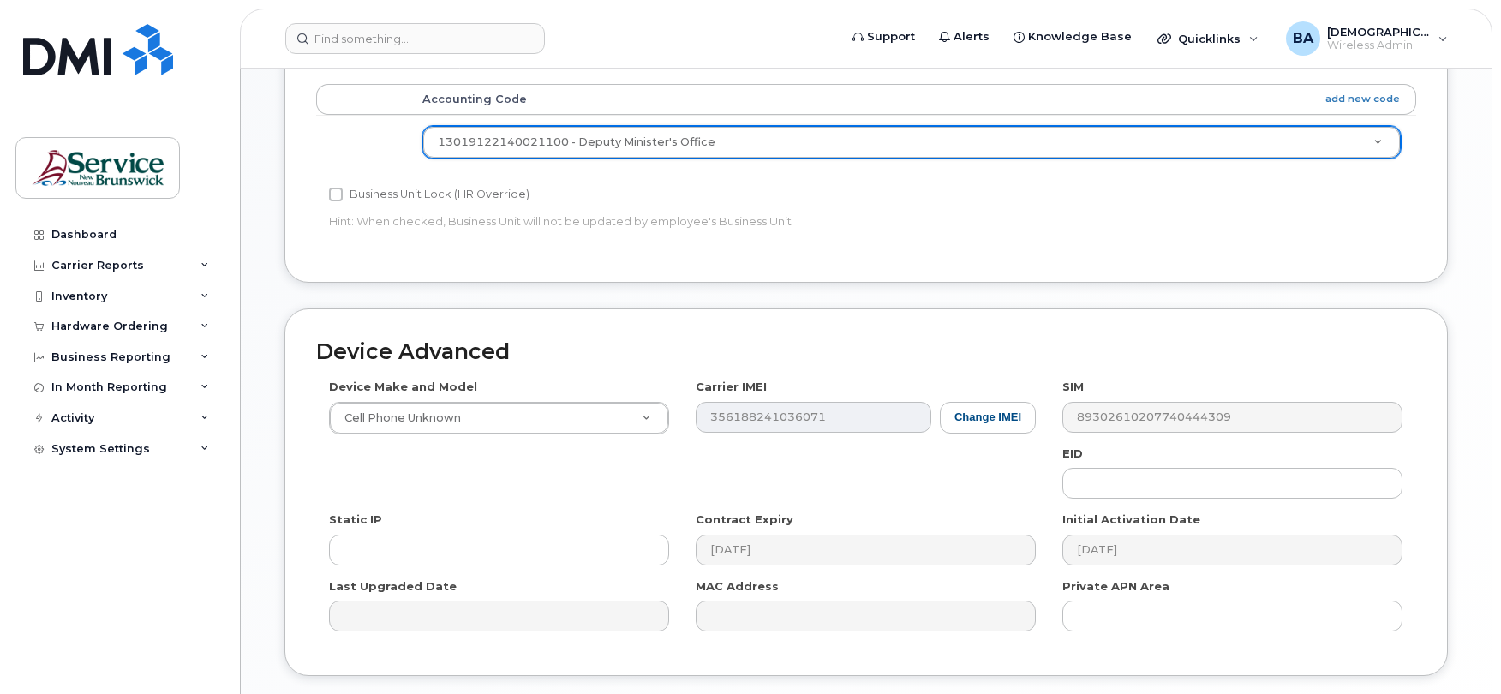
scroll to position [813, 0]
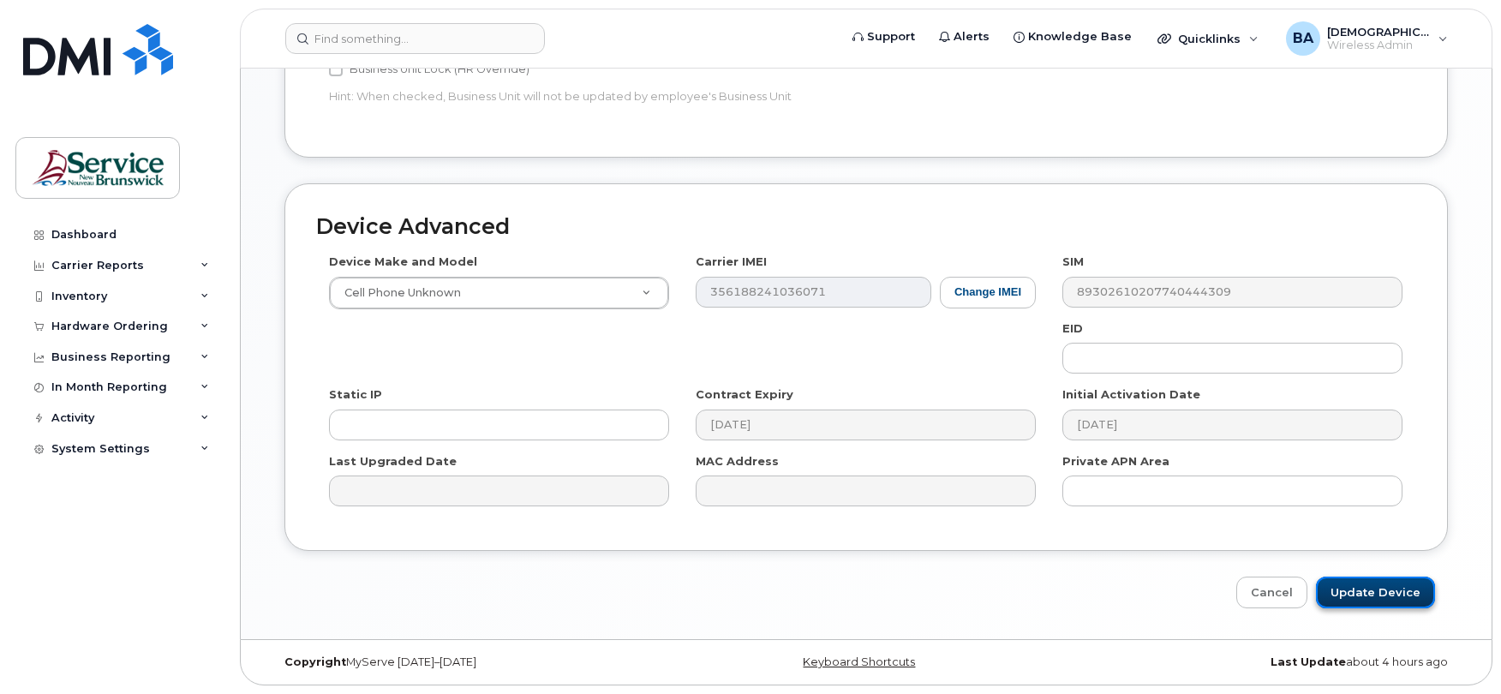
click at [1363, 598] on input "Update Device" at bounding box center [1375, 593] width 119 height 32
type input "Saving..."
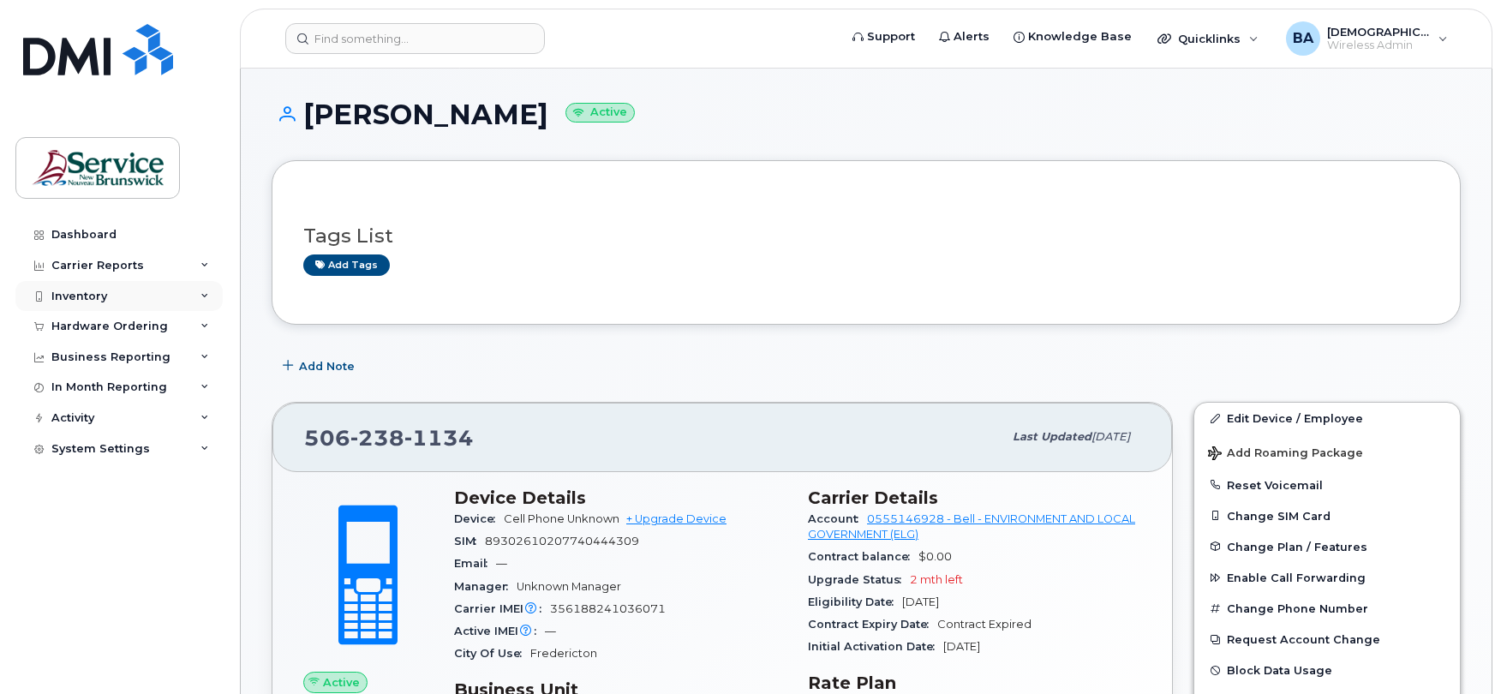
click at [81, 290] on div "Inventory" at bounding box center [79, 297] width 56 height 14
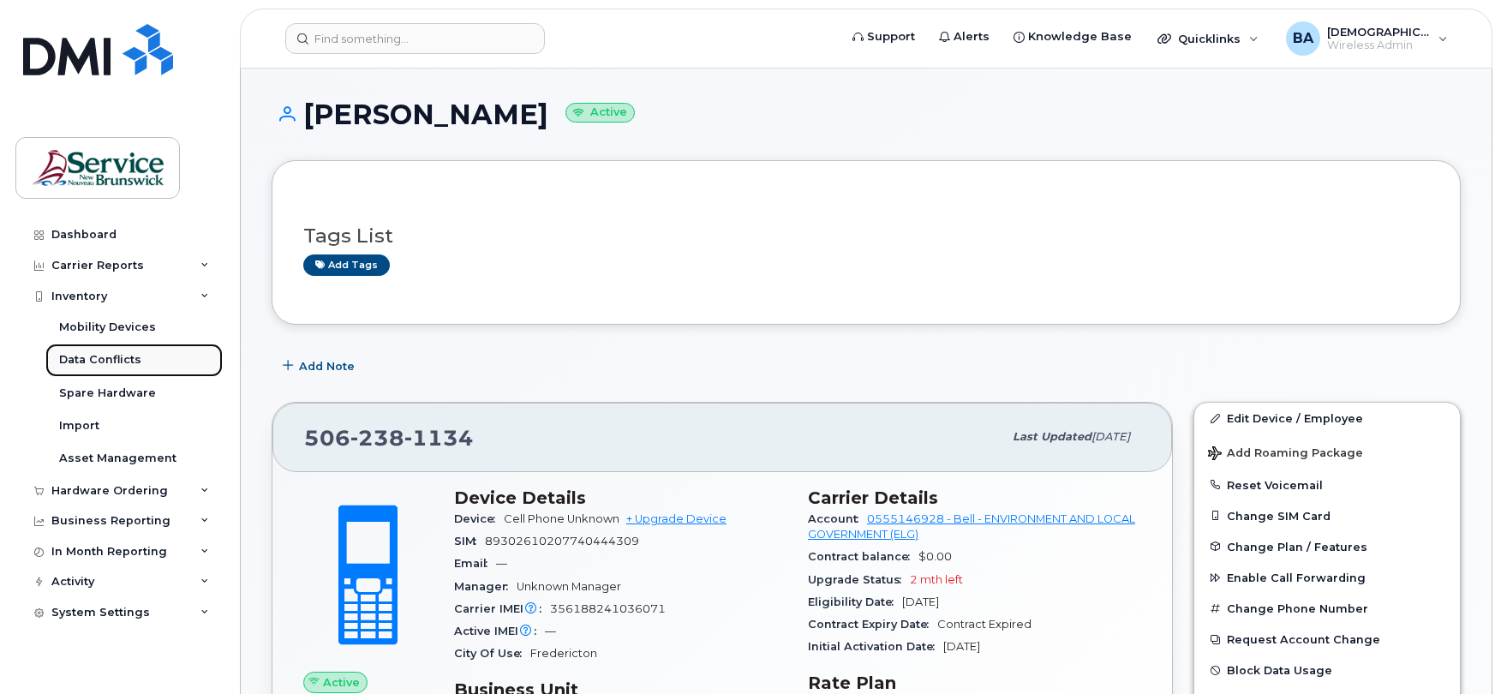
click at [67, 358] on div "Data Conflicts" at bounding box center [100, 359] width 82 height 15
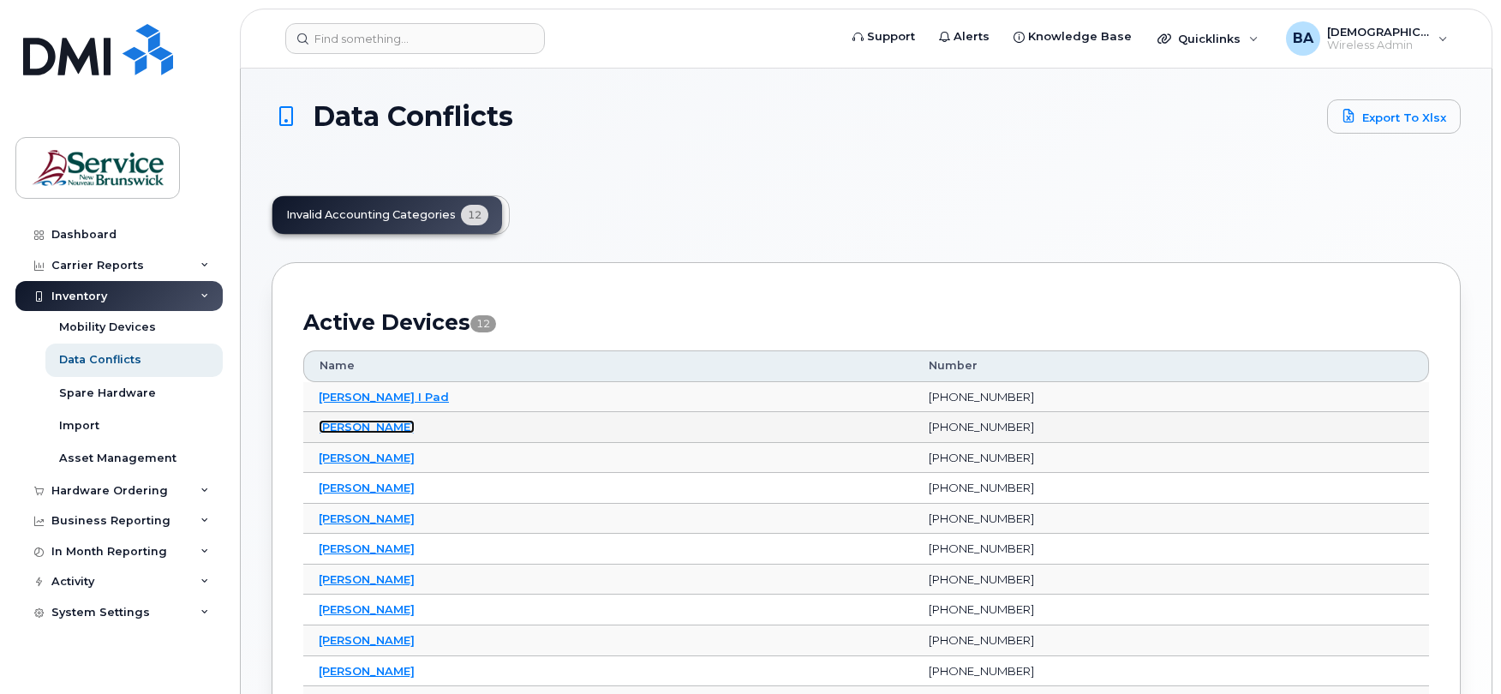
click at [353, 428] on link "[PERSON_NAME]" at bounding box center [367, 427] width 96 height 14
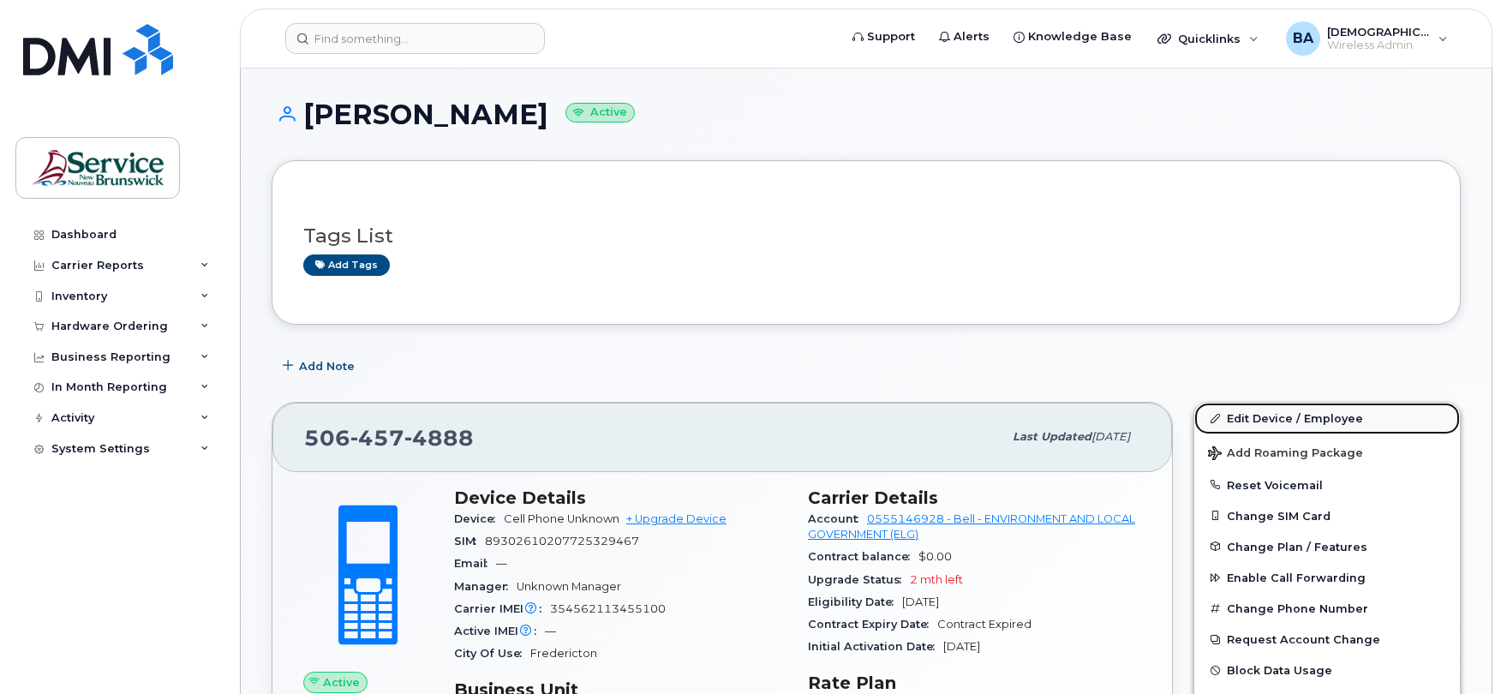
click at [1241, 415] on link "Edit Device / Employee" at bounding box center [1328, 418] width 266 height 31
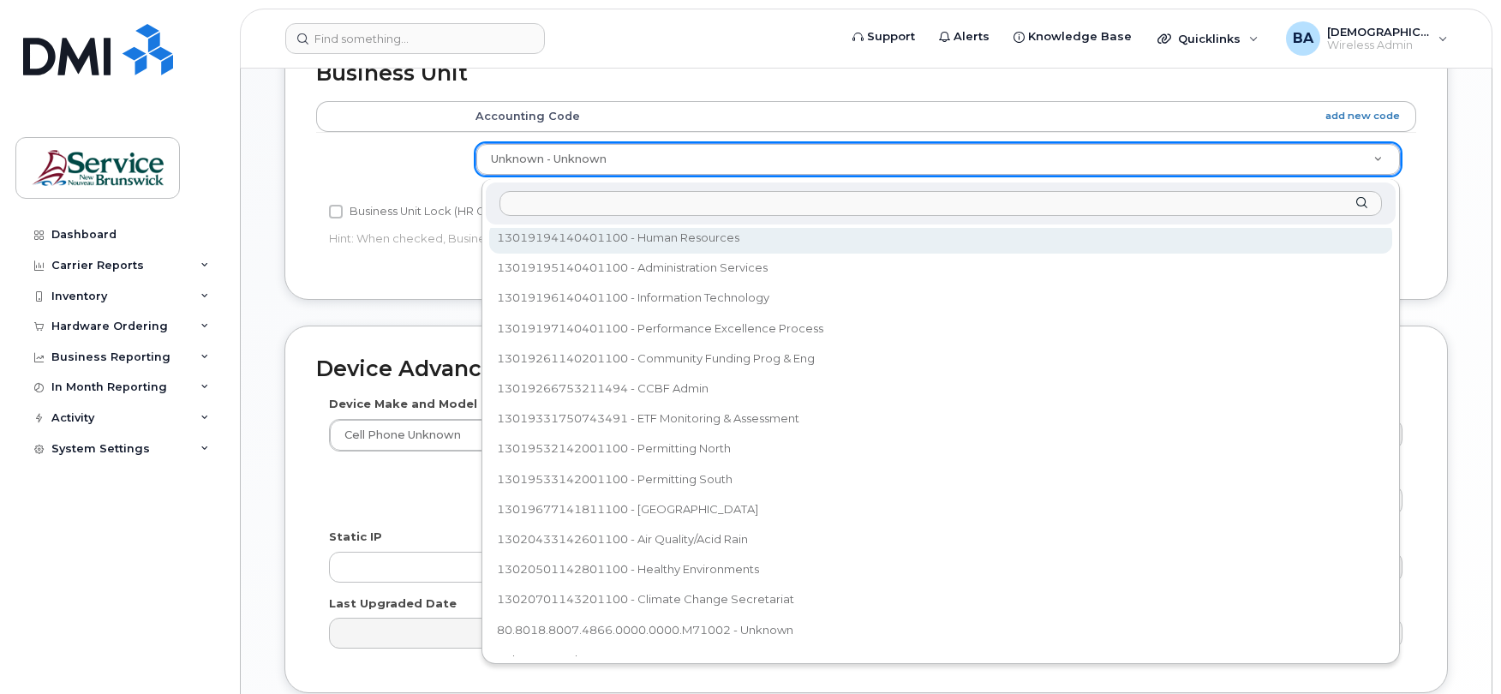
scroll to position [686, 0]
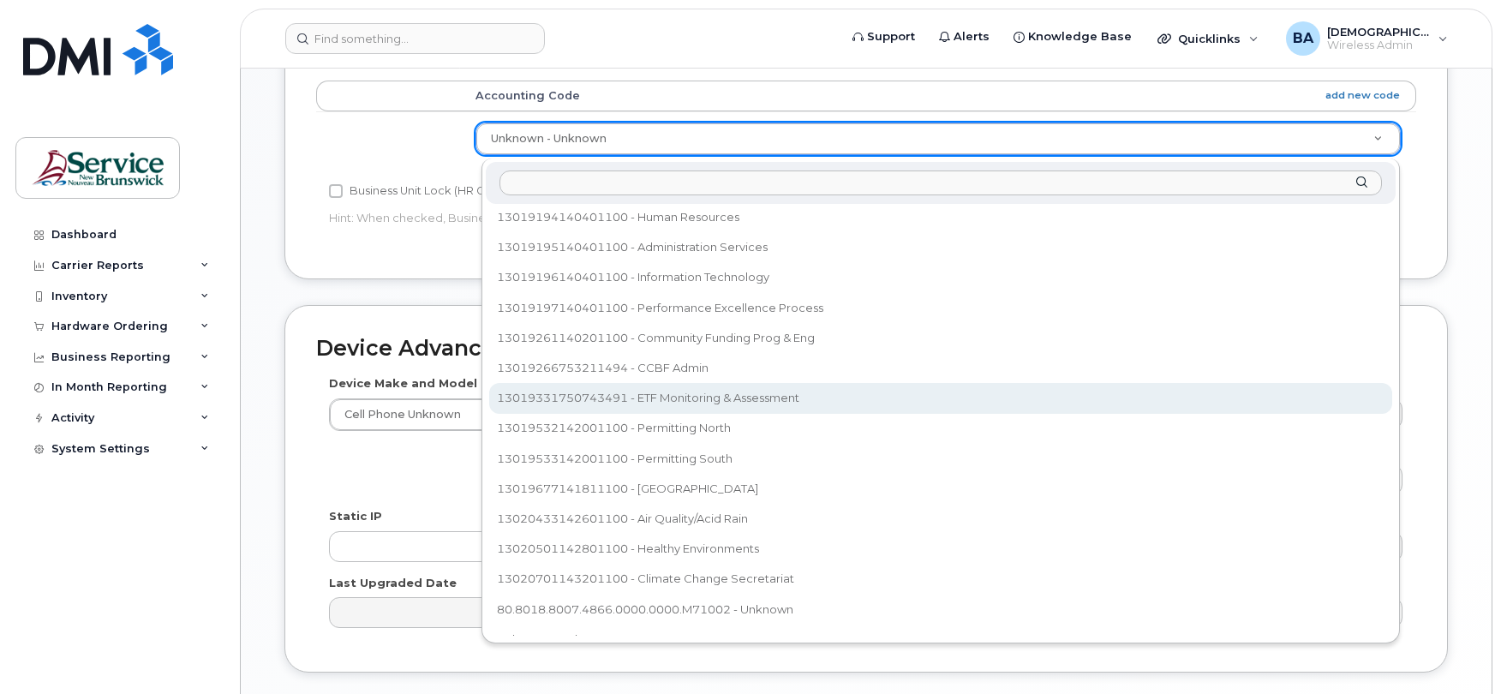
select select "35805332"
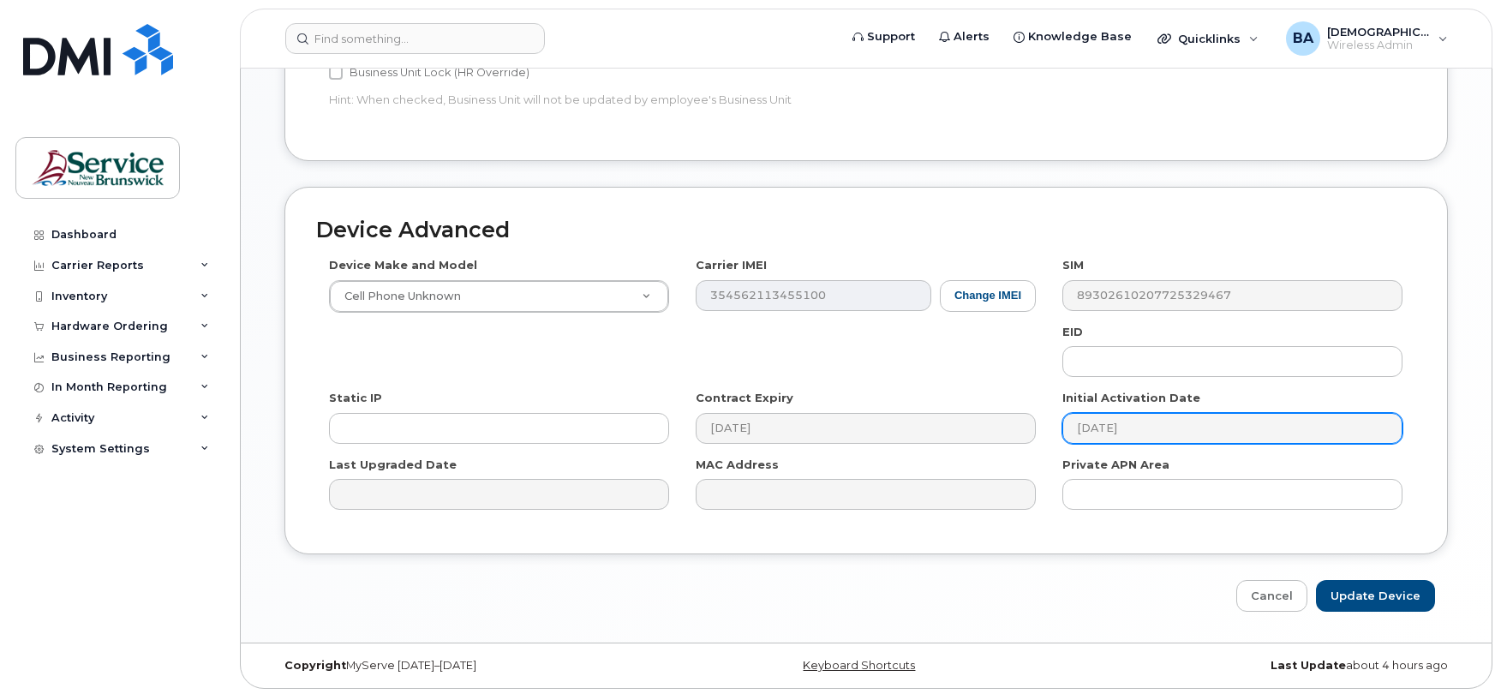
scroll to position [813, 0]
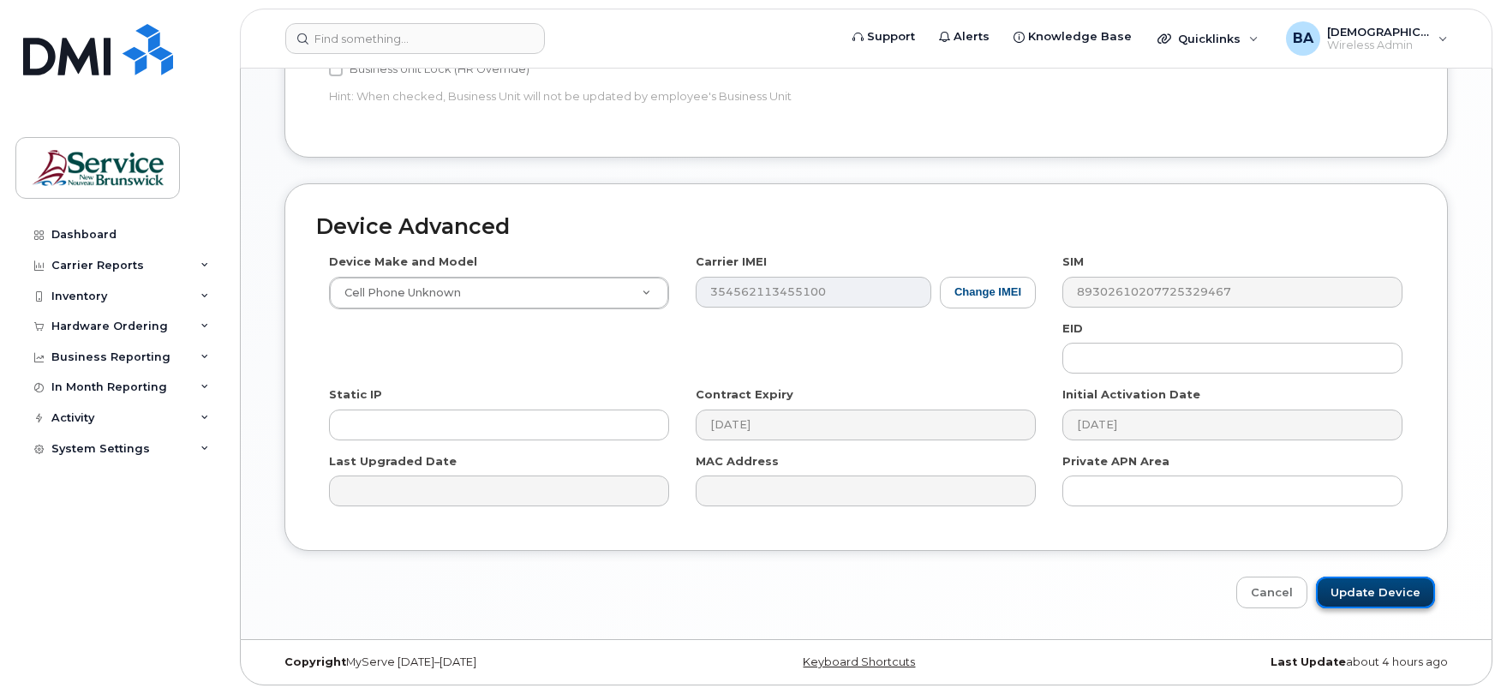
click at [1387, 590] on input "Update Device" at bounding box center [1375, 593] width 119 height 32
type input "Saving..."
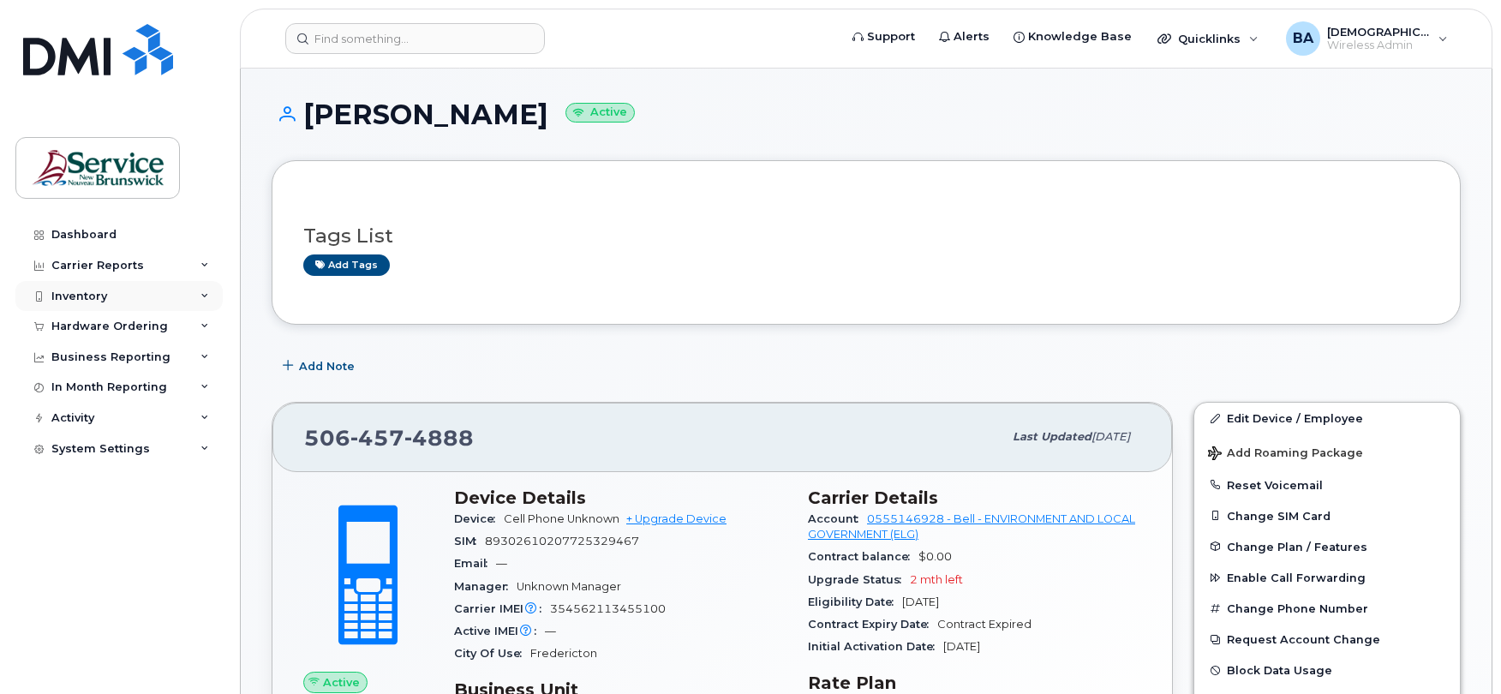
click at [66, 292] on div "Inventory" at bounding box center [79, 297] width 56 height 14
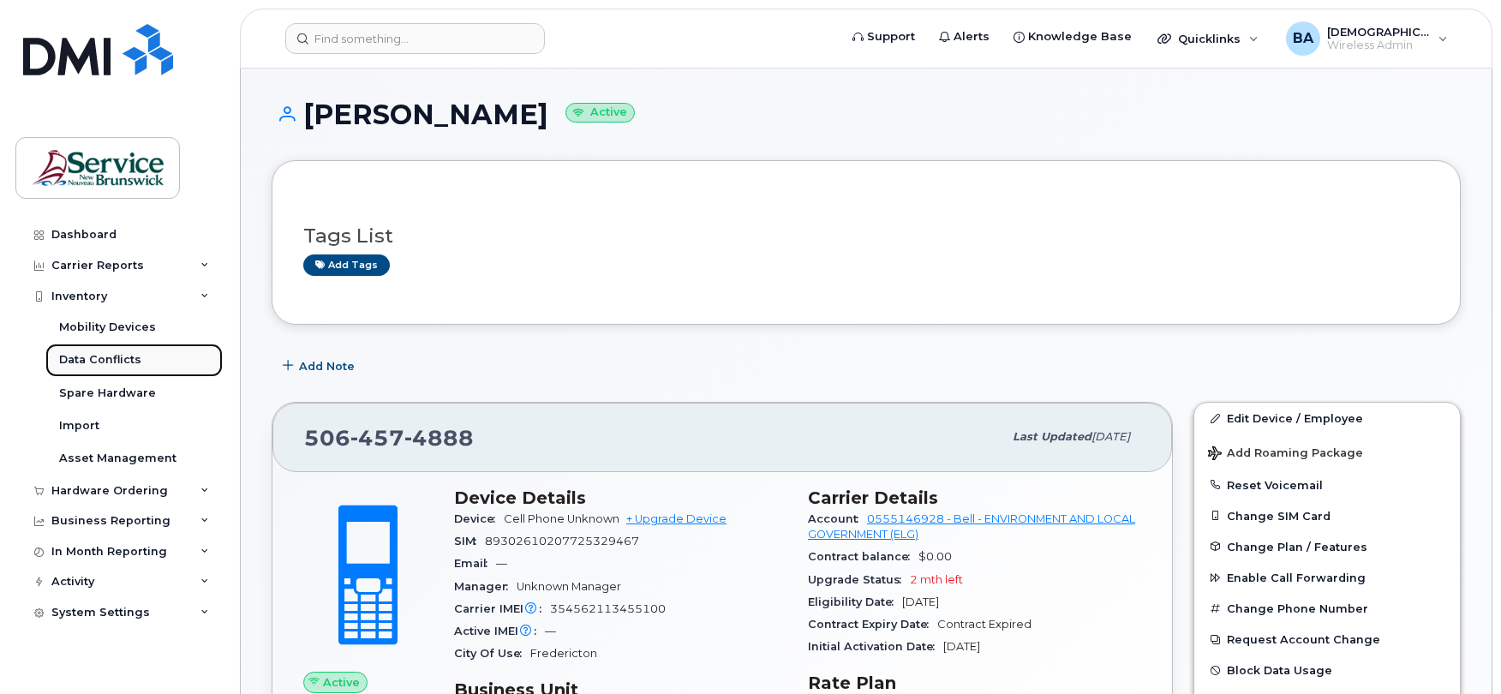
click at [70, 365] on div "Data Conflicts" at bounding box center [100, 359] width 82 height 15
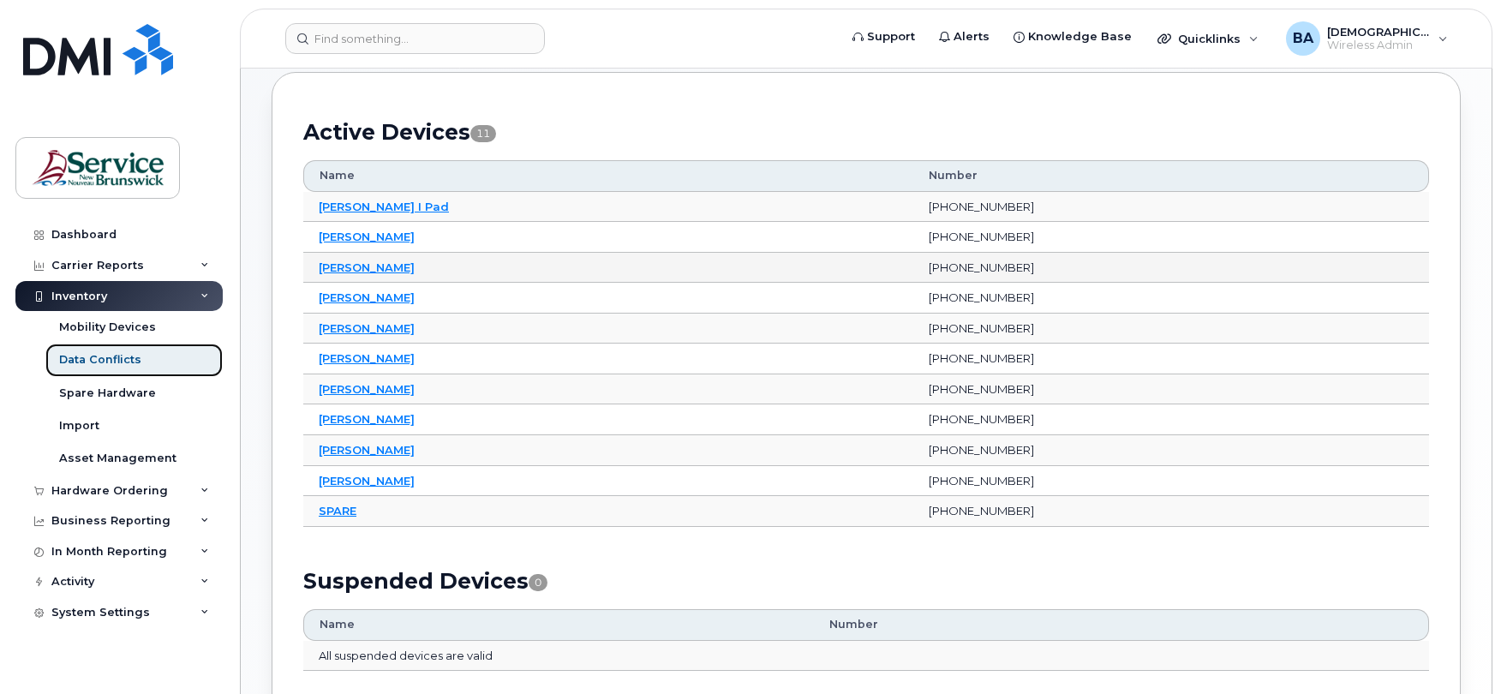
scroll to position [228, 0]
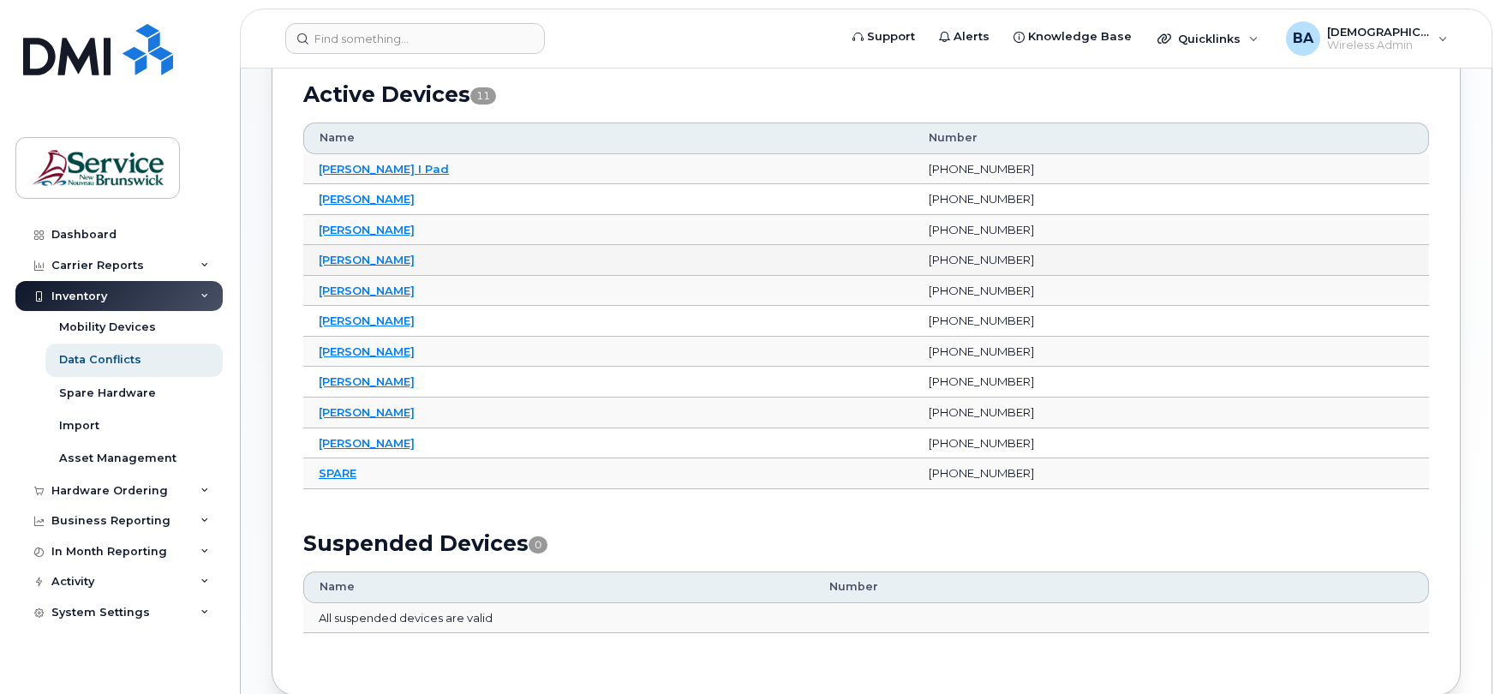
click at [350, 254] on td "[PERSON_NAME]" at bounding box center [608, 260] width 610 height 31
click at [348, 261] on link "[PERSON_NAME]" at bounding box center [367, 260] width 96 height 14
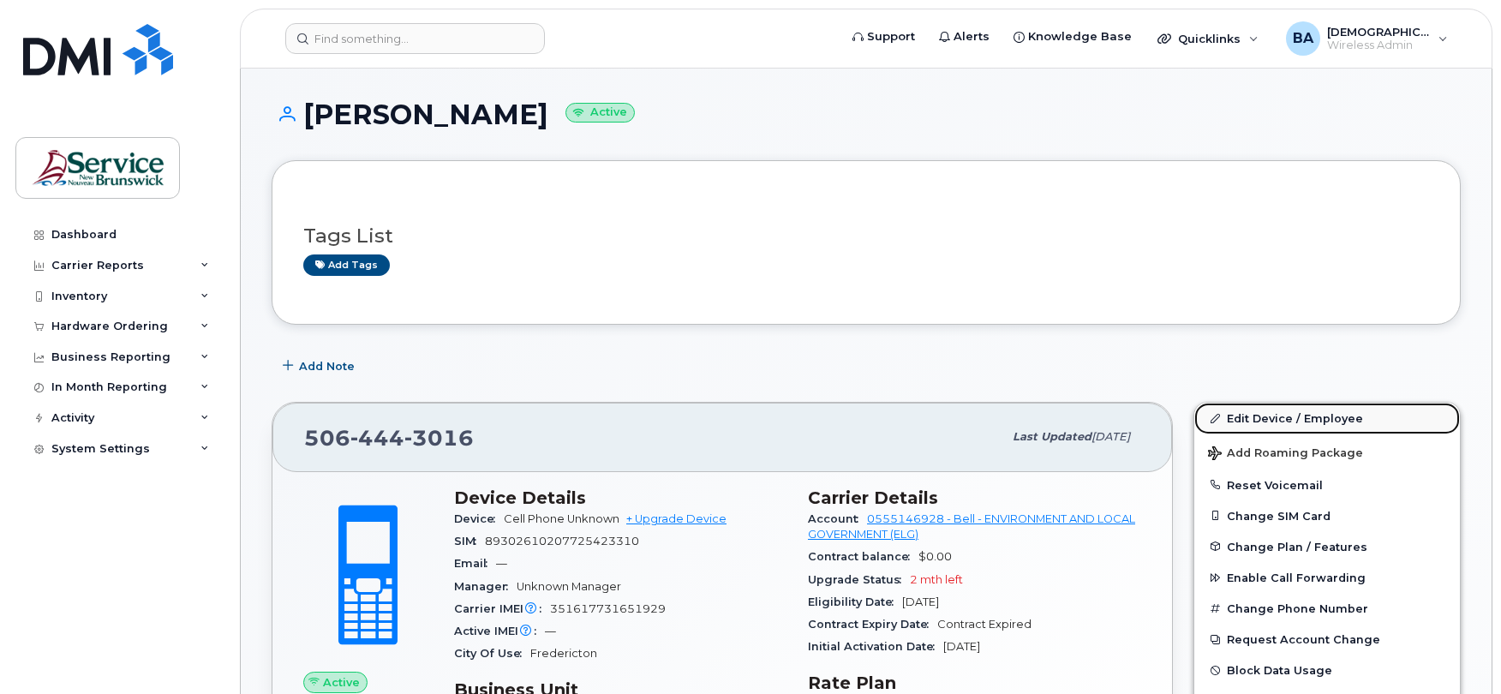
click at [1270, 423] on link "Edit Device / Employee" at bounding box center [1328, 418] width 266 height 31
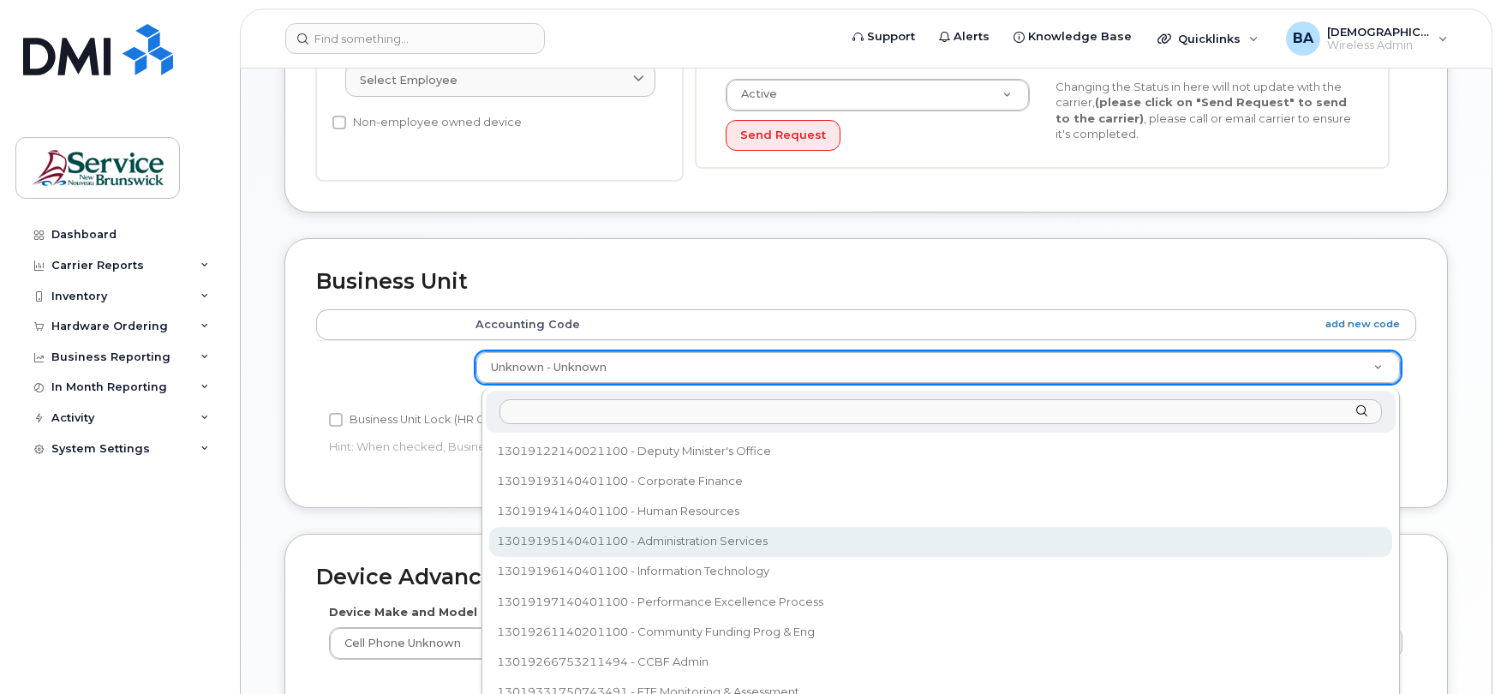
select select "35805336"
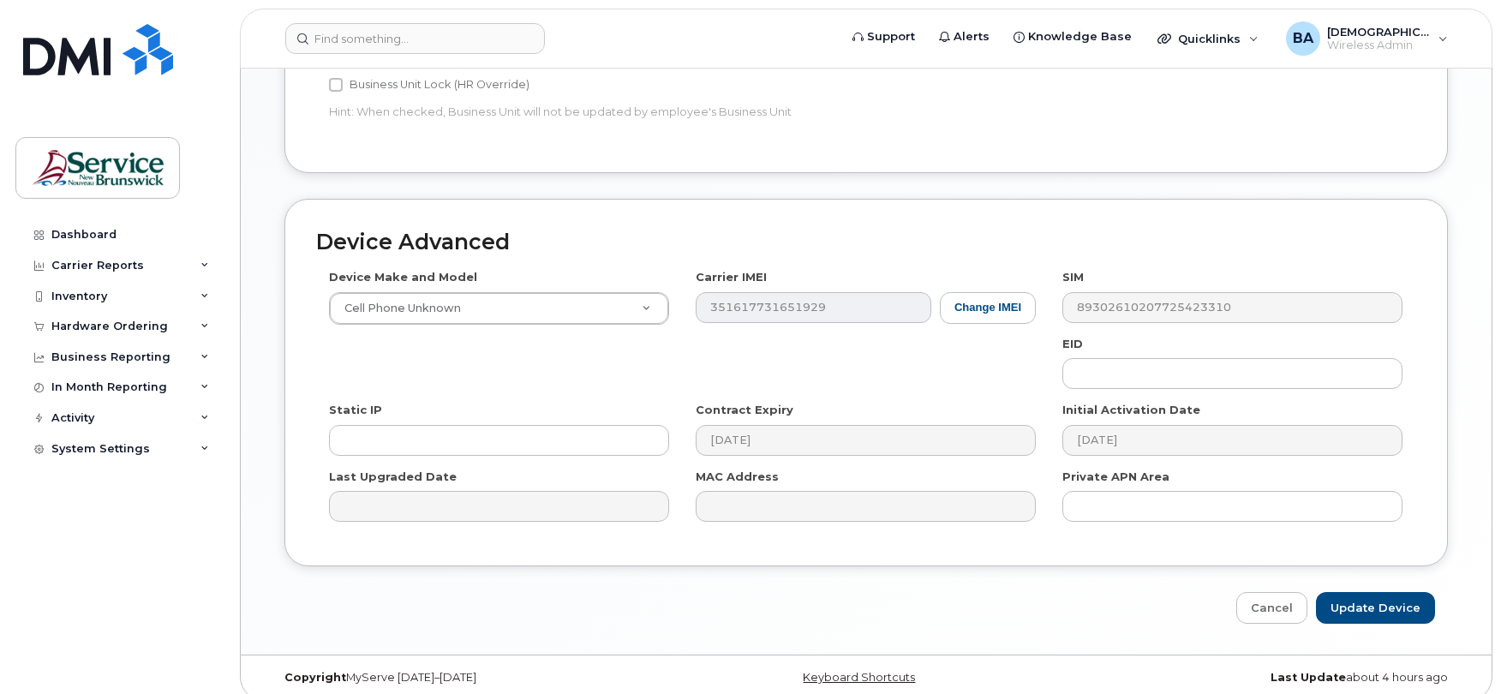
scroll to position [813, 0]
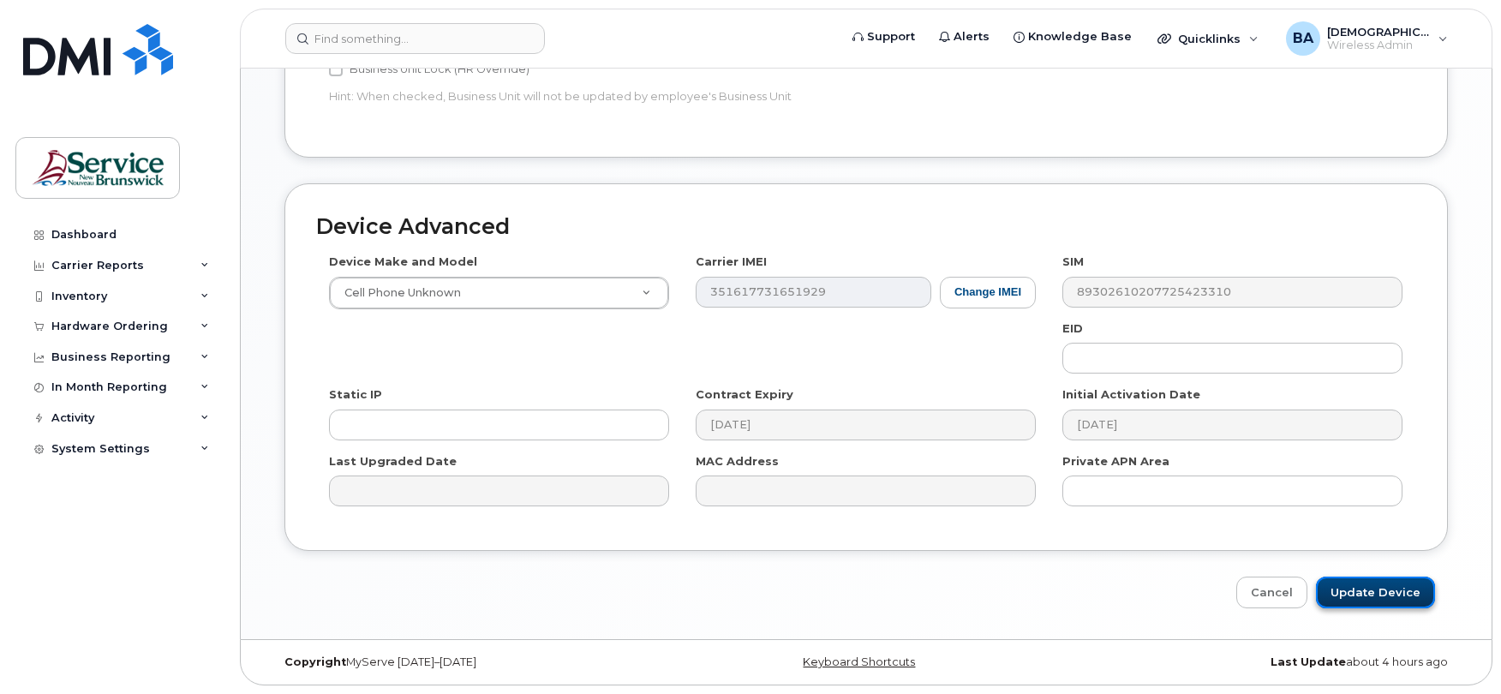
click at [1354, 587] on input "Update Device" at bounding box center [1375, 593] width 119 height 32
type input "Saving..."
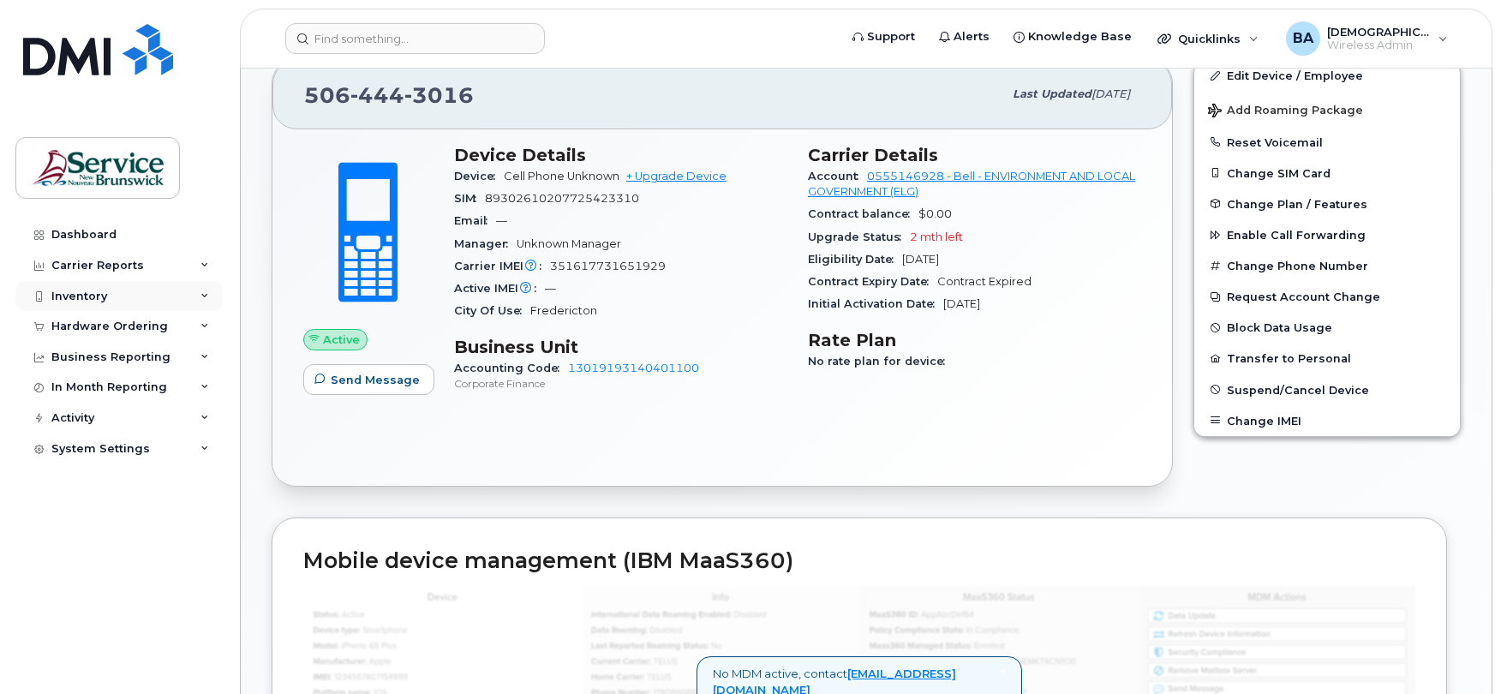
scroll to position [457, 0]
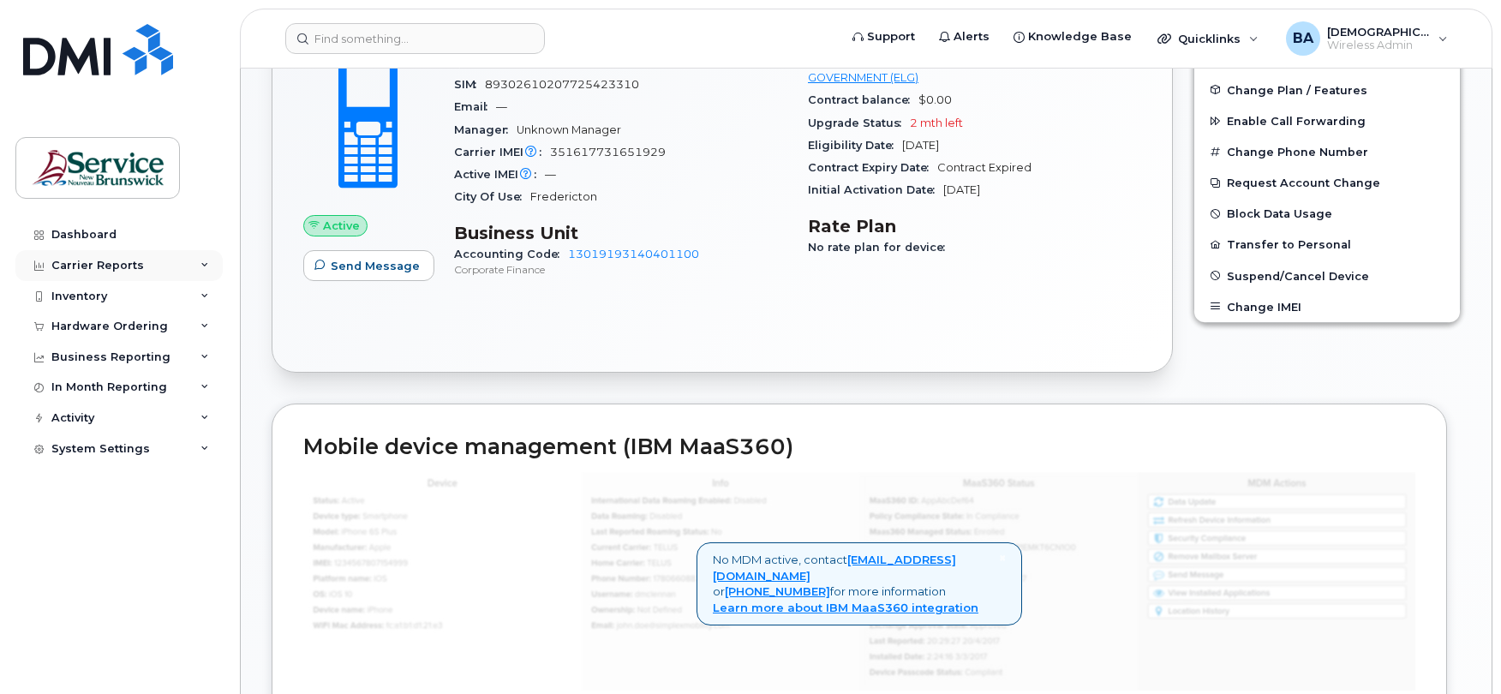
click at [63, 259] on div "Carrier Reports" at bounding box center [97, 266] width 93 height 14
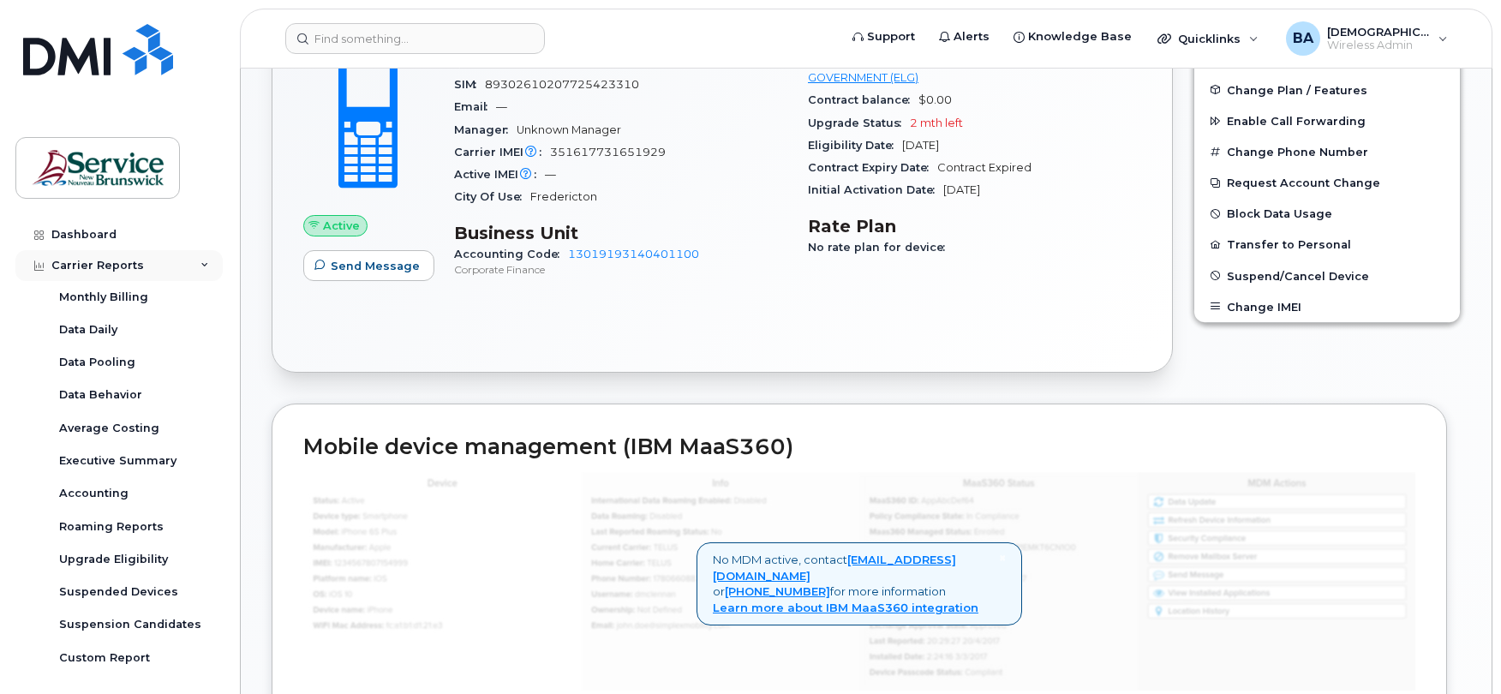
click at [84, 261] on div "Carrier Reports" at bounding box center [97, 266] width 93 height 14
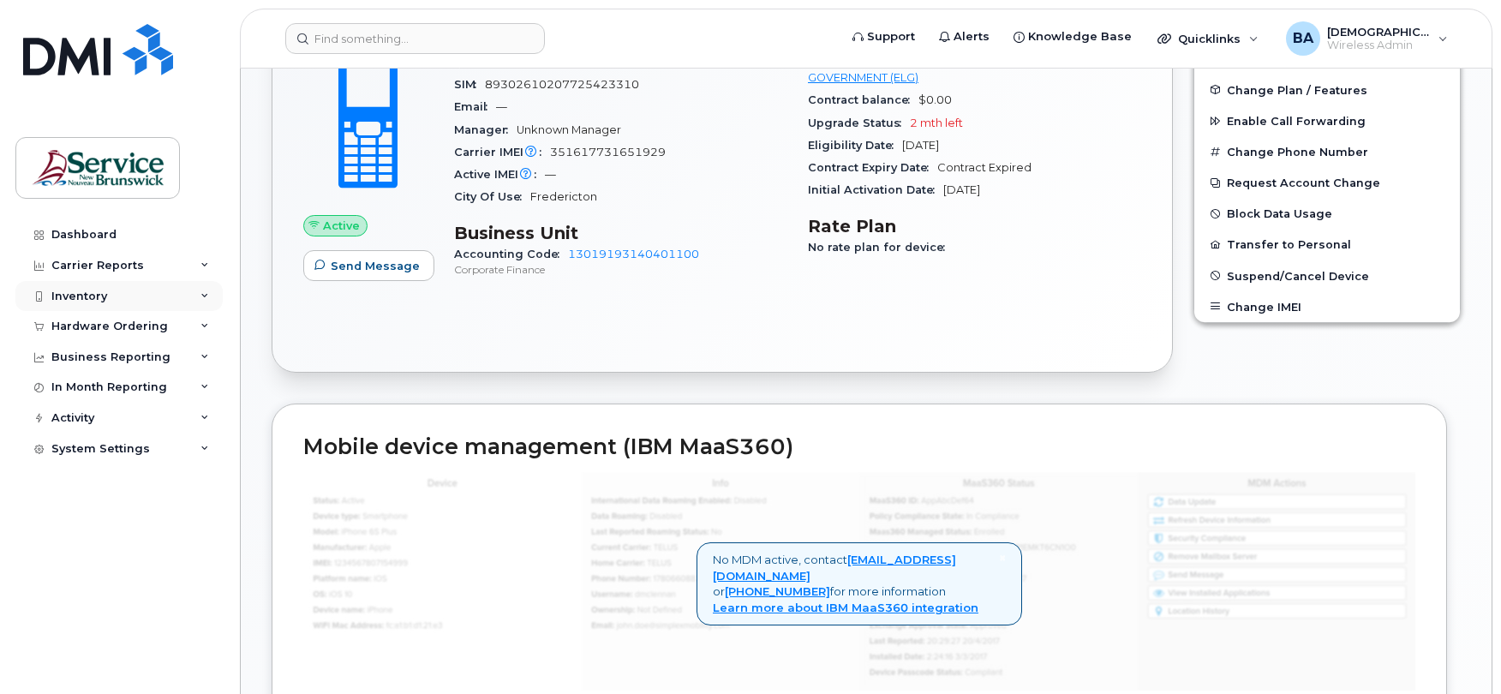
click at [69, 290] on div "Inventory" at bounding box center [79, 297] width 56 height 14
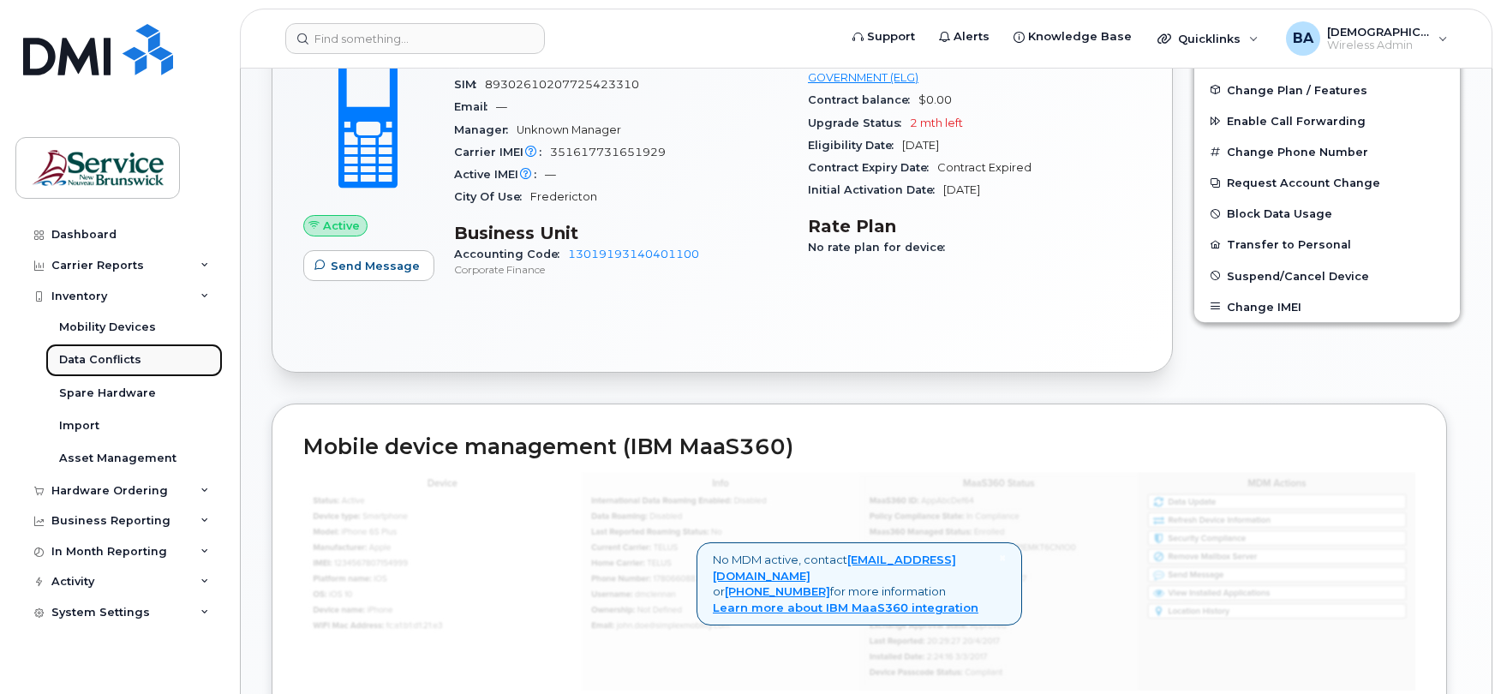
click at [80, 358] on div "Data Conflicts" at bounding box center [100, 359] width 82 height 15
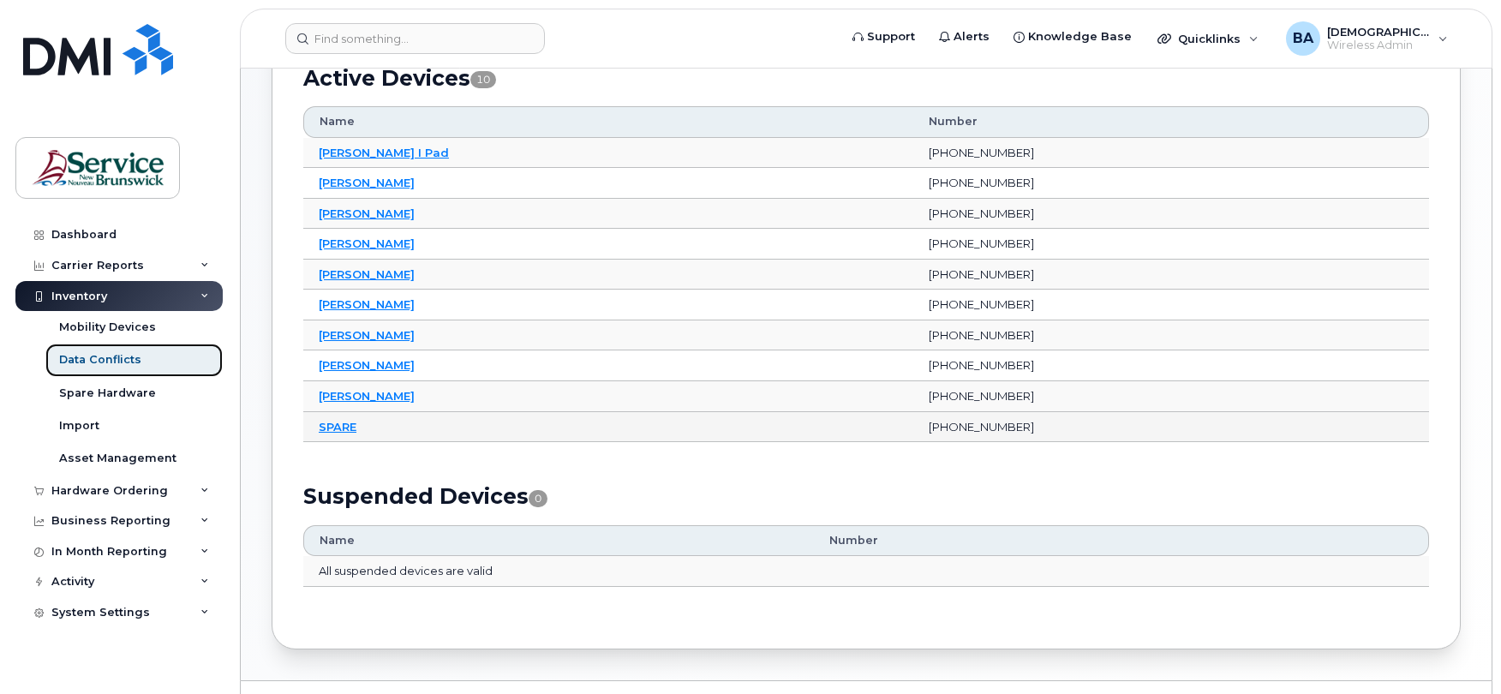
scroll to position [290, 0]
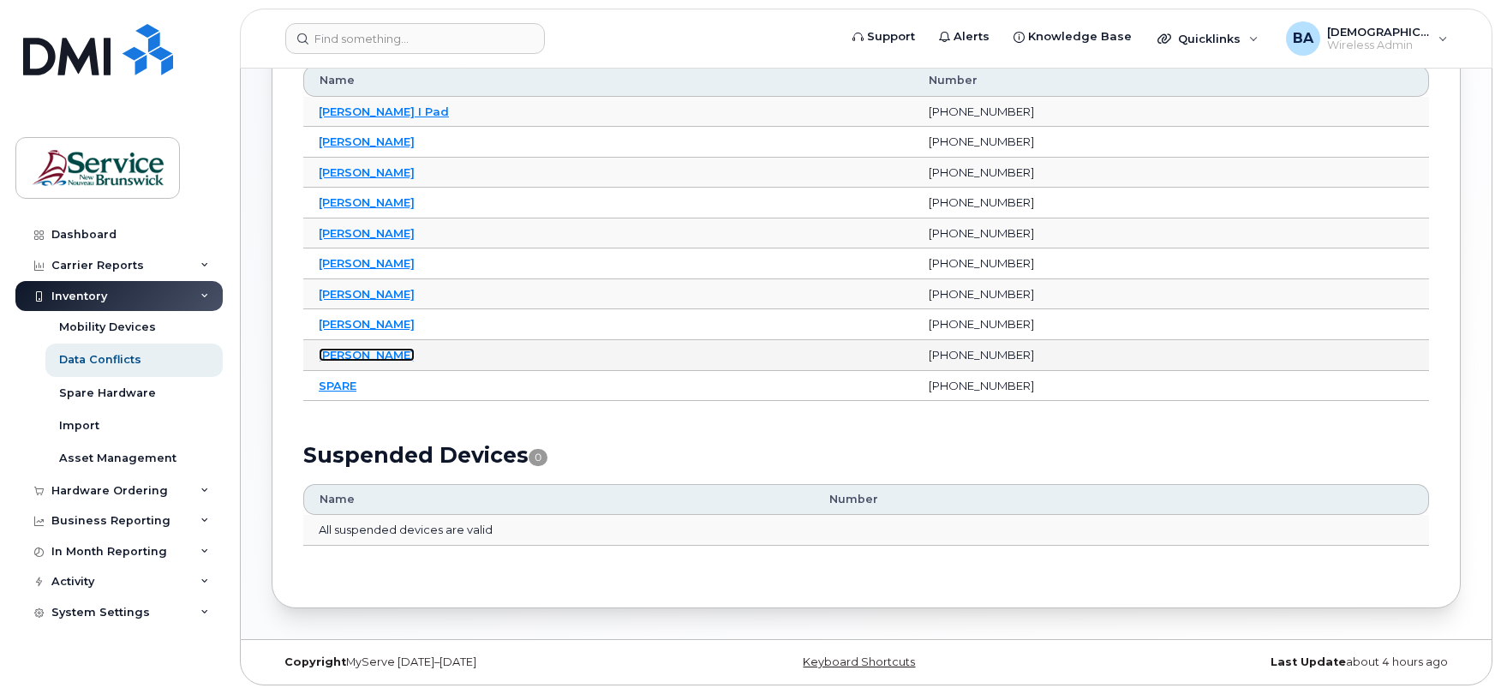
click at [358, 348] on link "[PERSON_NAME]" at bounding box center [367, 355] width 96 height 14
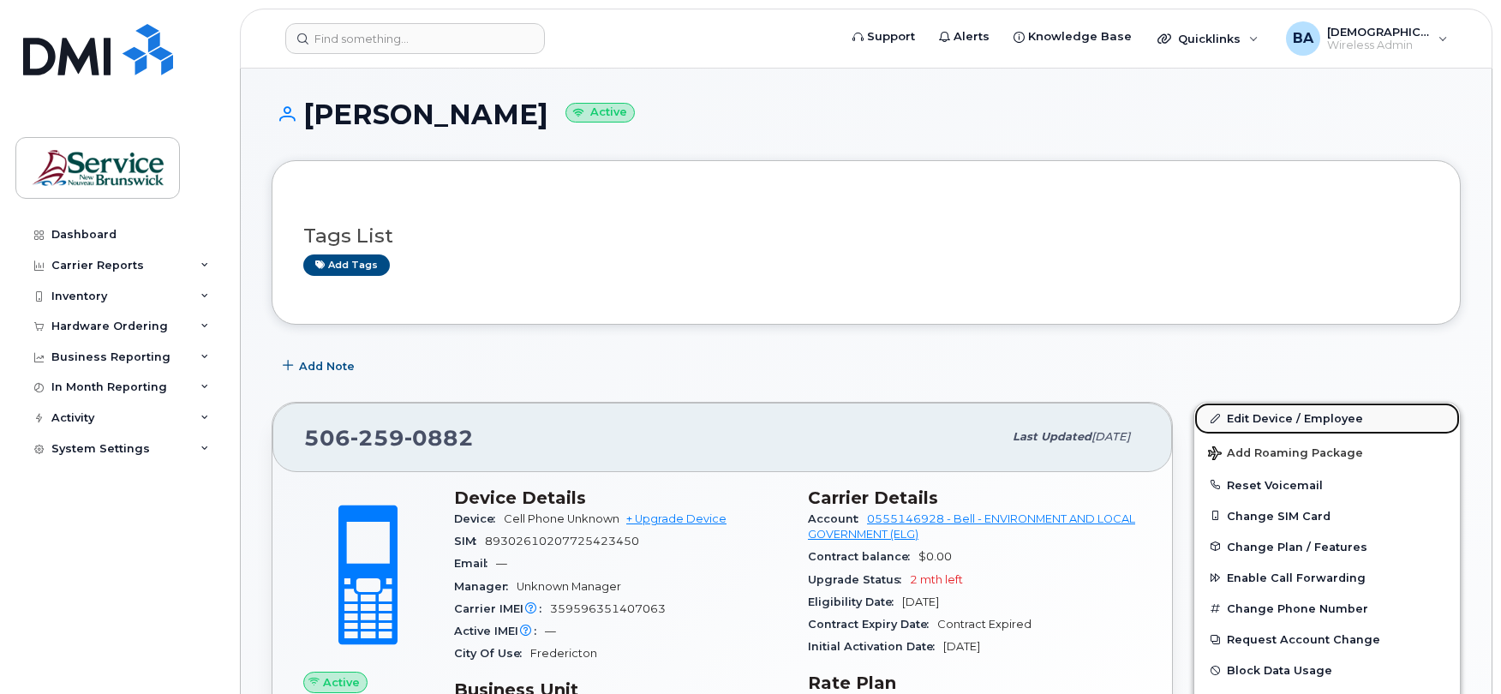
click at [1236, 426] on link "Edit Device / Employee" at bounding box center [1328, 418] width 266 height 31
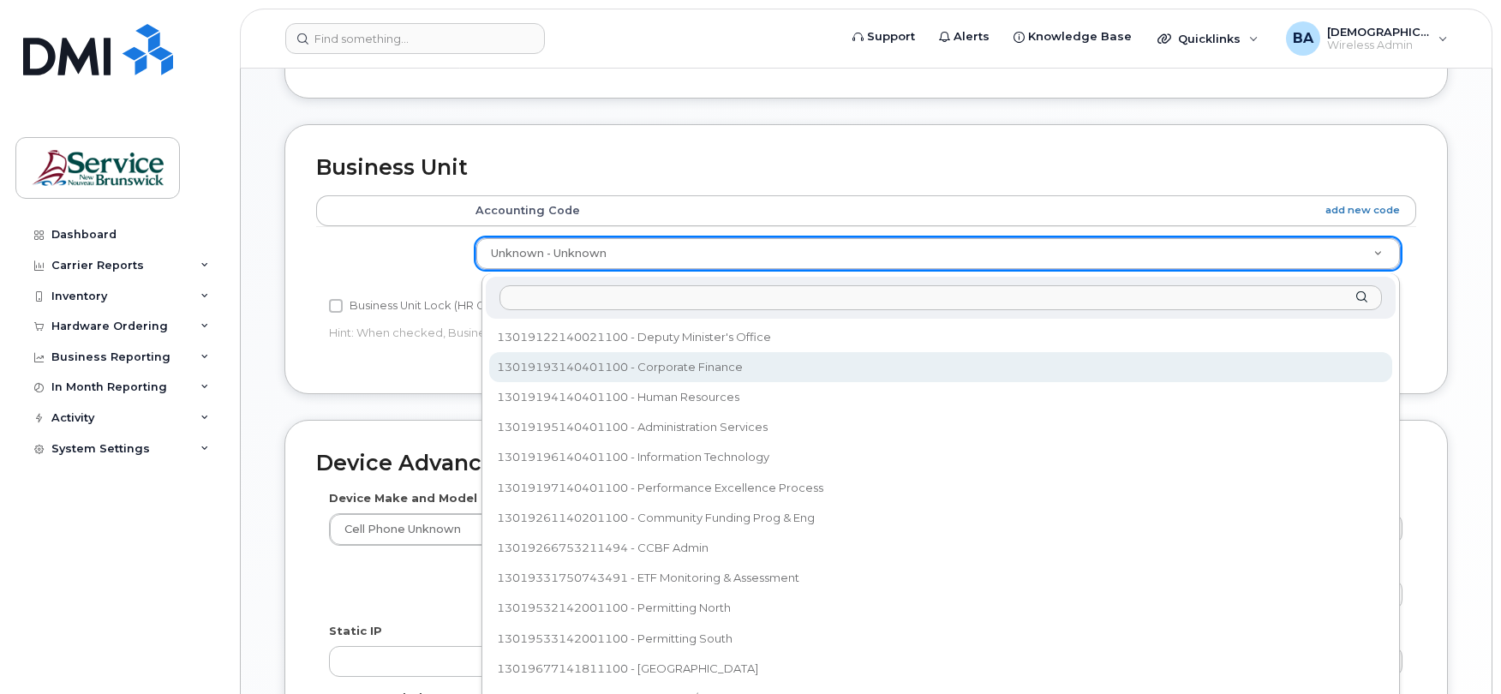
select select "35805336"
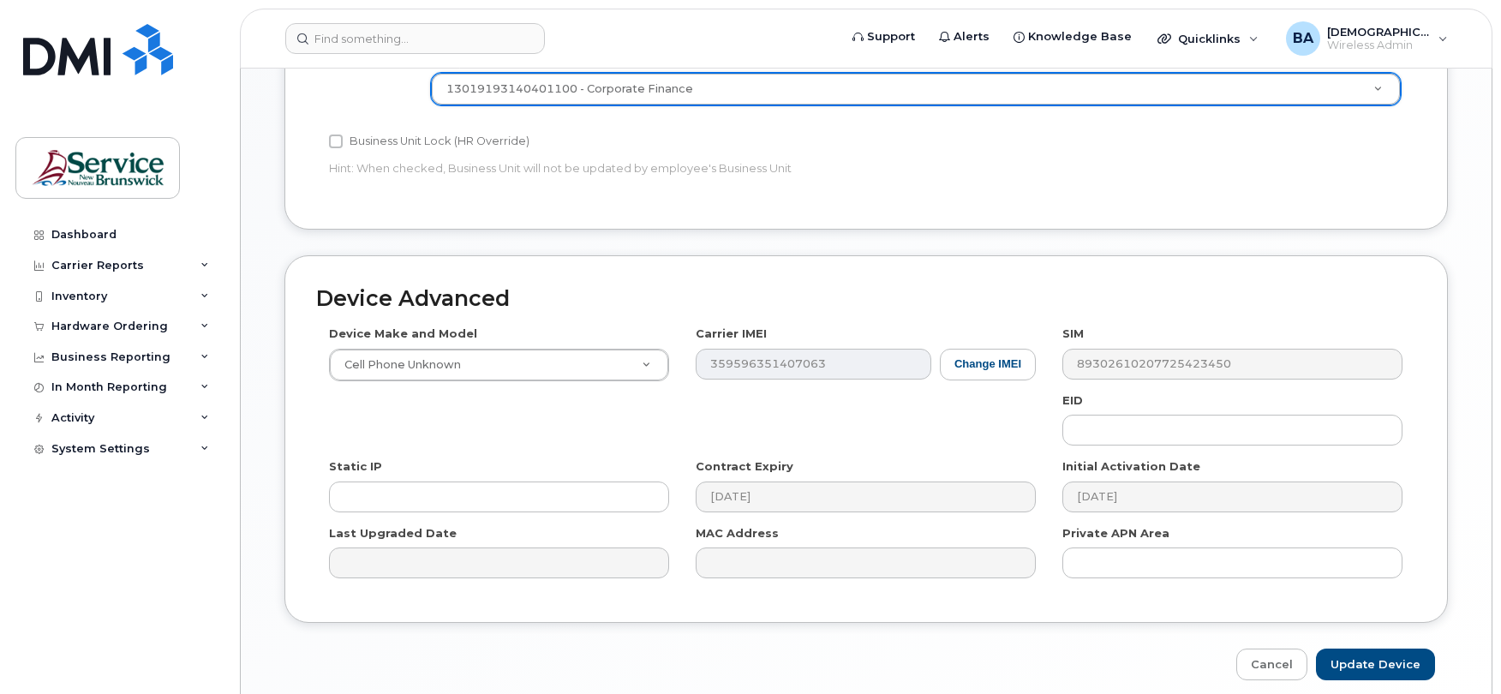
scroll to position [800, 0]
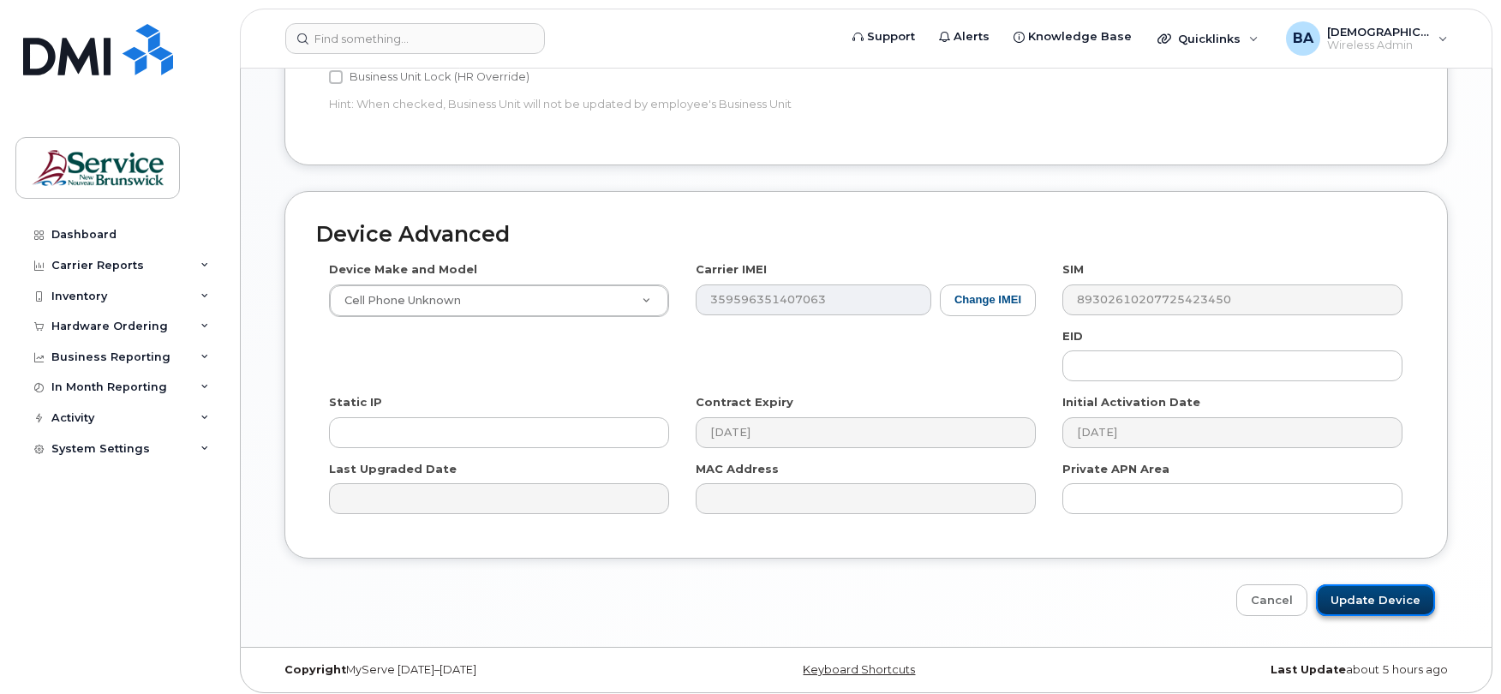
click at [1351, 594] on input "Update Device" at bounding box center [1375, 600] width 119 height 32
type input "Saving..."
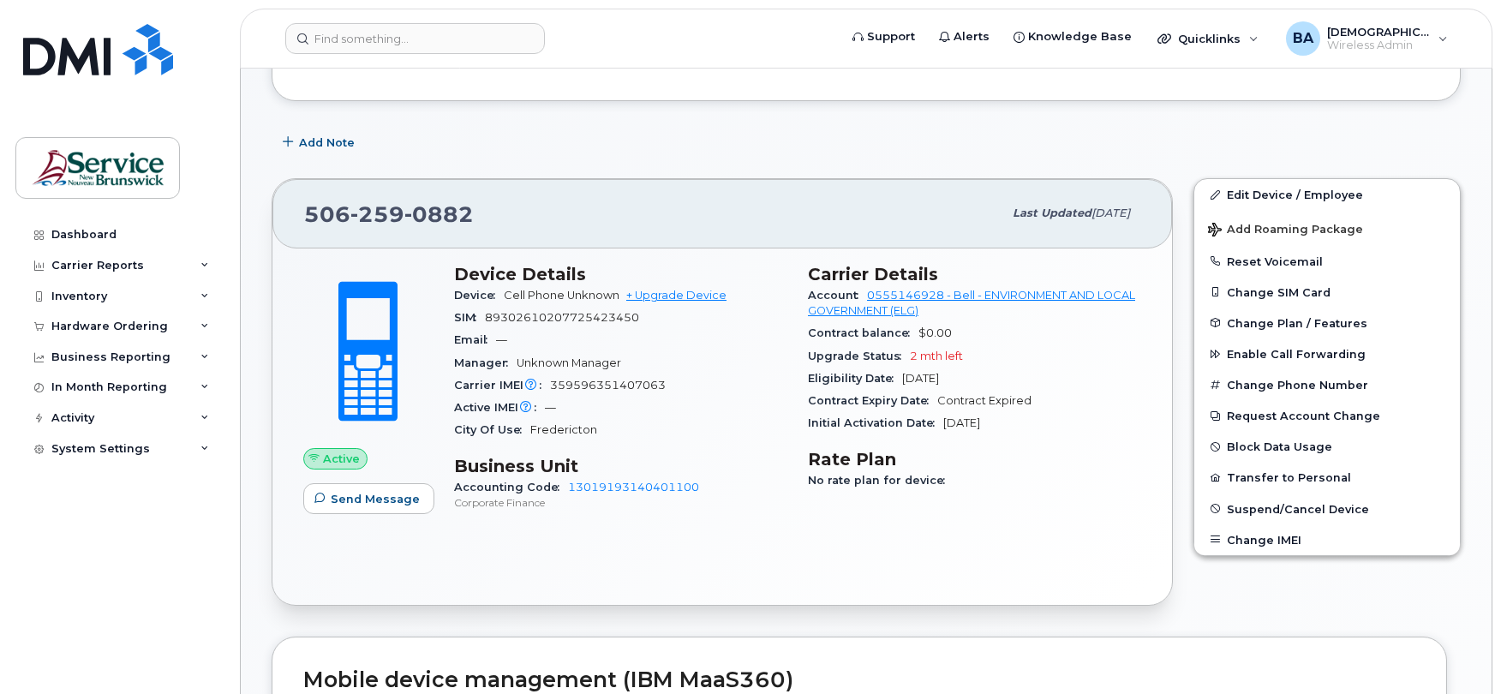
scroll to position [228, 0]
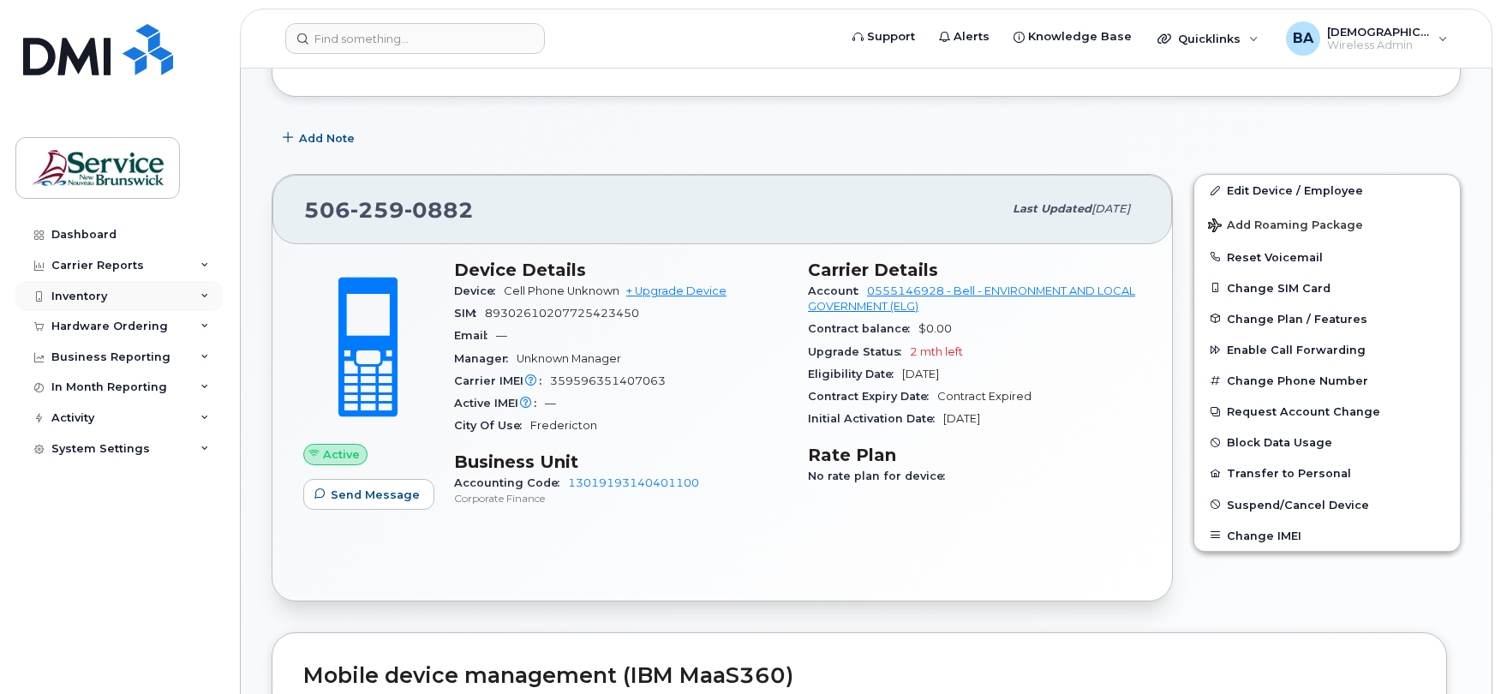
click at [87, 295] on div "Inventory" at bounding box center [79, 297] width 56 height 14
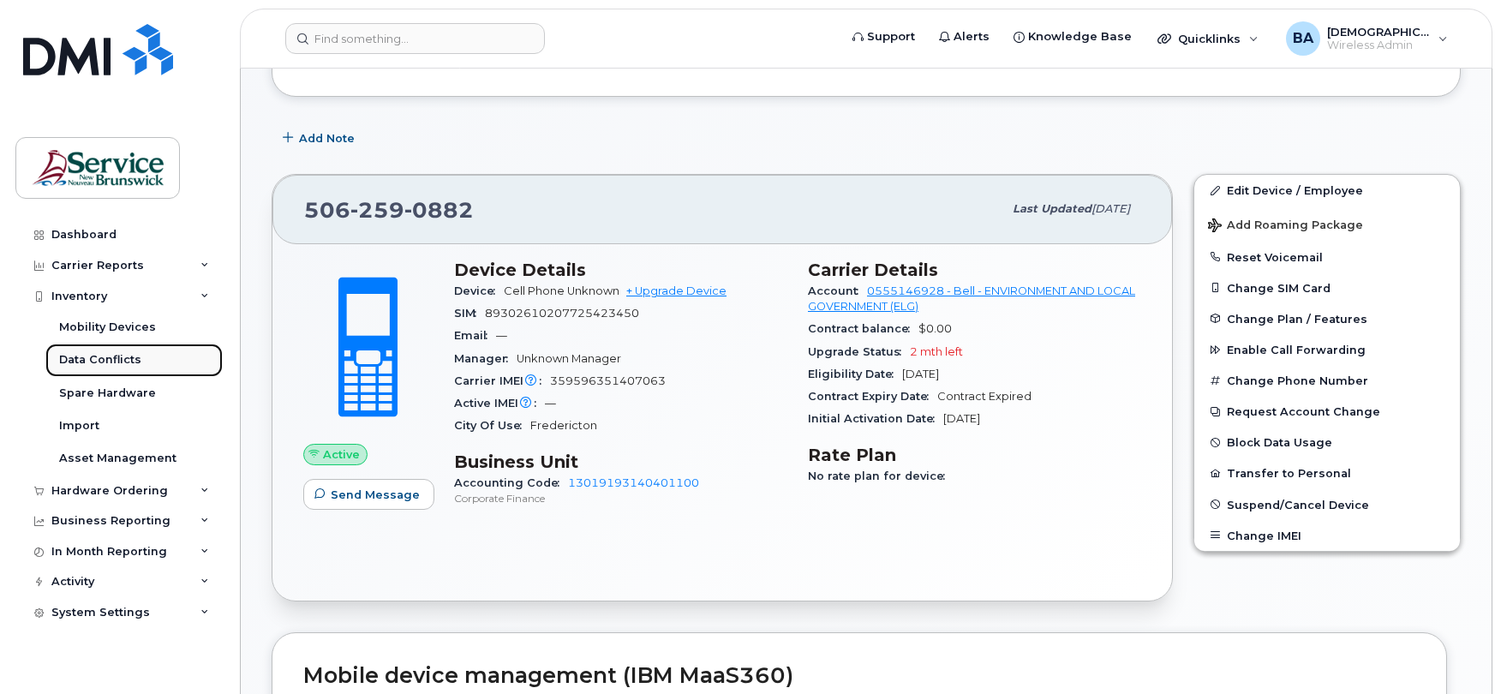
click at [83, 357] on div "Data Conflicts" at bounding box center [100, 359] width 82 height 15
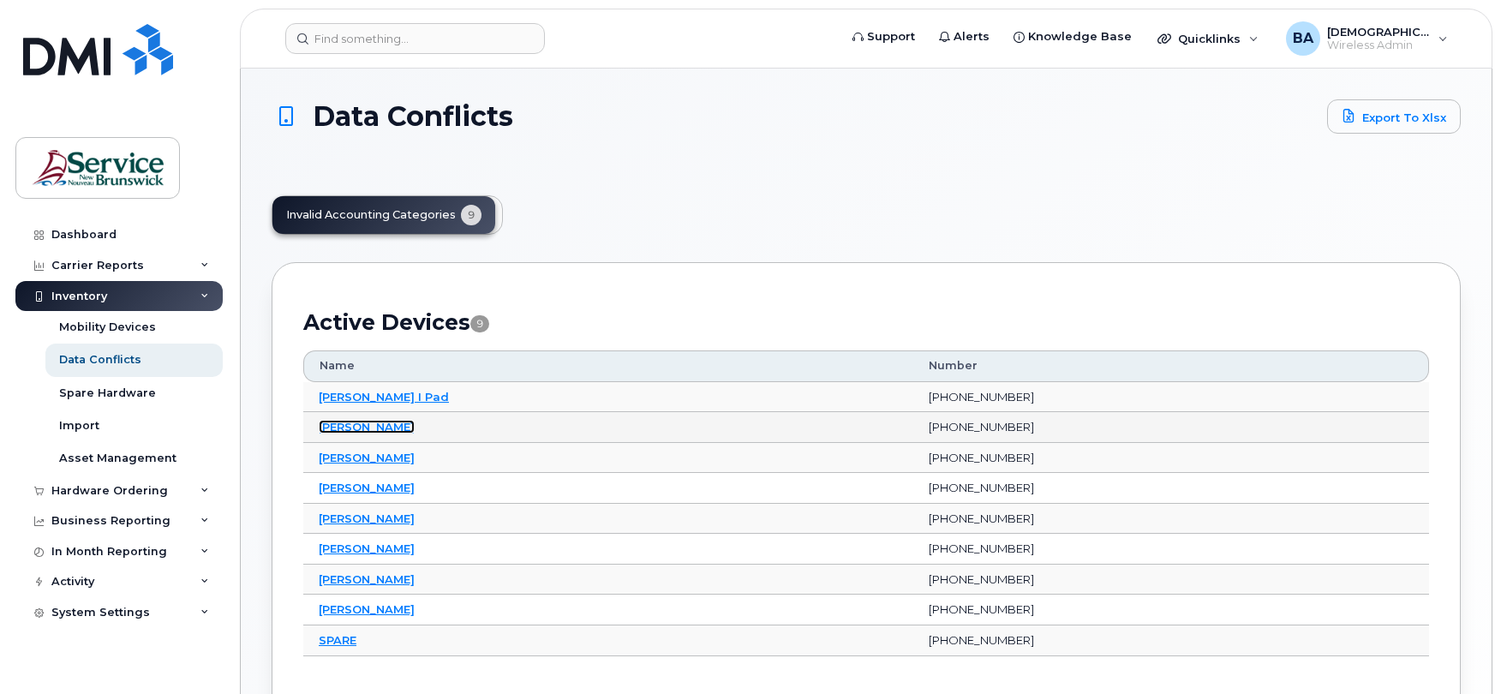
click at [355, 429] on link "[PERSON_NAME]" at bounding box center [367, 427] width 96 height 14
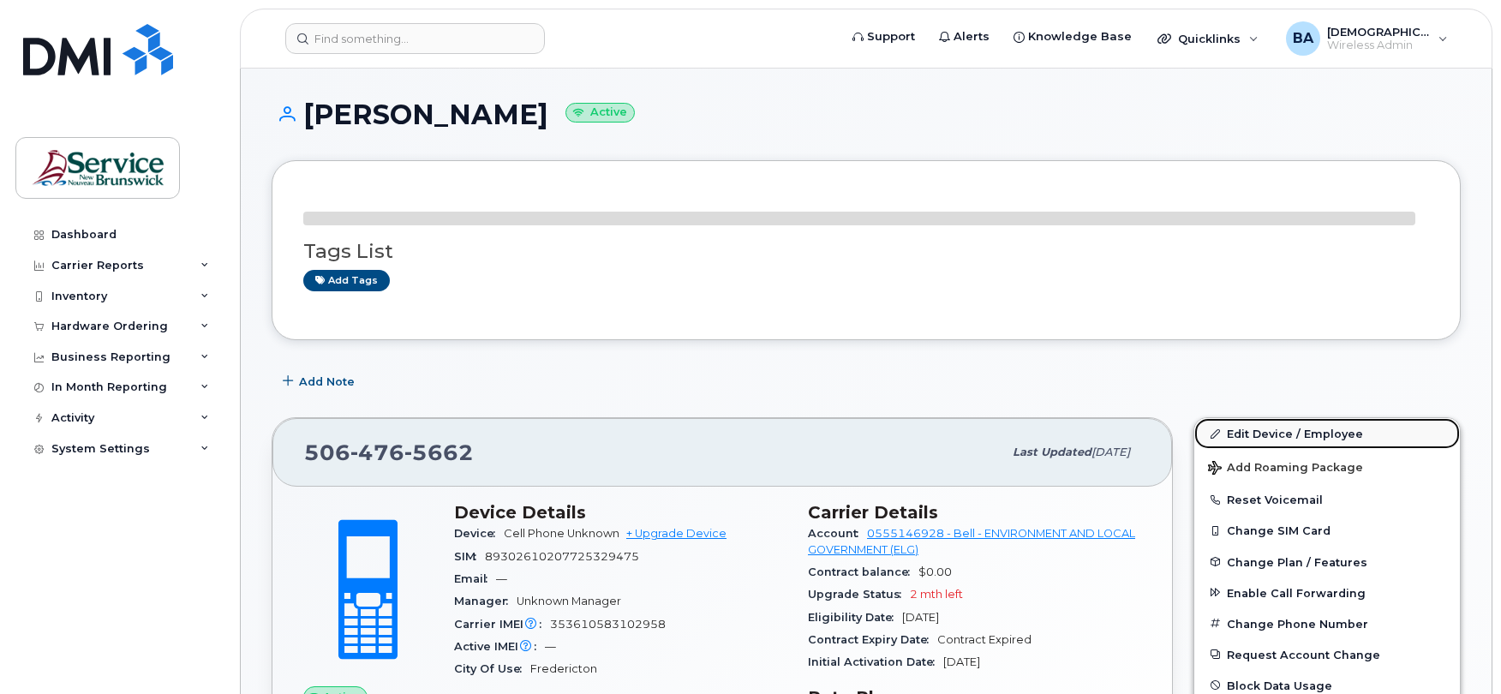
click at [1227, 430] on link "Edit Device / Employee" at bounding box center [1328, 433] width 266 height 31
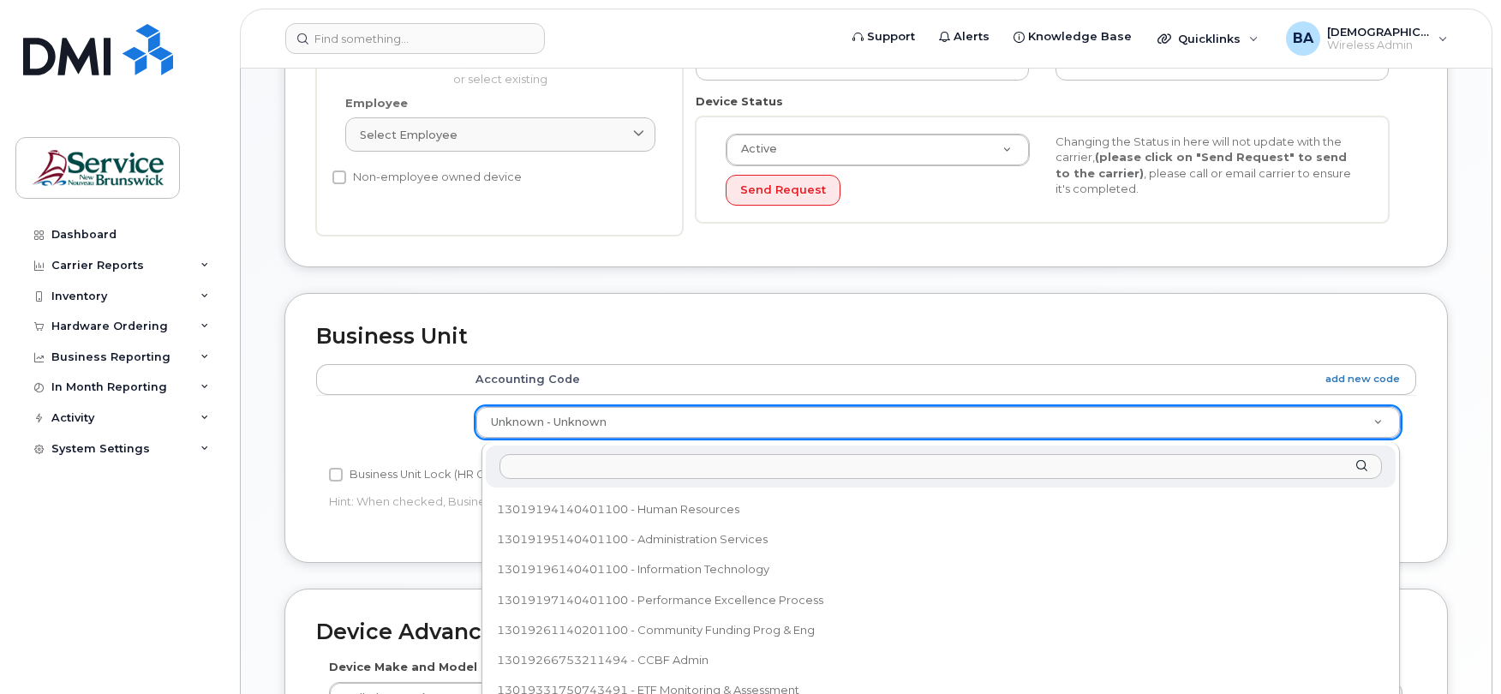
scroll to position [457, 0]
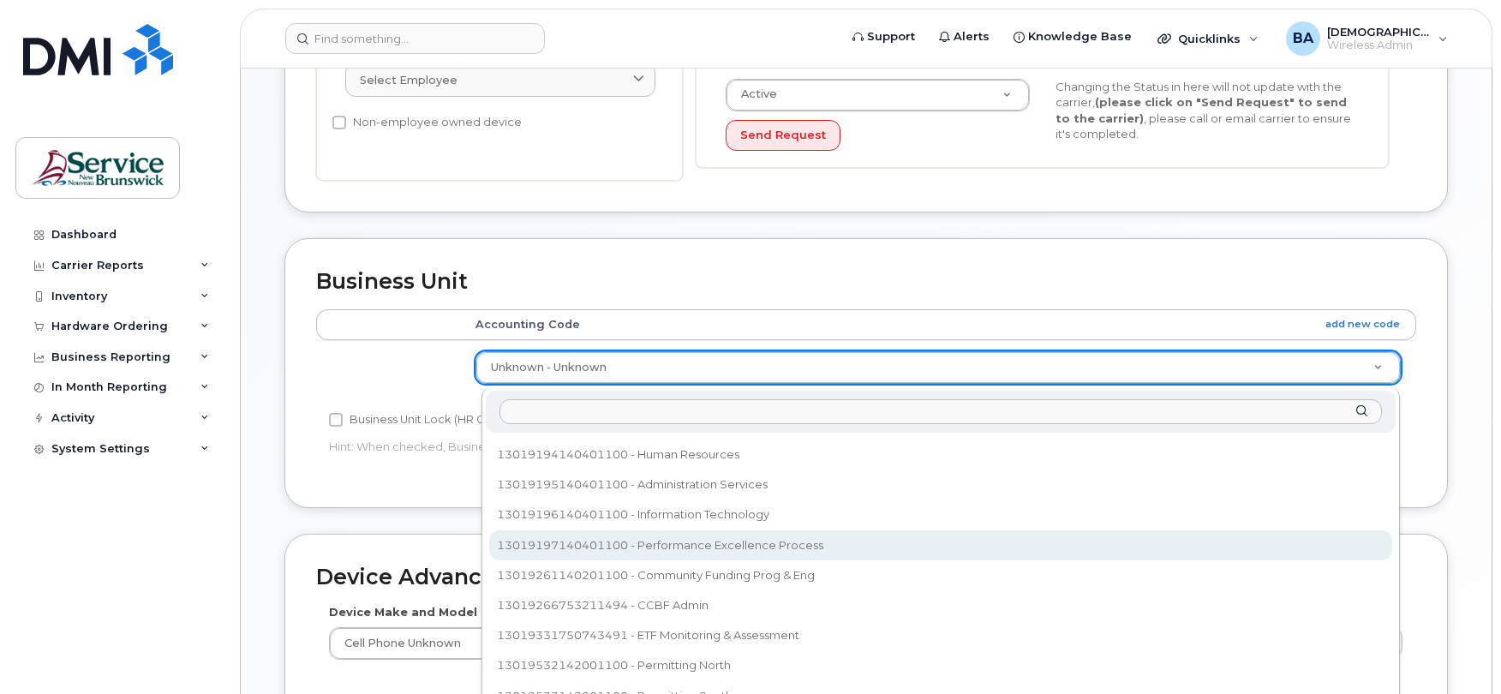
select select "35805333"
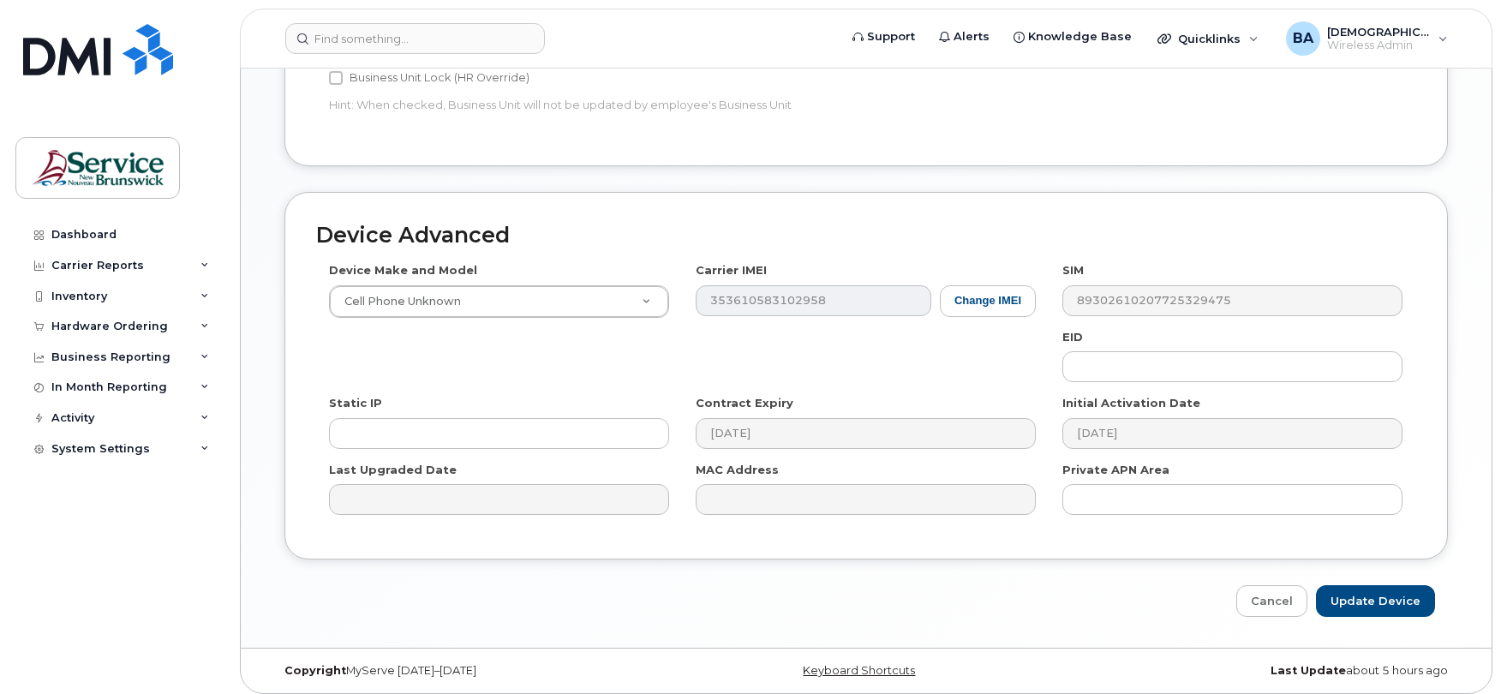
scroll to position [800, 0]
click at [1375, 601] on input "Update Device" at bounding box center [1375, 600] width 119 height 32
type input "Saving..."
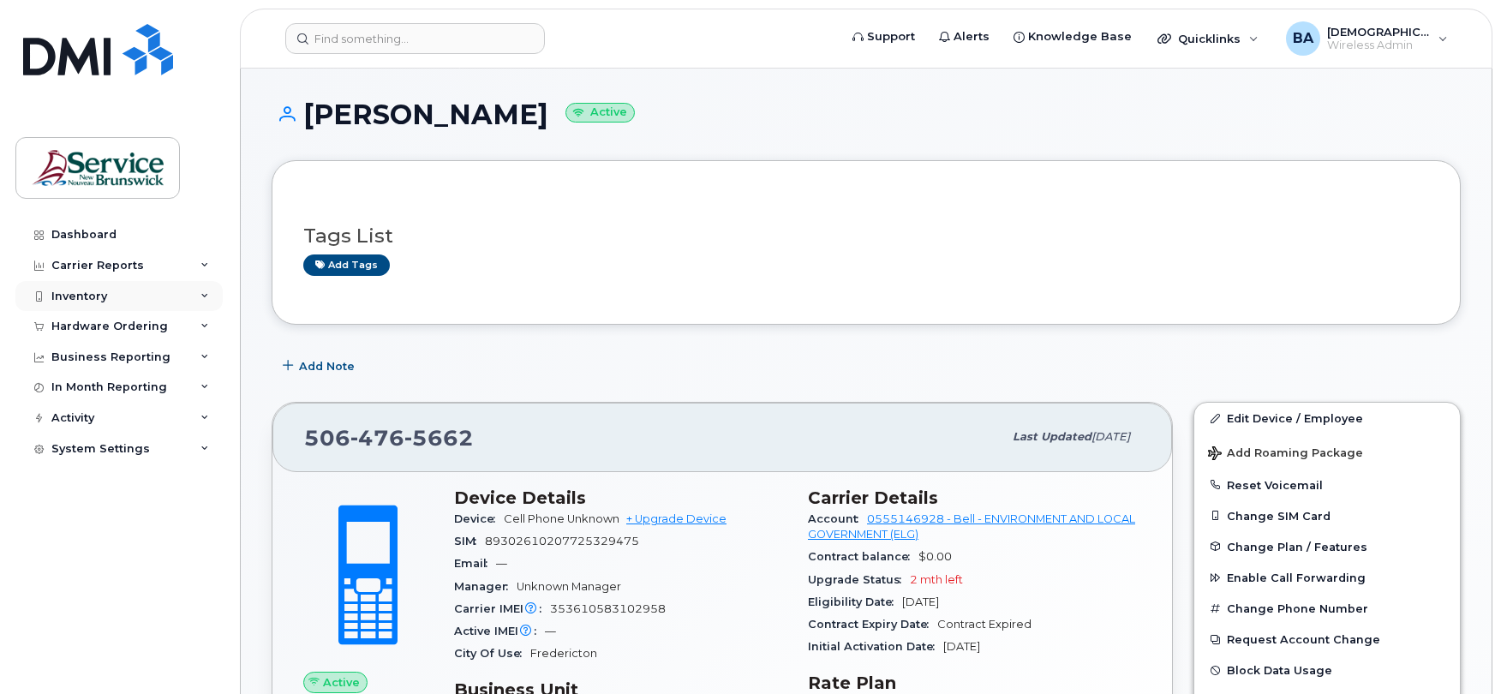
click at [75, 293] on div "Inventory" at bounding box center [79, 297] width 56 height 14
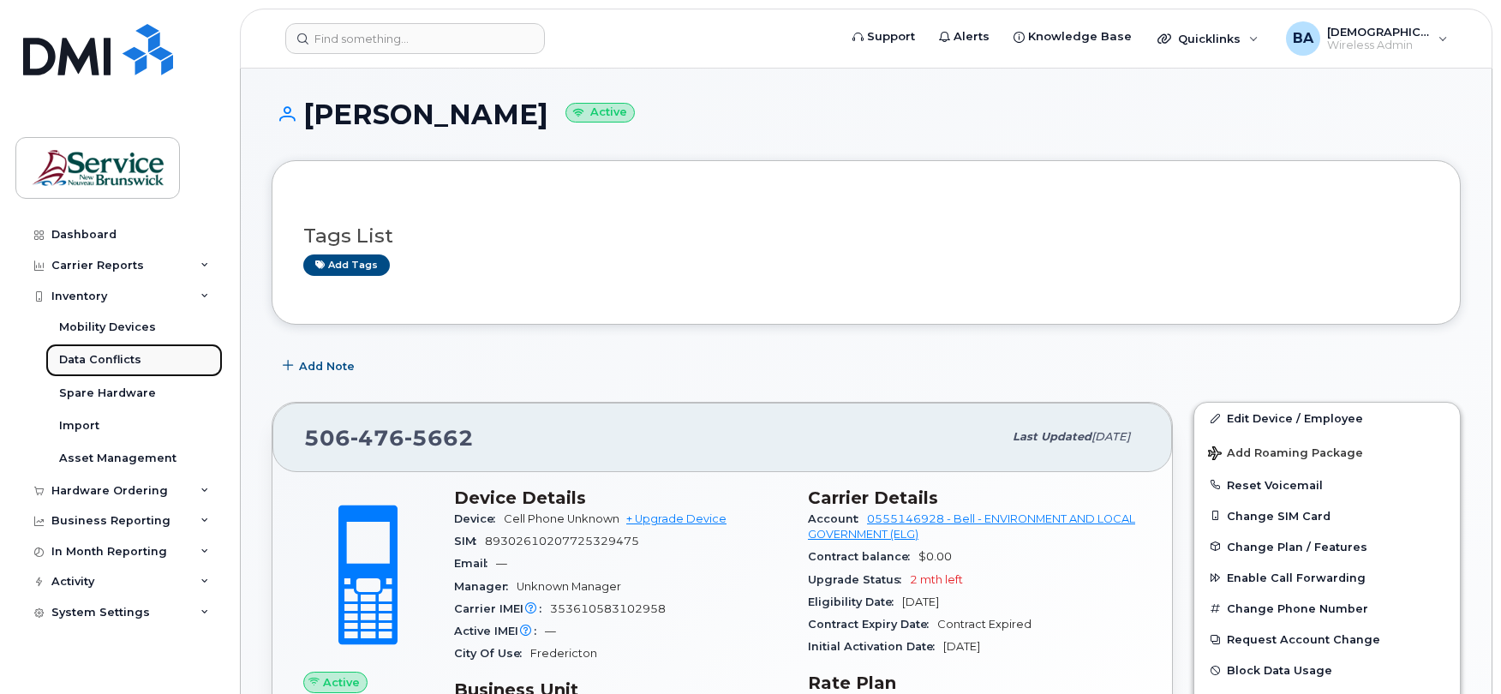
click at [81, 362] on div "Data Conflicts" at bounding box center [100, 359] width 82 height 15
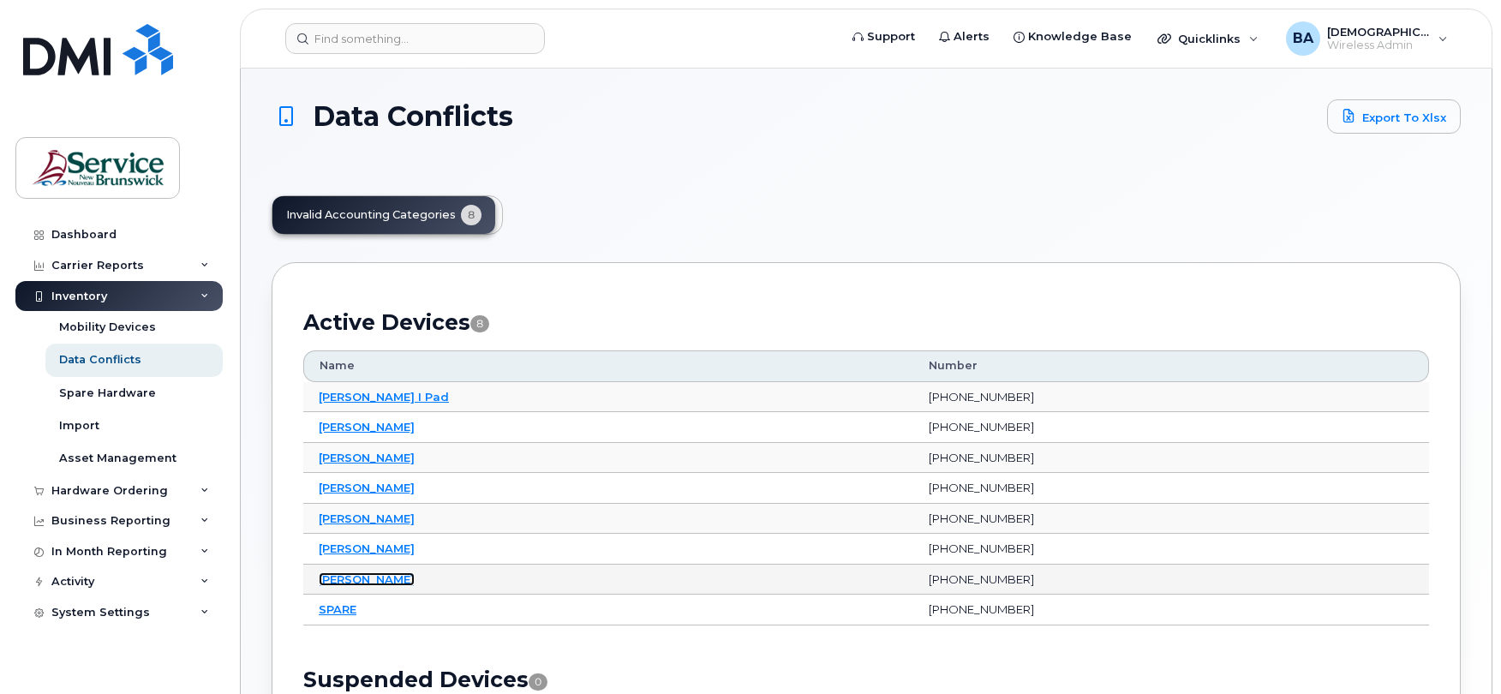
click at [367, 580] on link "[PERSON_NAME]" at bounding box center [367, 579] width 96 height 14
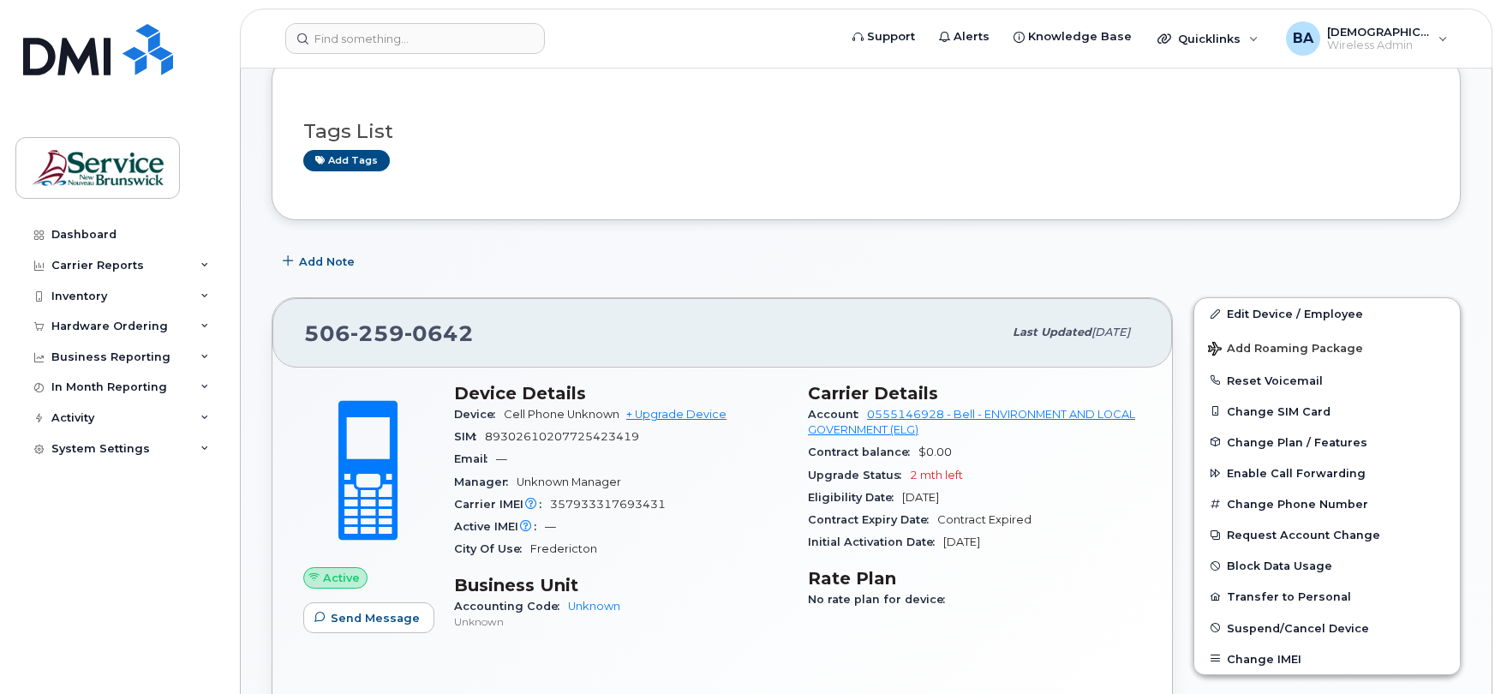
scroll to position [99, 0]
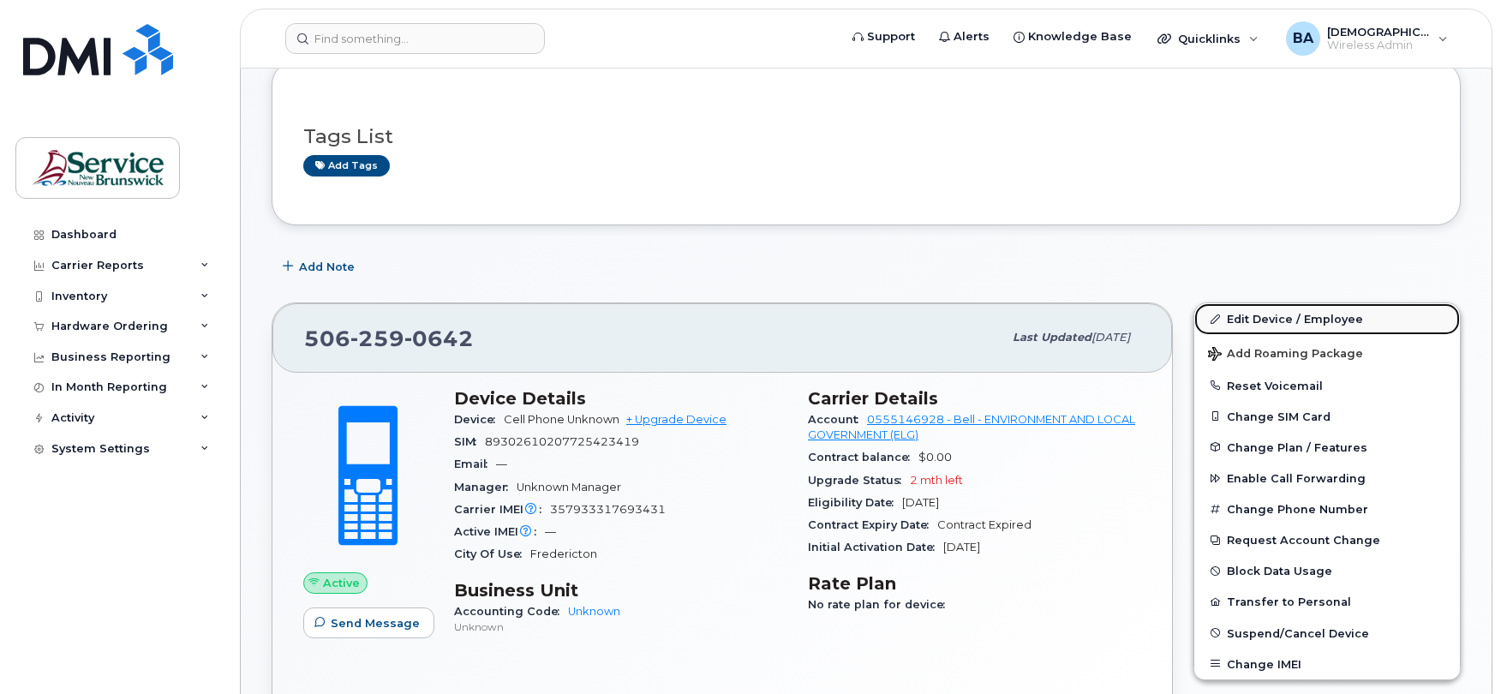
click at [1265, 315] on link "Edit Device / Employee" at bounding box center [1328, 318] width 266 height 31
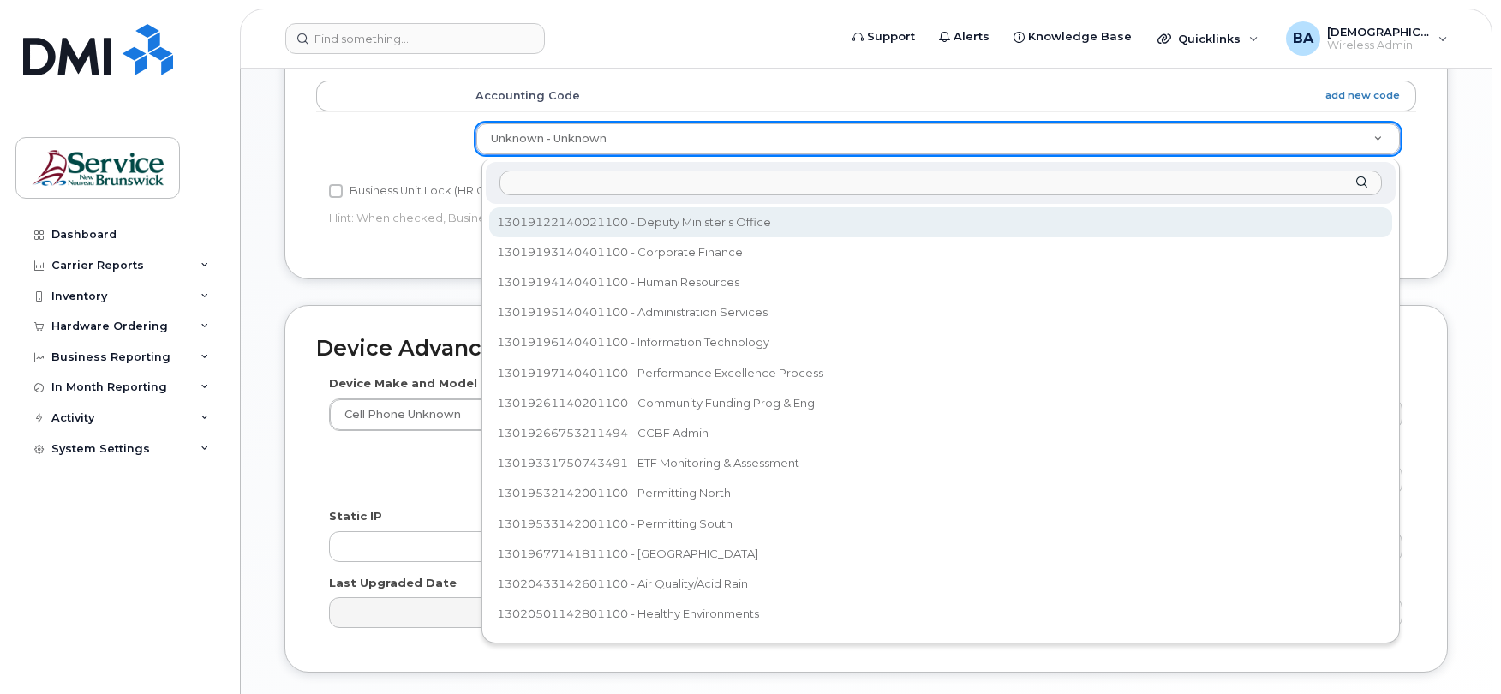
select select "35805337"
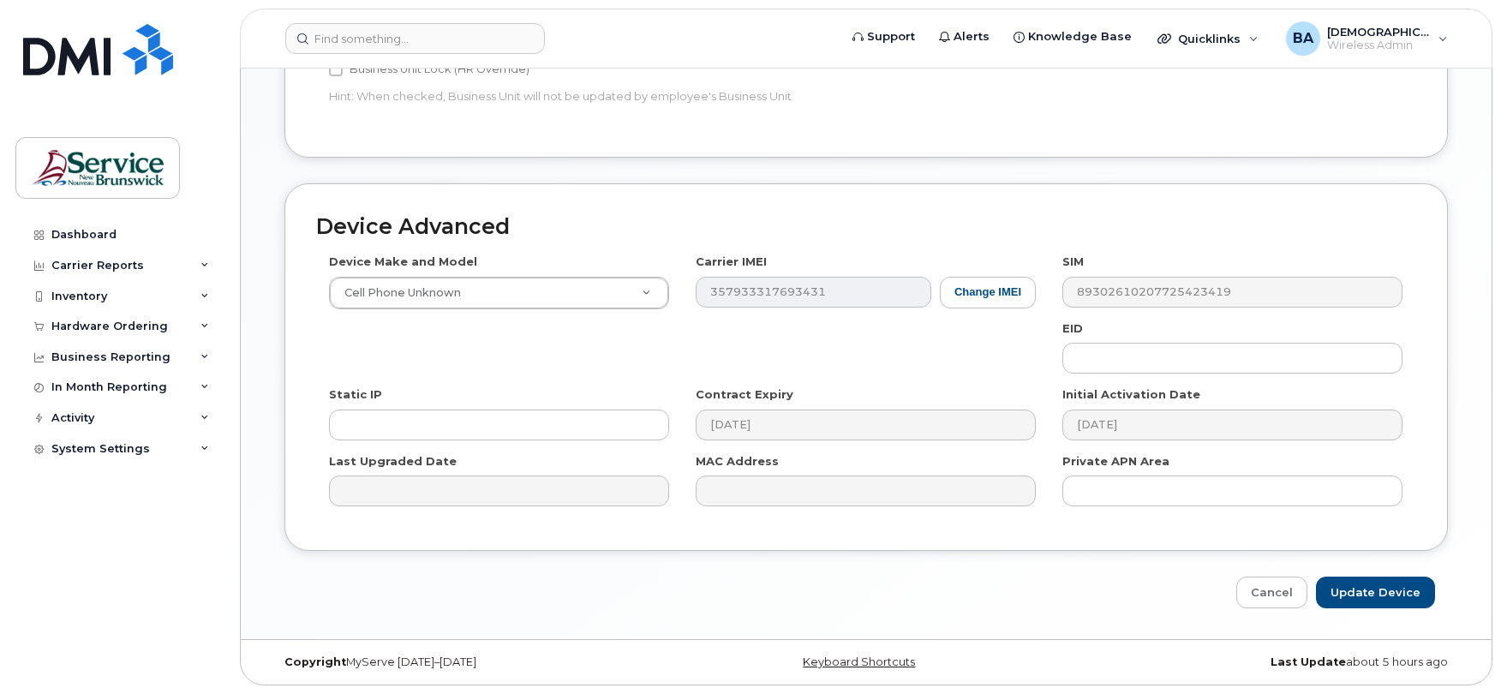
scroll to position [813, 0]
click at [1369, 602] on input "Update Device" at bounding box center [1375, 593] width 119 height 32
type input "Saving..."
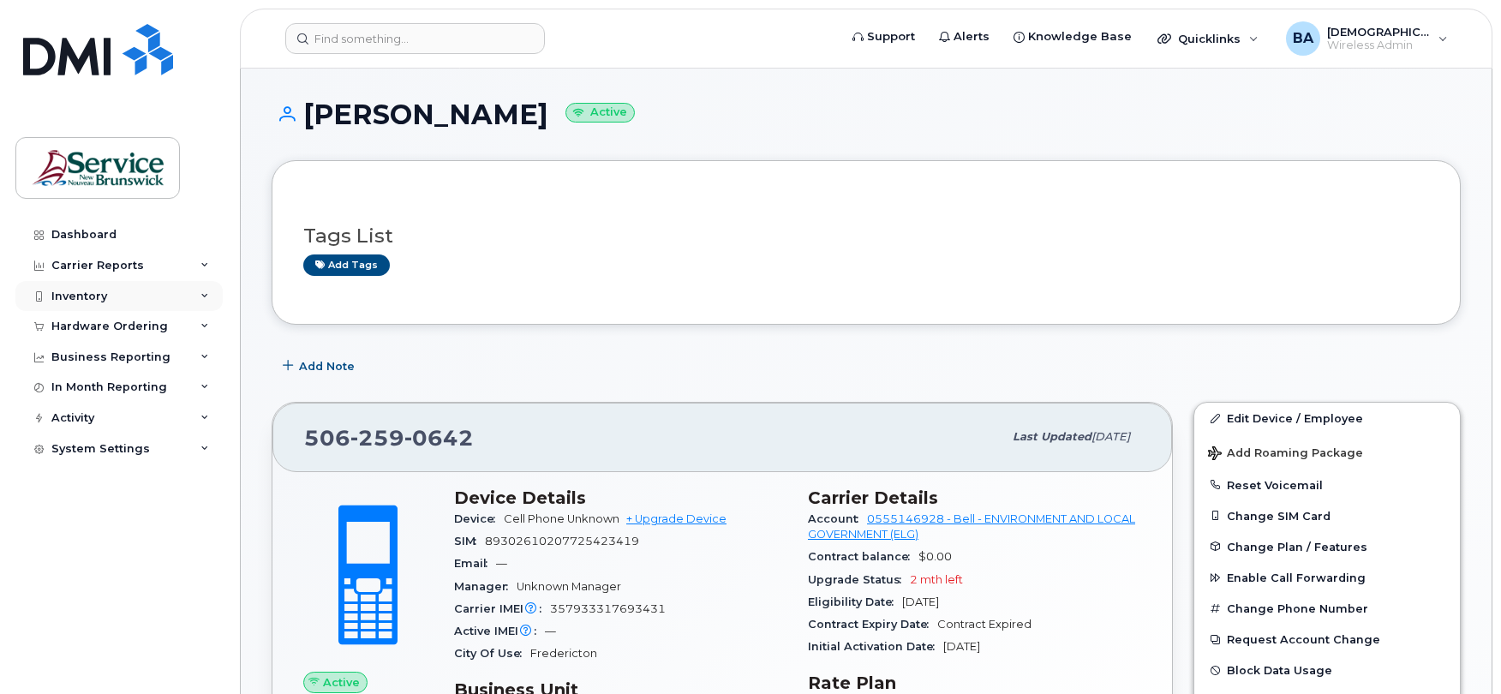
click at [81, 290] on div "Inventory" at bounding box center [79, 297] width 56 height 14
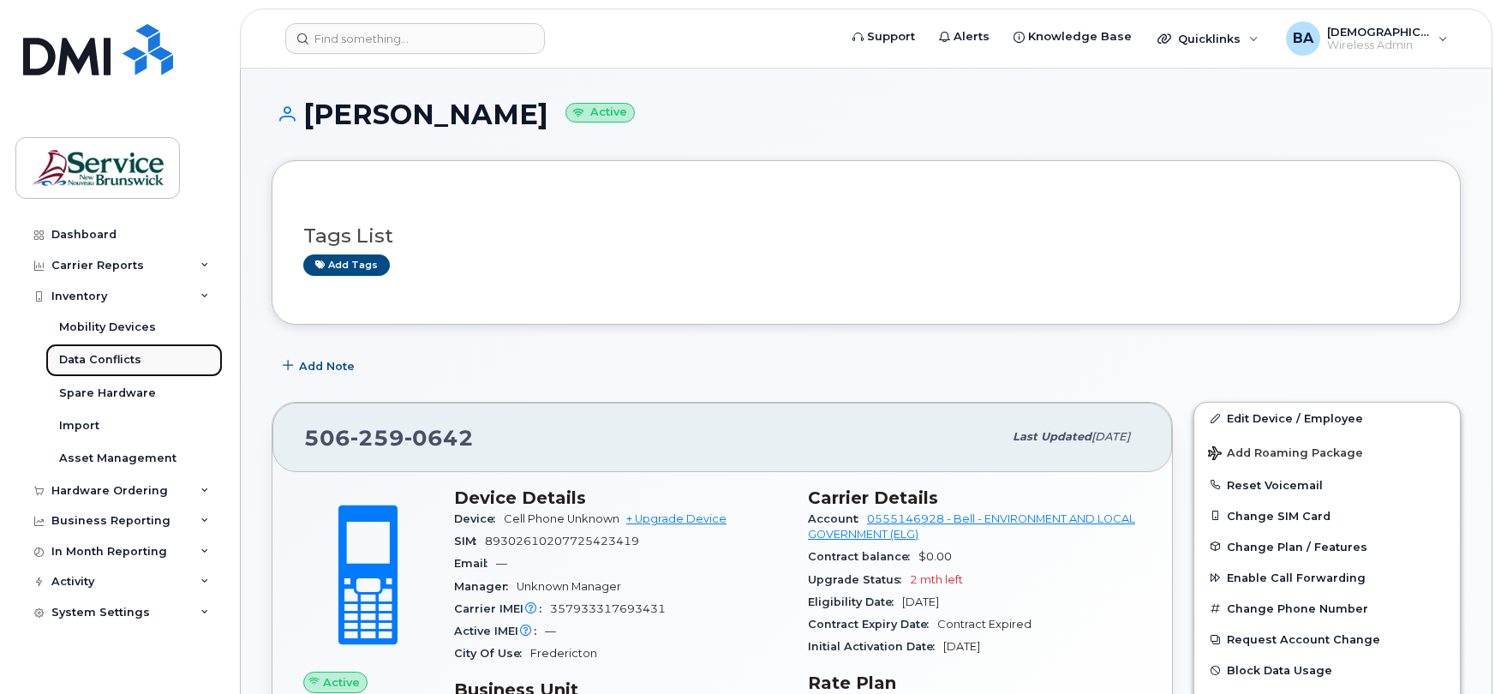
click at [86, 365] on div "Data Conflicts" at bounding box center [100, 359] width 82 height 15
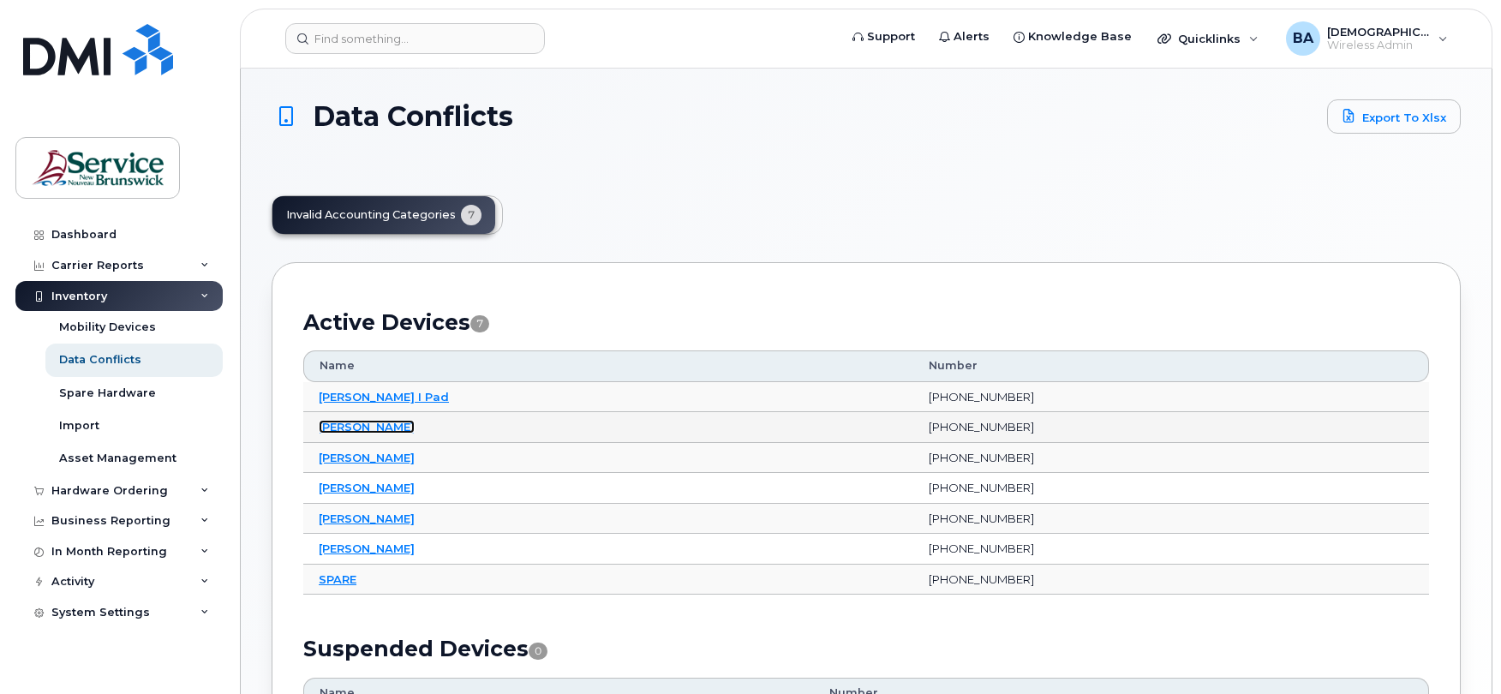
click at [381, 427] on link "[PERSON_NAME]" at bounding box center [367, 427] width 96 height 14
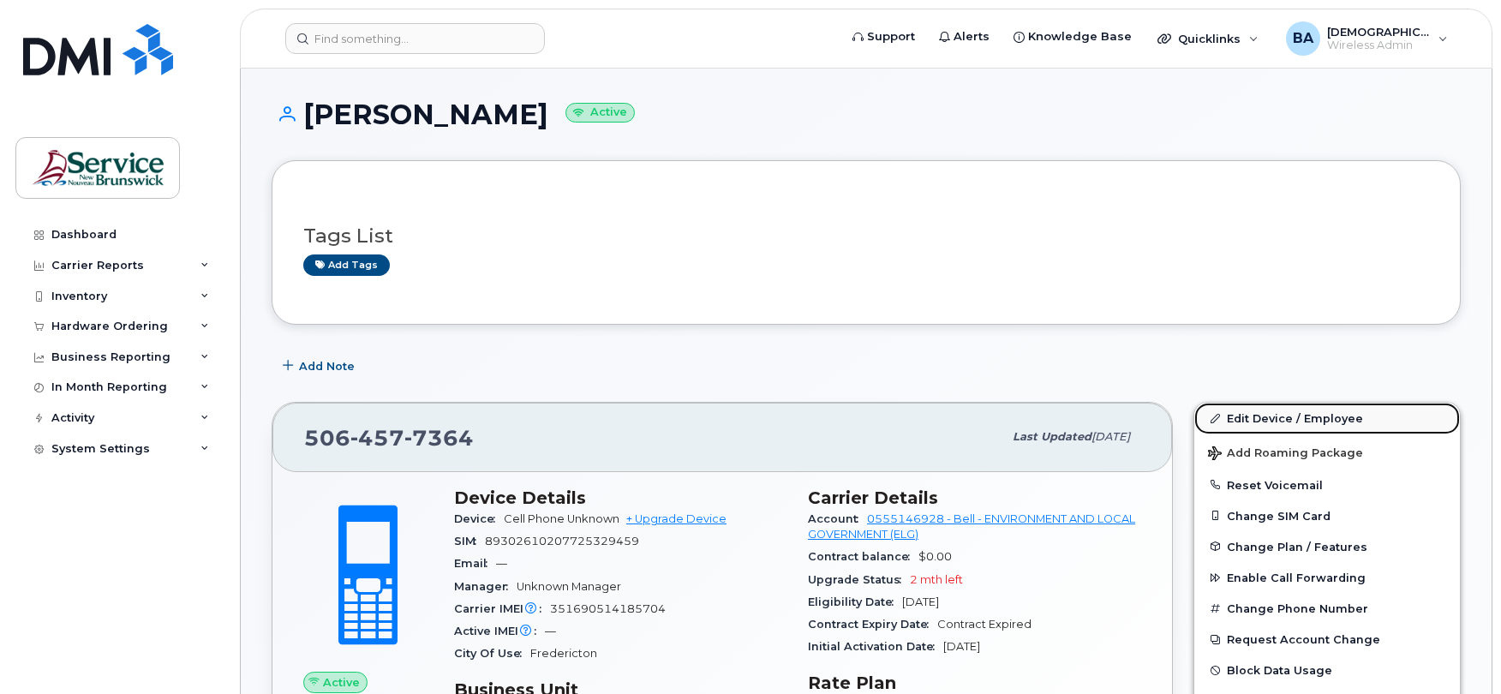
click at [1307, 419] on link "Edit Device / Employee" at bounding box center [1328, 418] width 266 height 31
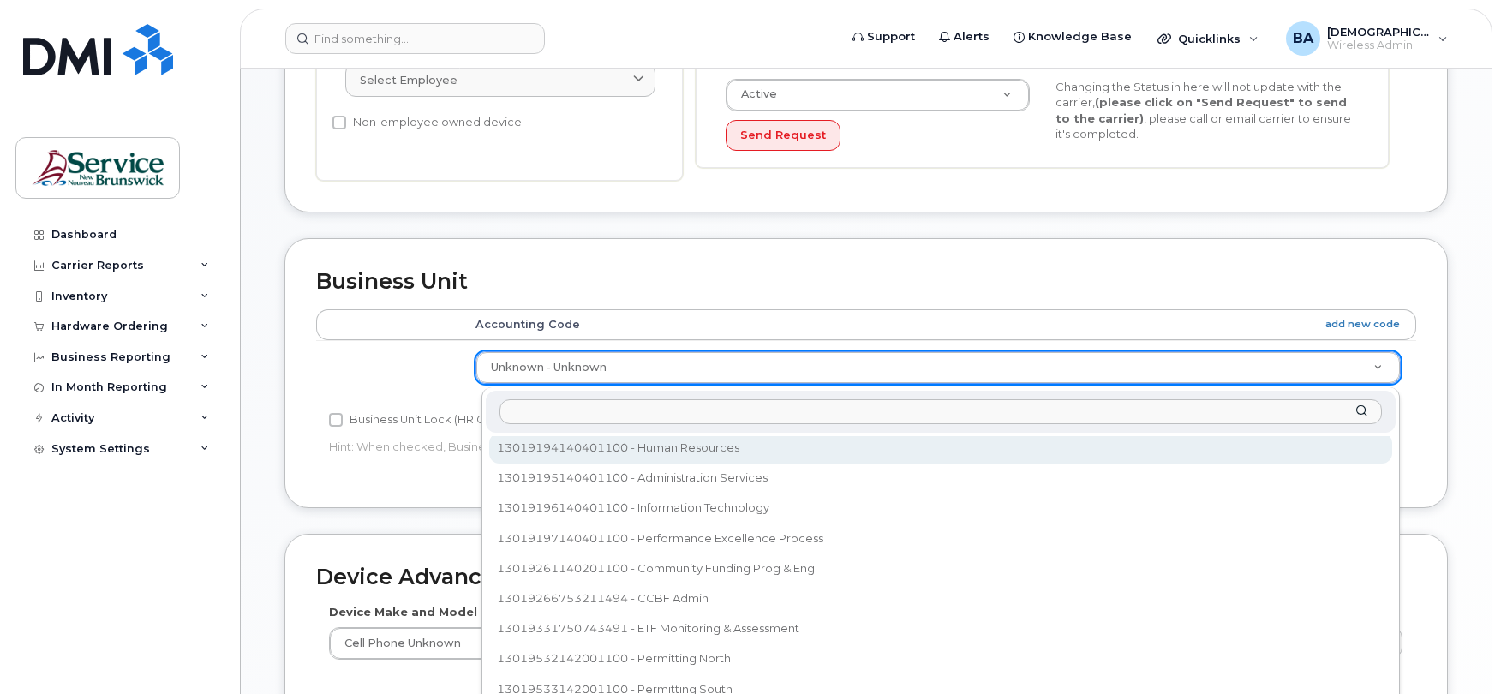
scroll to position [65, 0]
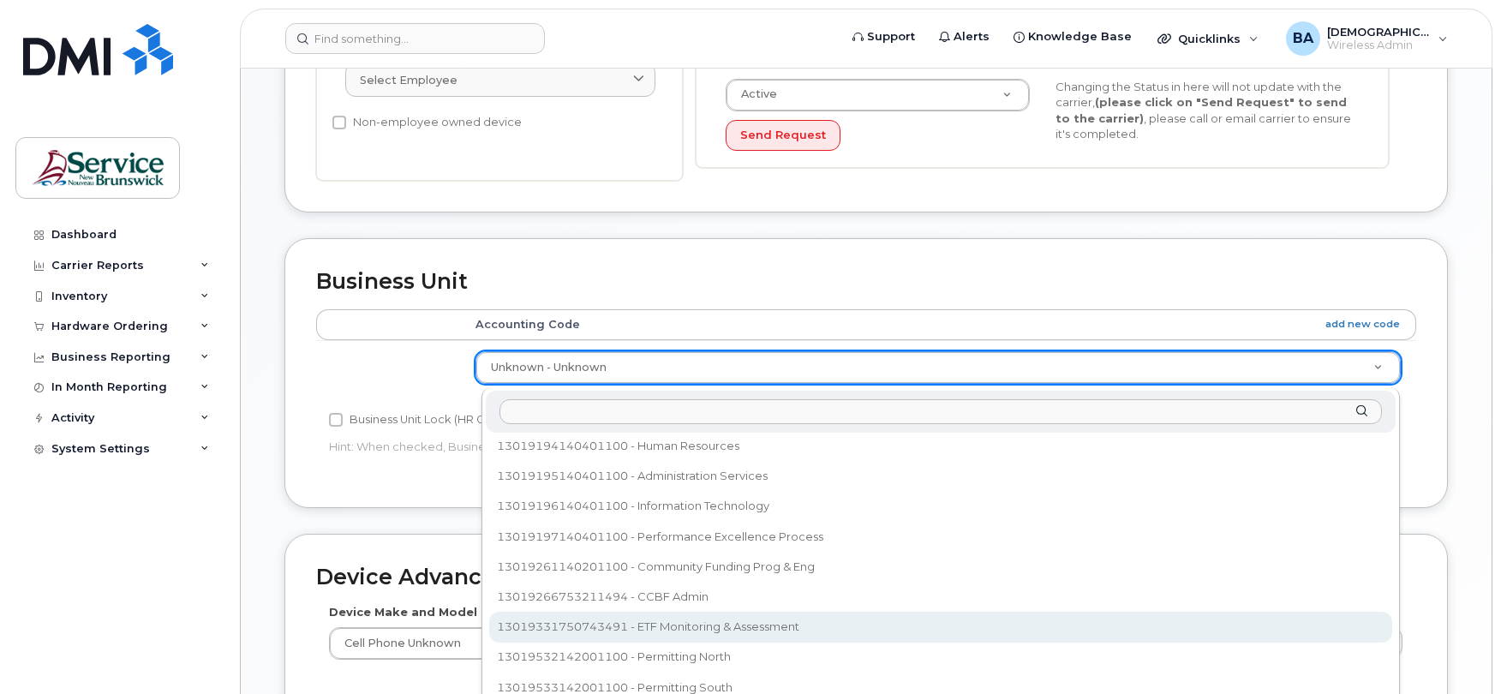
select select "35805332"
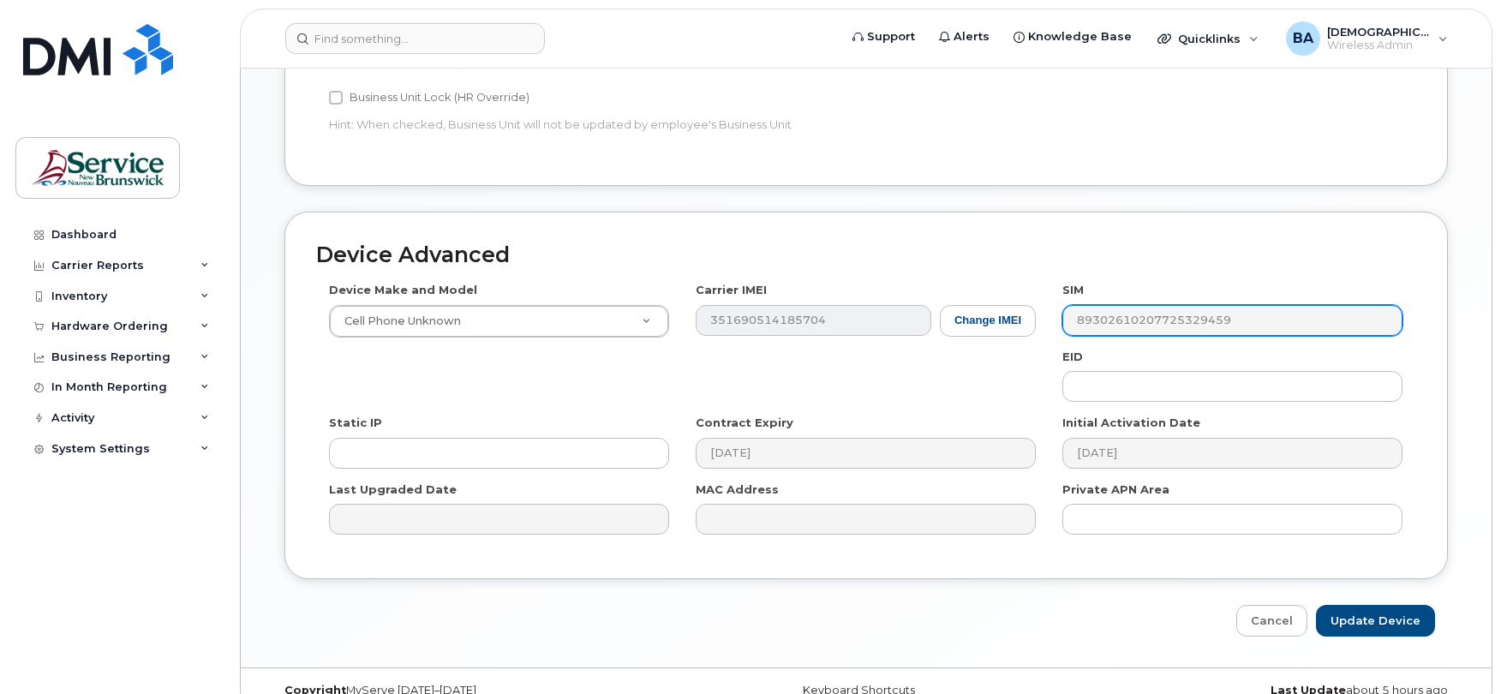
scroll to position [813, 0]
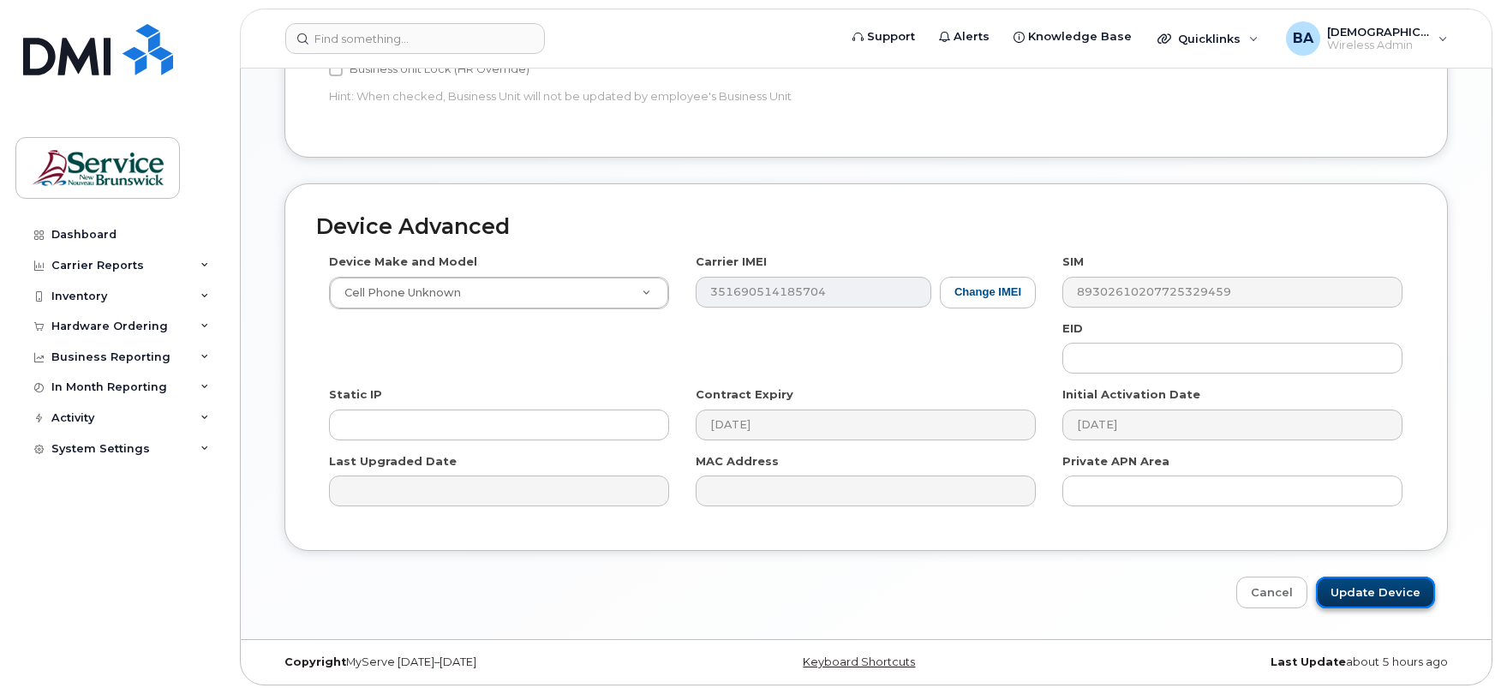
click at [1366, 588] on input "Update Device" at bounding box center [1375, 593] width 119 height 32
type input "Saving..."
click at [69, 295] on div "Inventory" at bounding box center [79, 297] width 56 height 14
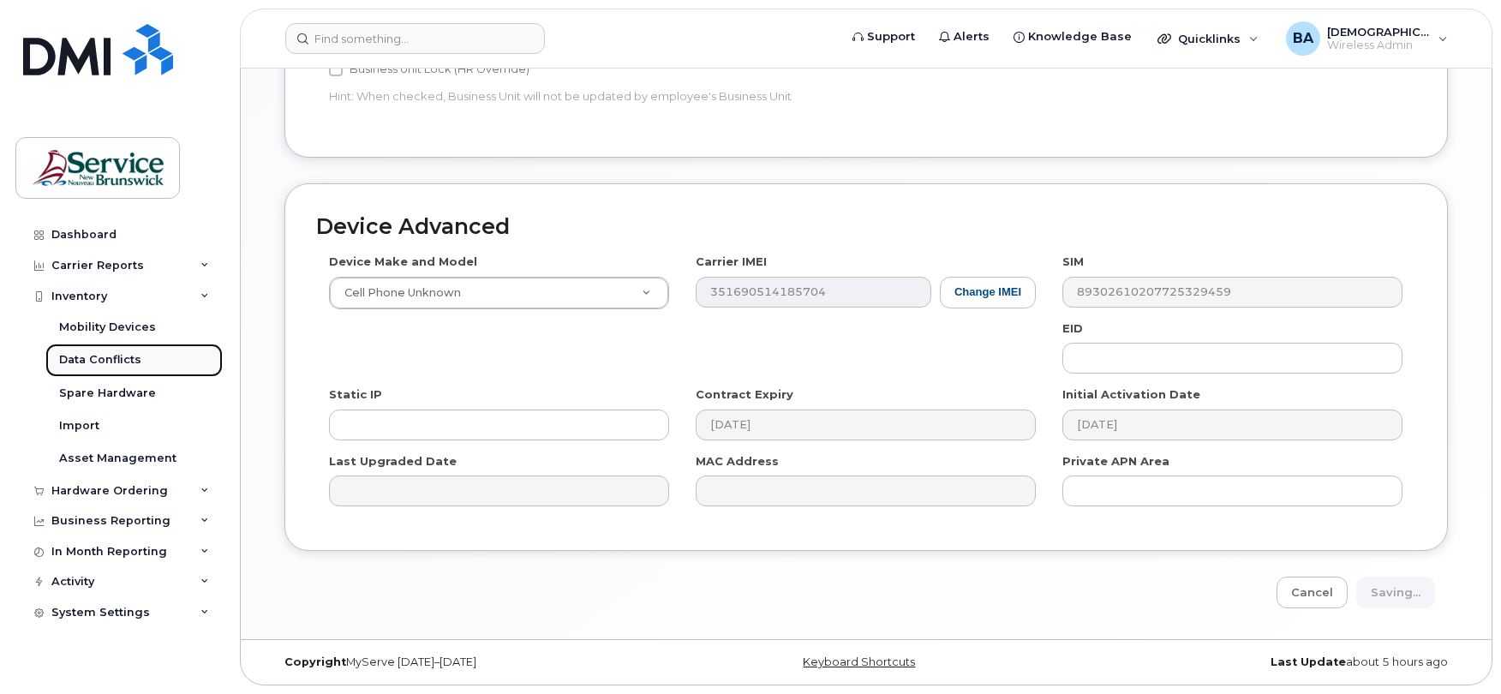
click at [77, 355] on div "Data Conflicts" at bounding box center [100, 359] width 82 height 15
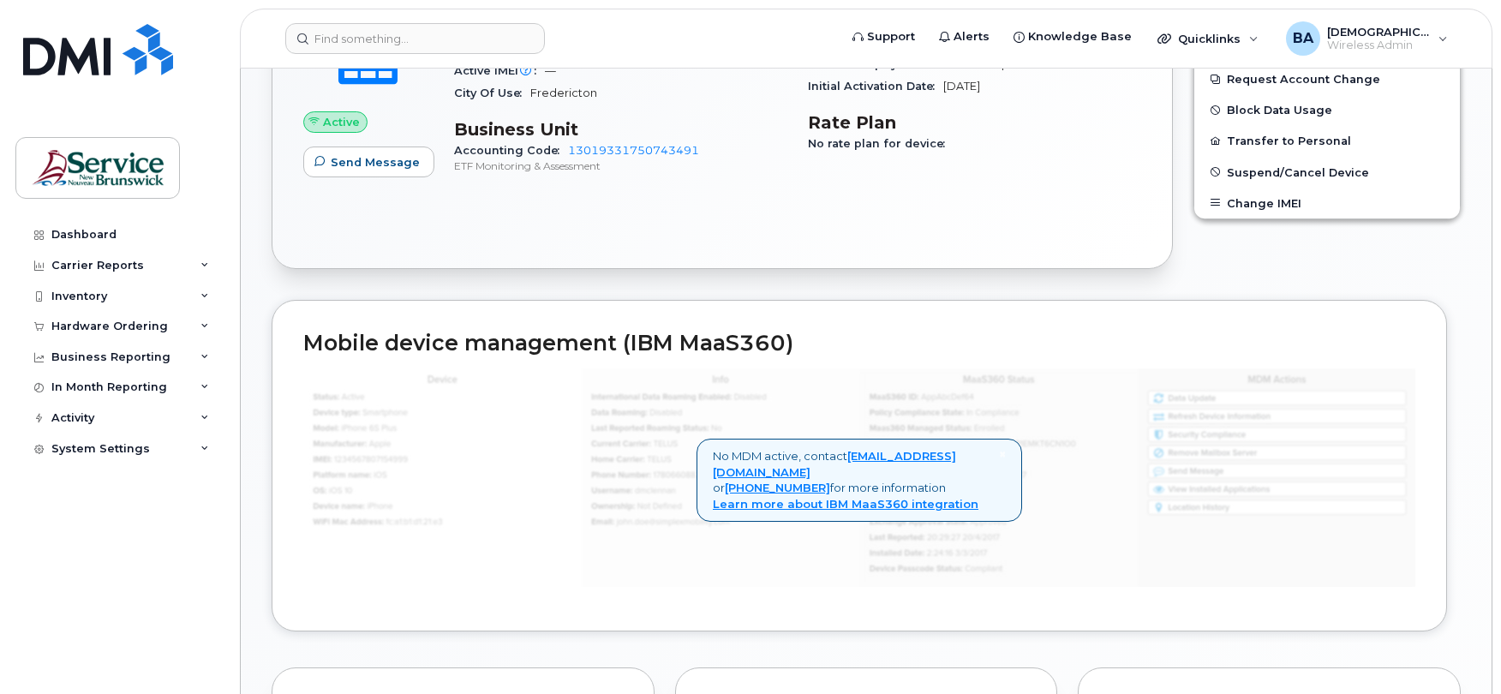
scroll to position [571, 0]
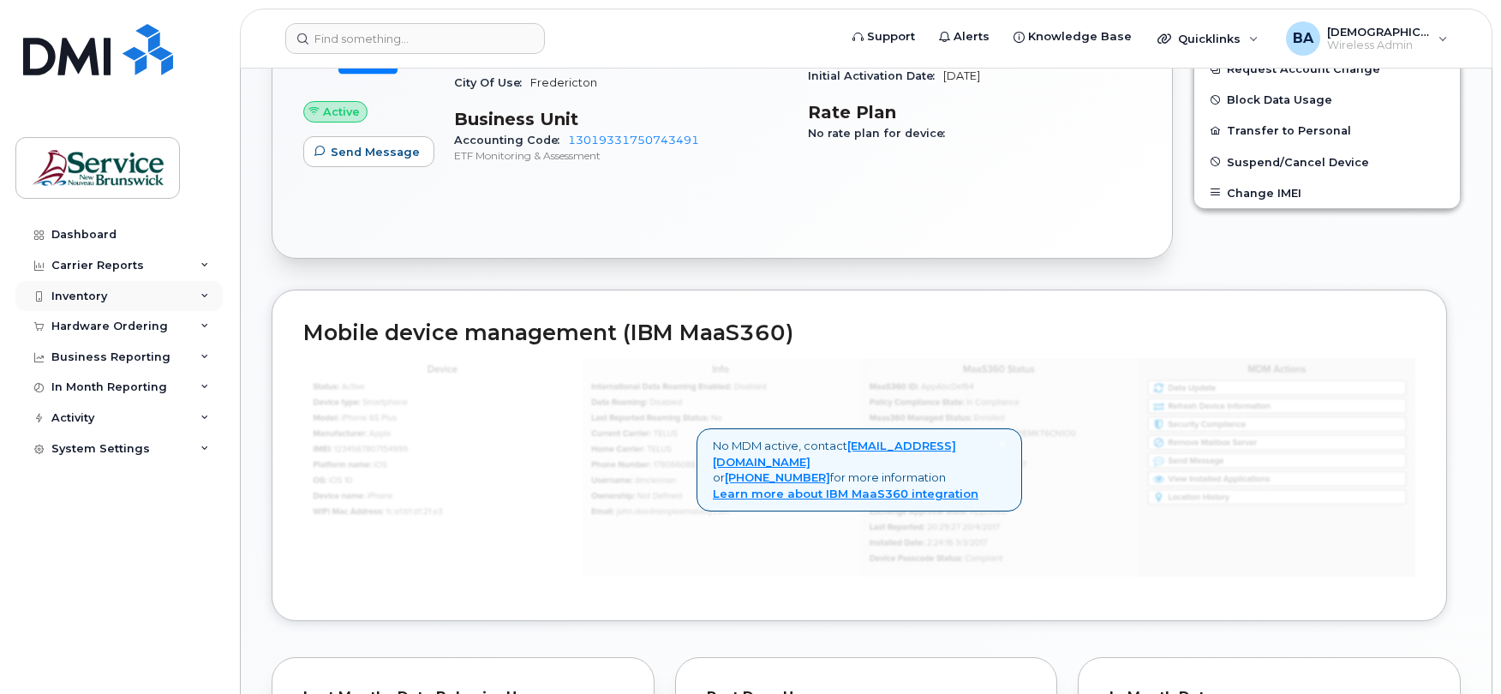
click at [87, 292] on div "Inventory" at bounding box center [79, 297] width 56 height 14
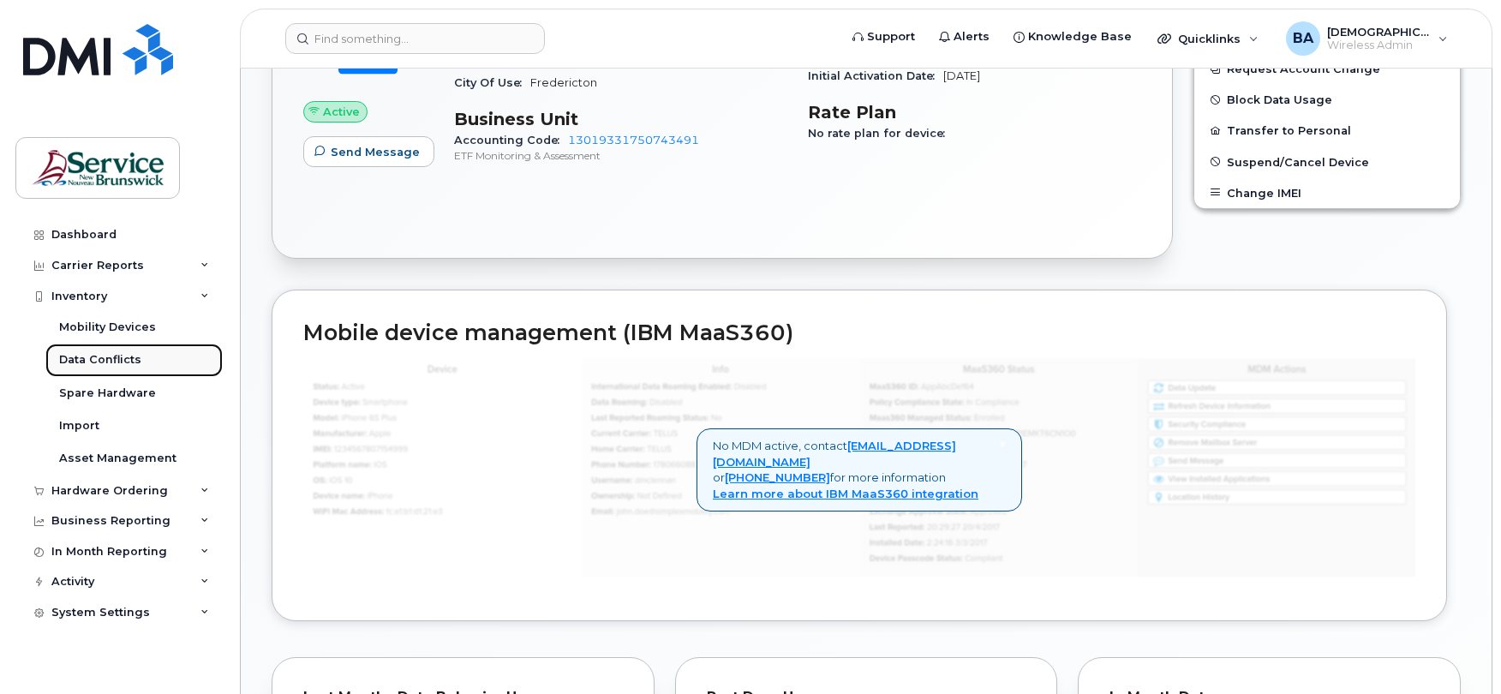
click at [83, 362] on div "Data Conflicts" at bounding box center [100, 359] width 82 height 15
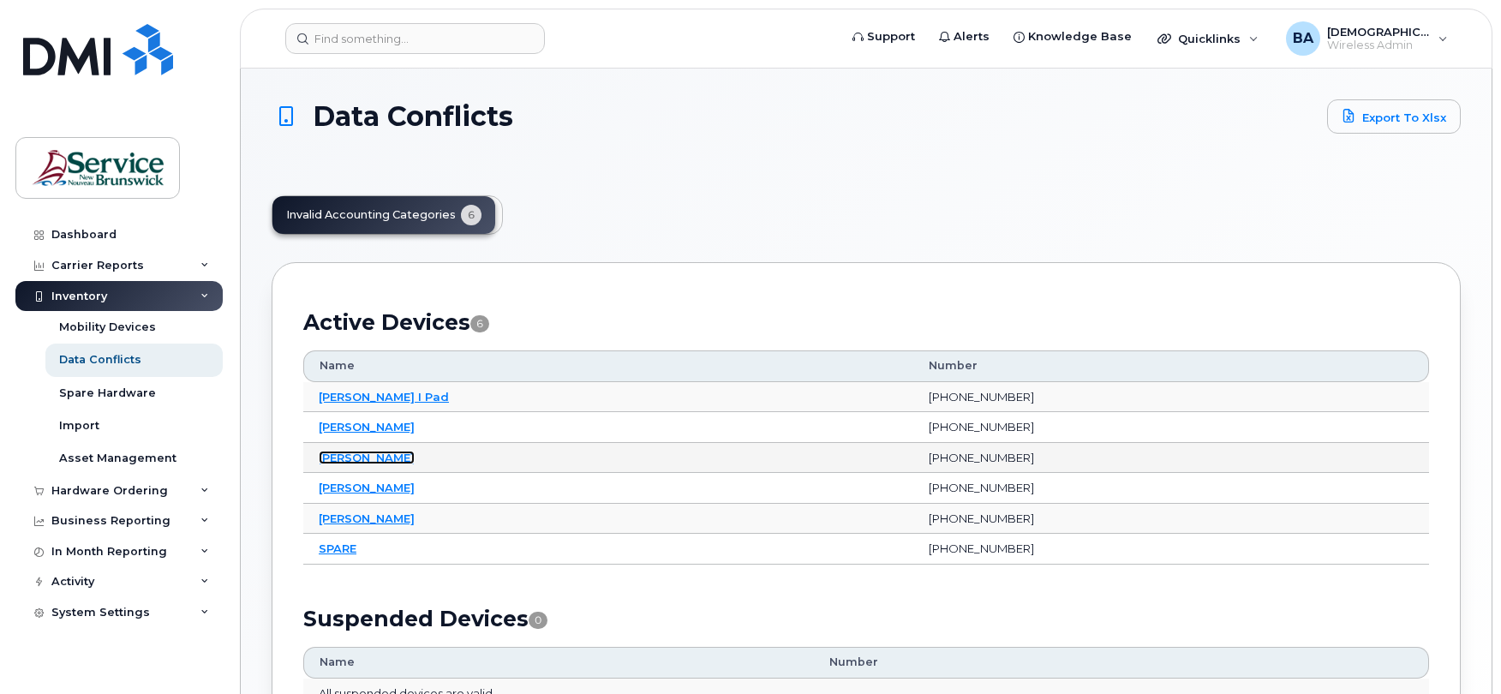
click at [338, 459] on link "[PERSON_NAME]" at bounding box center [367, 458] width 96 height 14
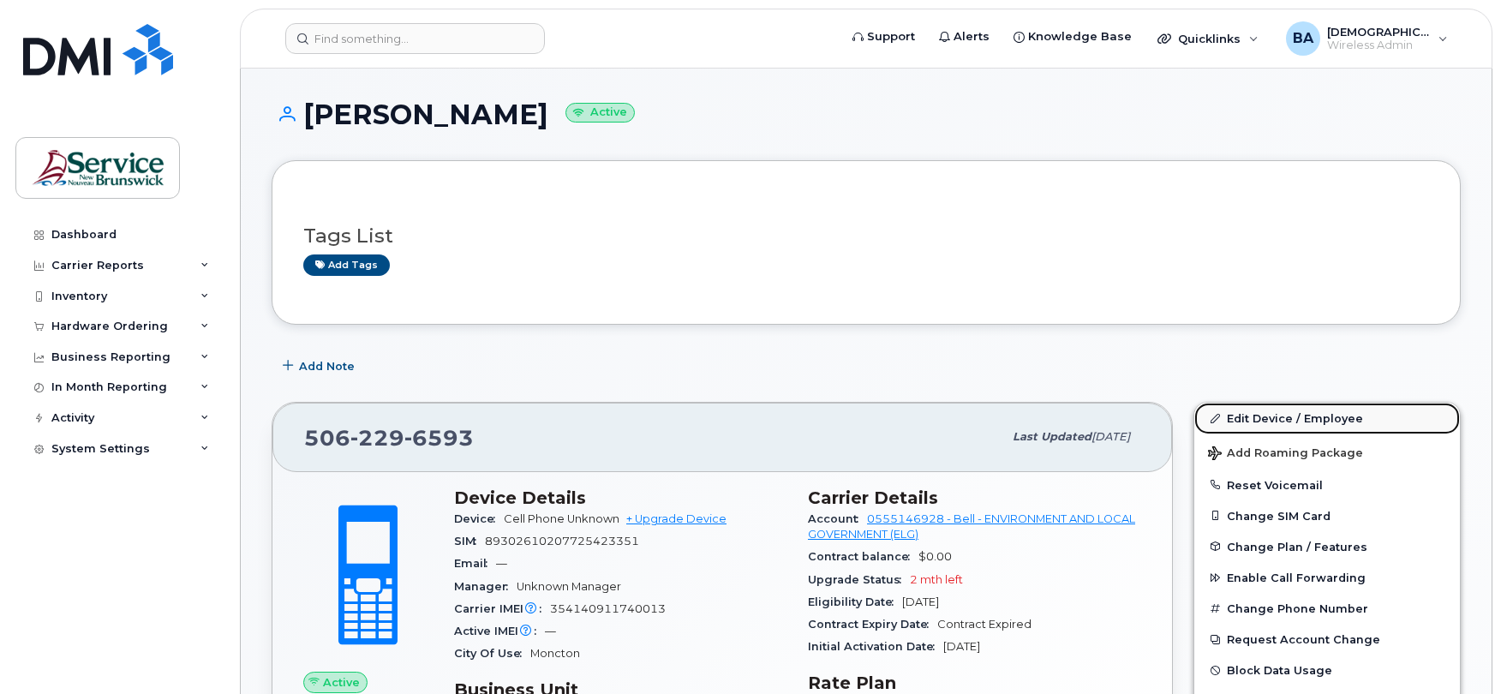
click at [1293, 416] on link "Edit Device / Employee" at bounding box center [1328, 418] width 266 height 31
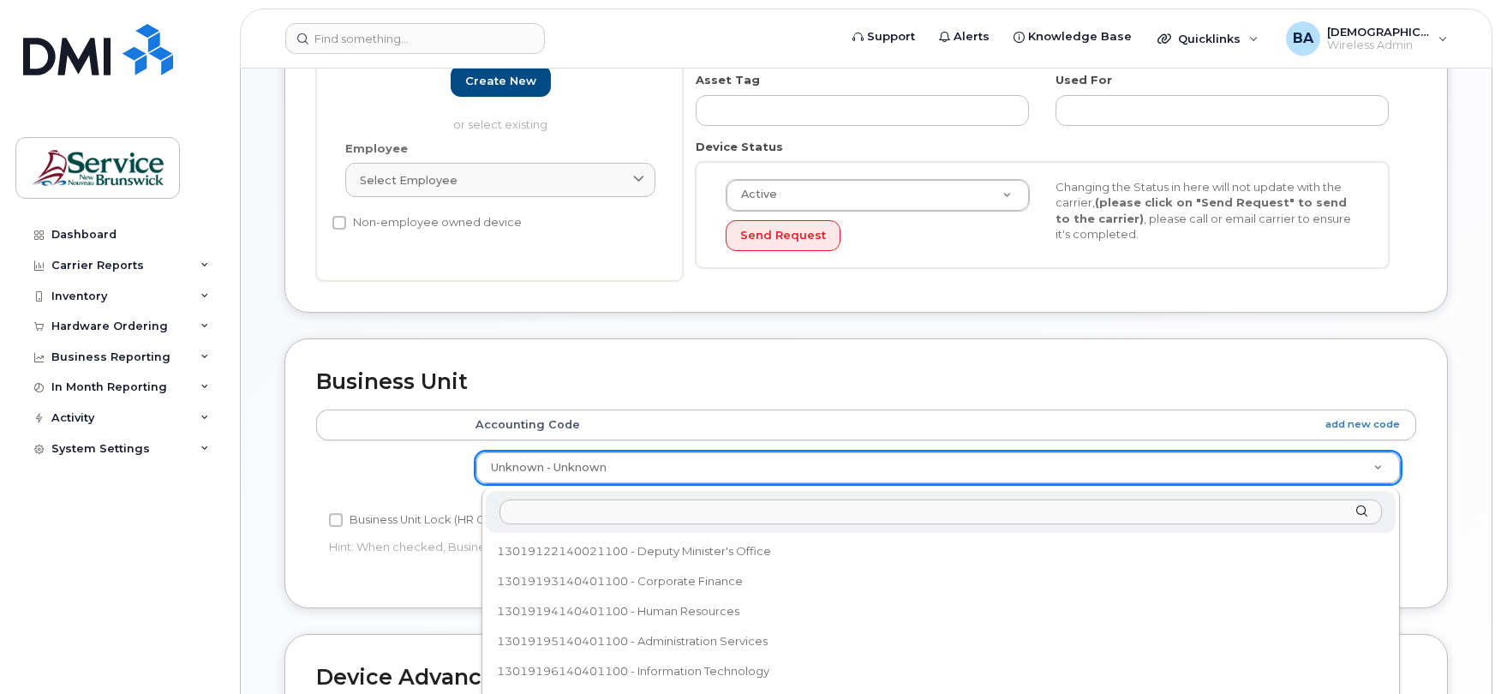
scroll to position [57, 0]
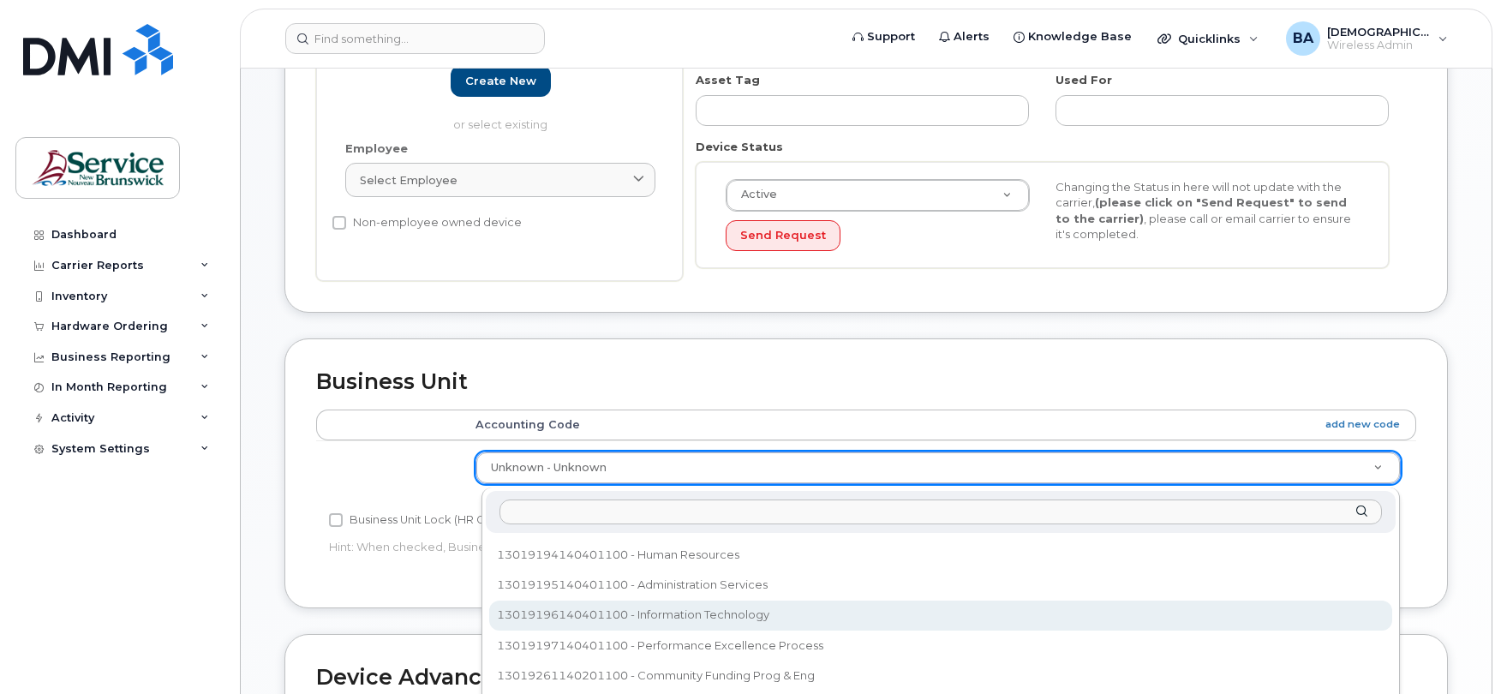
select select "35805334"
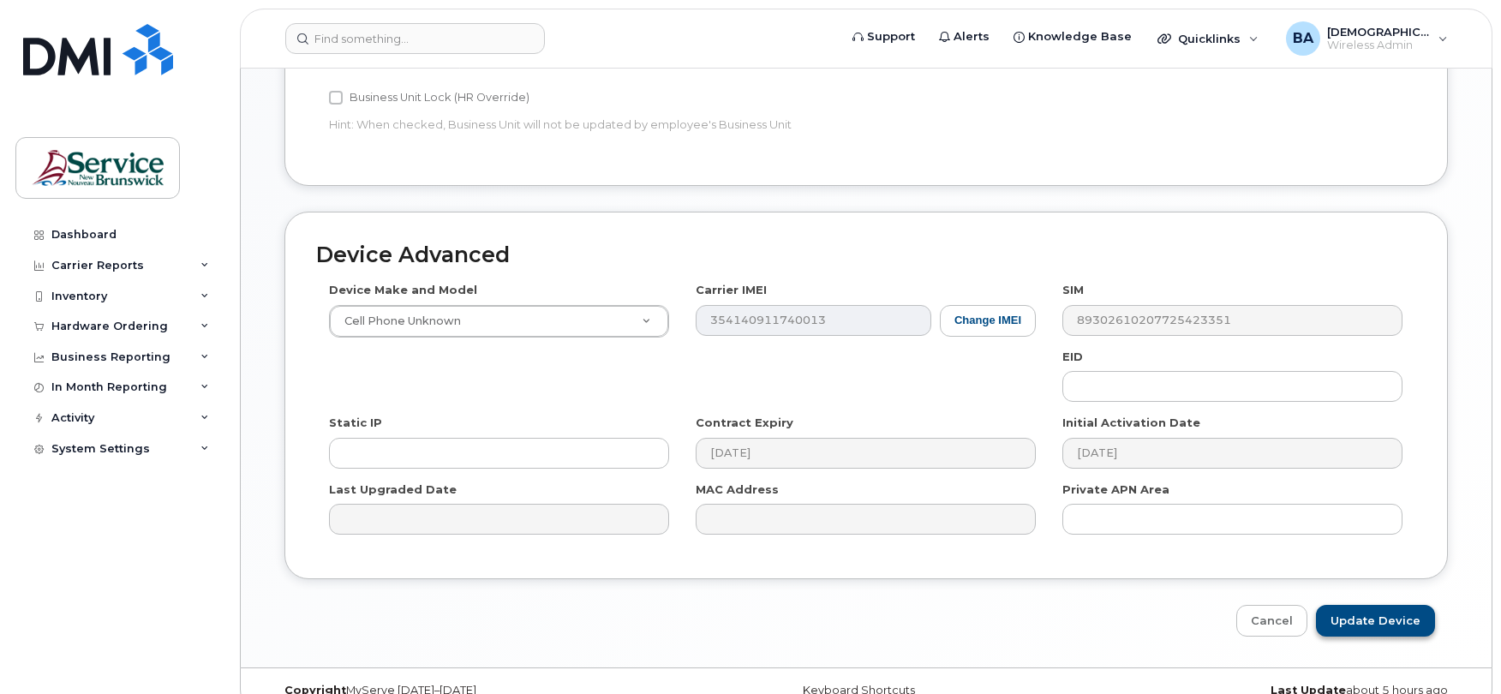
scroll to position [813, 0]
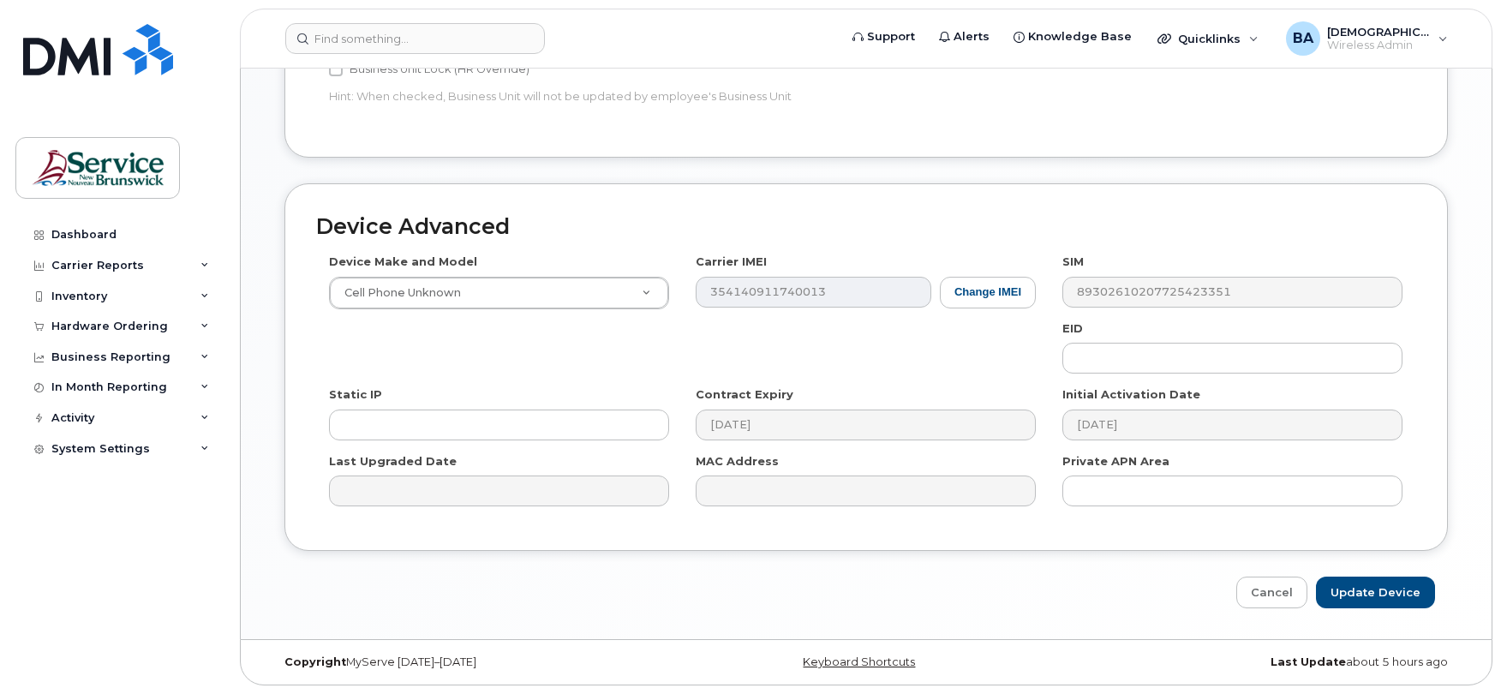
click at [1369, 593] on input "Update Device" at bounding box center [1375, 593] width 119 height 32
type input "Saving..."
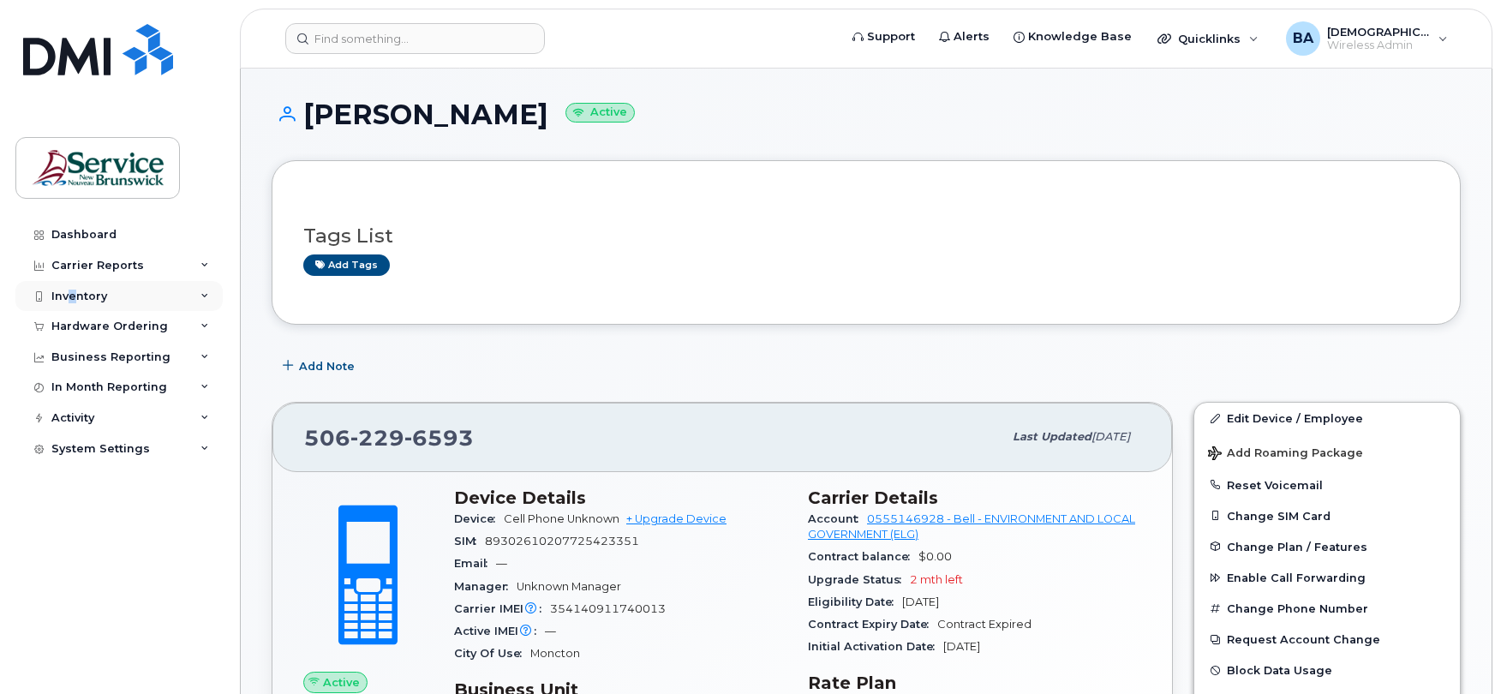
click at [75, 295] on div "Inventory" at bounding box center [79, 297] width 56 height 14
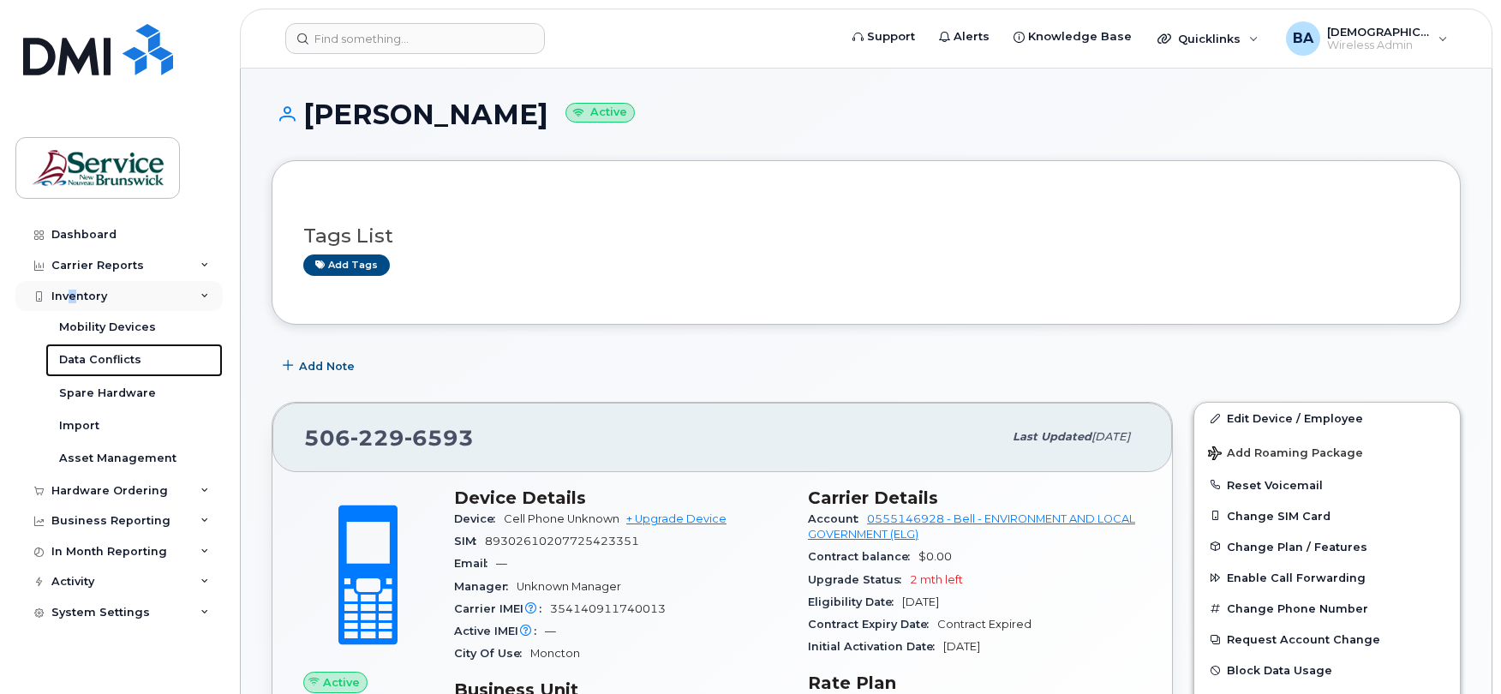
click at [90, 367] on div "Data Conflicts" at bounding box center [100, 359] width 82 height 15
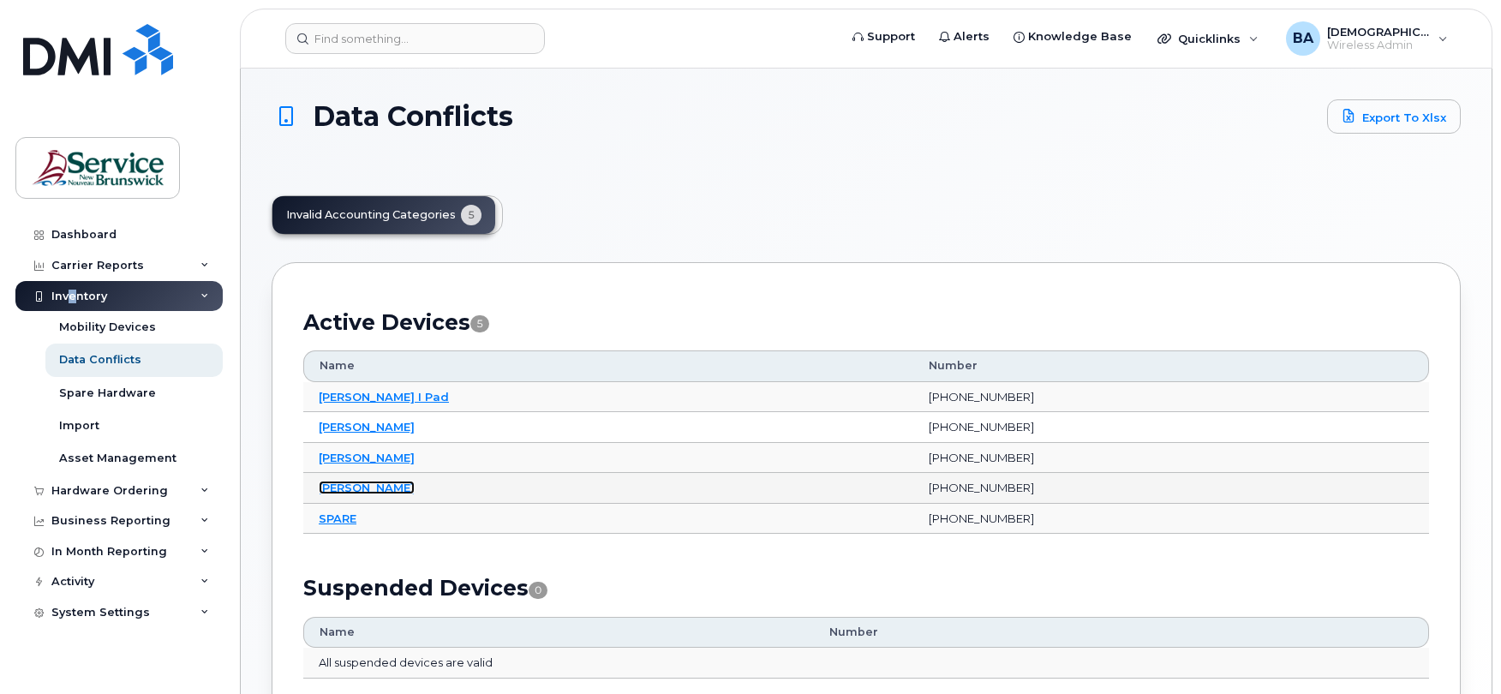
click at [403, 491] on link "[PERSON_NAME]" at bounding box center [367, 488] width 96 height 14
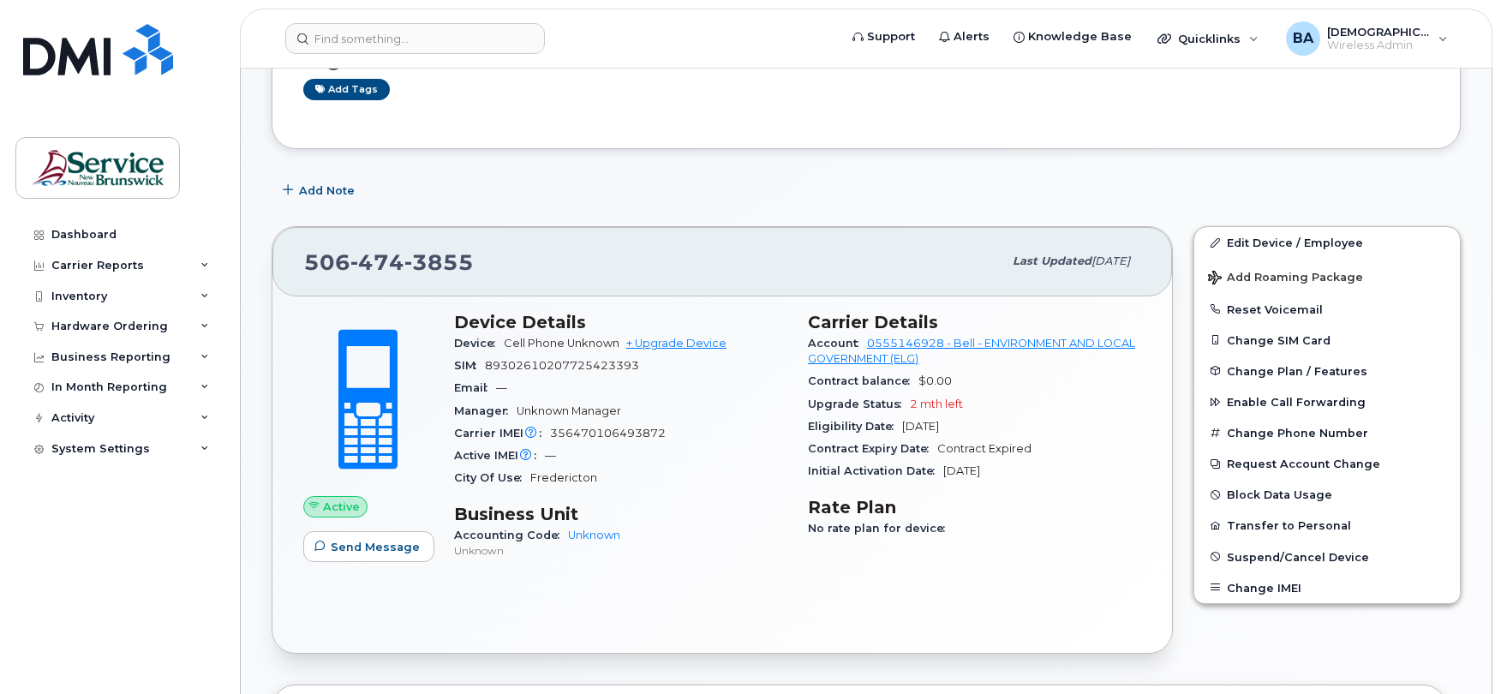
scroll to position [228, 0]
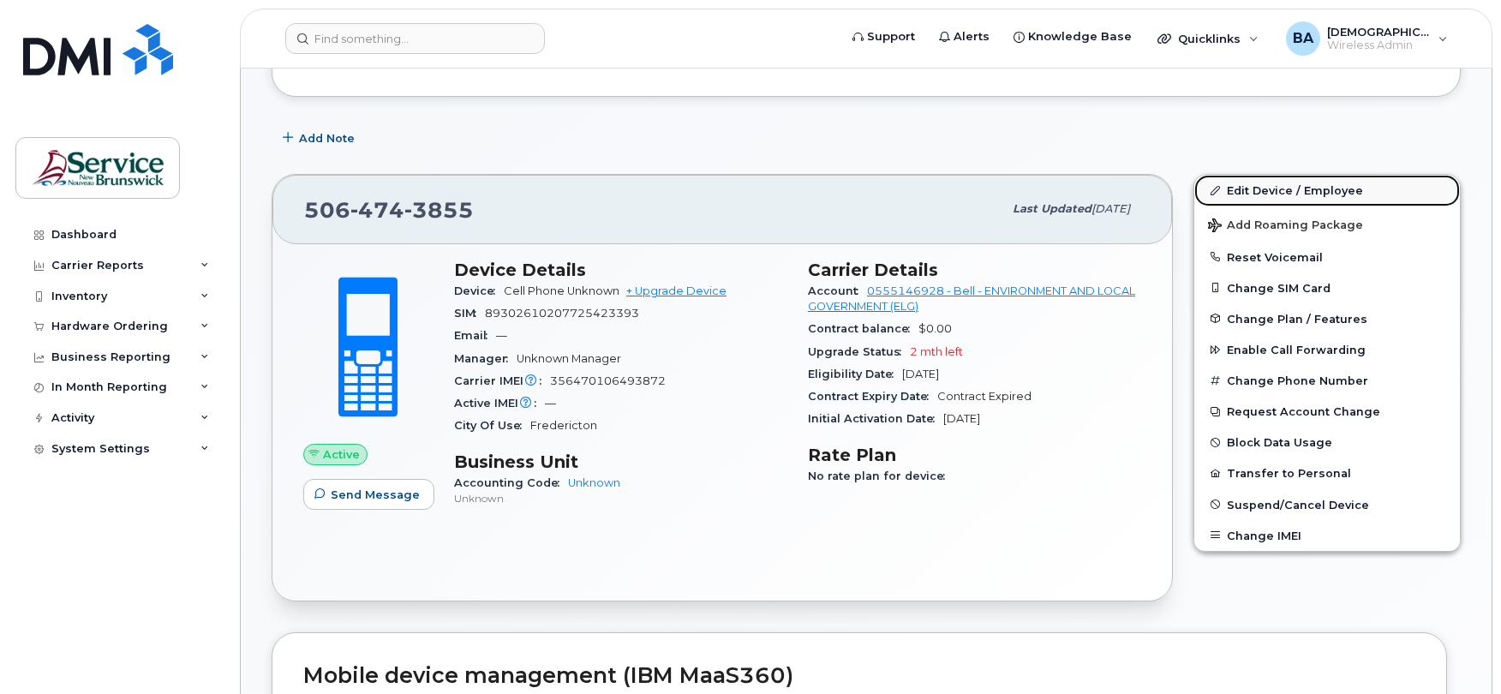
click at [1273, 186] on link "Edit Device / Employee" at bounding box center [1328, 190] width 266 height 31
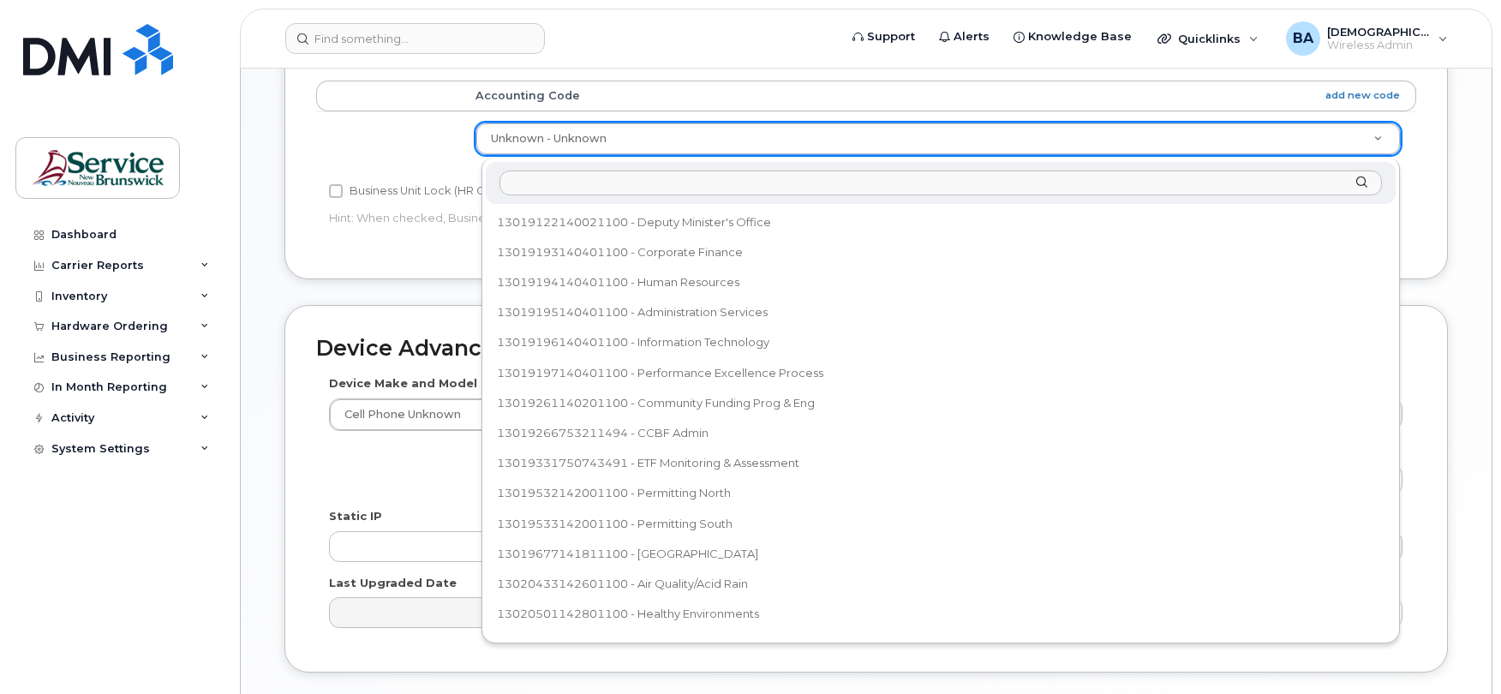
scroll to position [57, 0]
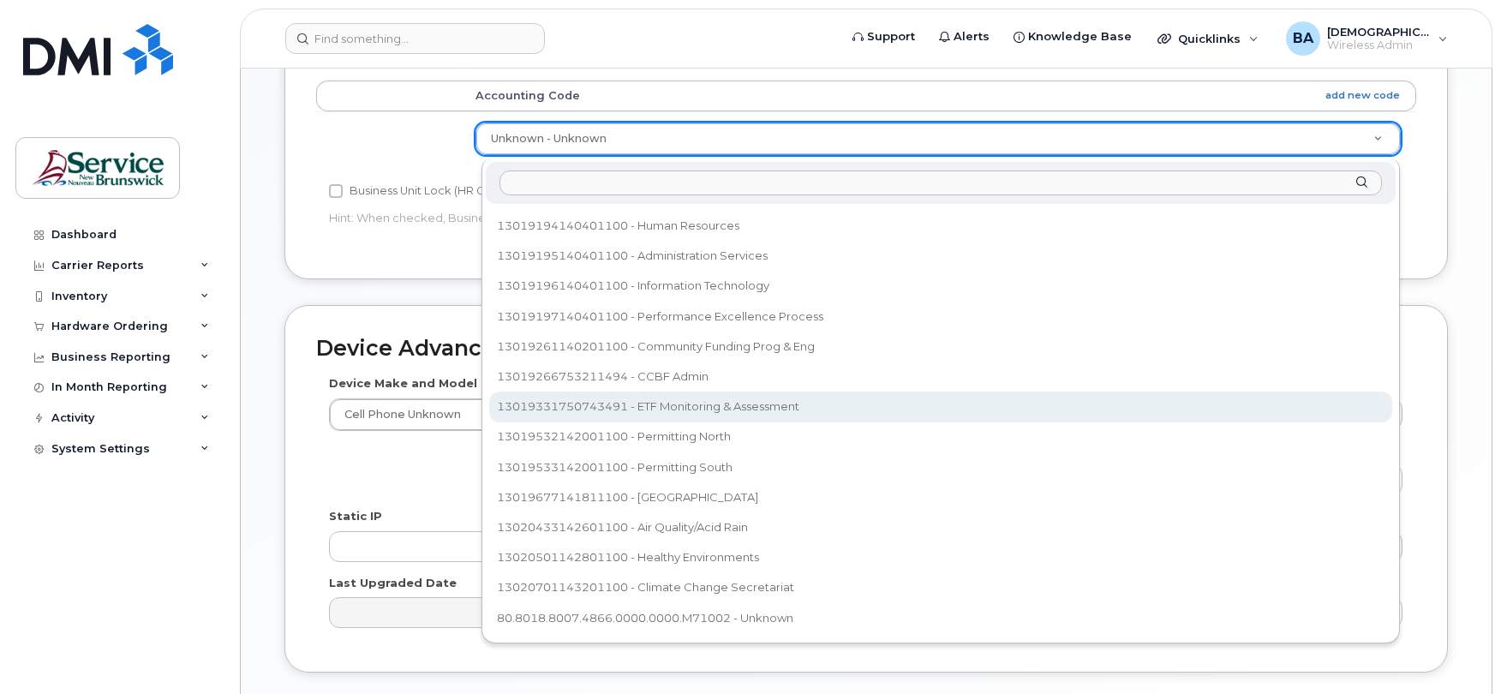
select select "35805332"
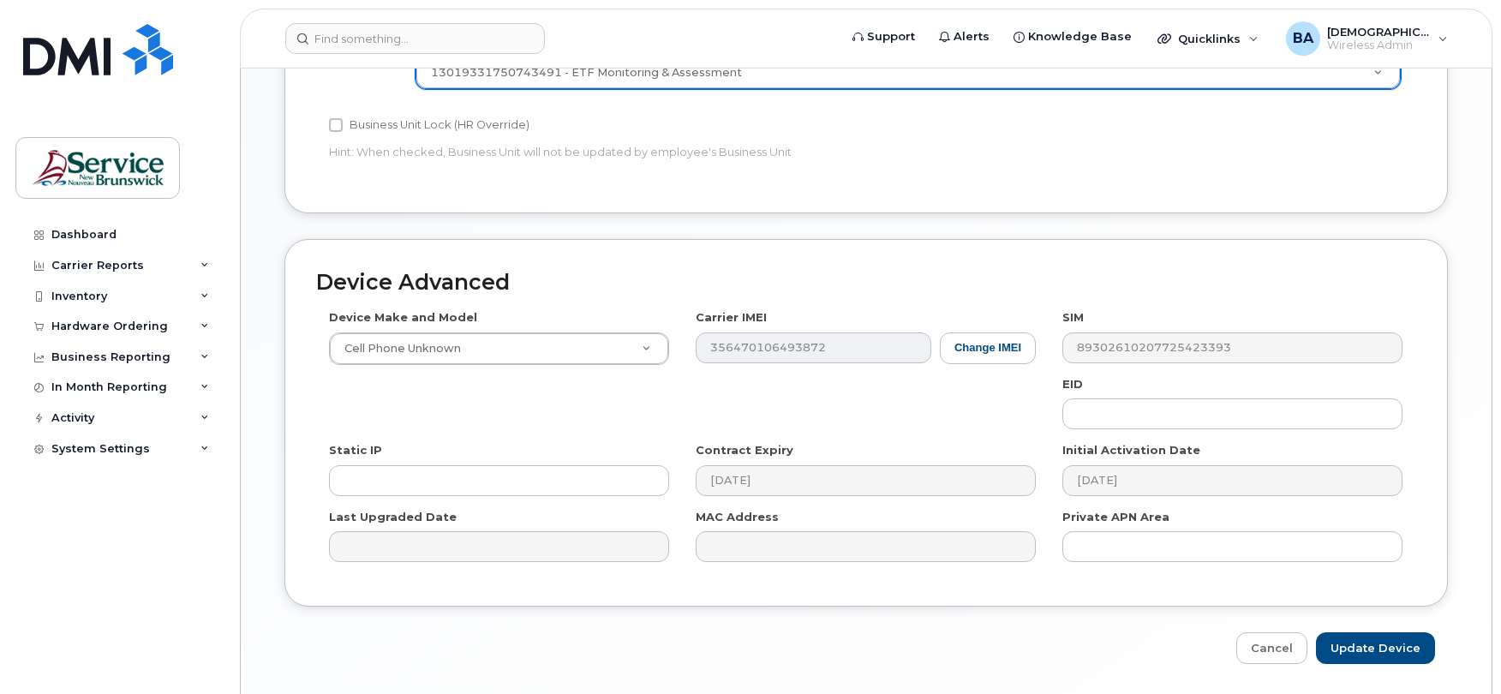
scroll to position [813, 0]
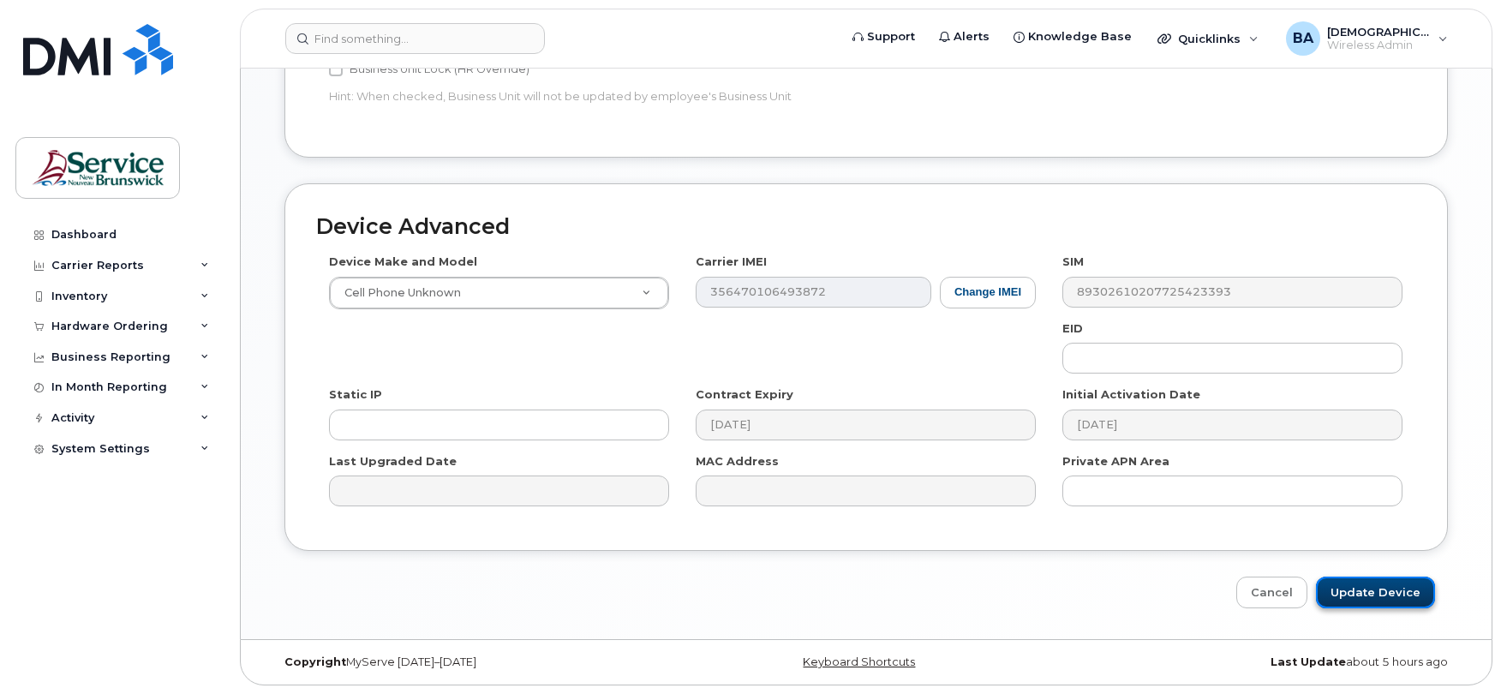
click at [1344, 597] on input "Update Device" at bounding box center [1375, 593] width 119 height 32
type input "Saving..."
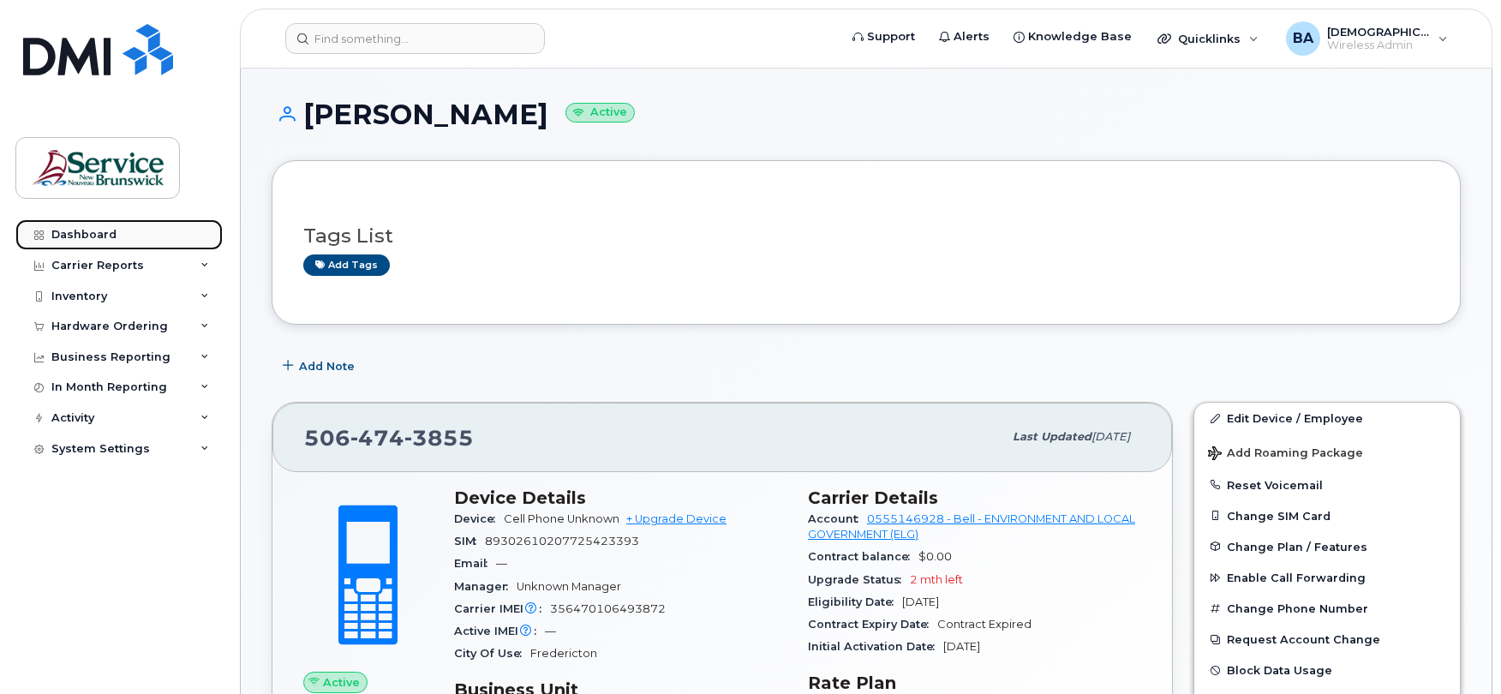
click at [72, 230] on div "Dashboard" at bounding box center [83, 235] width 65 height 14
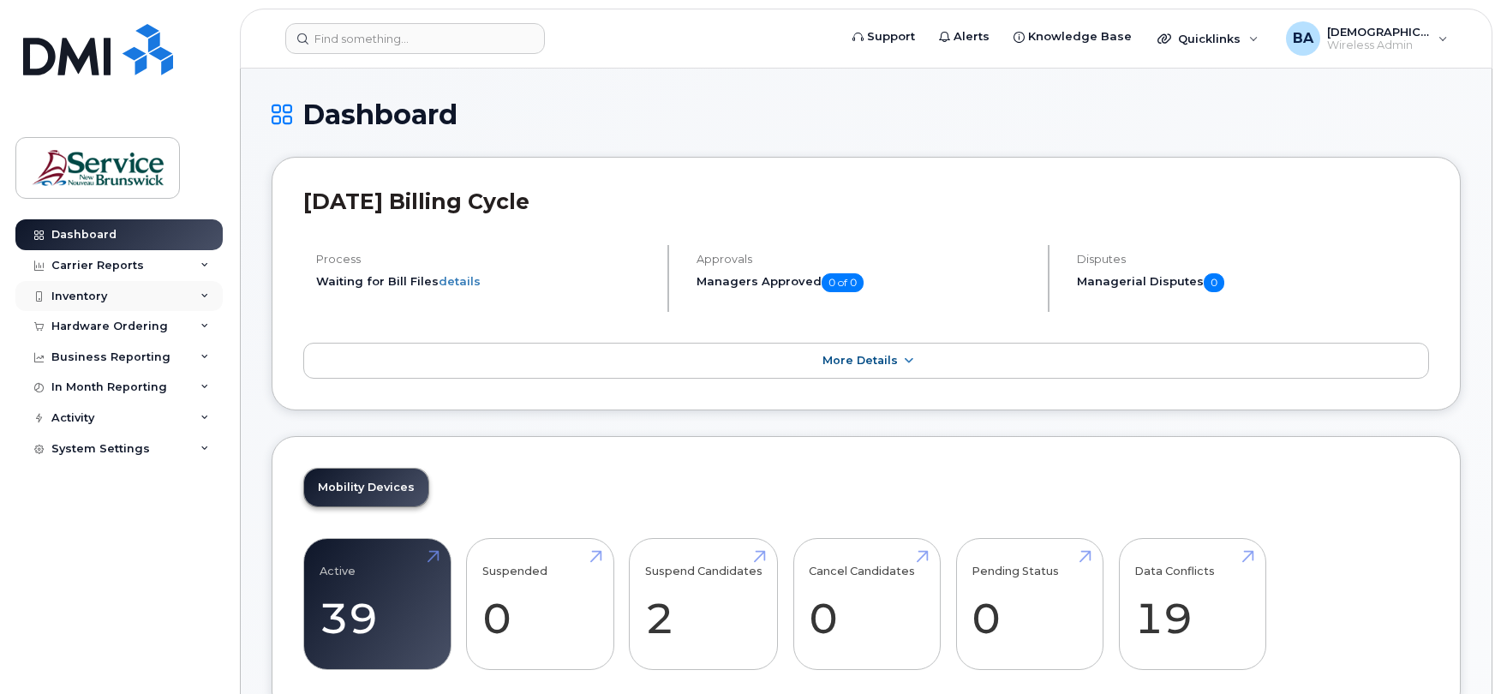
click at [96, 288] on div "Inventory" at bounding box center [118, 296] width 207 height 31
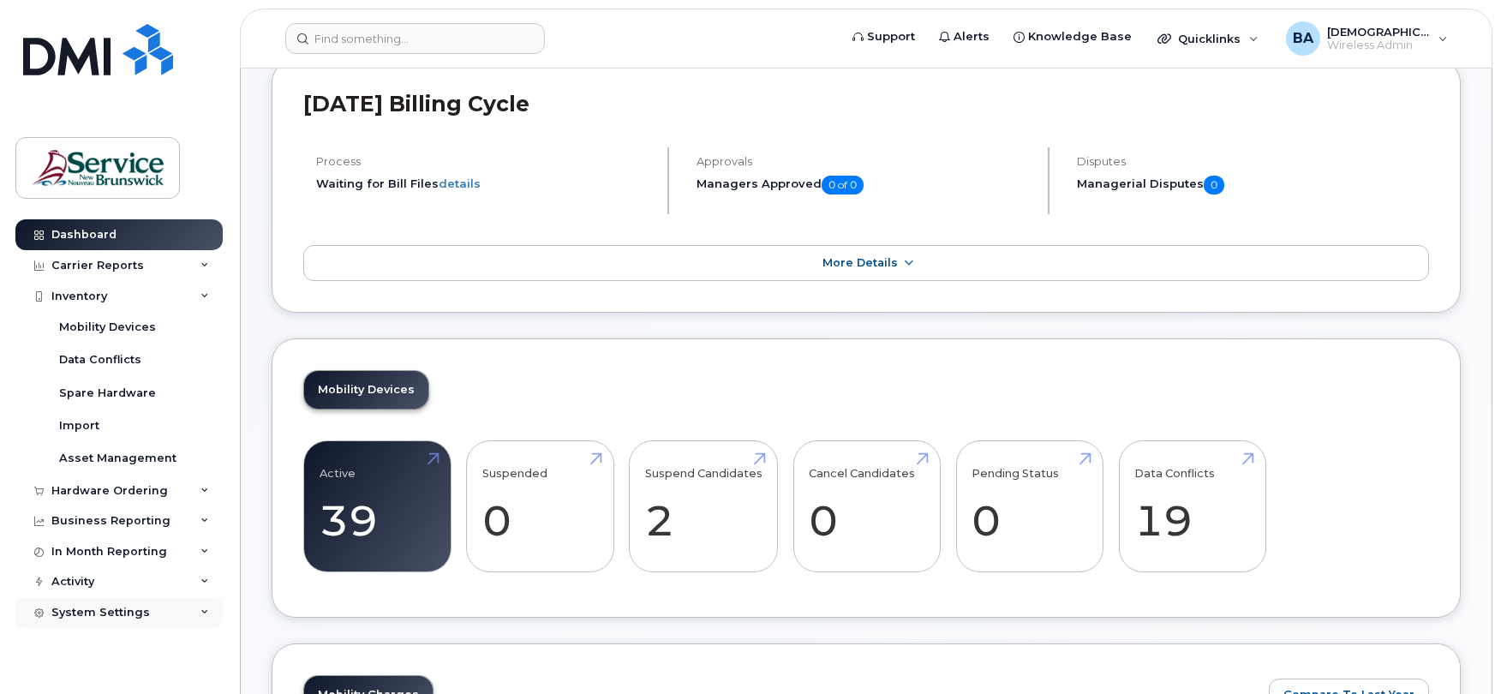
scroll to position [343, 0]
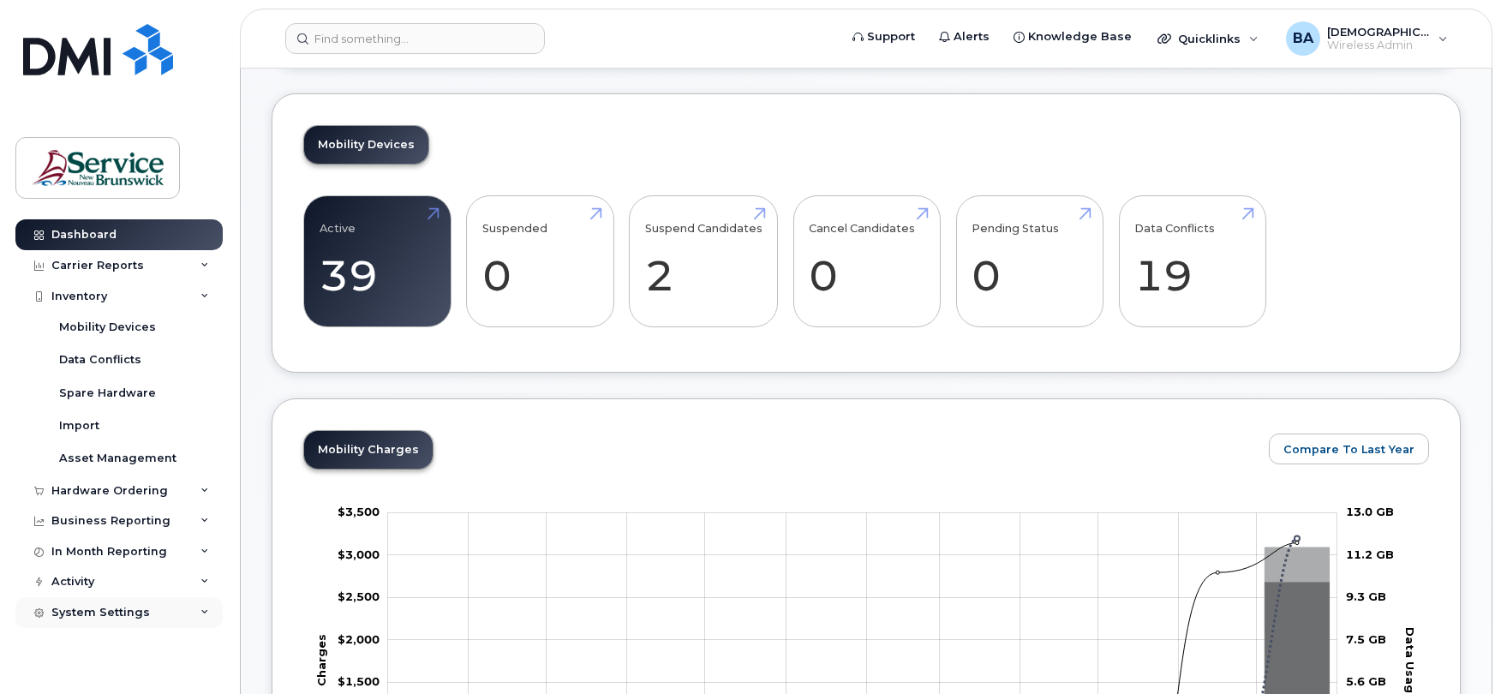
click at [103, 611] on div "System Settings" at bounding box center [100, 613] width 99 height 14
click at [104, 635] on link "Accounting Codes" at bounding box center [133, 644] width 177 height 33
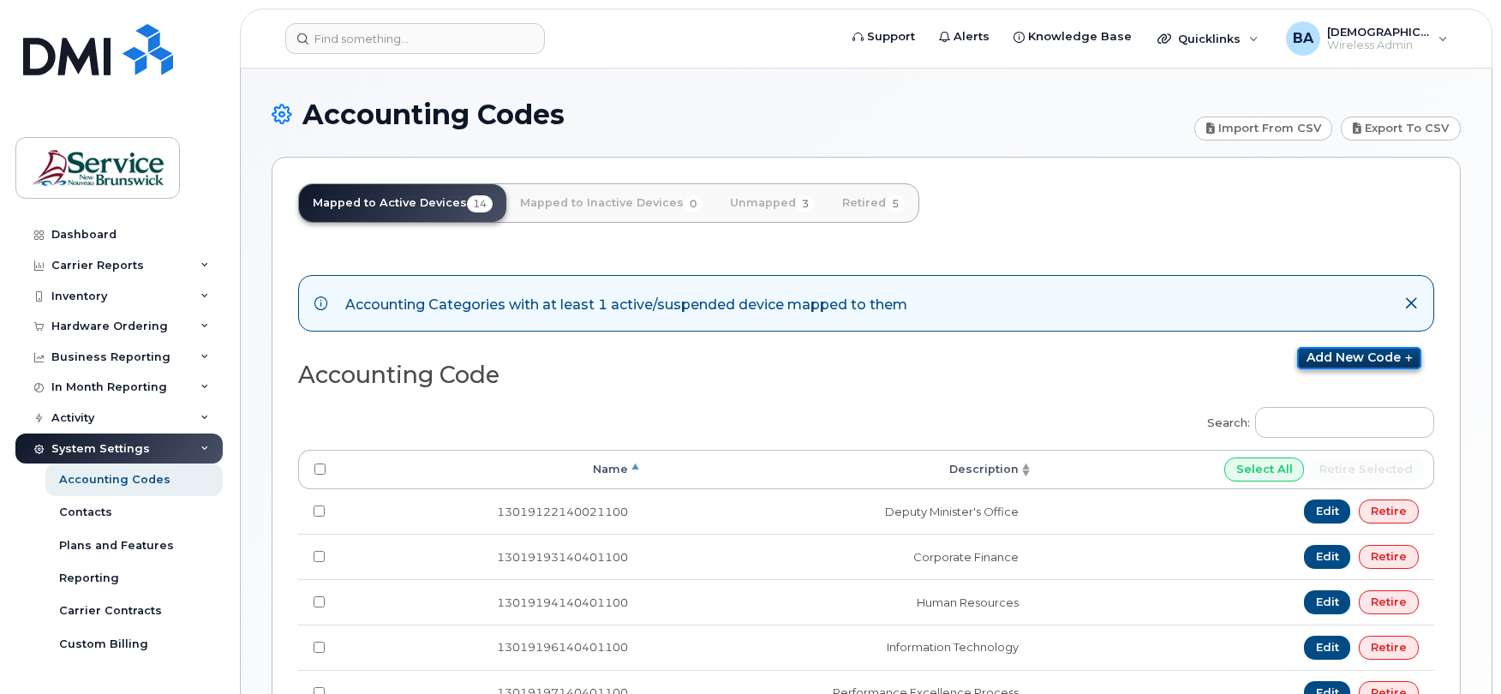
click at [1362, 357] on link "Add new code" at bounding box center [1359, 358] width 124 height 22
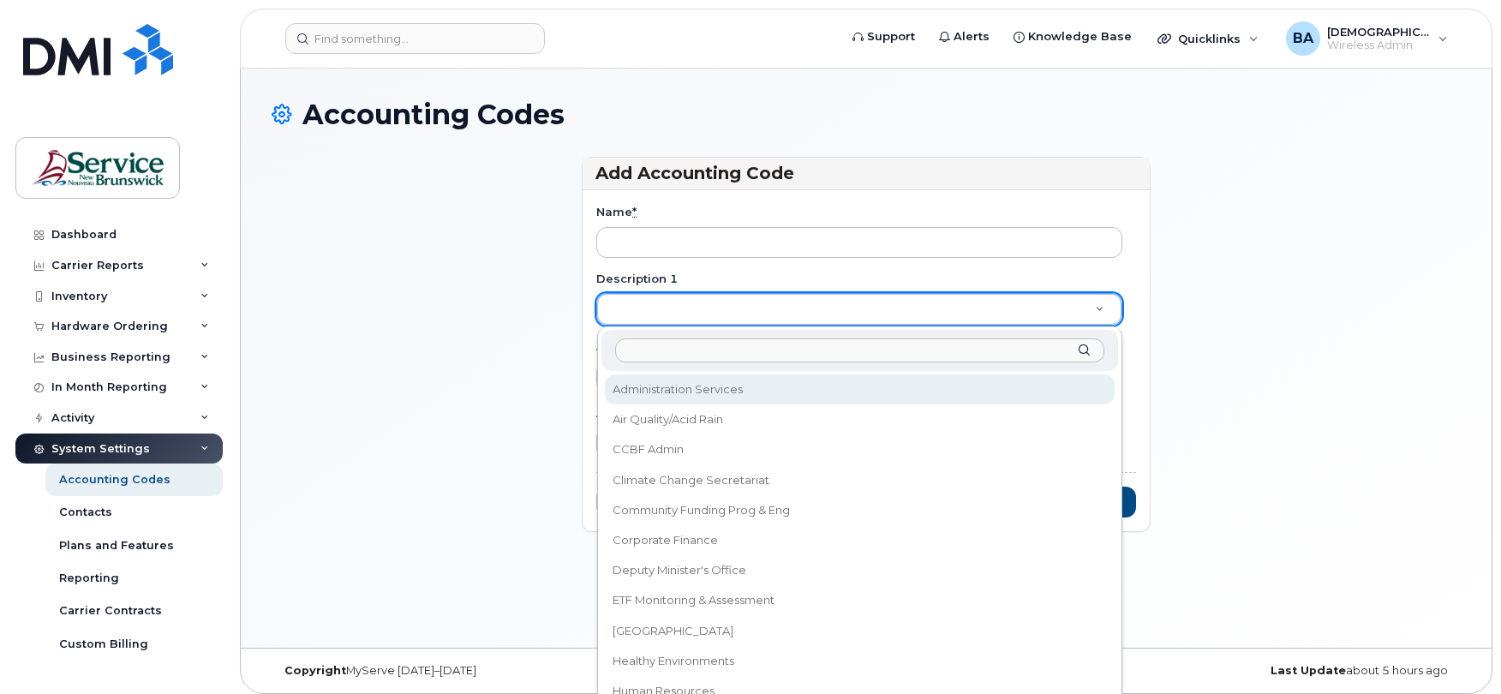
type input "Minister's Office"
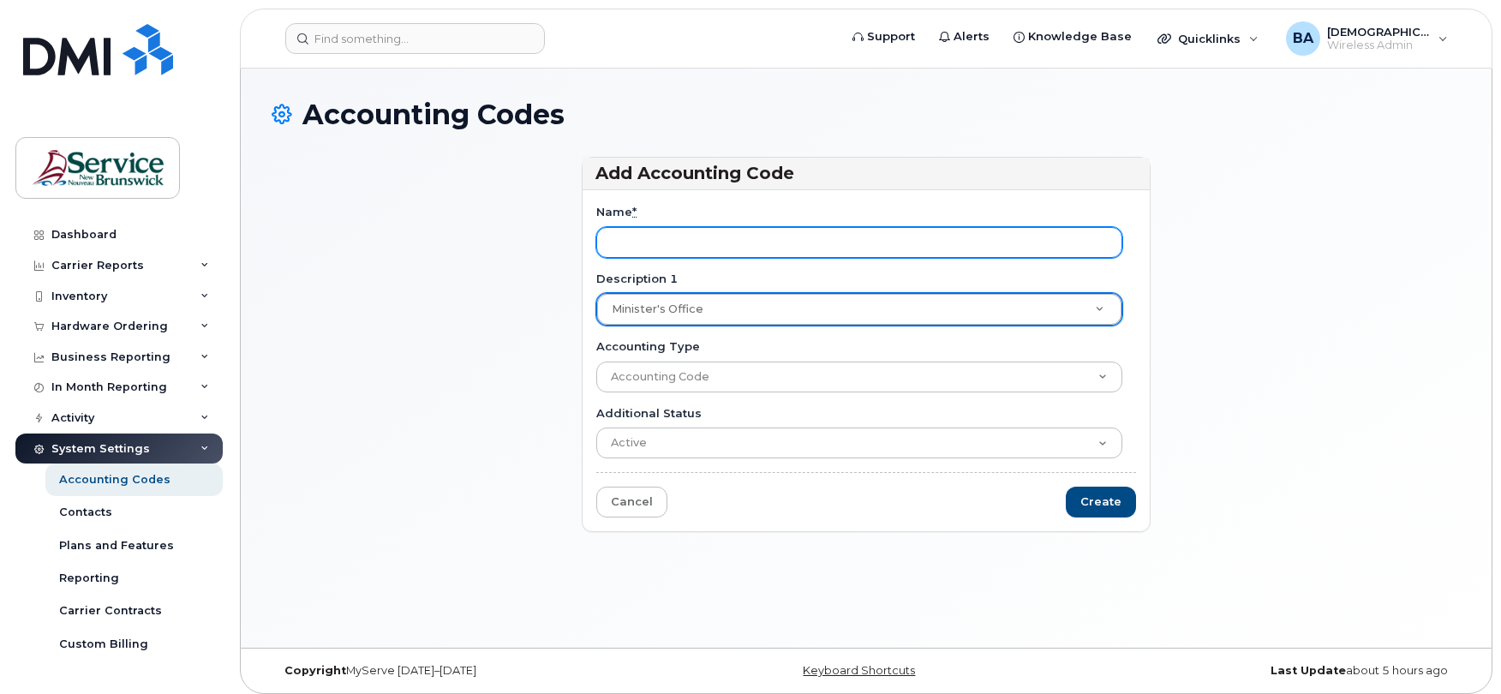
click at [629, 241] on input "Name *" at bounding box center [859, 242] width 526 height 31
paste input "13019121140021100"
type input "13019121140021100"
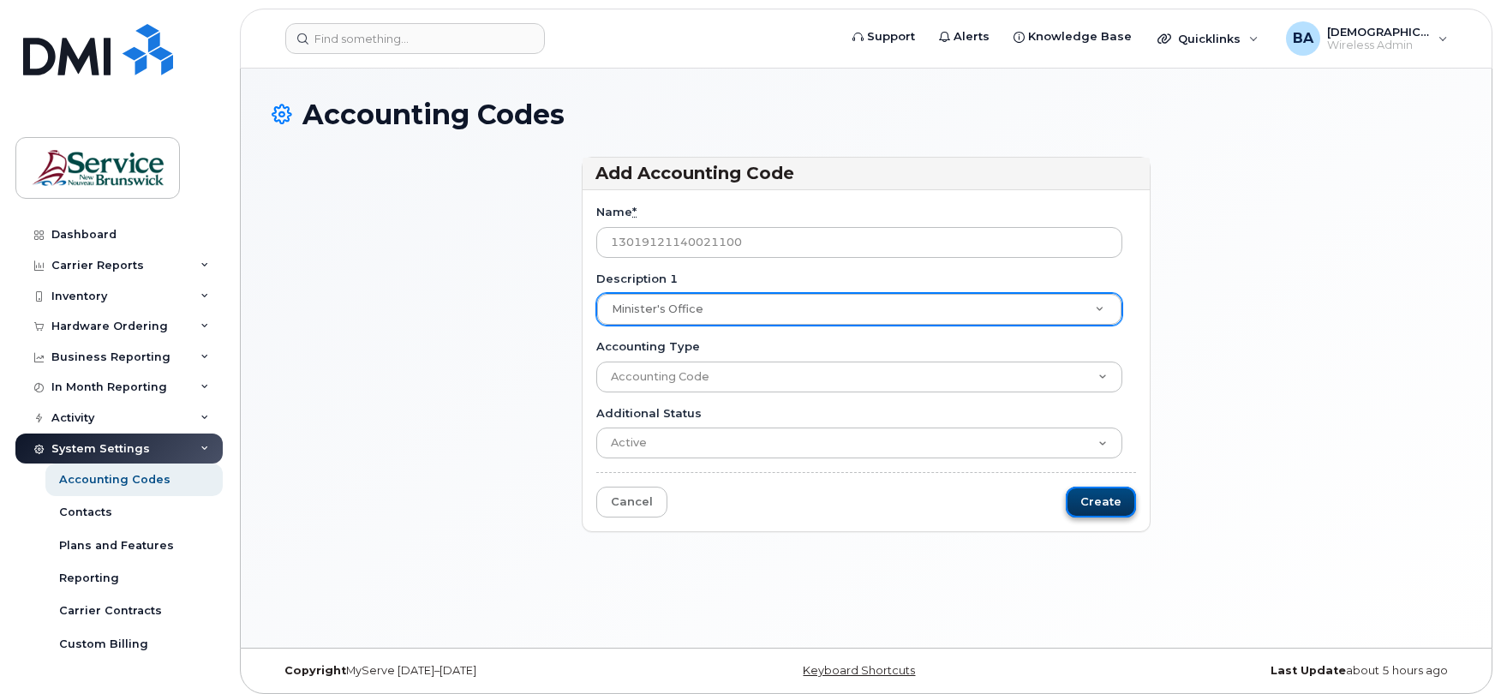
click at [1100, 494] on input "Create" at bounding box center [1101, 503] width 70 height 32
type input "Saving..."
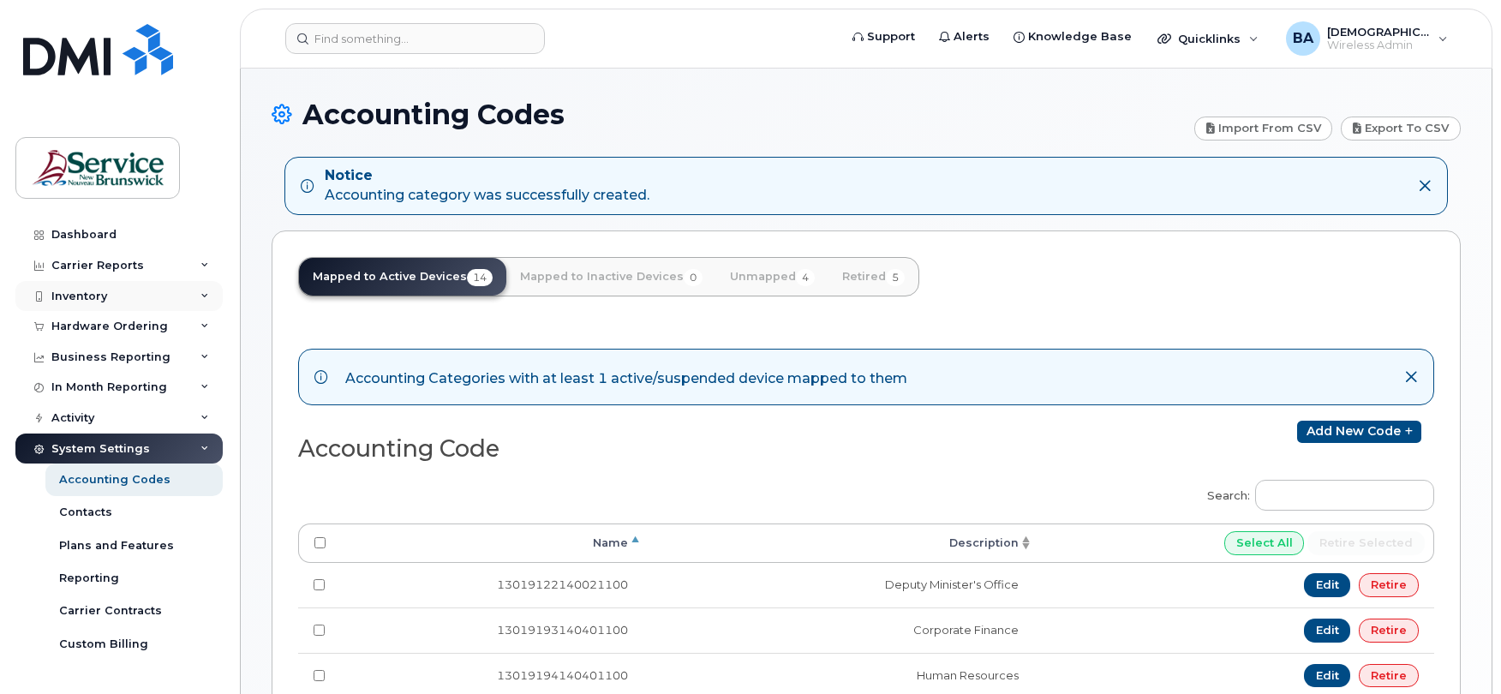
click at [110, 302] on div "Inventory" at bounding box center [118, 296] width 207 height 31
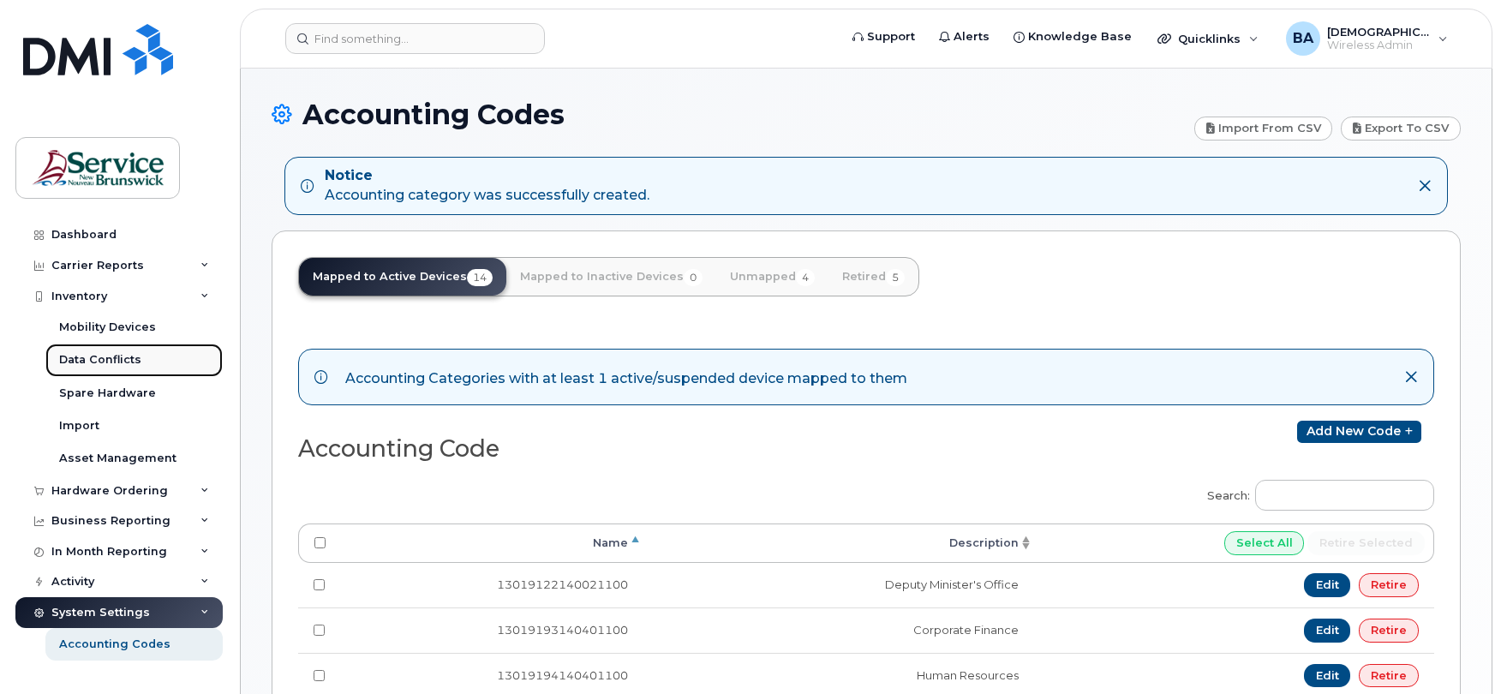
click at [83, 358] on div "Data Conflicts" at bounding box center [100, 359] width 82 height 15
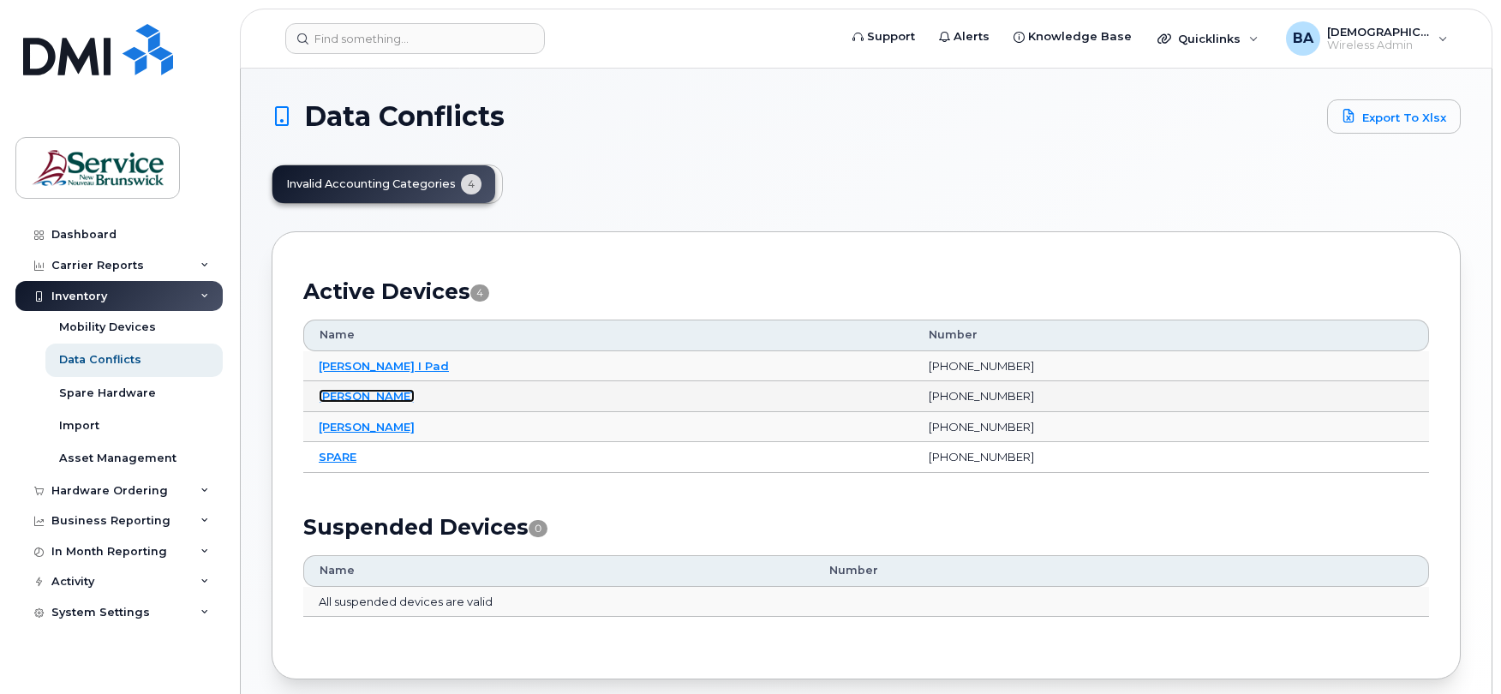
click at [329, 398] on link "[PERSON_NAME]" at bounding box center [367, 396] width 96 height 14
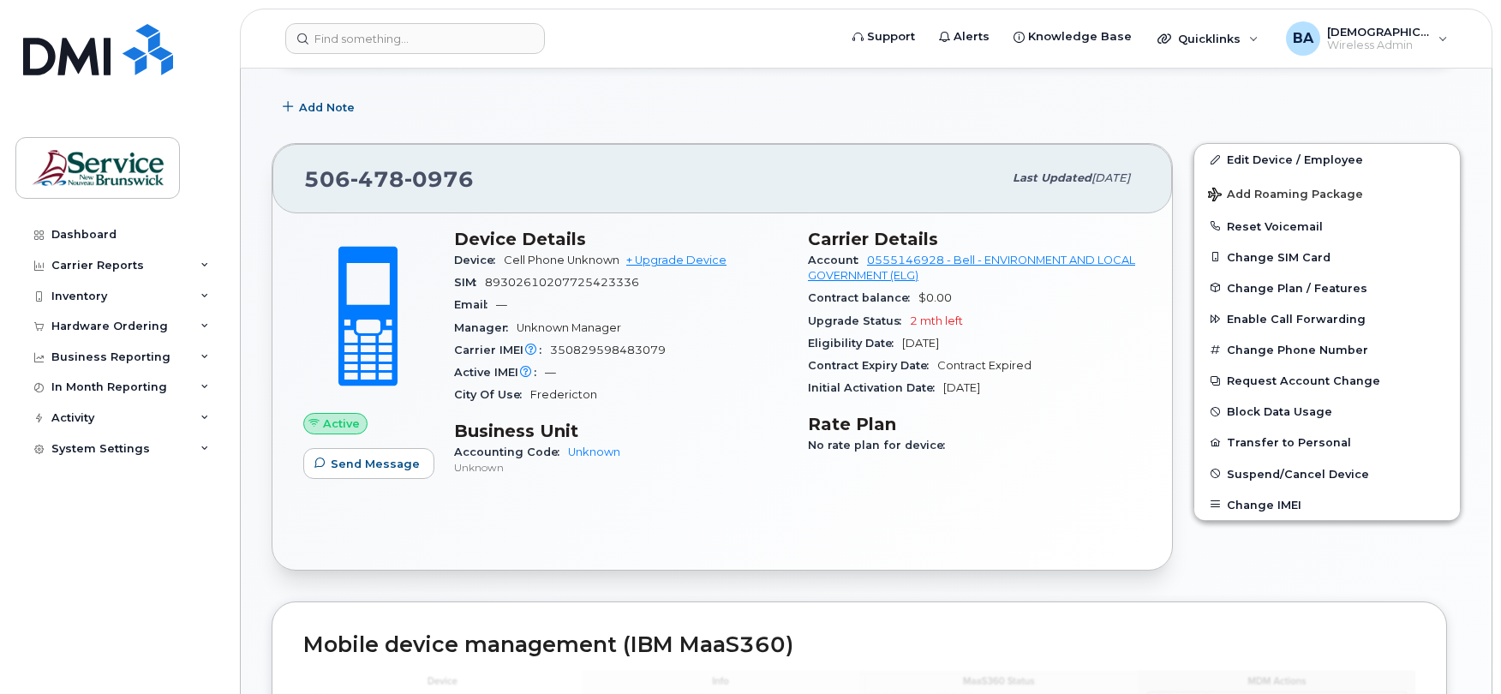
scroll to position [343, 0]
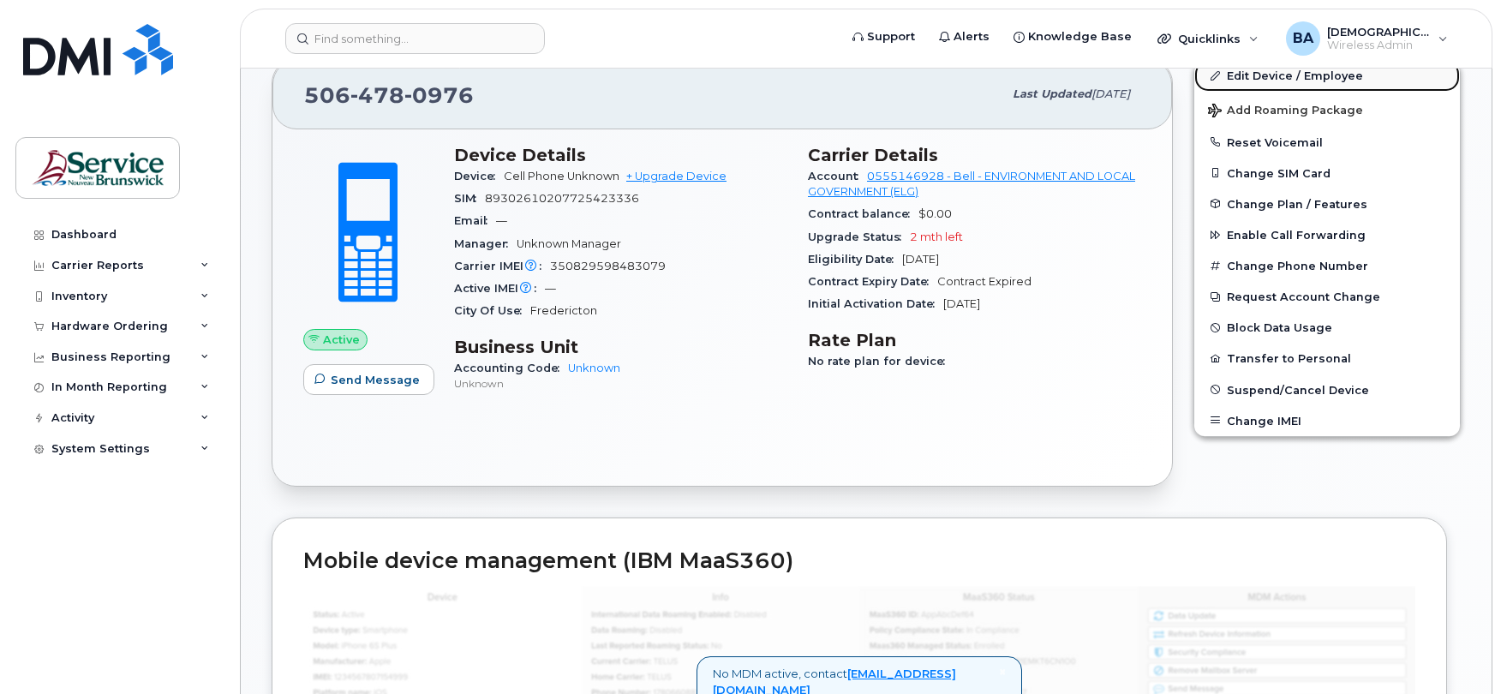
click at [1272, 80] on link "Edit Device / Employee" at bounding box center [1328, 75] width 266 height 31
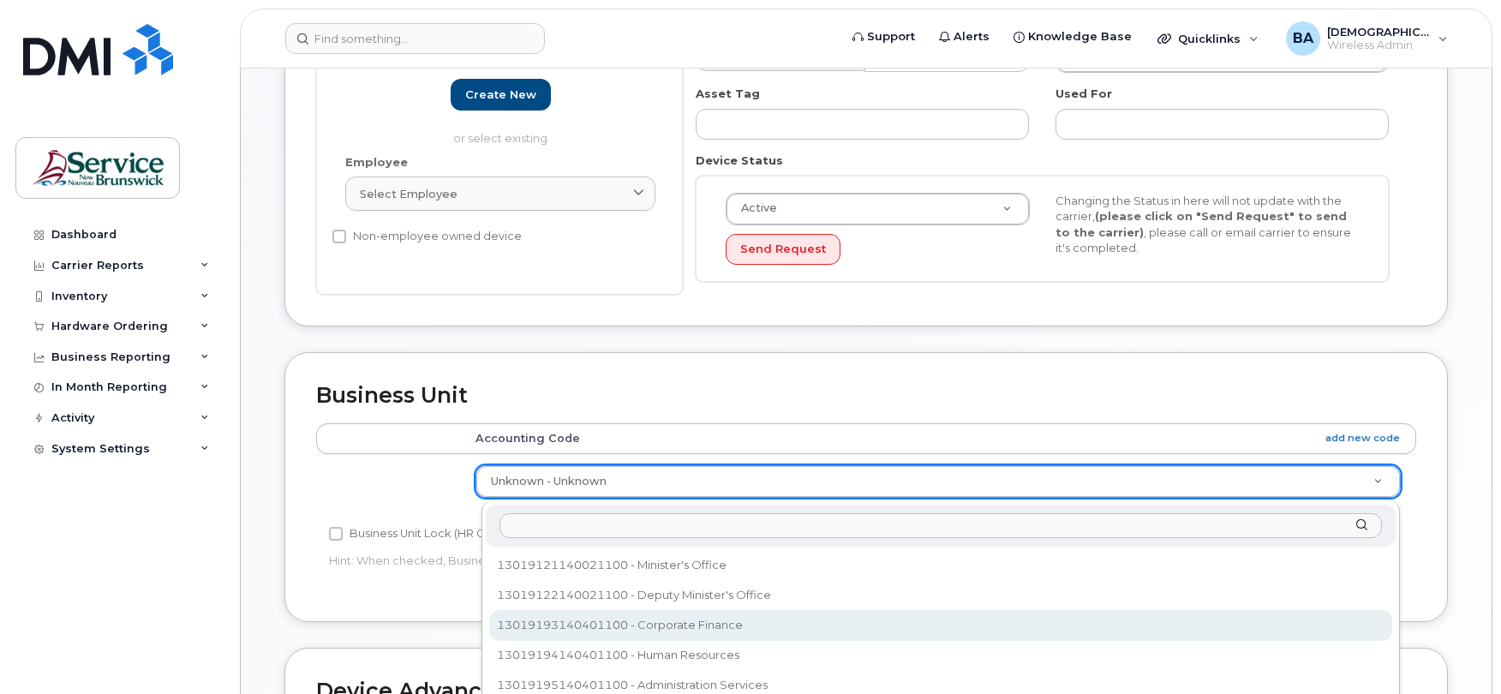
select select "35805344"
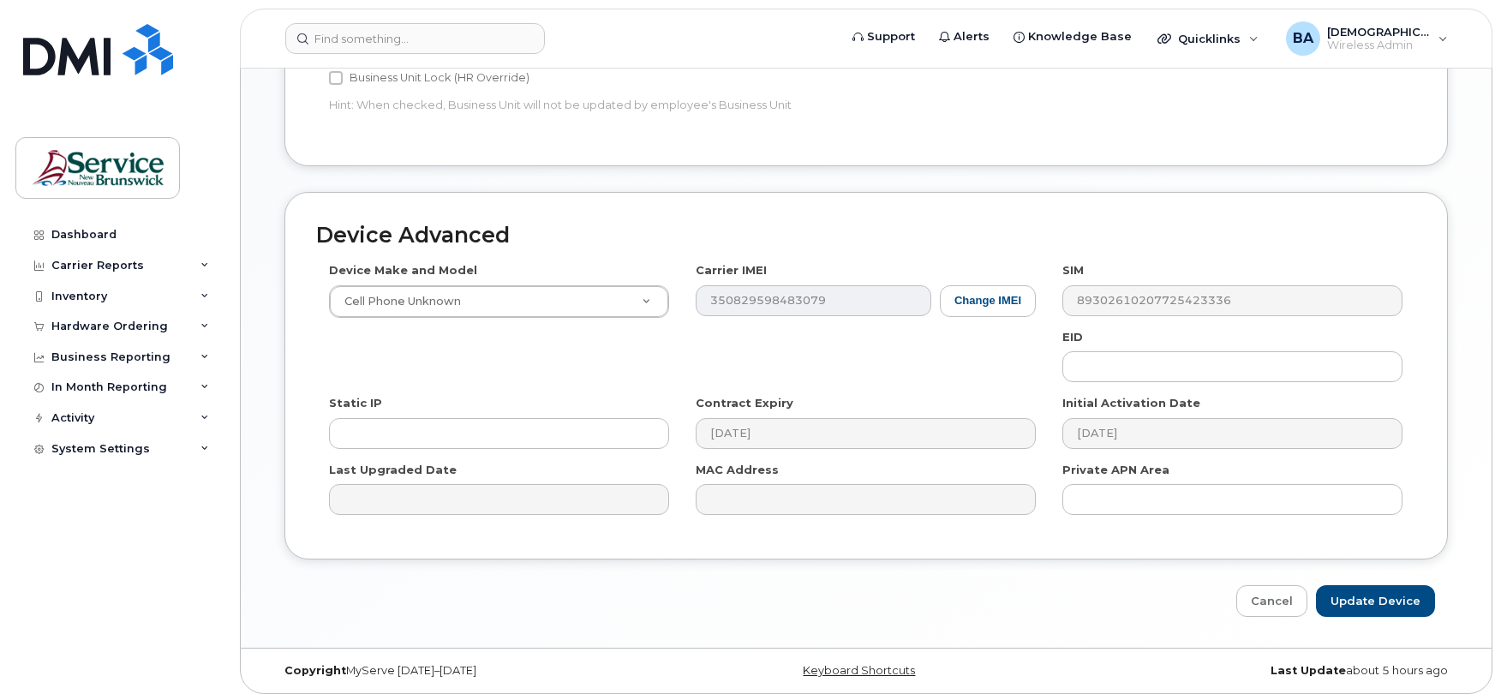
scroll to position [813, 0]
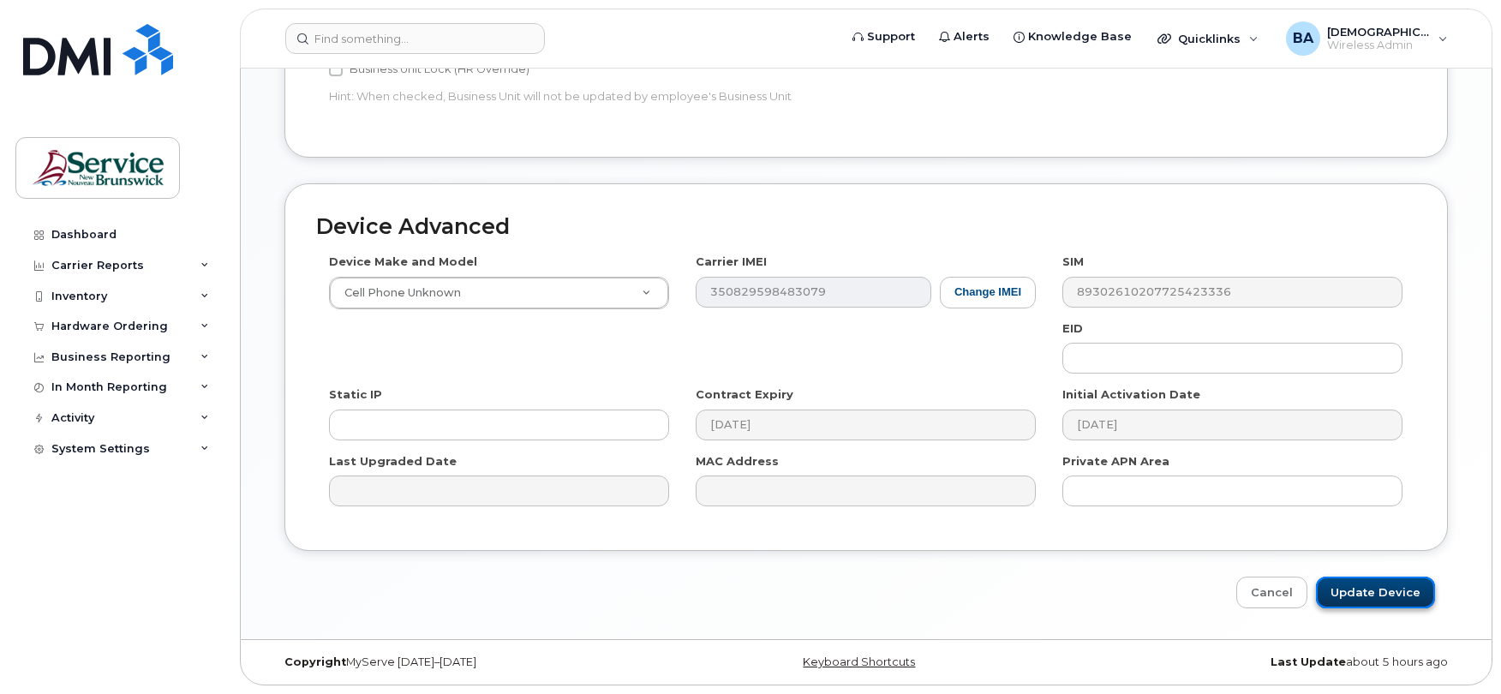
click at [1419, 587] on input "Update Device" at bounding box center [1375, 593] width 119 height 32
type input "Saving..."
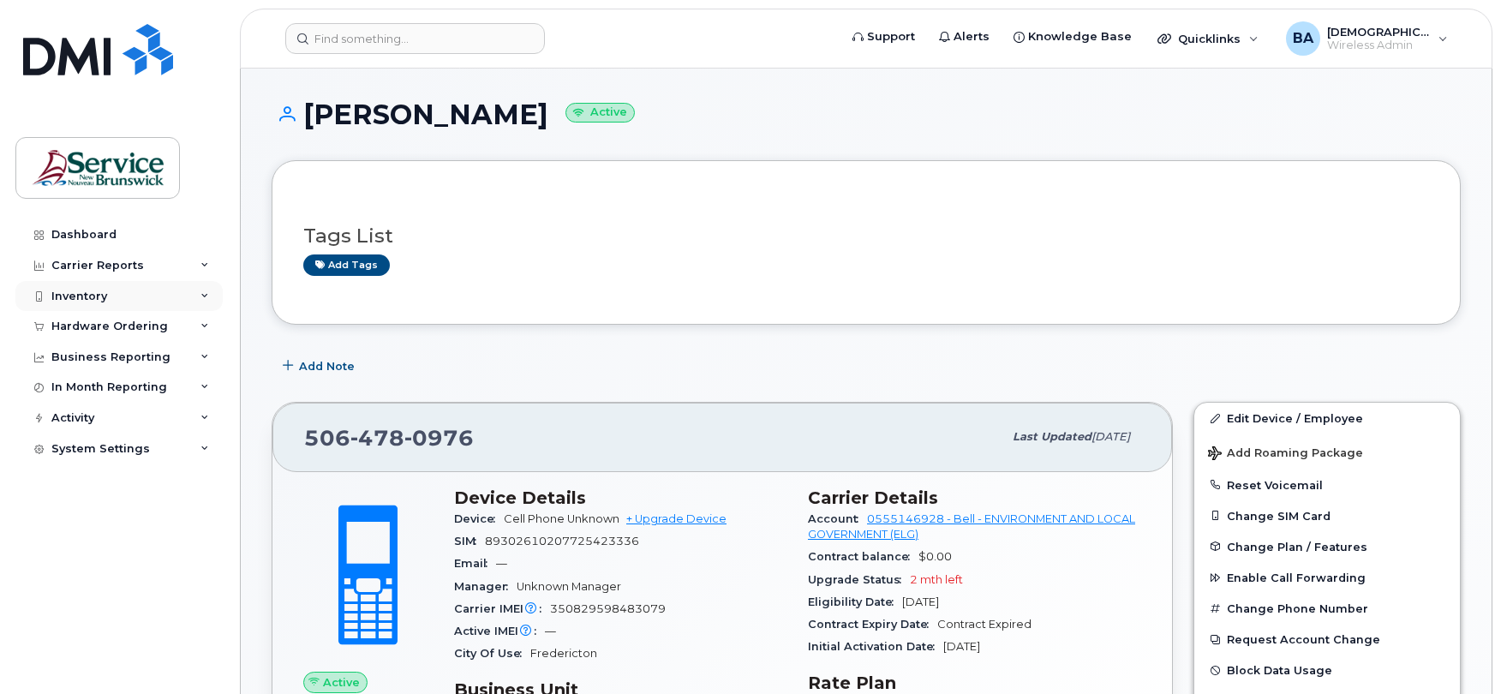
click at [93, 291] on div "Inventory" at bounding box center [79, 297] width 56 height 14
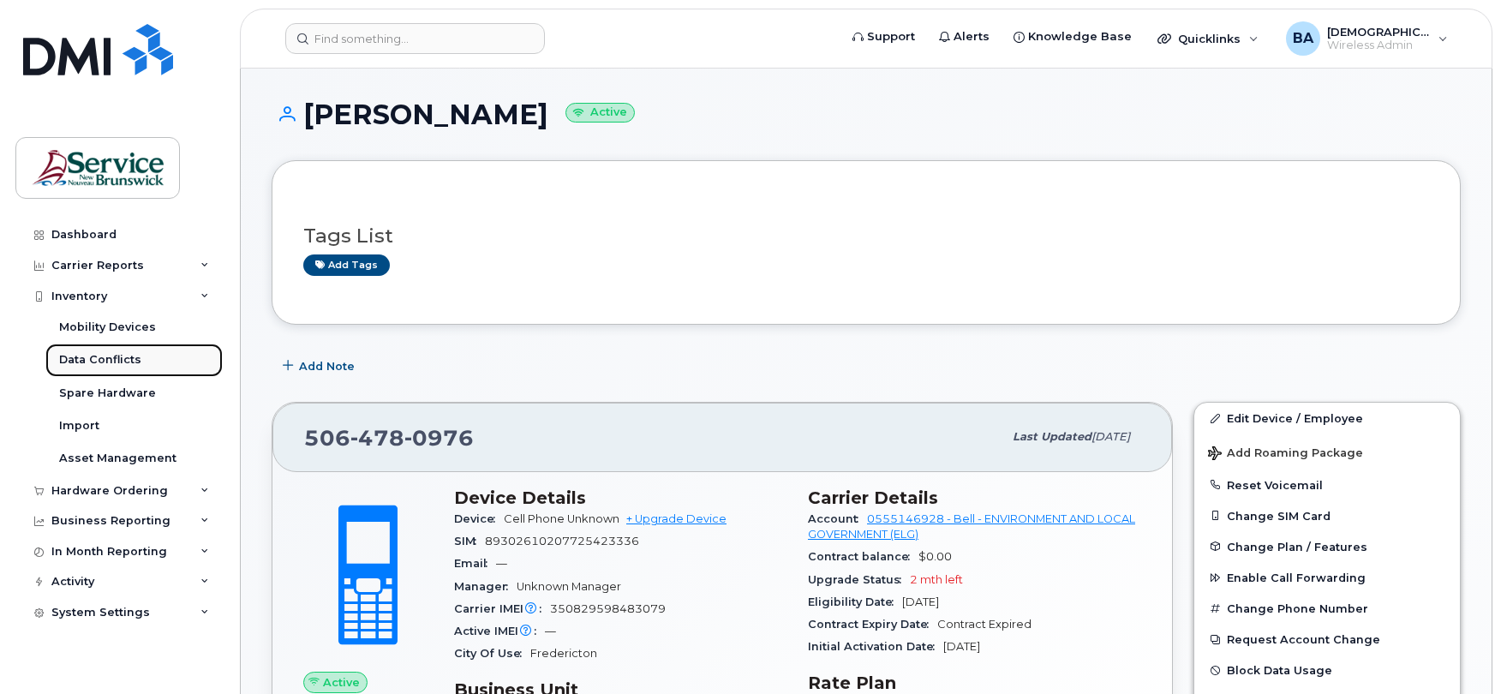
click at [91, 350] on link "Data Conflicts" at bounding box center [133, 360] width 177 height 33
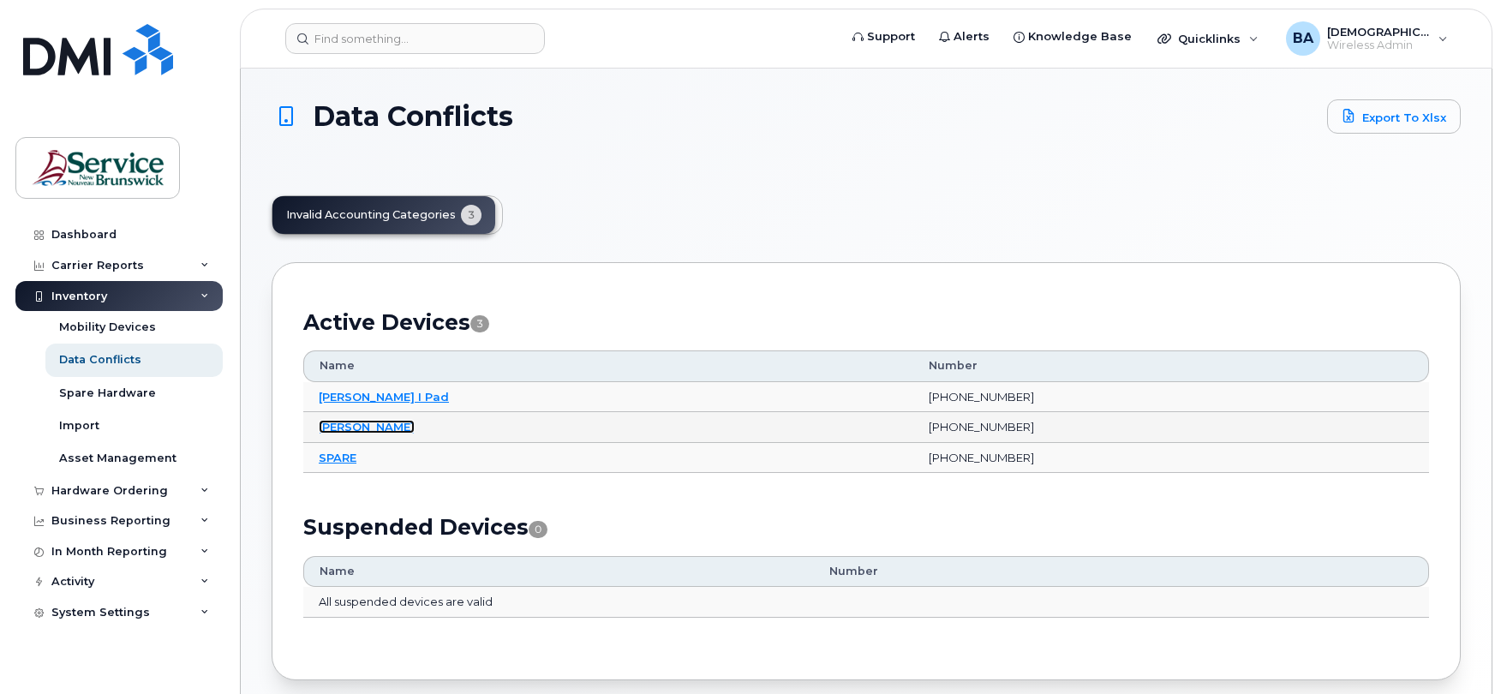
click at [348, 430] on link "[PERSON_NAME]" at bounding box center [367, 427] width 96 height 14
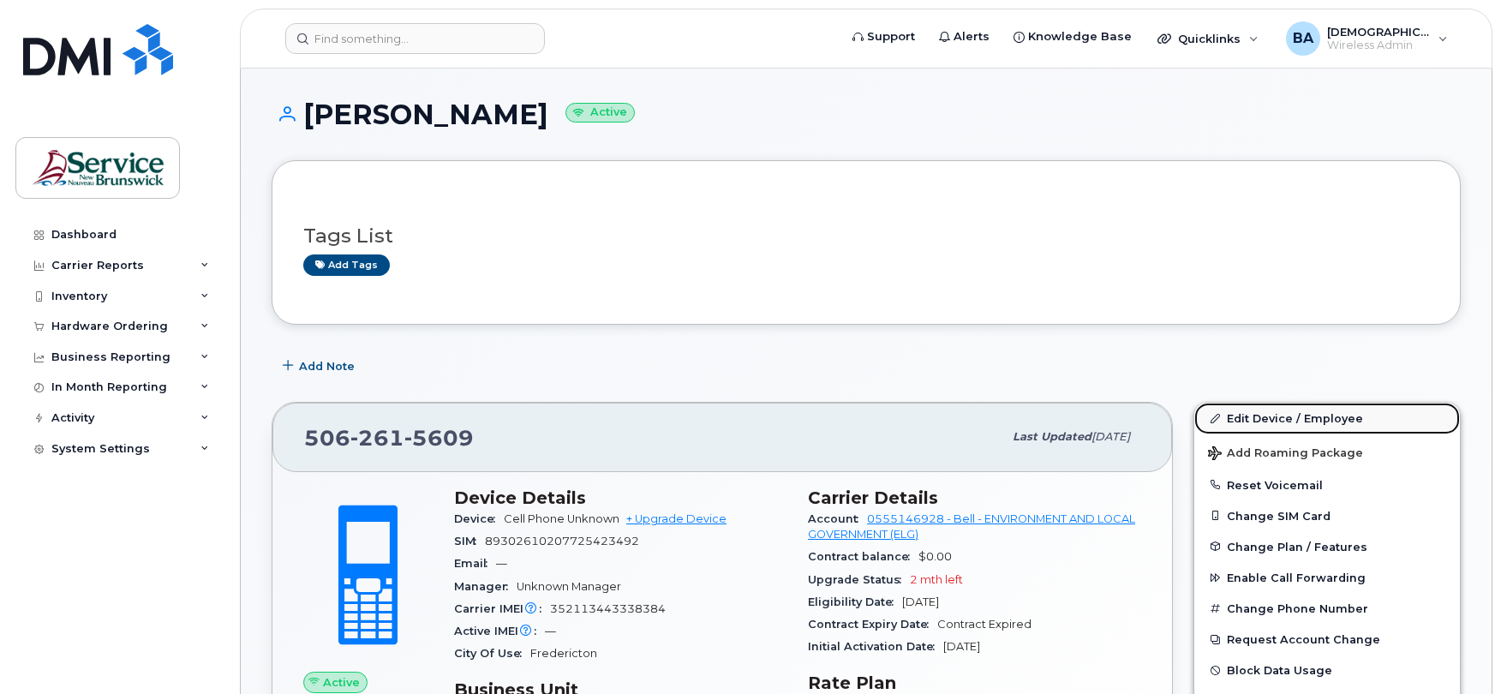
click at [1306, 429] on link "Edit Device / Employee" at bounding box center [1328, 418] width 266 height 31
click at [1304, 416] on link "Edit Device / Employee" at bounding box center [1328, 418] width 266 height 31
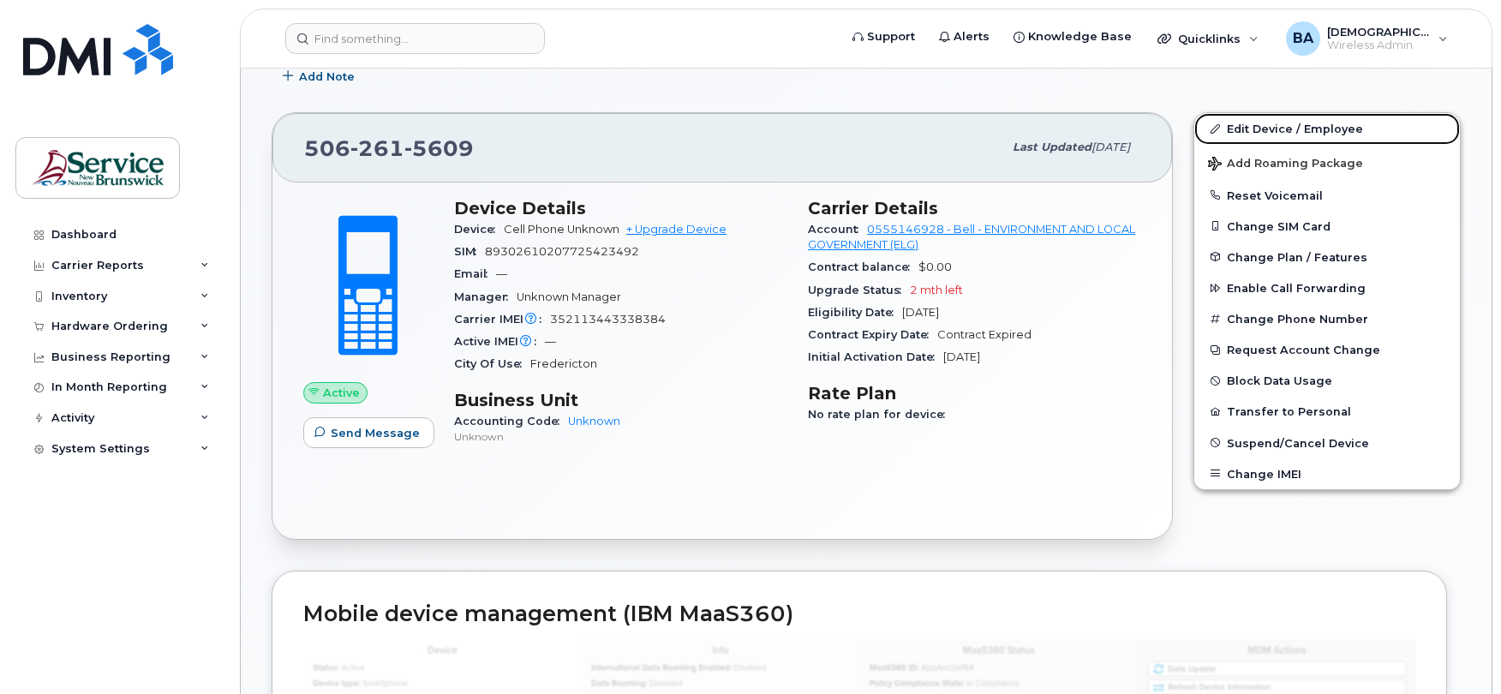
scroll to position [450, 0]
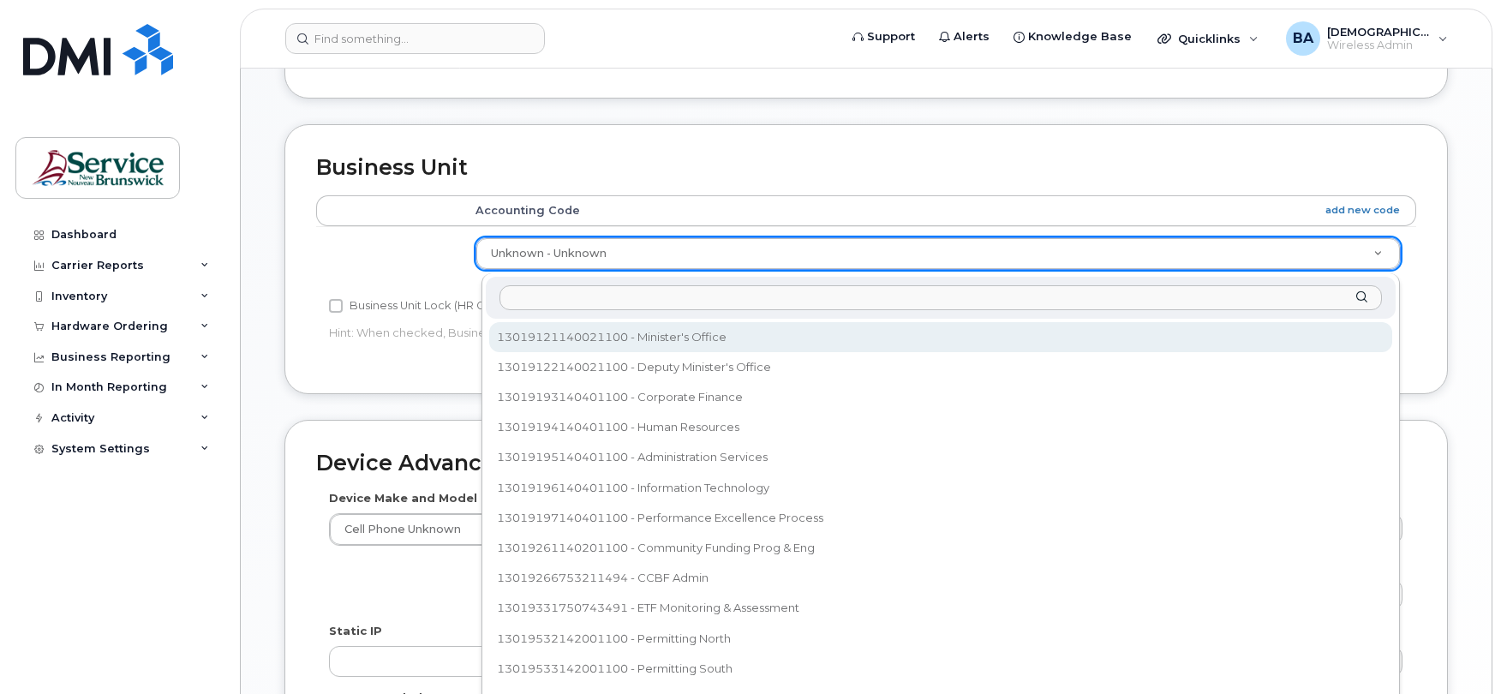
select select "35805344"
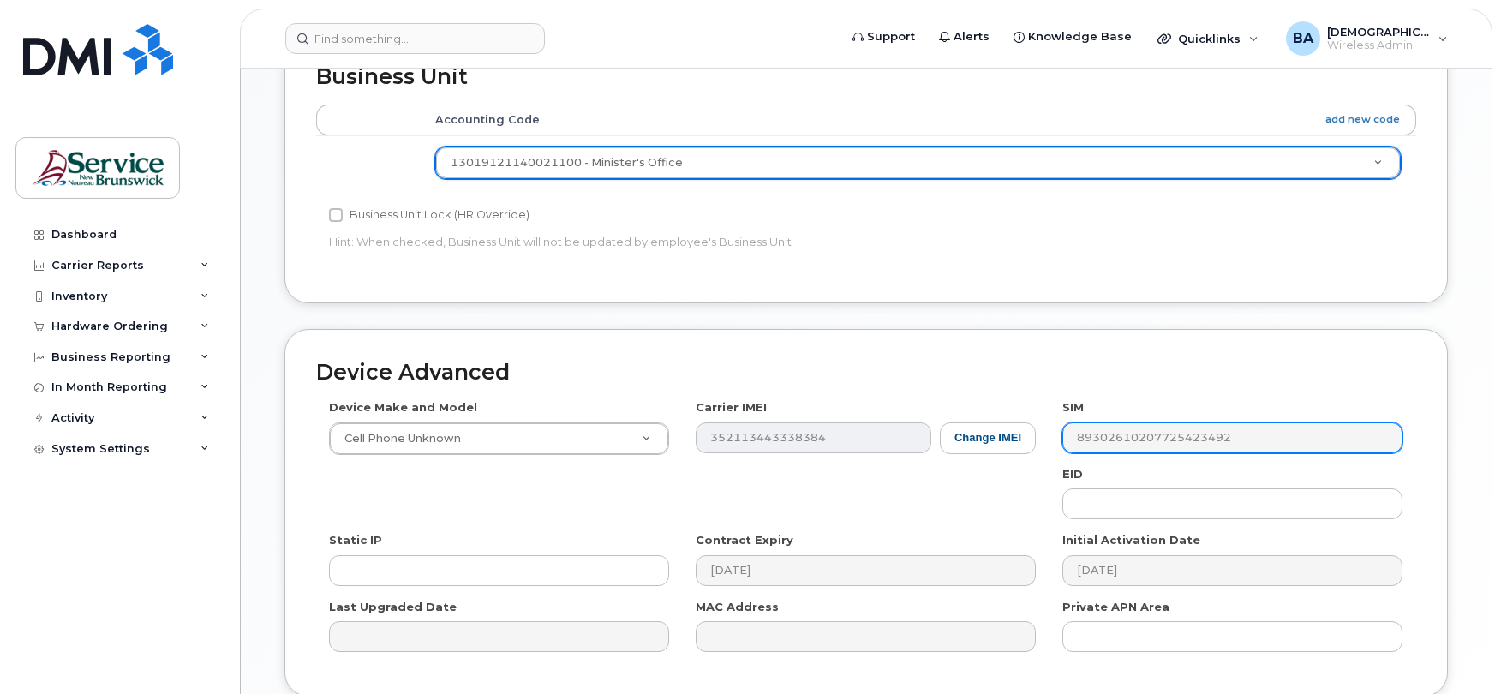
scroll to position [813, 0]
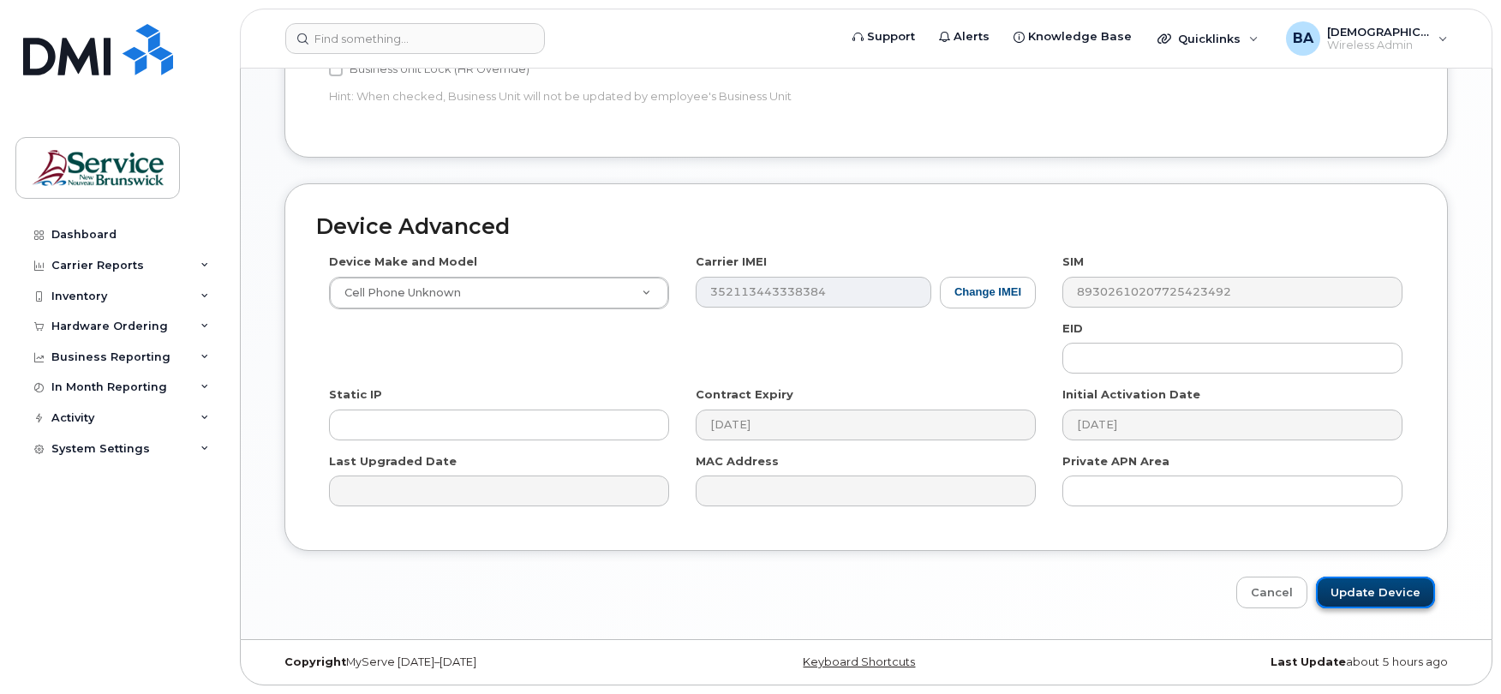
click at [1351, 591] on input "Update Device" at bounding box center [1375, 593] width 119 height 32
type input "Saving..."
